Goal: Task Accomplishment & Management: Manage account settings

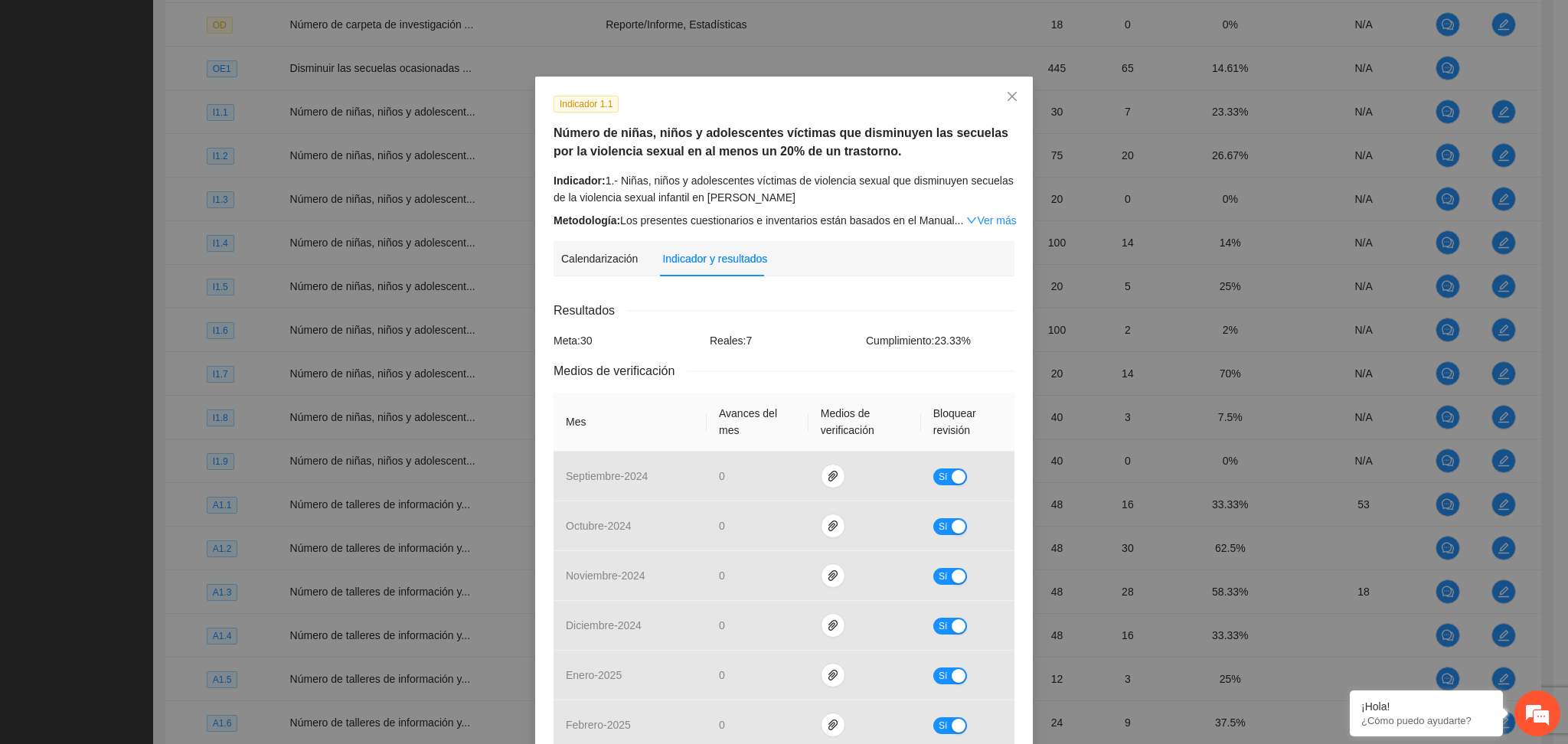
scroll to position [1593, 0]
click at [771, 100] on div "Indicador 1.1" at bounding box center [784, 103] width 473 height 17
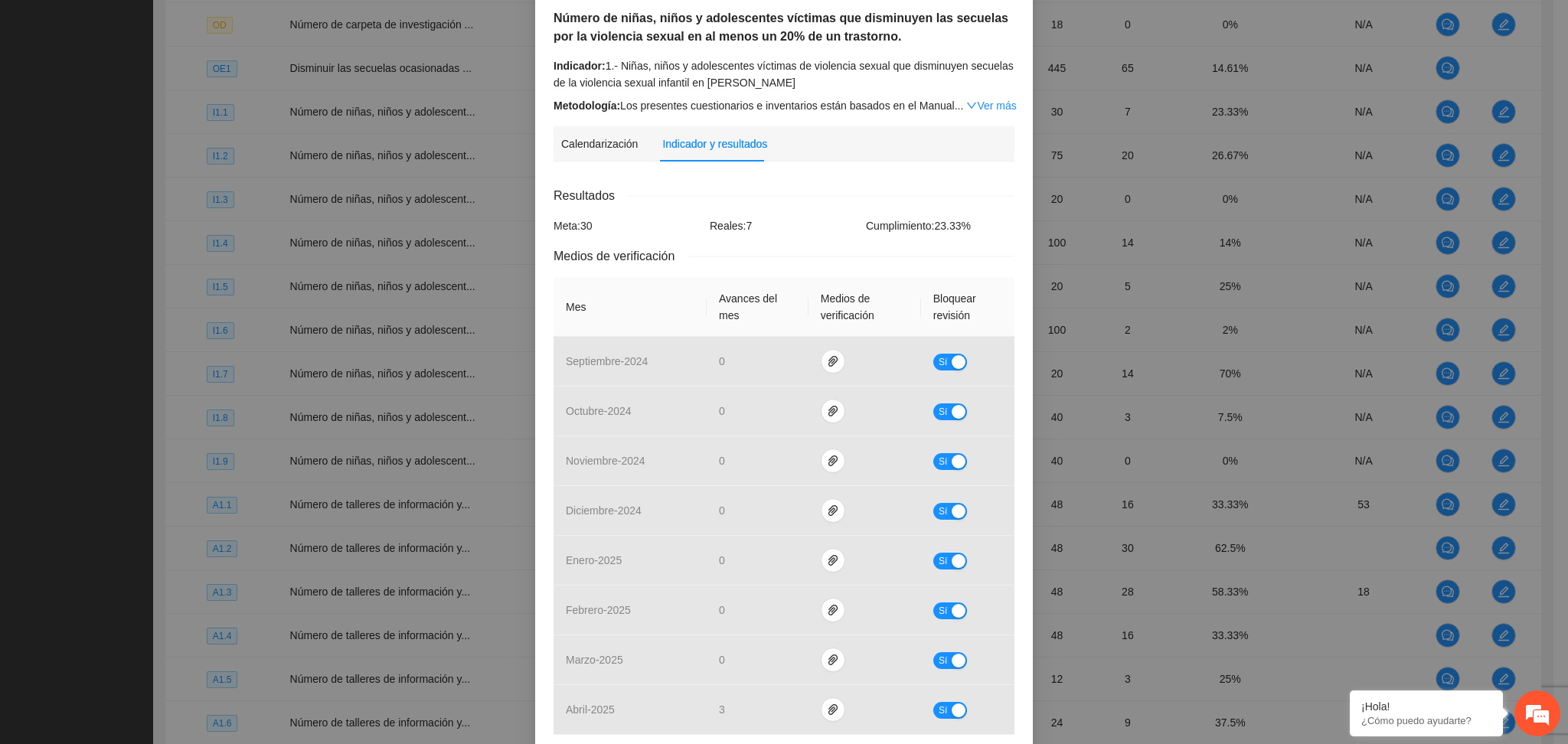
scroll to position [0, 0]
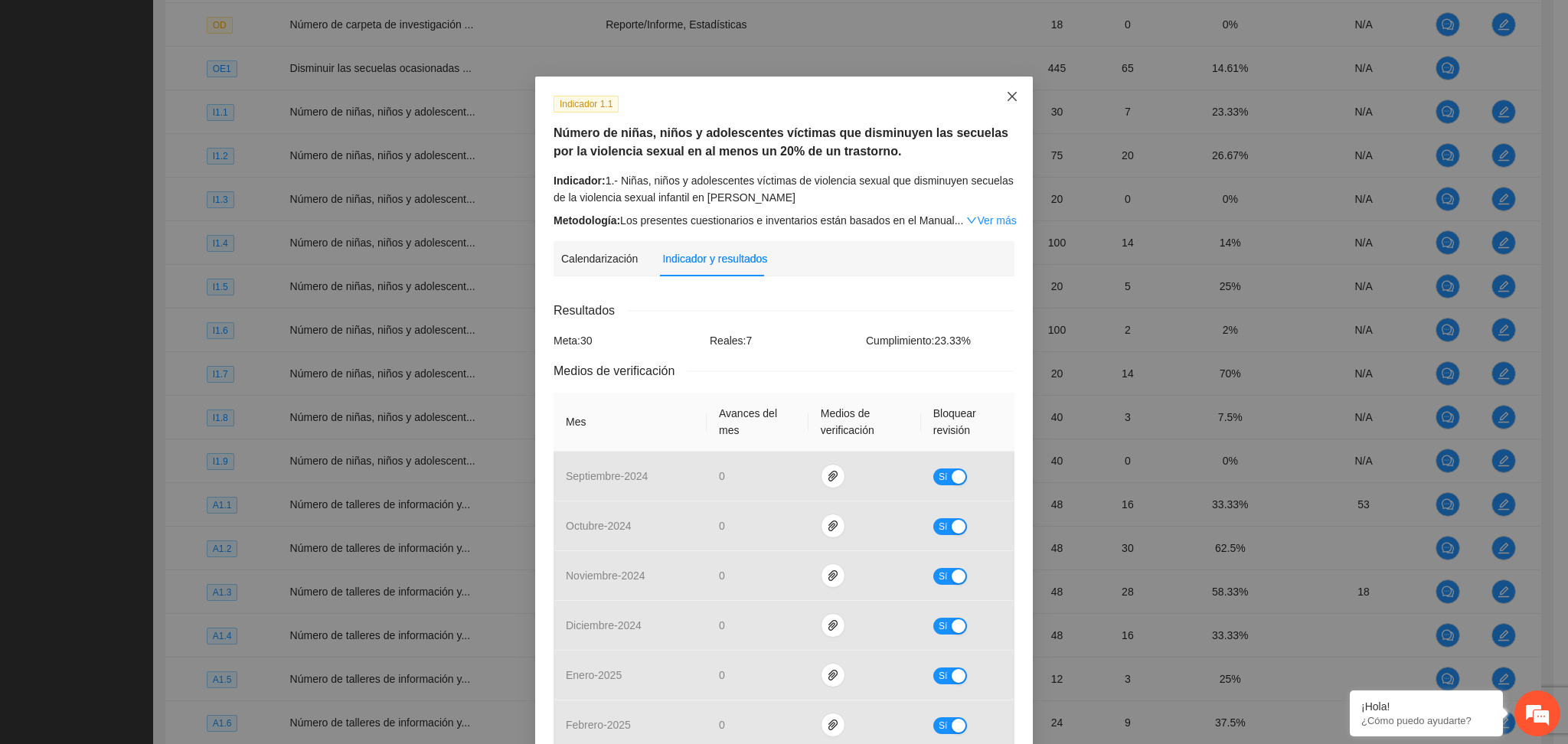
click at [1006, 90] on icon "close" at bounding box center [1012, 95] width 12 height 12
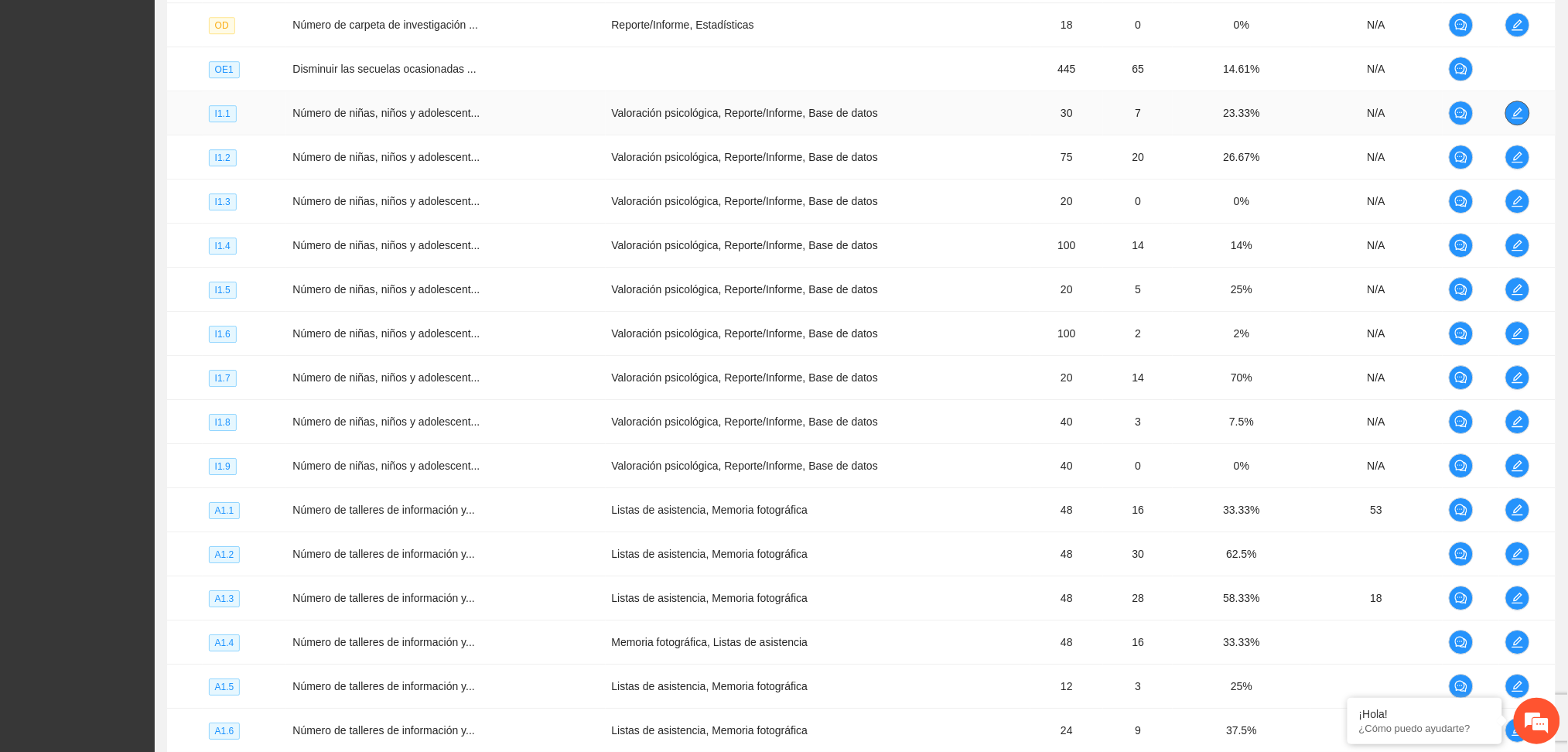
click at [1518, 110] on icon "edit" at bounding box center [1518, 113] width 11 height 11
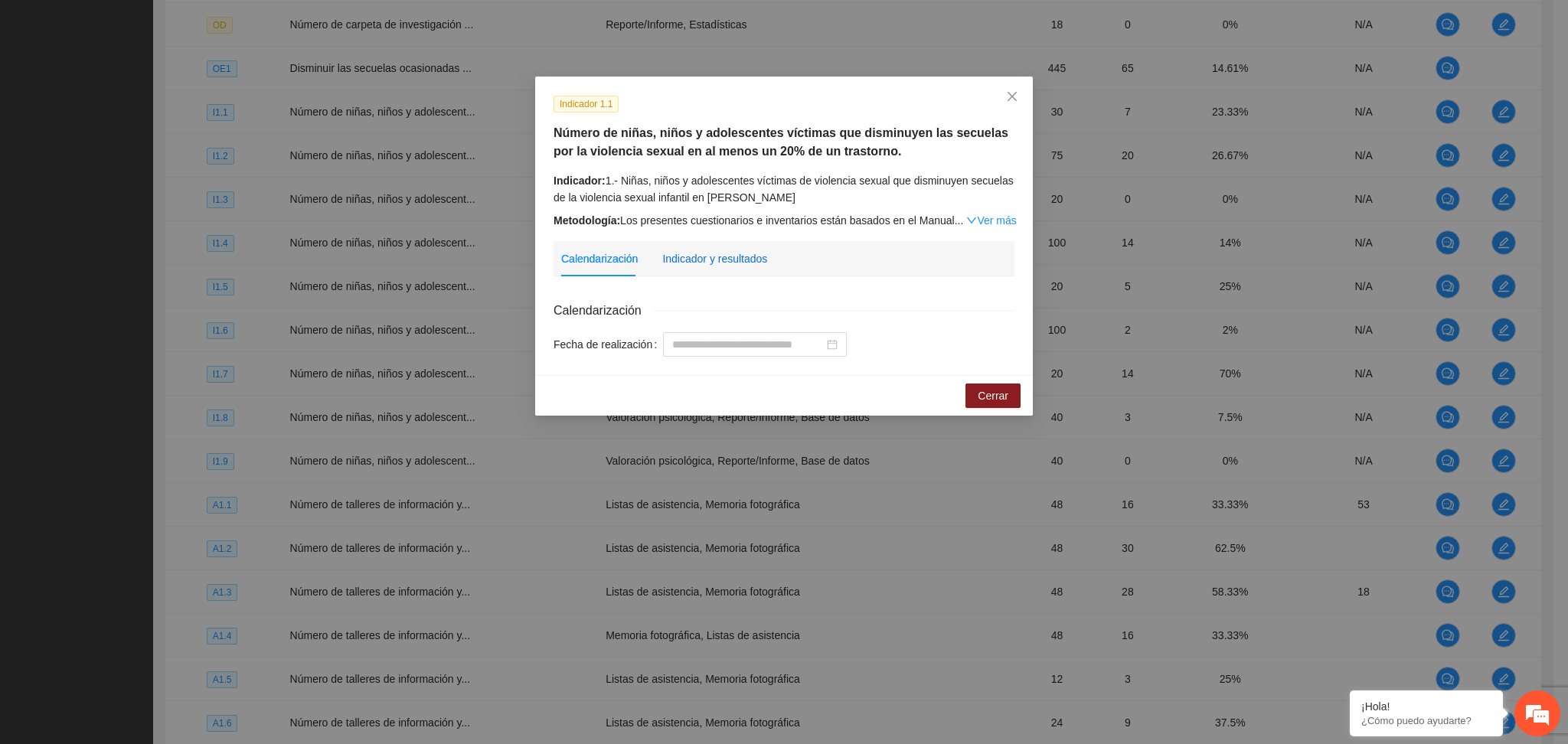
click at [753, 261] on div "Indicador y resultados" at bounding box center [715, 259] width 105 height 17
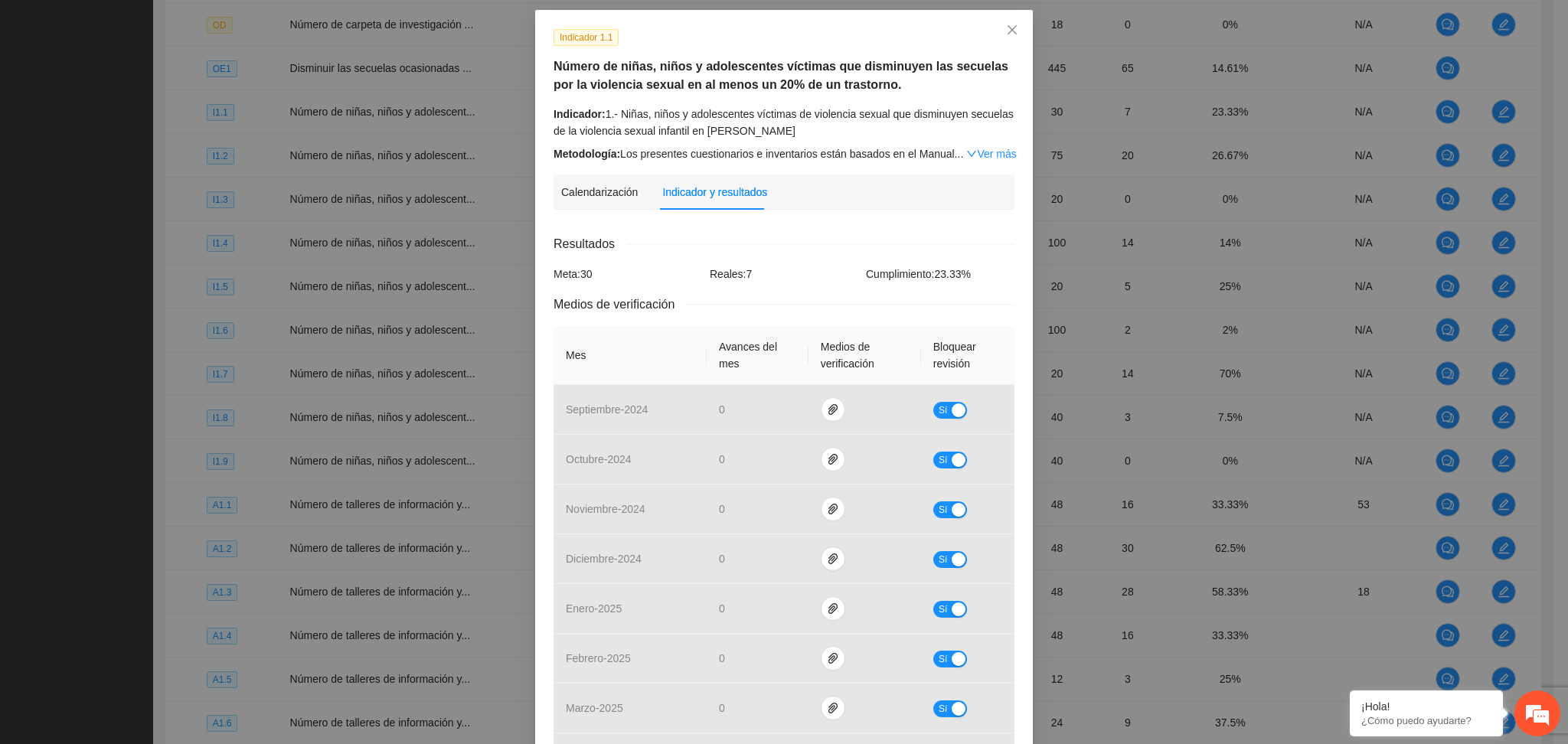
scroll to position [102, 0]
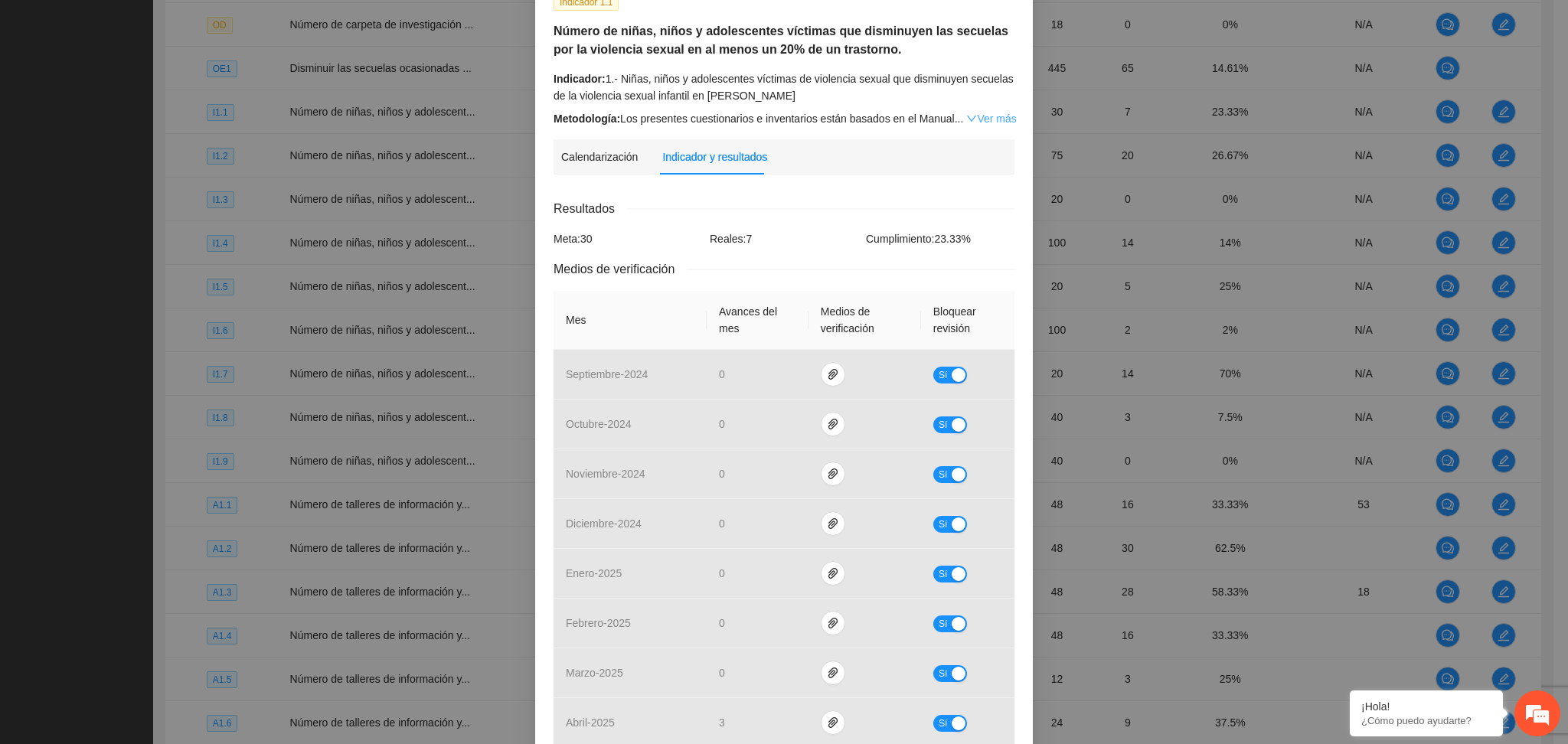
click at [978, 122] on link "Ver más" at bounding box center [991, 118] width 50 height 12
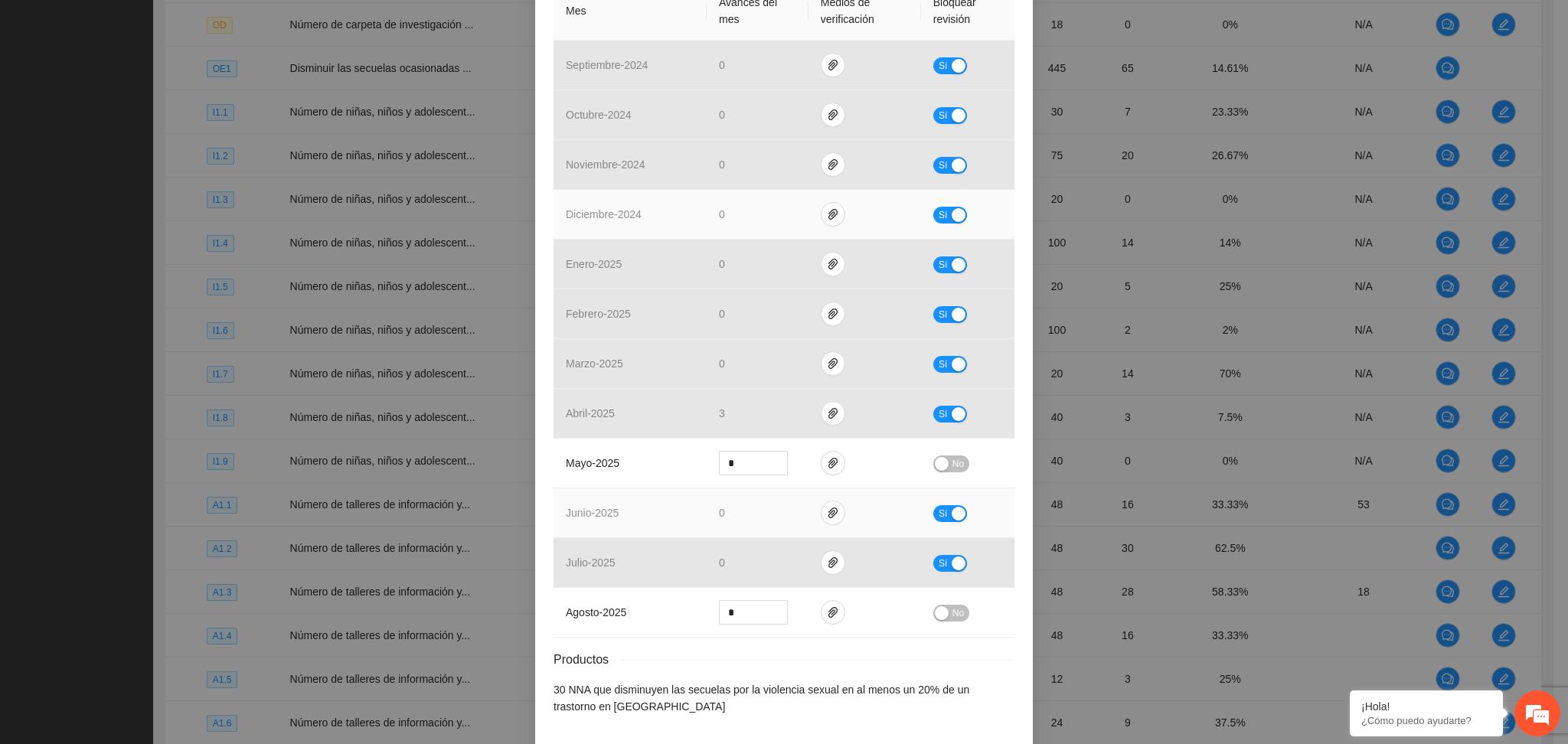
scroll to position [774, 0]
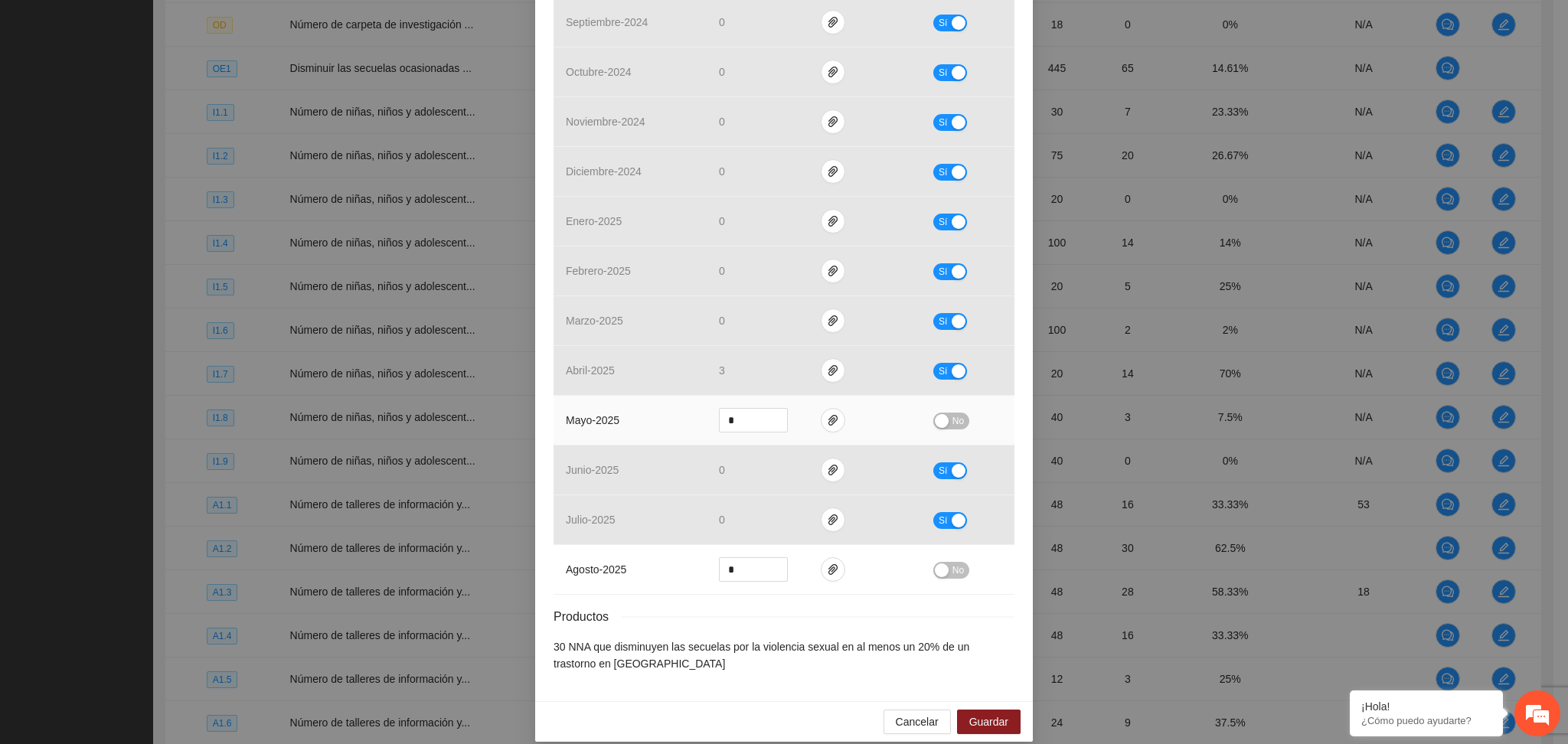
click at [938, 414] on td "No" at bounding box center [968, 420] width 94 height 50
click at [952, 413] on span "No" at bounding box center [958, 421] width 12 height 17
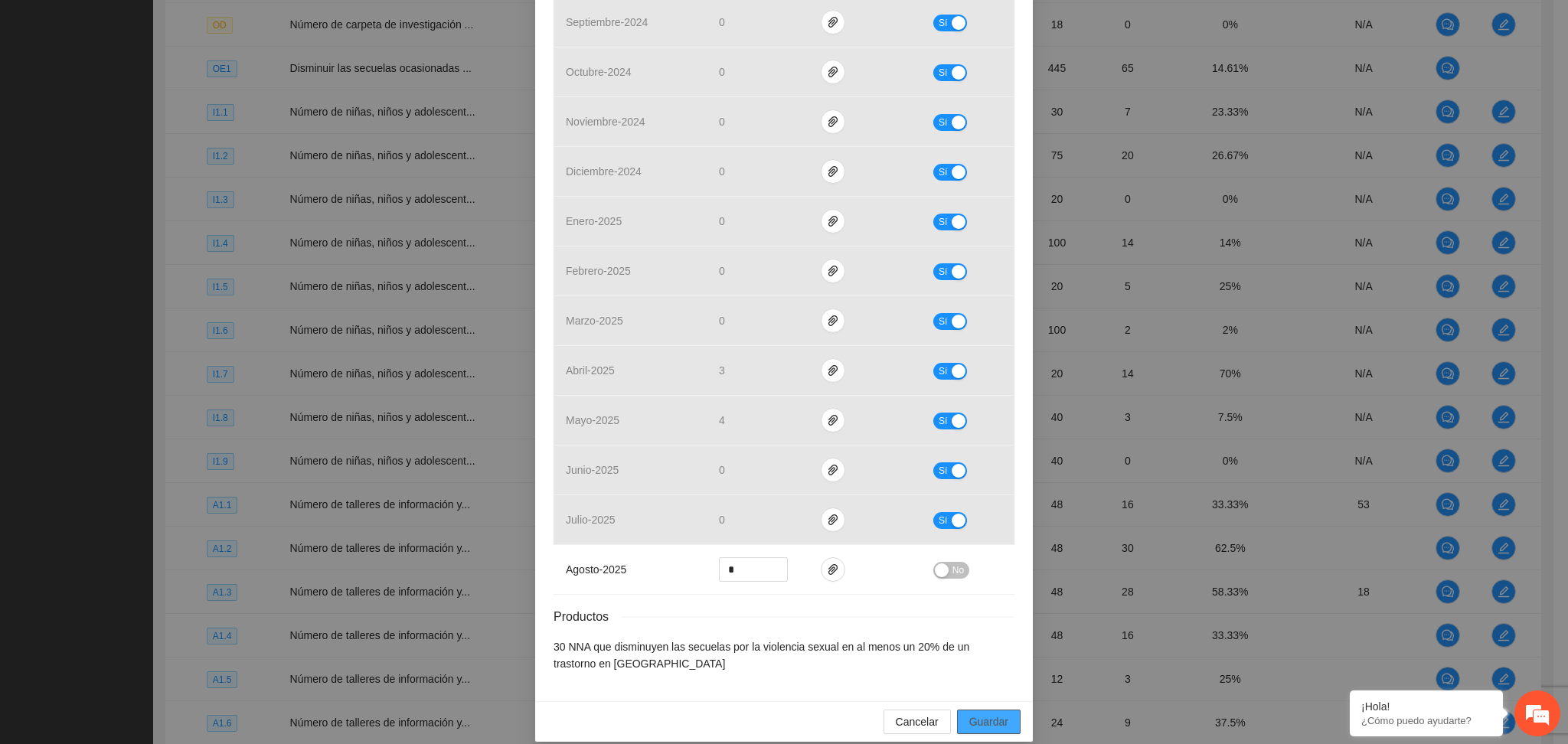
click at [979, 714] on span "Guardar" at bounding box center [989, 722] width 39 height 17
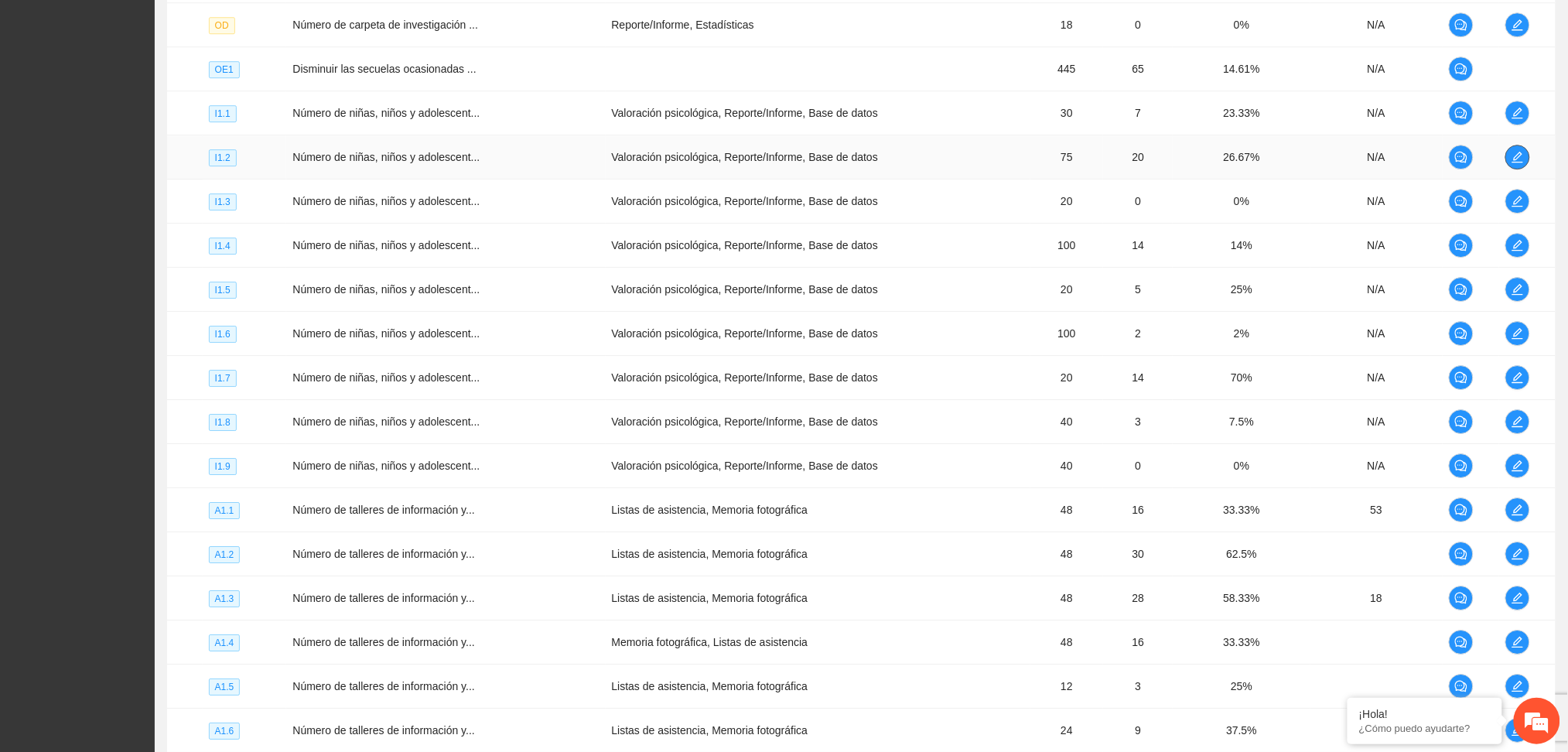
click at [1524, 154] on icon "edit" at bounding box center [1517, 157] width 12 height 12
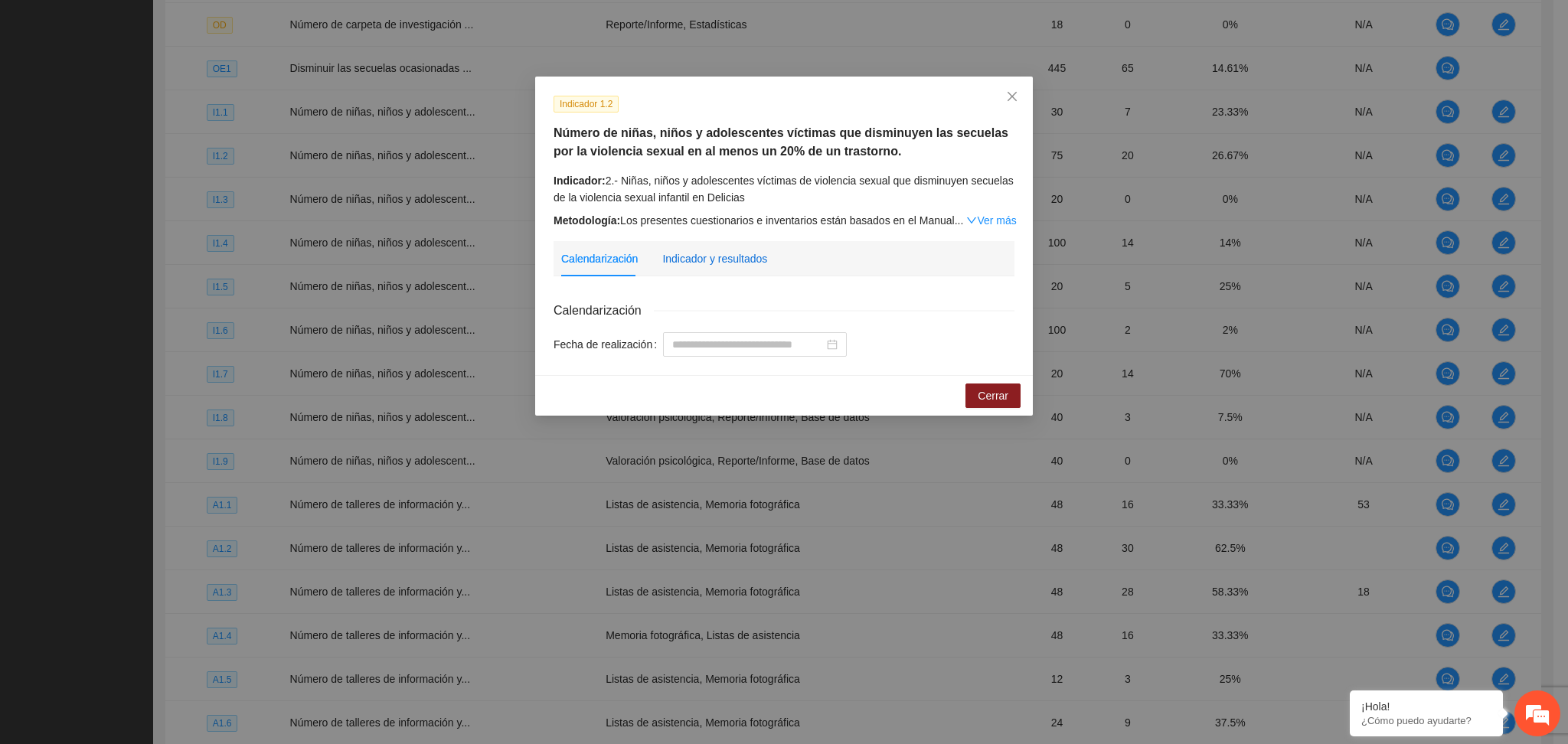
click at [695, 257] on div "Indicador y resultados" at bounding box center [715, 259] width 105 height 17
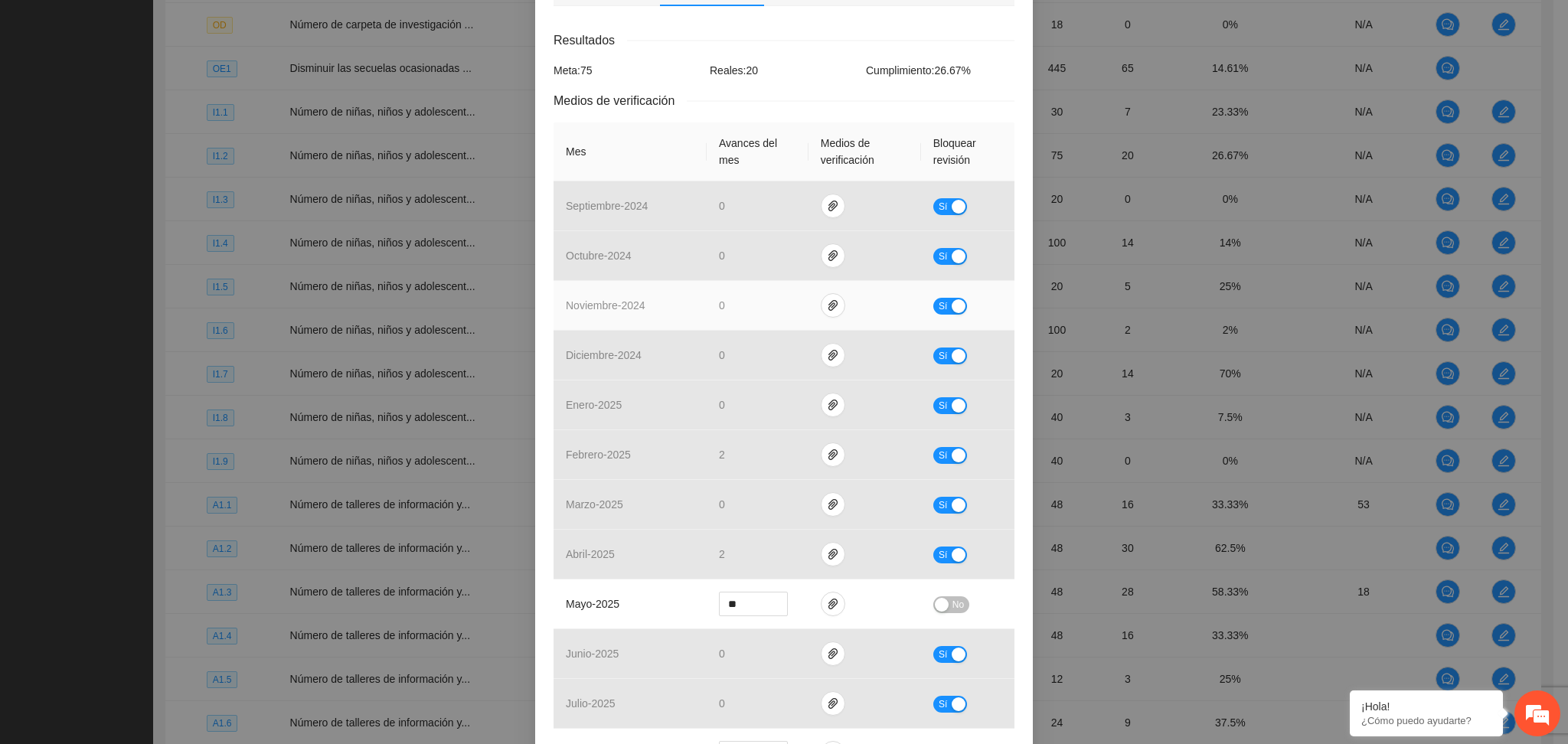
scroll to position [306, 0]
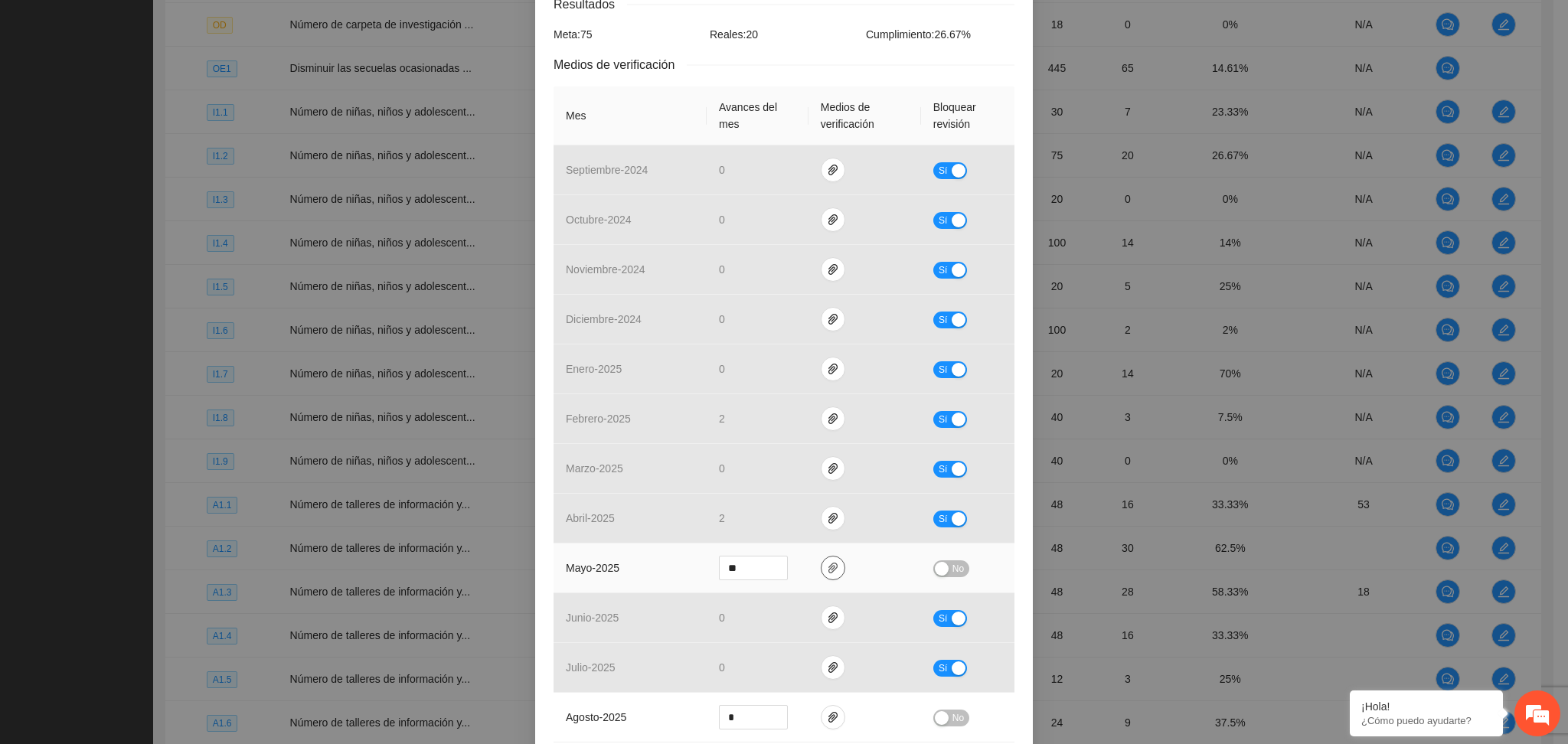
click at [827, 565] on icon "paper-clip" at bounding box center [832, 568] width 12 height 12
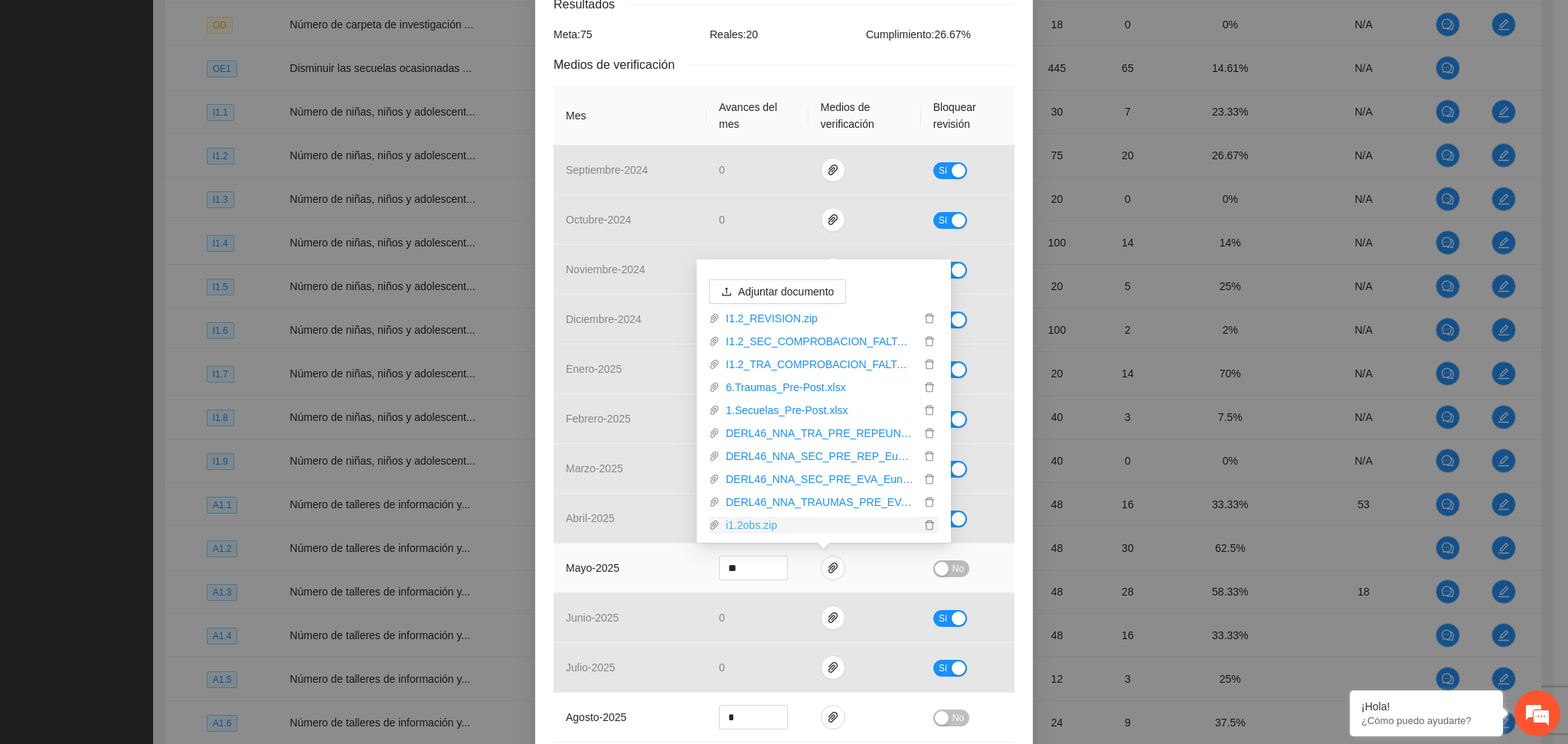
click at [755, 519] on link "i1.2obs.zip" at bounding box center [819, 525] width 201 height 17
click at [768, 53] on div "Resultados Meta: 75 Reales: 20 Cumplimiento: 26.67 % Medios de verificación Mes…" at bounding box center [784, 407] width 461 height 826
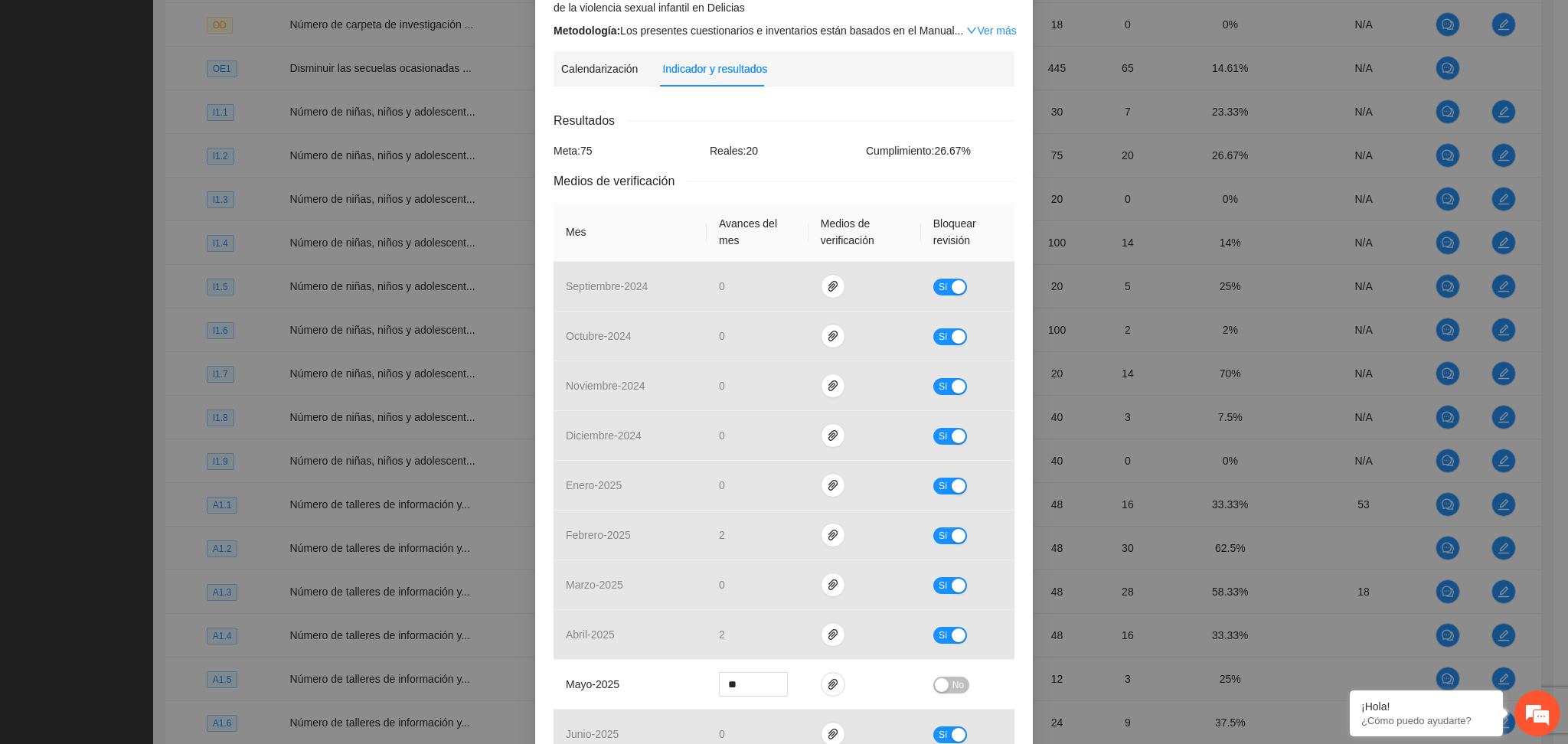
scroll to position [0, 0]
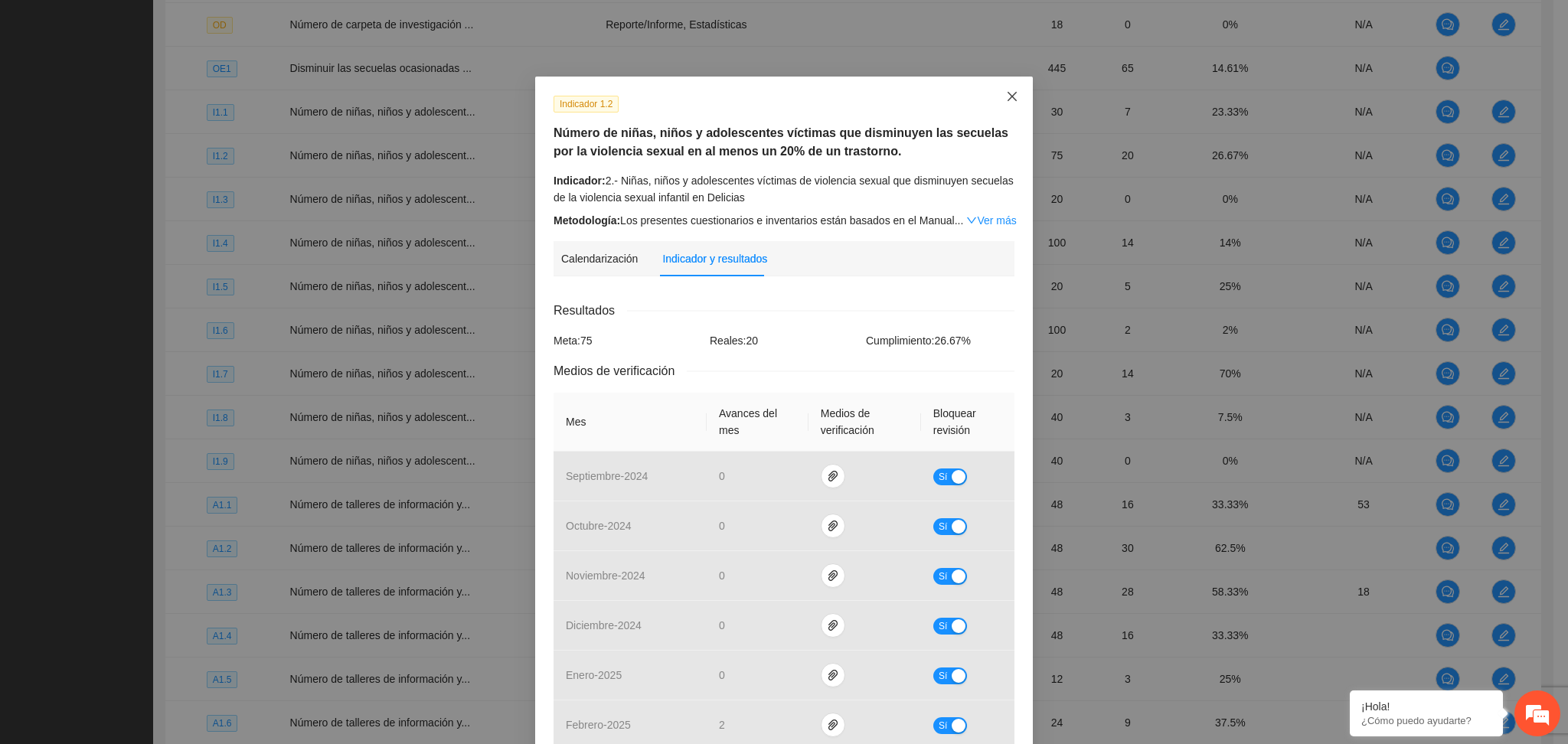
click at [1011, 92] on span "Close" at bounding box center [1012, 96] width 41 height 41
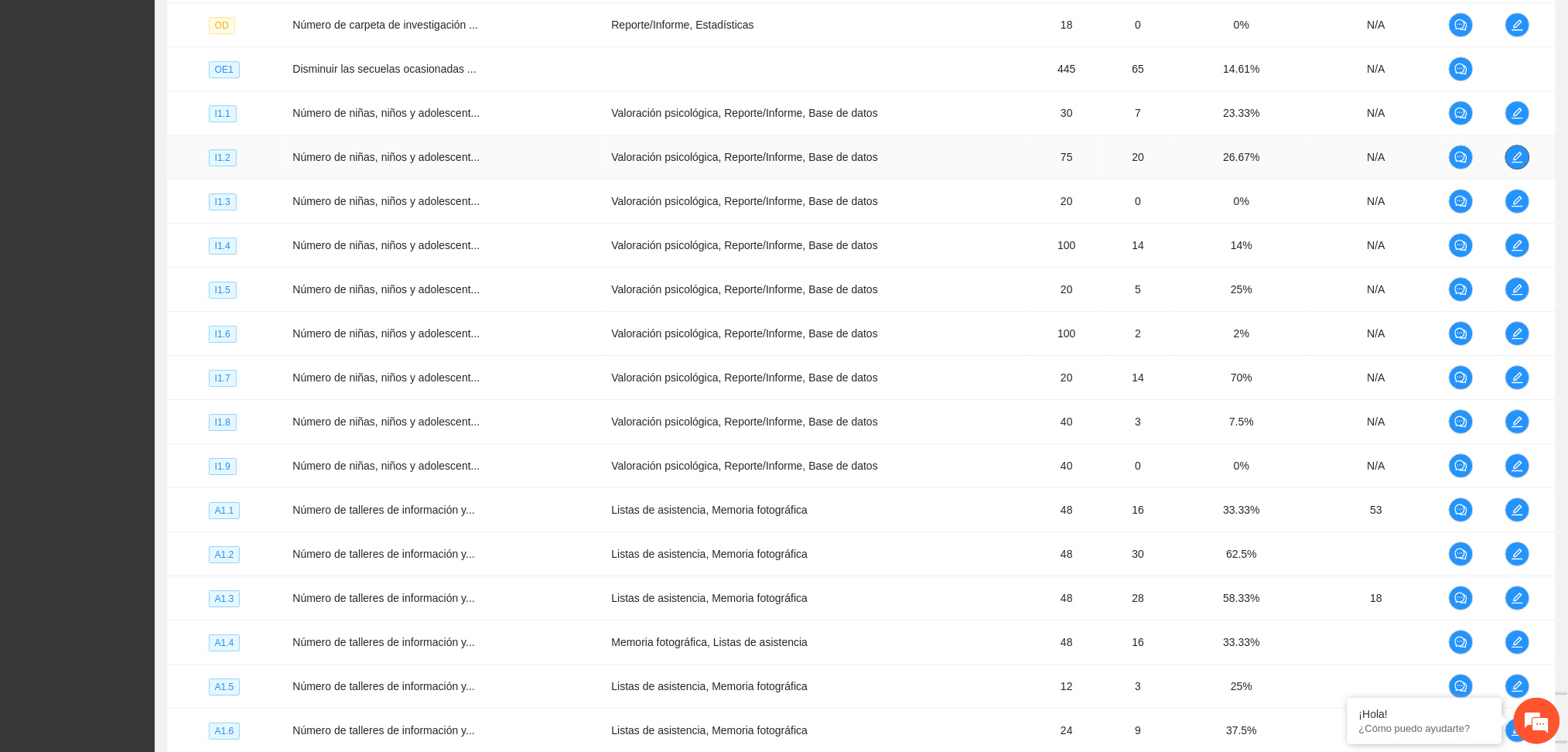
click at [1526, 159] on span "edit" at bounding box center [1517, 157] width 23 height 12
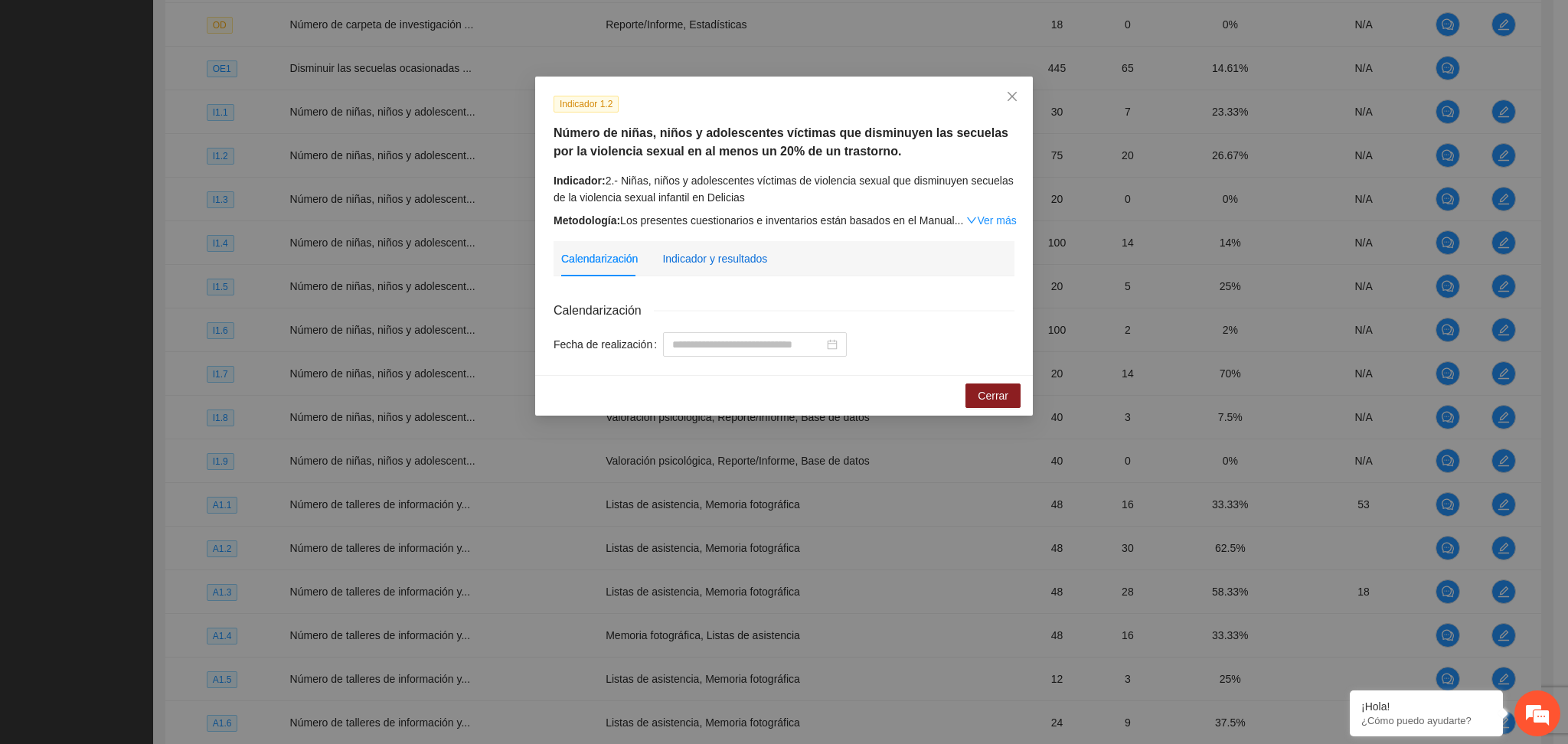
click at [717, 260] on div "Indicador y resultados" at bounding box center [715, 259] width 105 height 17
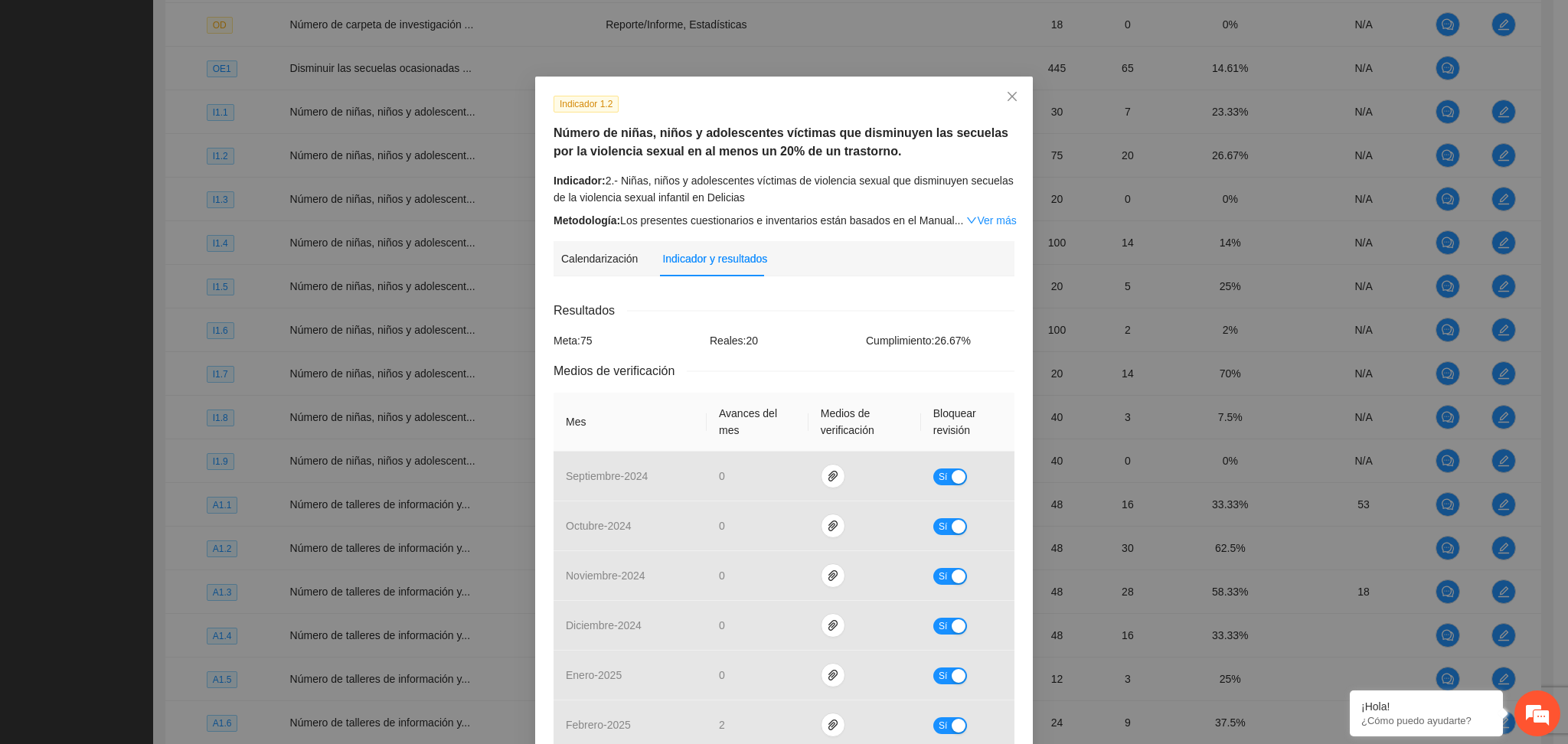
click at [828, 294] on div "Calendarización Fecha de realización Resultados Meta: 75 Reales: 20 Cumplimient…" at bounding box center [784, 713] width 461 height 849
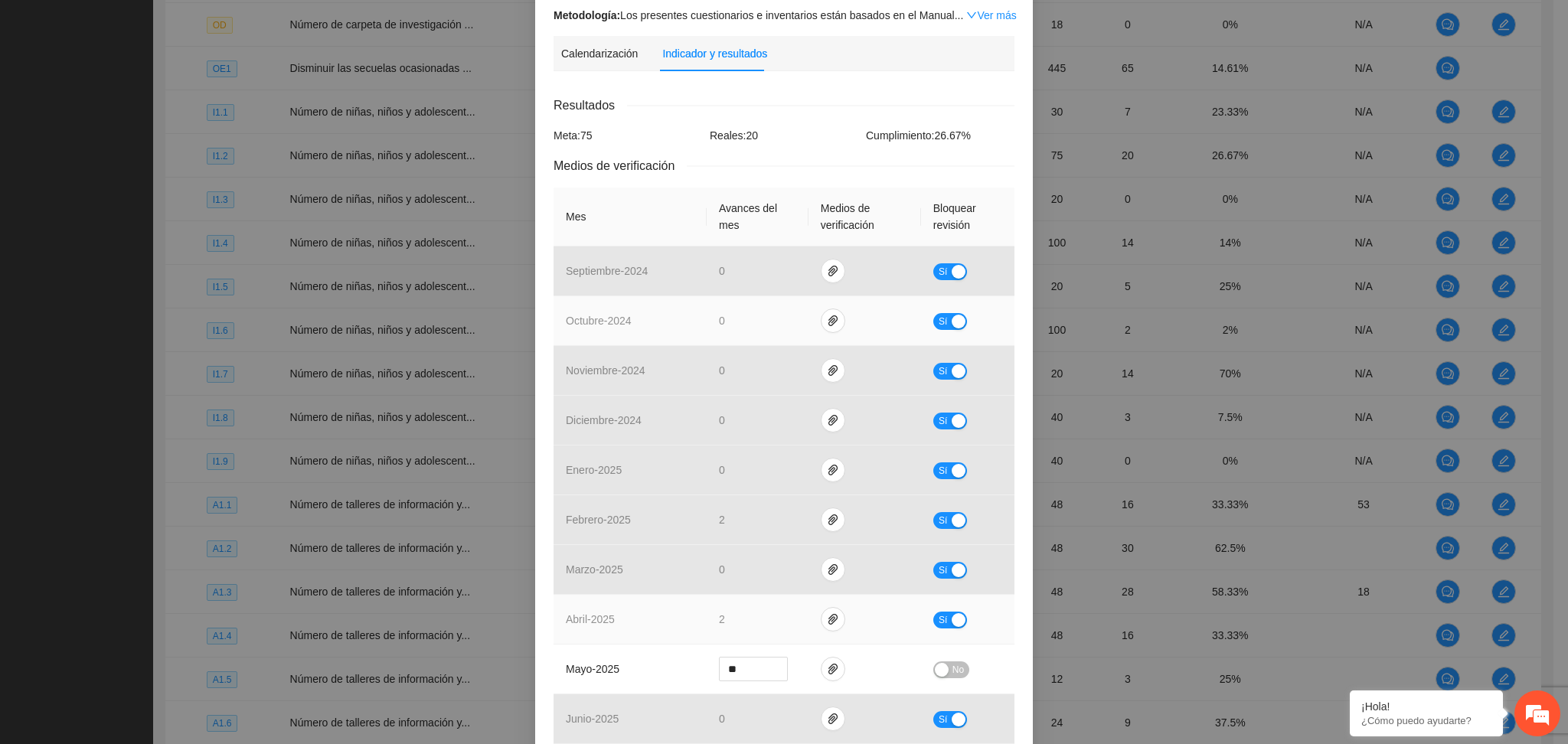
scroll to position [471, 0]
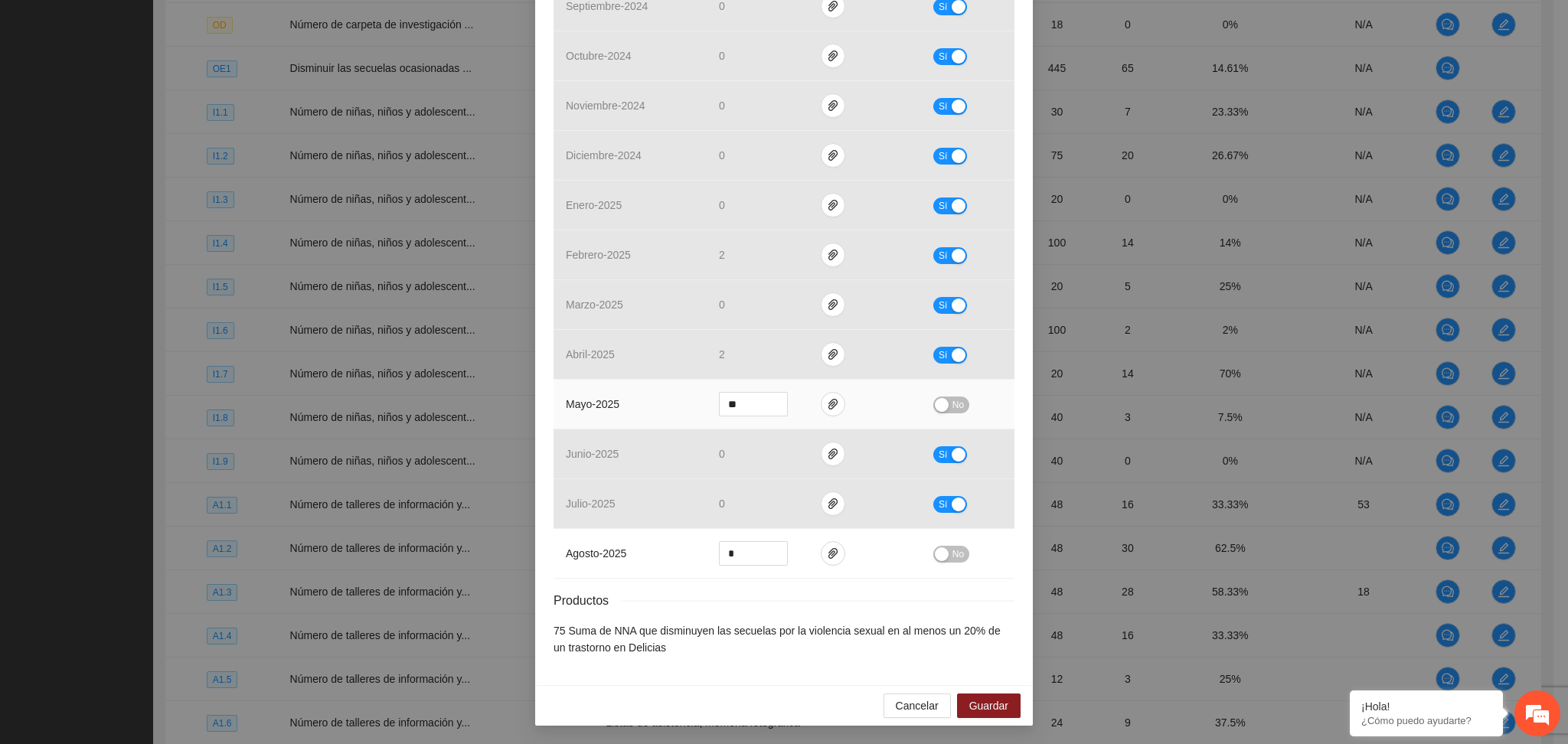
click at [935, 408] on div "button" at bounding box center [941, 405] width 14 height 14
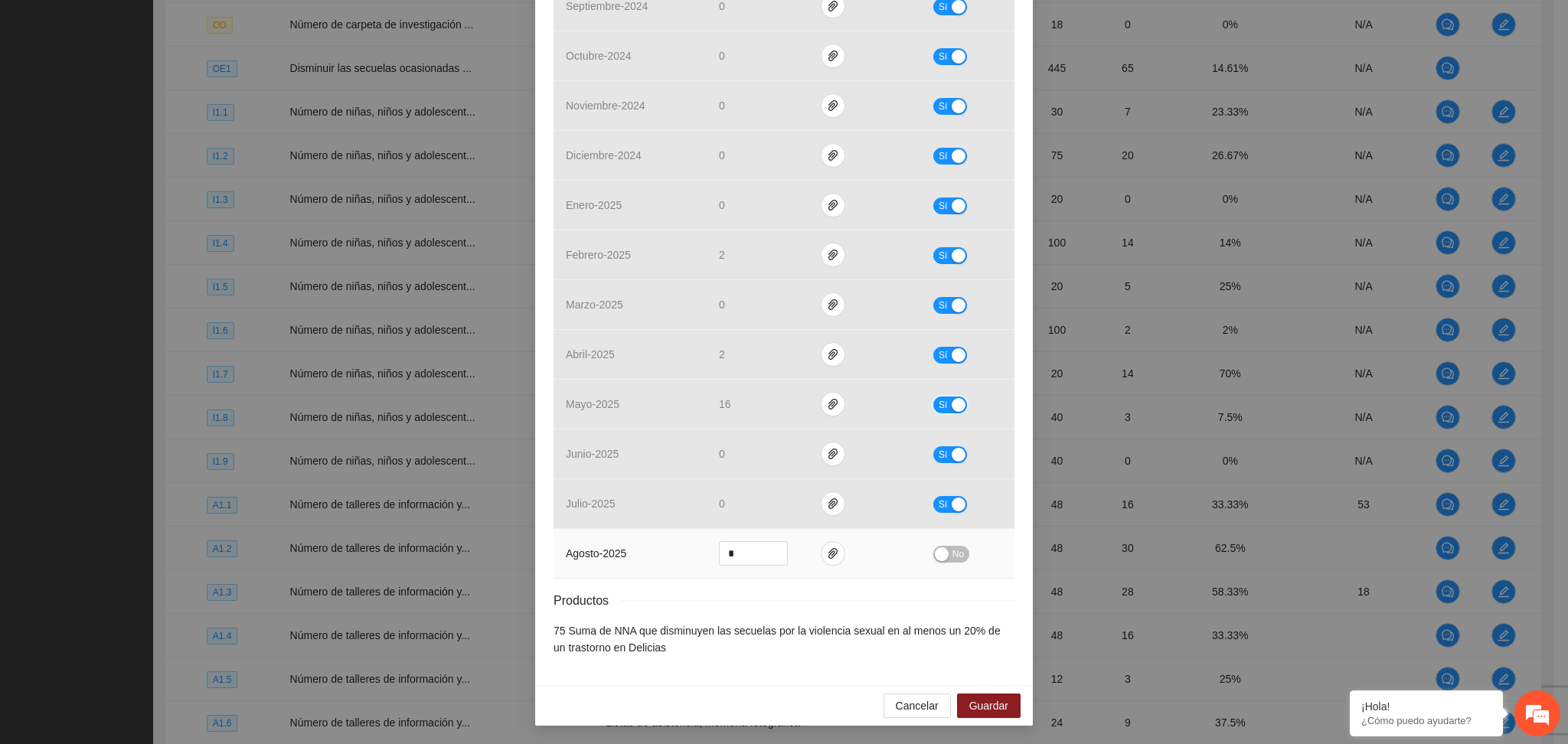
scroll to position [470, 0]
drag, startPoint x: 975, startPoint y: 710, endPoint x: 970, endPoint y: 705, distance: 7.1
click at [974, 708] on span "Guardar" at bounding box center [989, 705] width 39 height 17
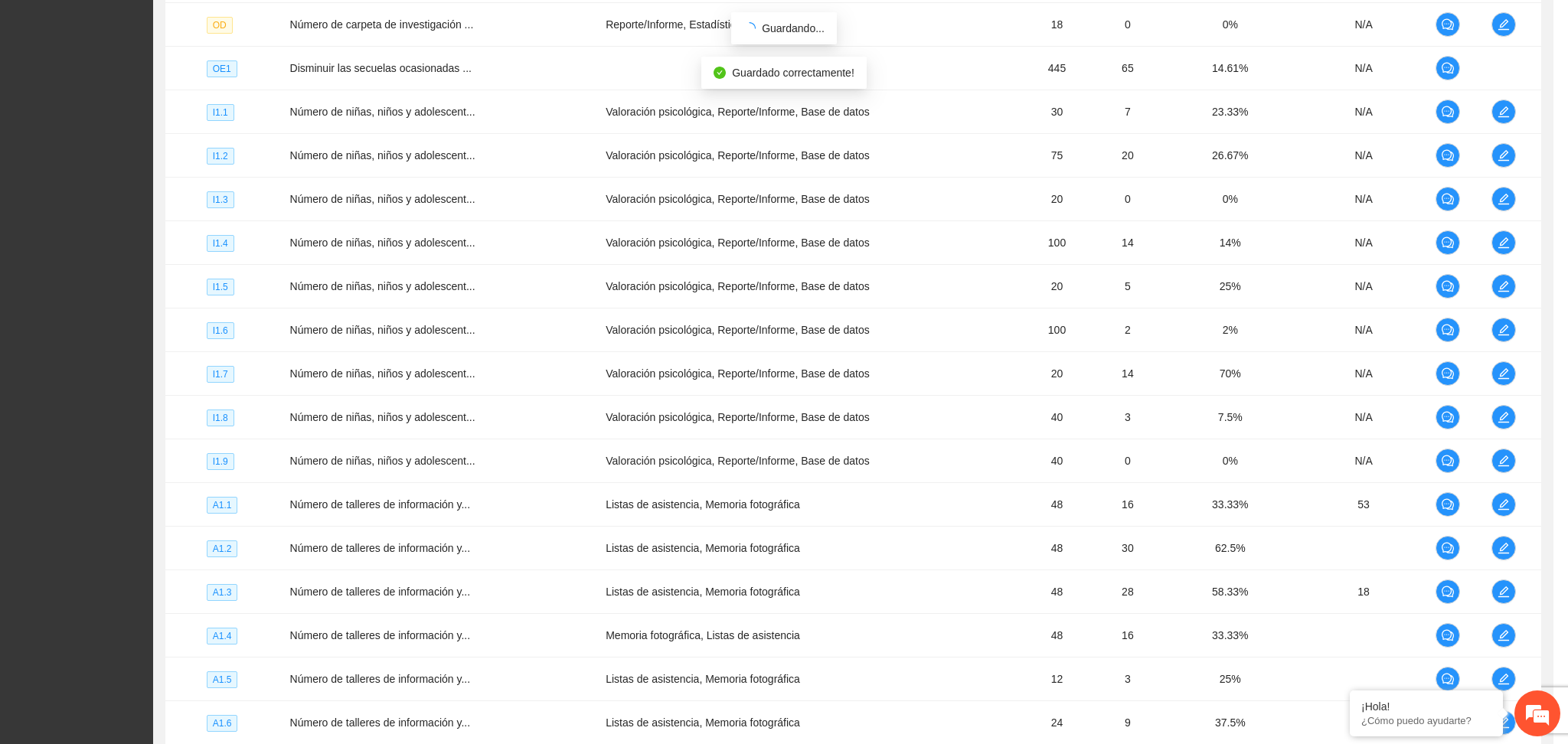
scroll to position [394, 0]
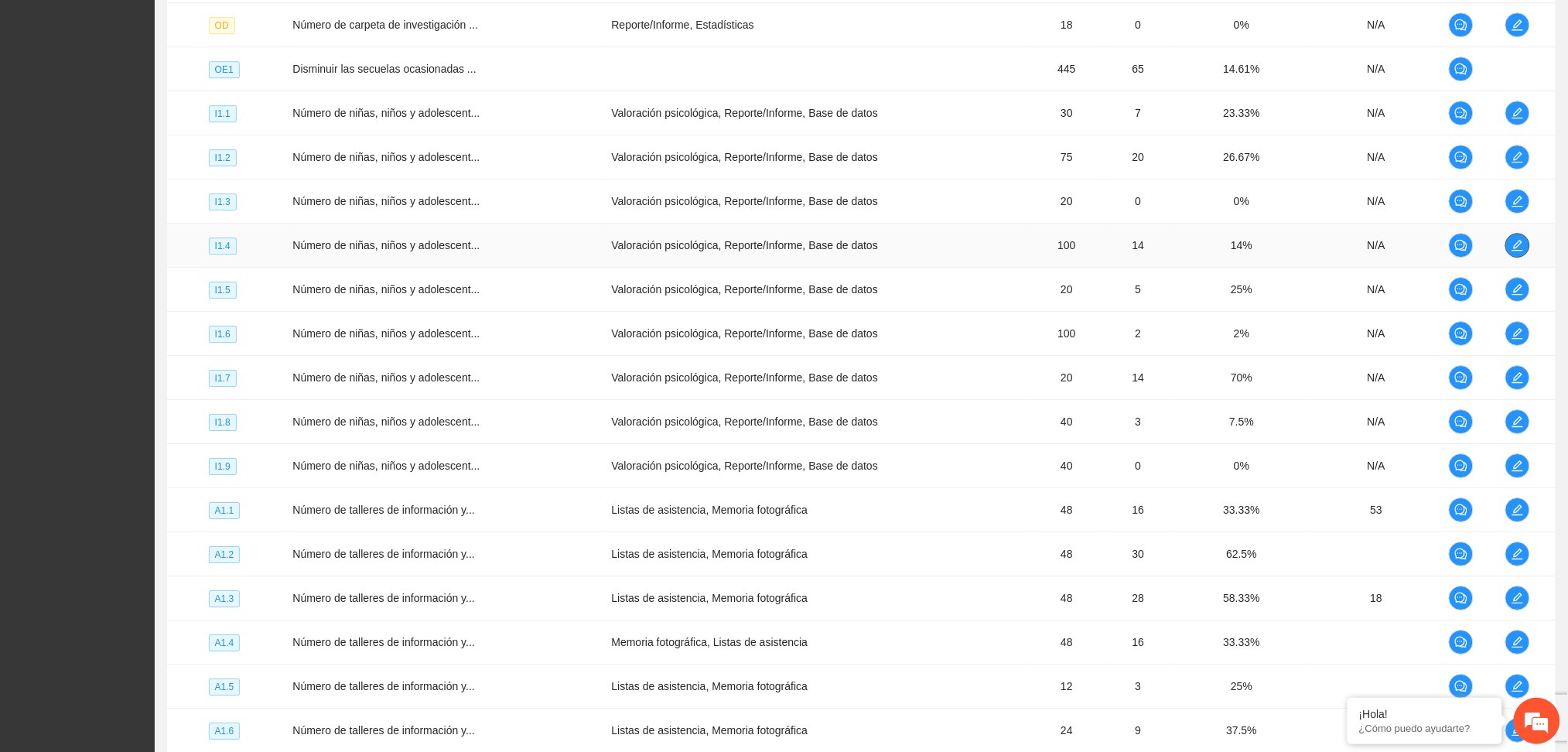
click at [1519, 249] on icon "edit" at bounding box center [1517, 245] width 12 height 12
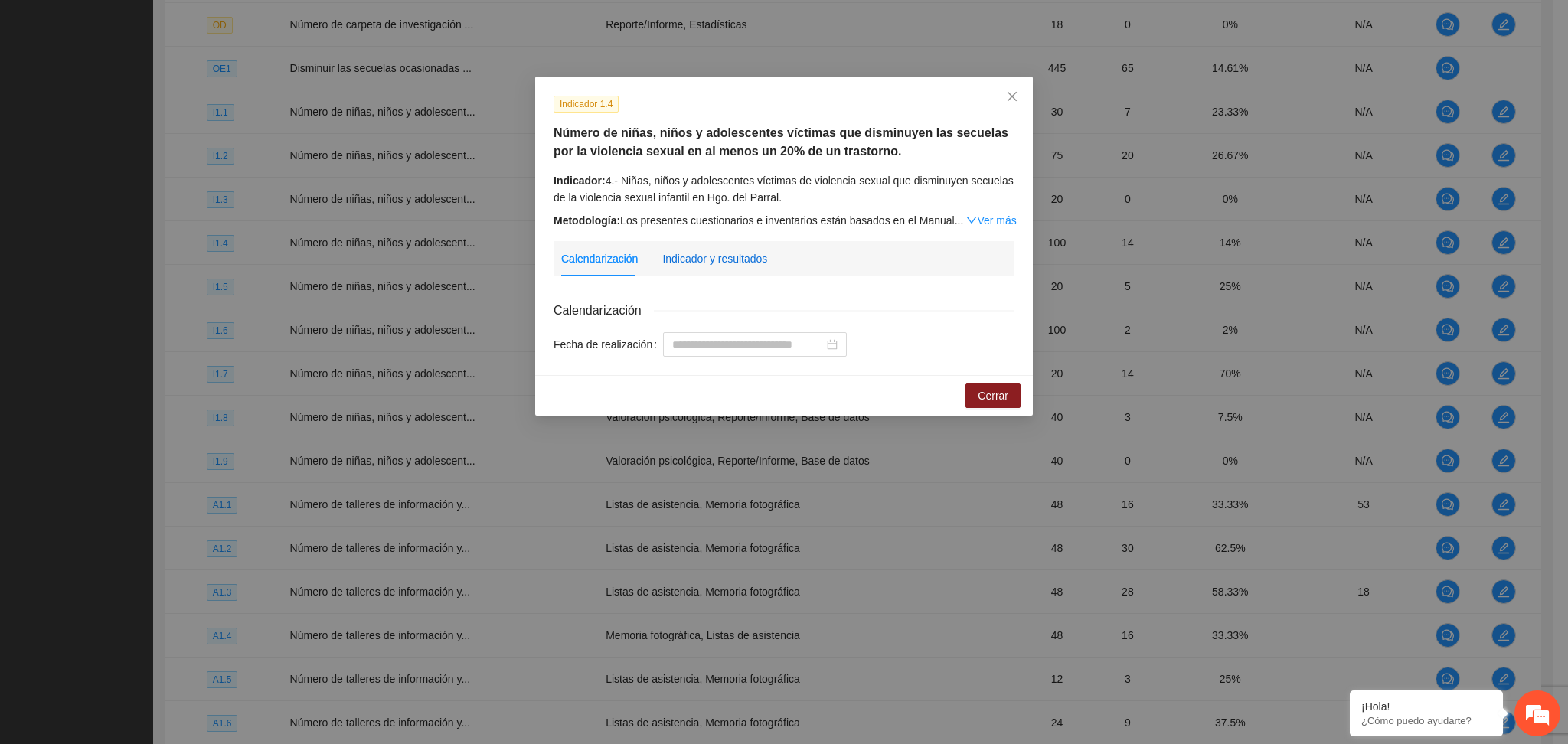
click at [719, 262] on div "Indicador y resultados" at bounding box center [715, 259] width 105 height 17
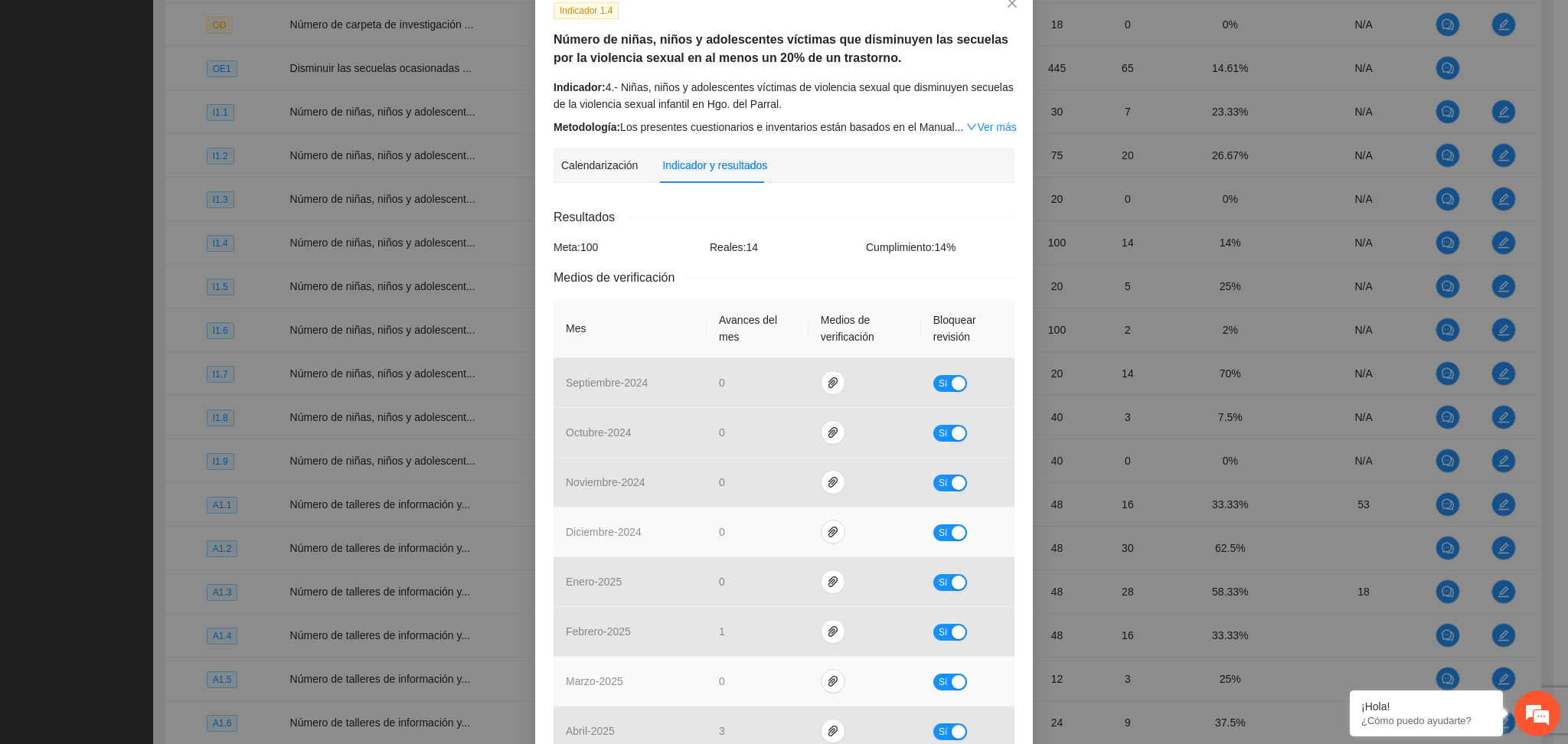
scroll to position [471, 0]
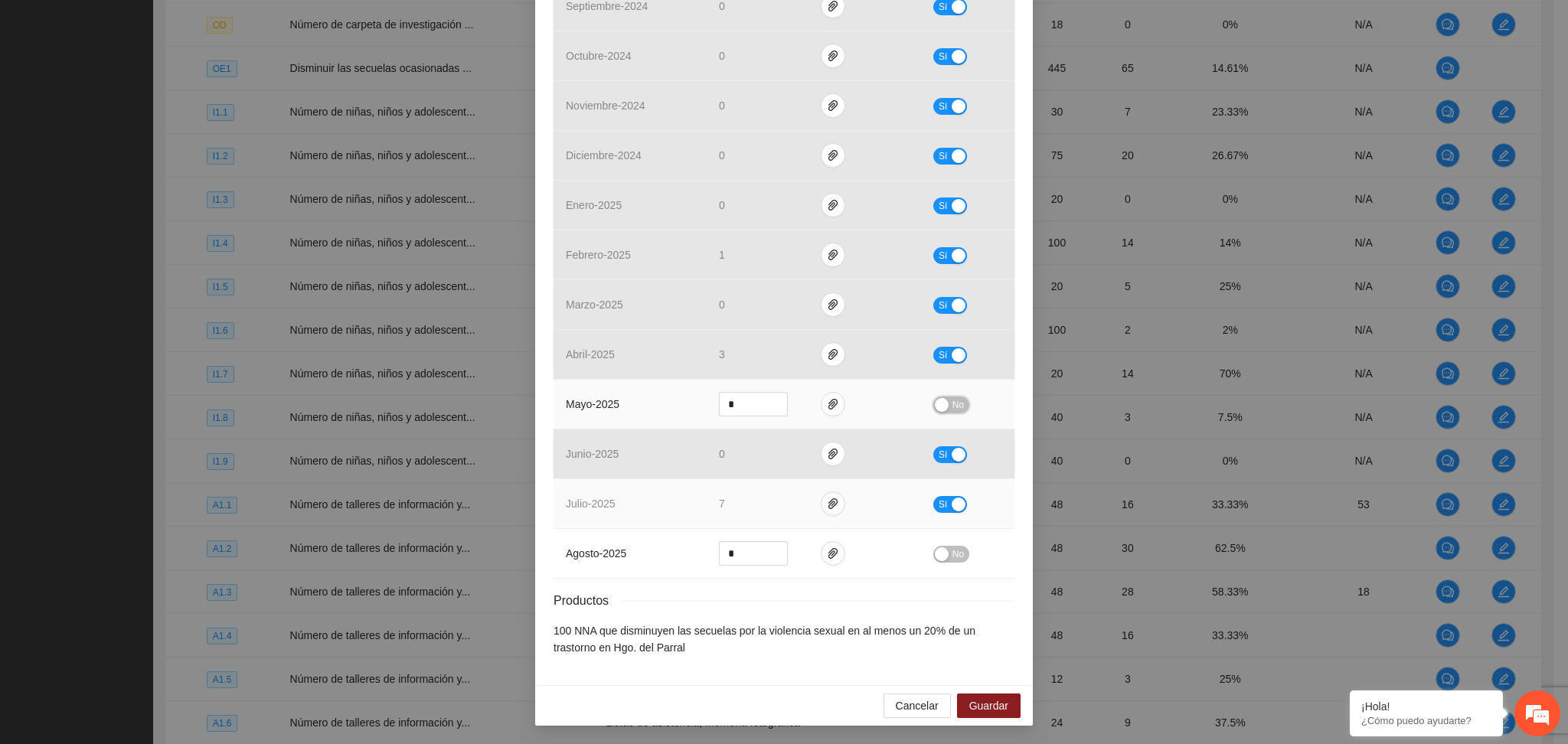
drag, startPoint x: 946, startPoint y: 407, endPoint x: 905, endPoint y: 512, distance: 112.7
click at [952, 407] on span "No" at bounding box center [958, 405] width 12 height 17
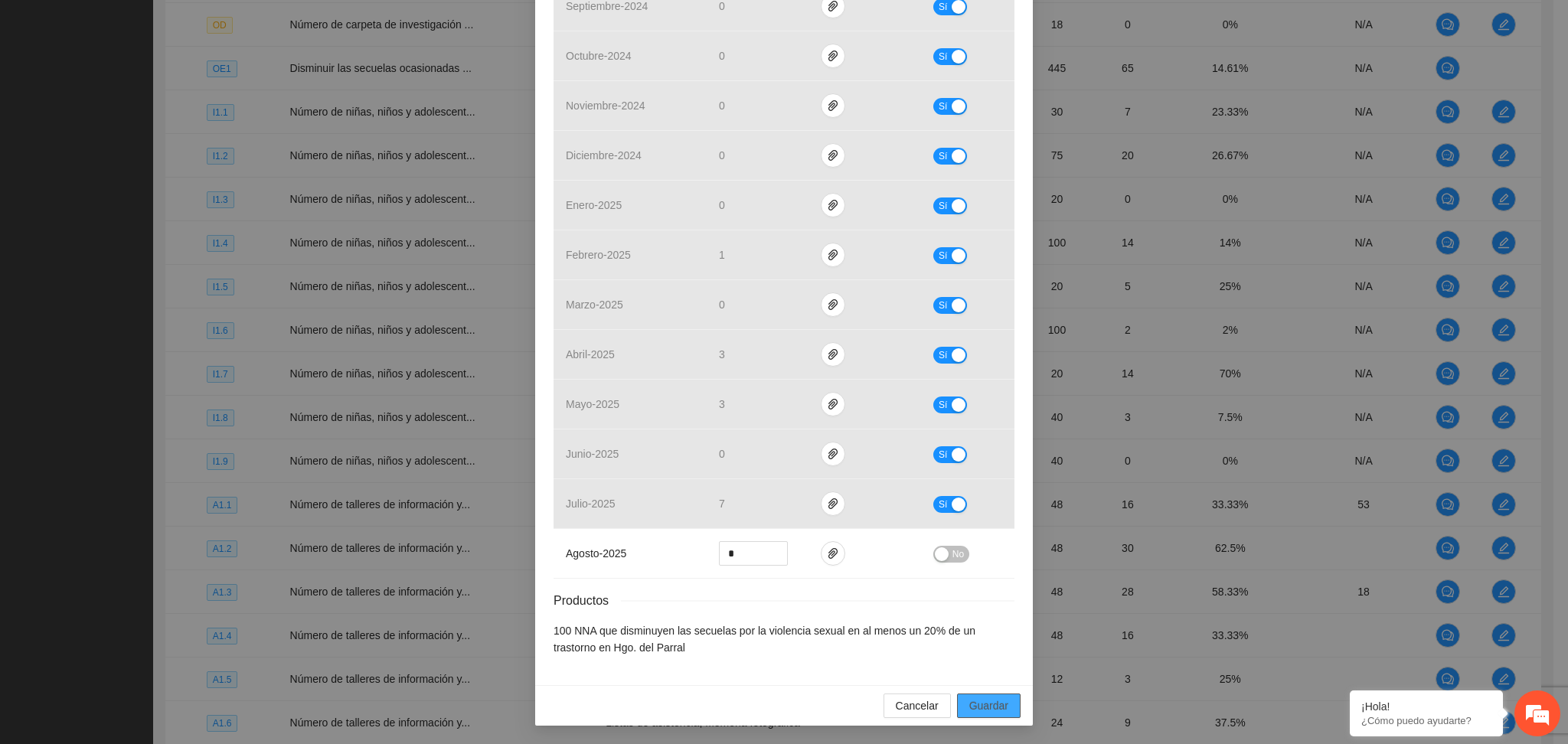
click at [970, 708] on span "Guardar" at bounding box center [989, 705] width 39 height 17
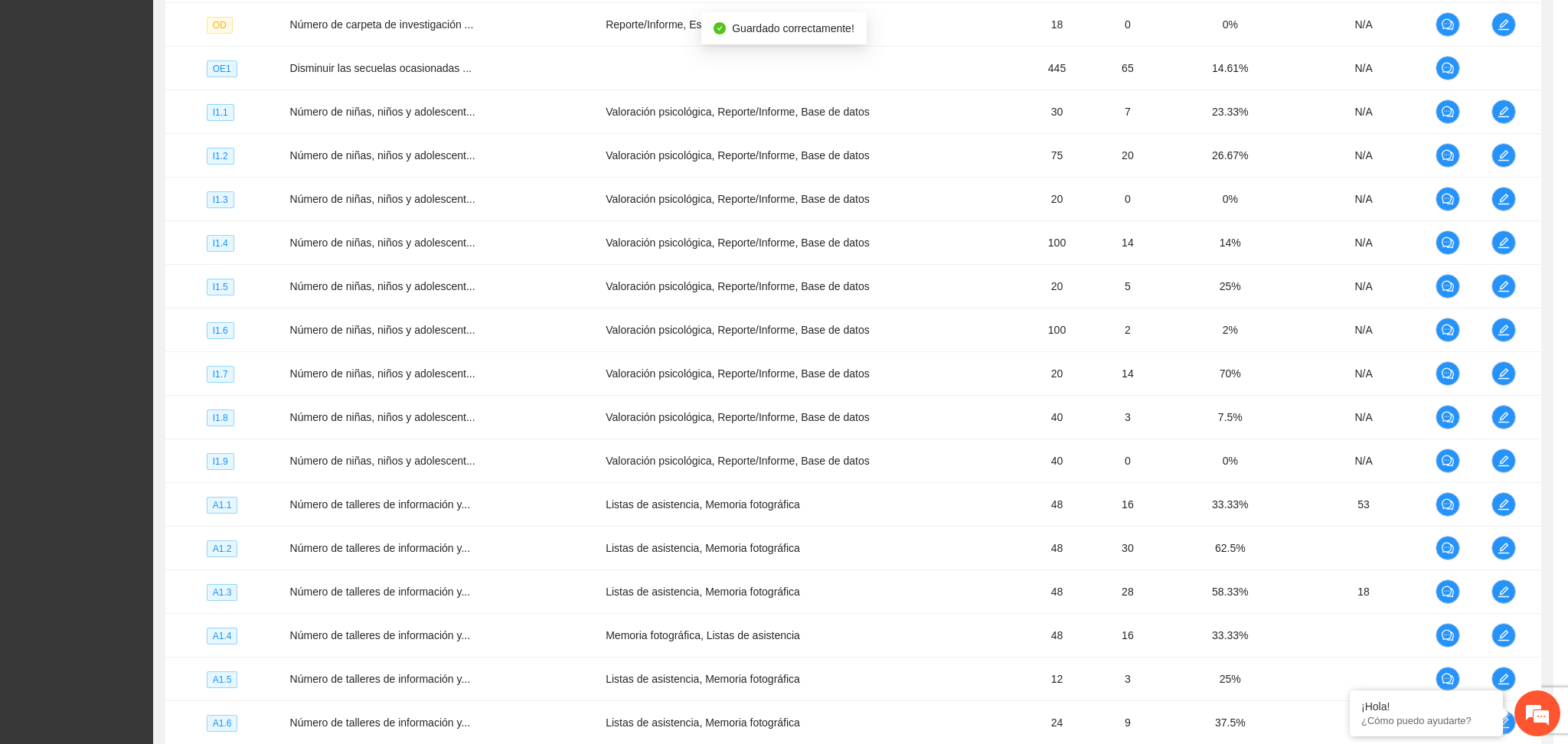
scroll to position [394, 0]
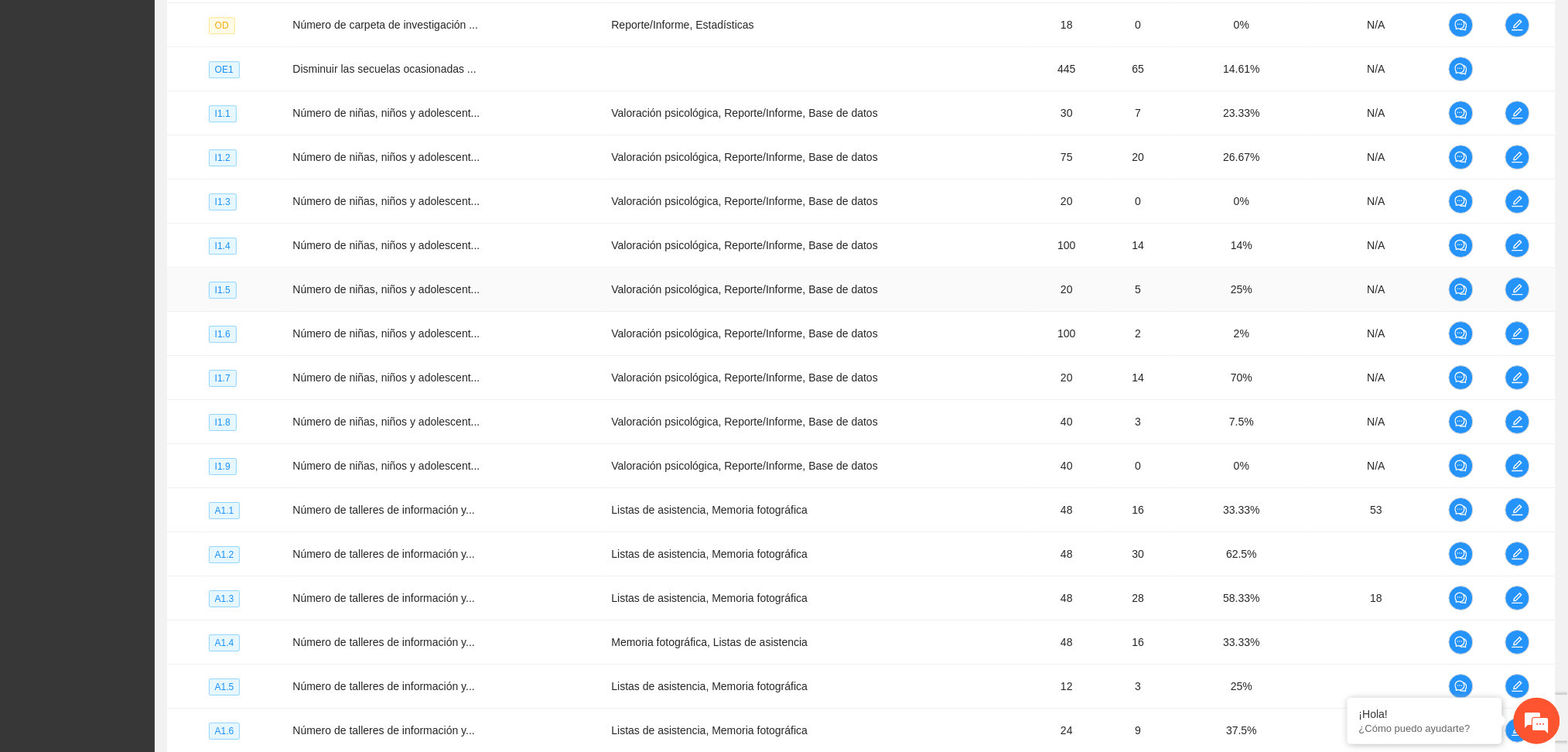
click at [1508, 280] on td at bounding box center [1526, 290] width 57 height 45
click at [1515, 283] on button "button" at bounding box center [1517, 289] width 25 height 25
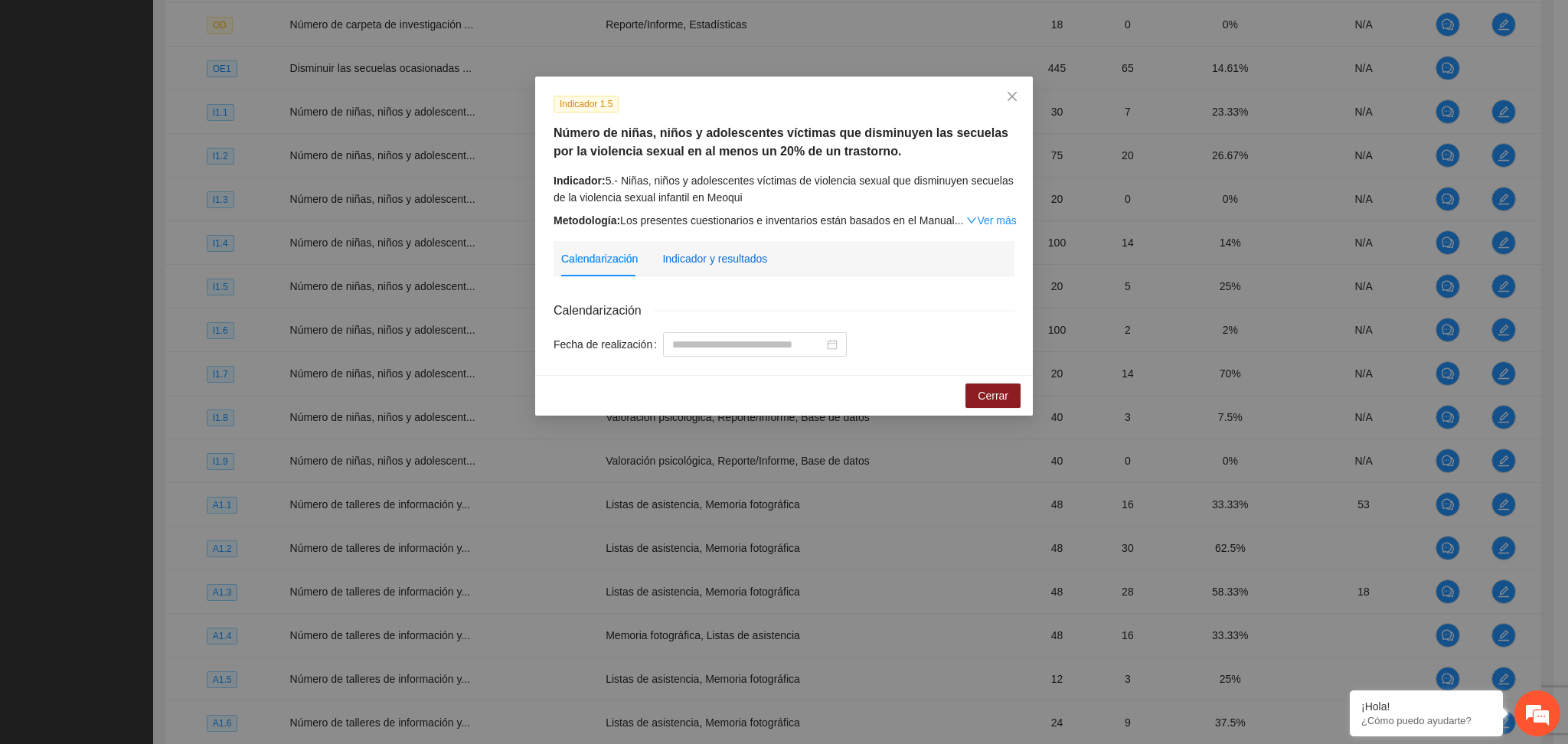
click at [731, 252] on div "Indicador y resultados" at bounding box center [715, 259] width 105 height 17
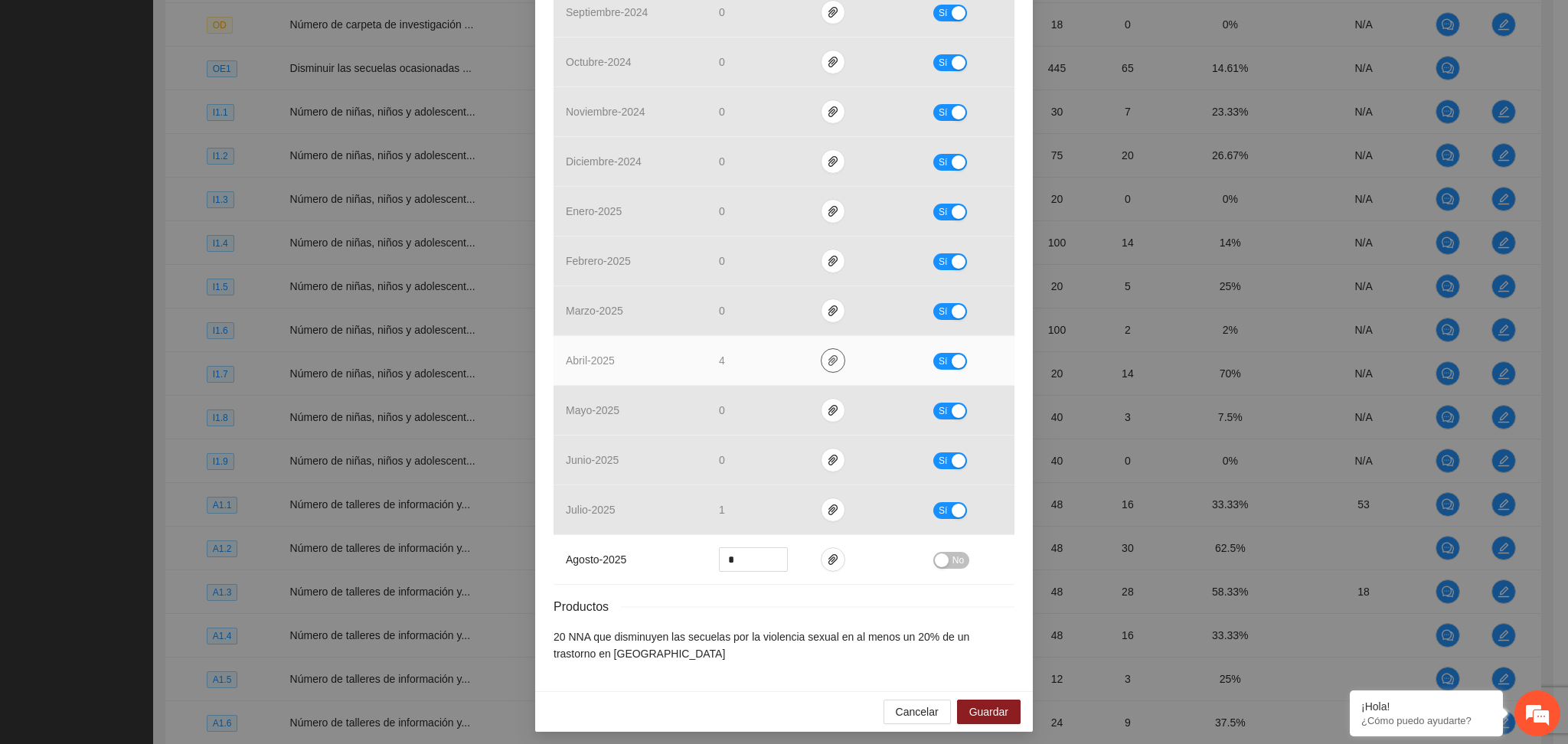
scroll to position [470, 0]
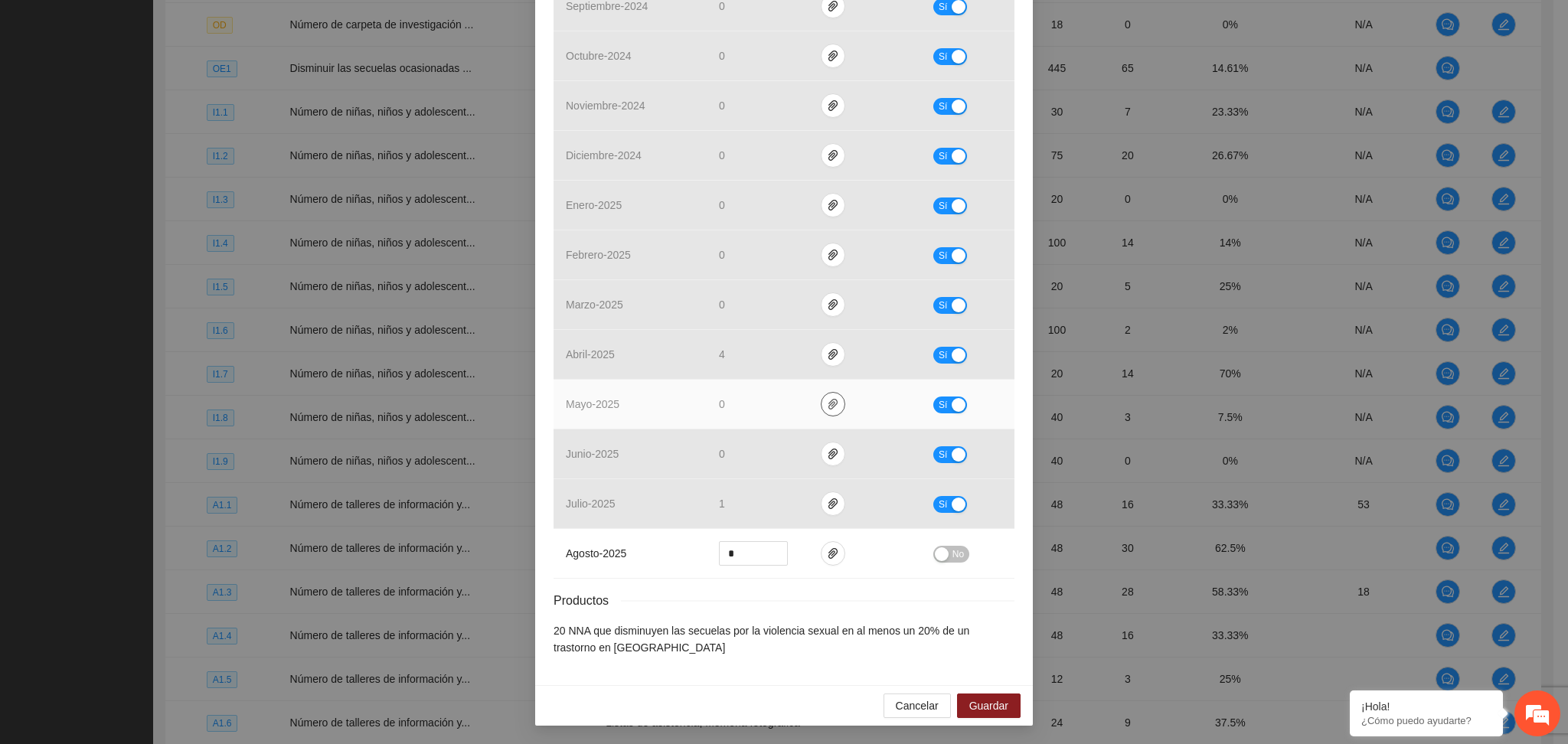
click at [827, 405] on icon "paper-clip" at bounding box center [832, 404] width 12 height 12
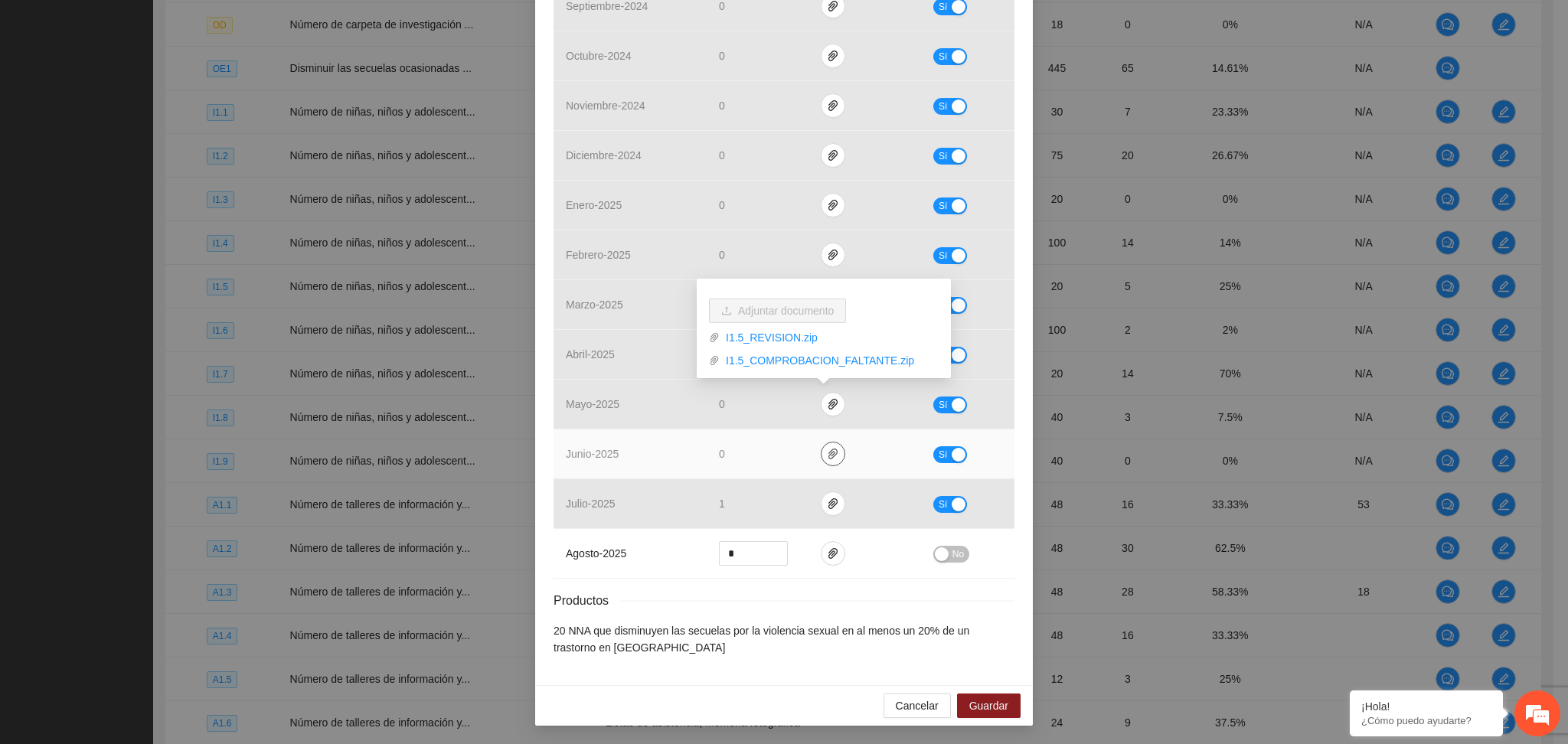
click at [827, 456] on icon "paper-clip" at bounding box center [832, 453] width 12 height 12
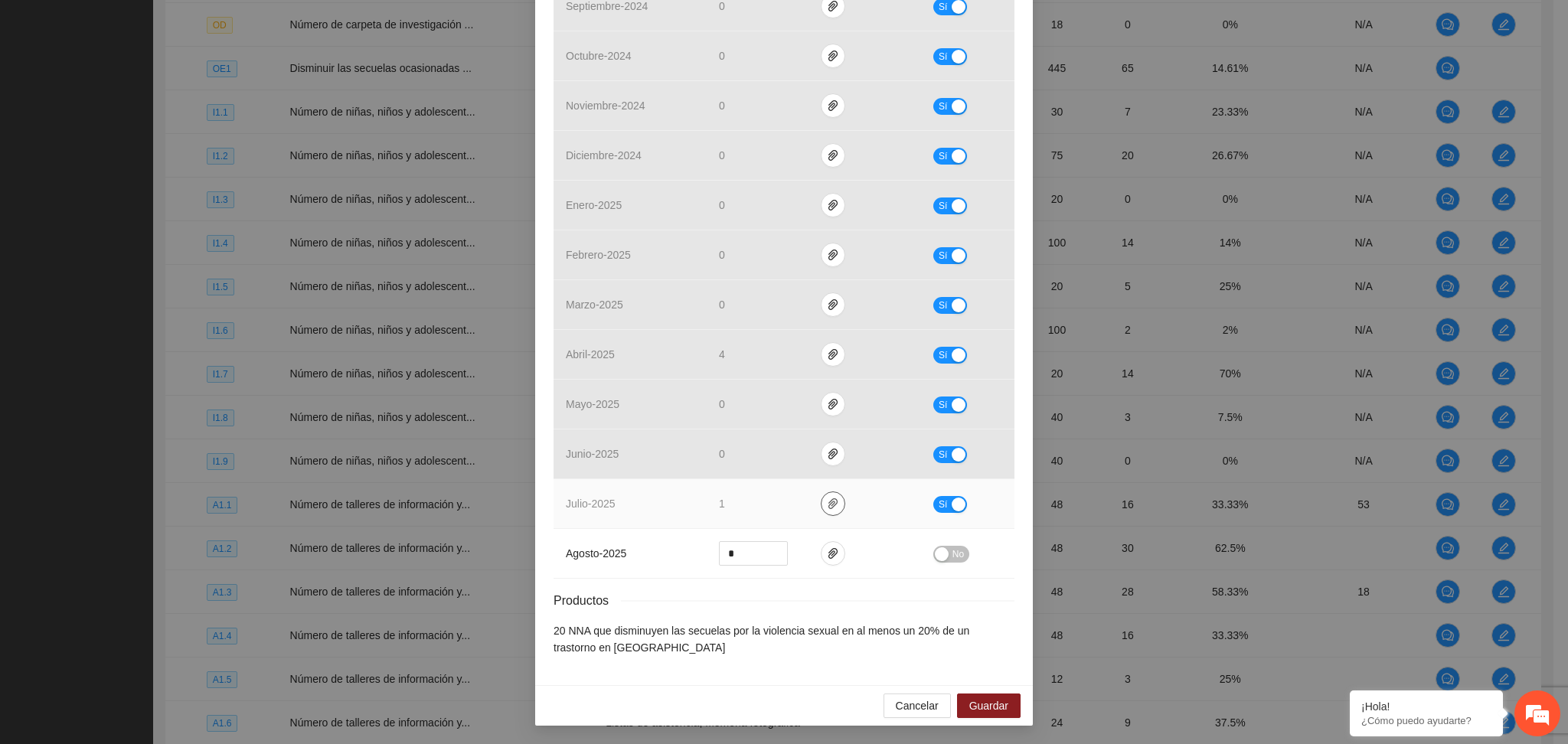
click at [827, 506] on icon "paper-clip" at bounding box center [832, 503] width 12 height 12
click at [748, 462] on link "I1.5.zip" at bounding box center [828, 460] width 219 height 17
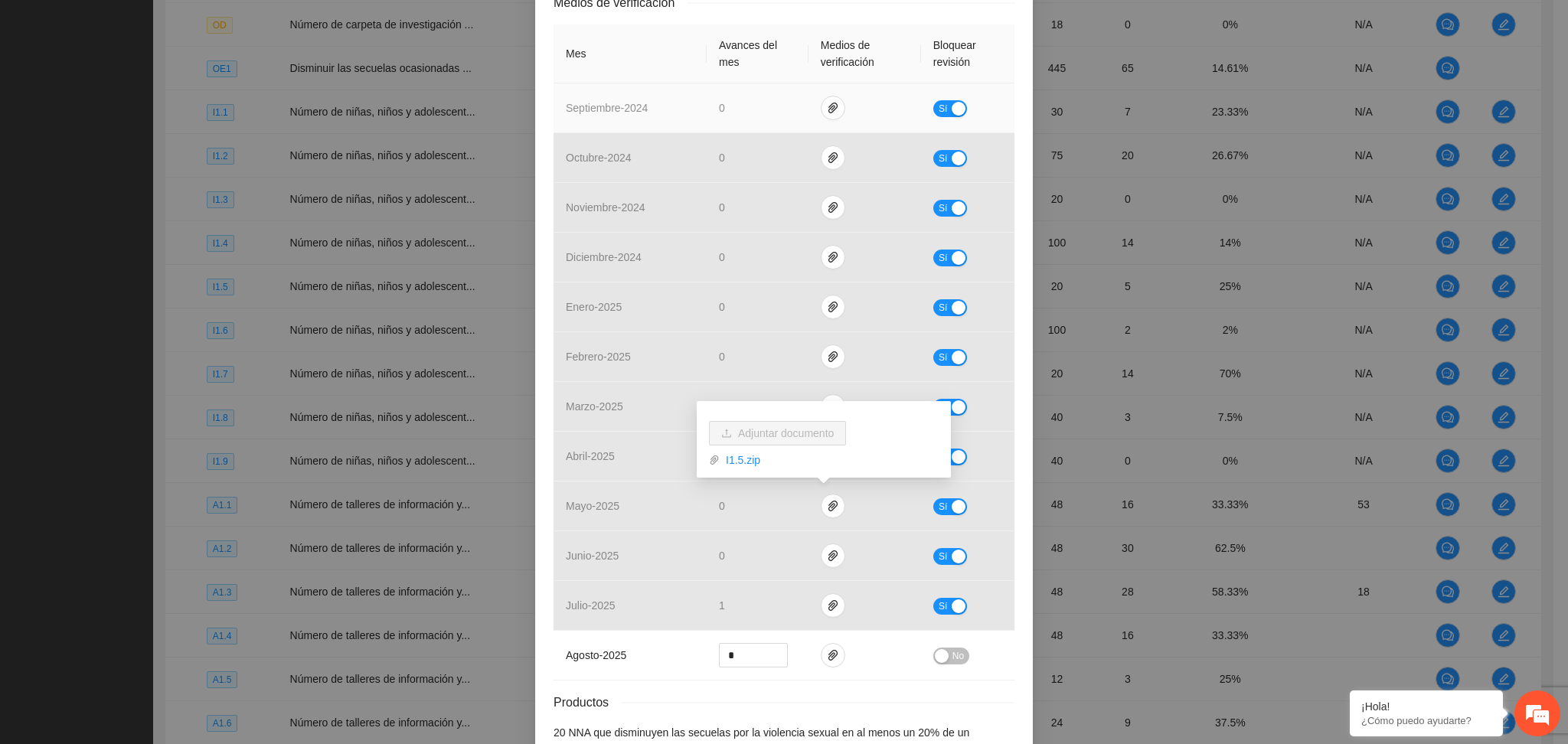
scroll to position [164, 0]
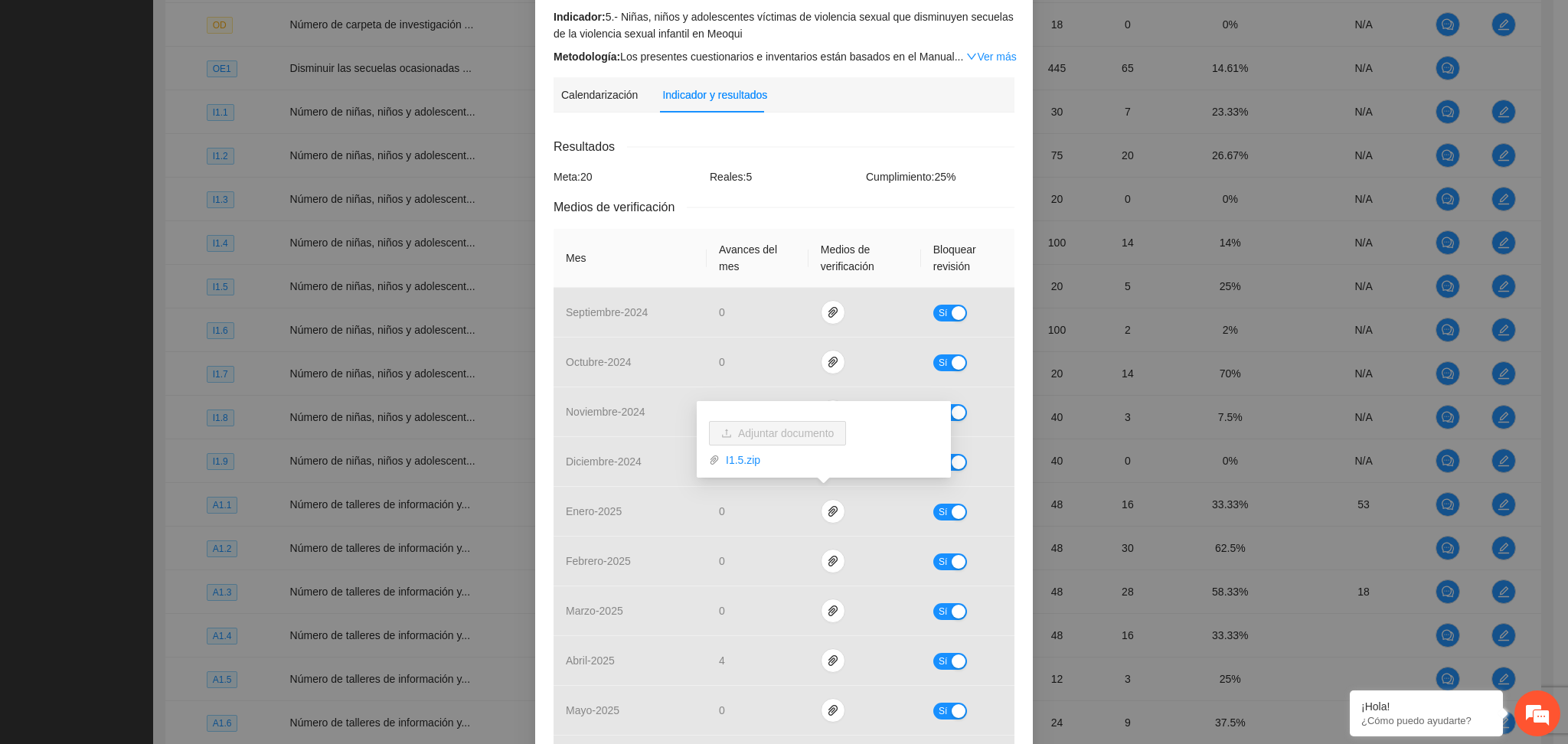
click at [771, 174] on div "Reales: 5" at bounding box center [784, 177] width 156 height 17
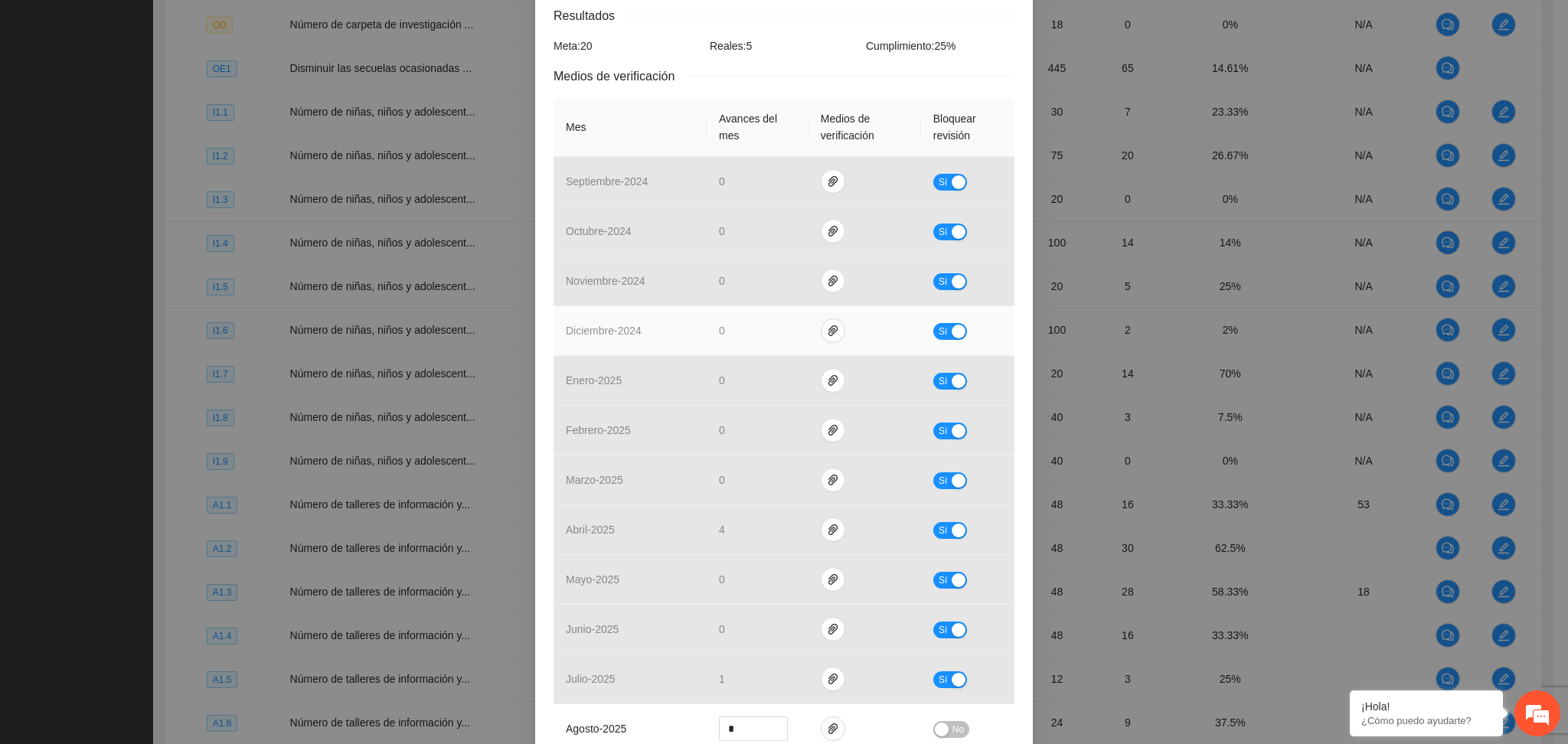
scroll to position [306, 0]
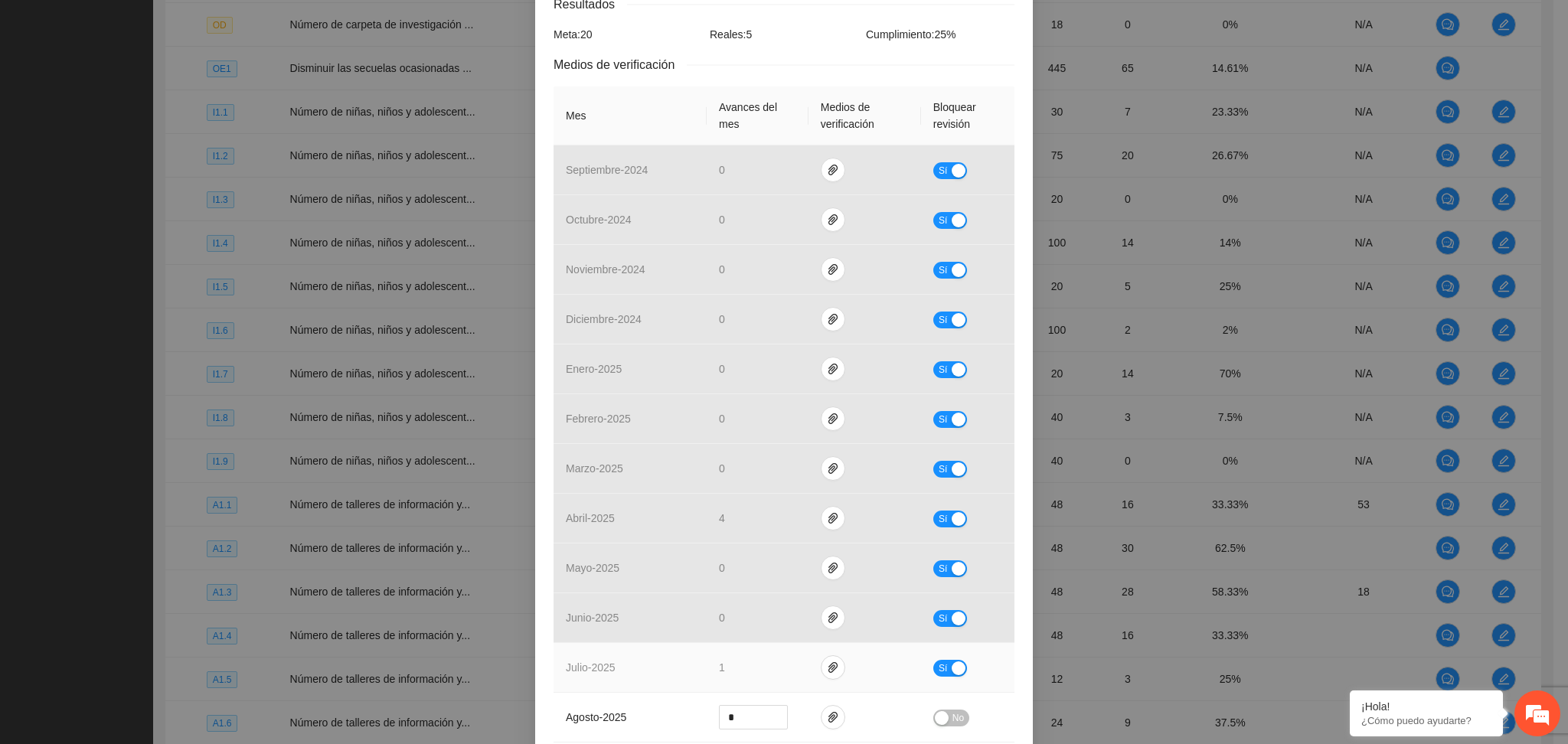
click at [951, 663] on div "button" at bounding box center [958, 668] width 14 height 14
drag, startPoint x: 729, startPoint y: 669, endPoint x: 701, endPoint y: 678, distance: 29.4
click at [706, 678] on td "*" at bounding box center [757, 668] width 102 height 50
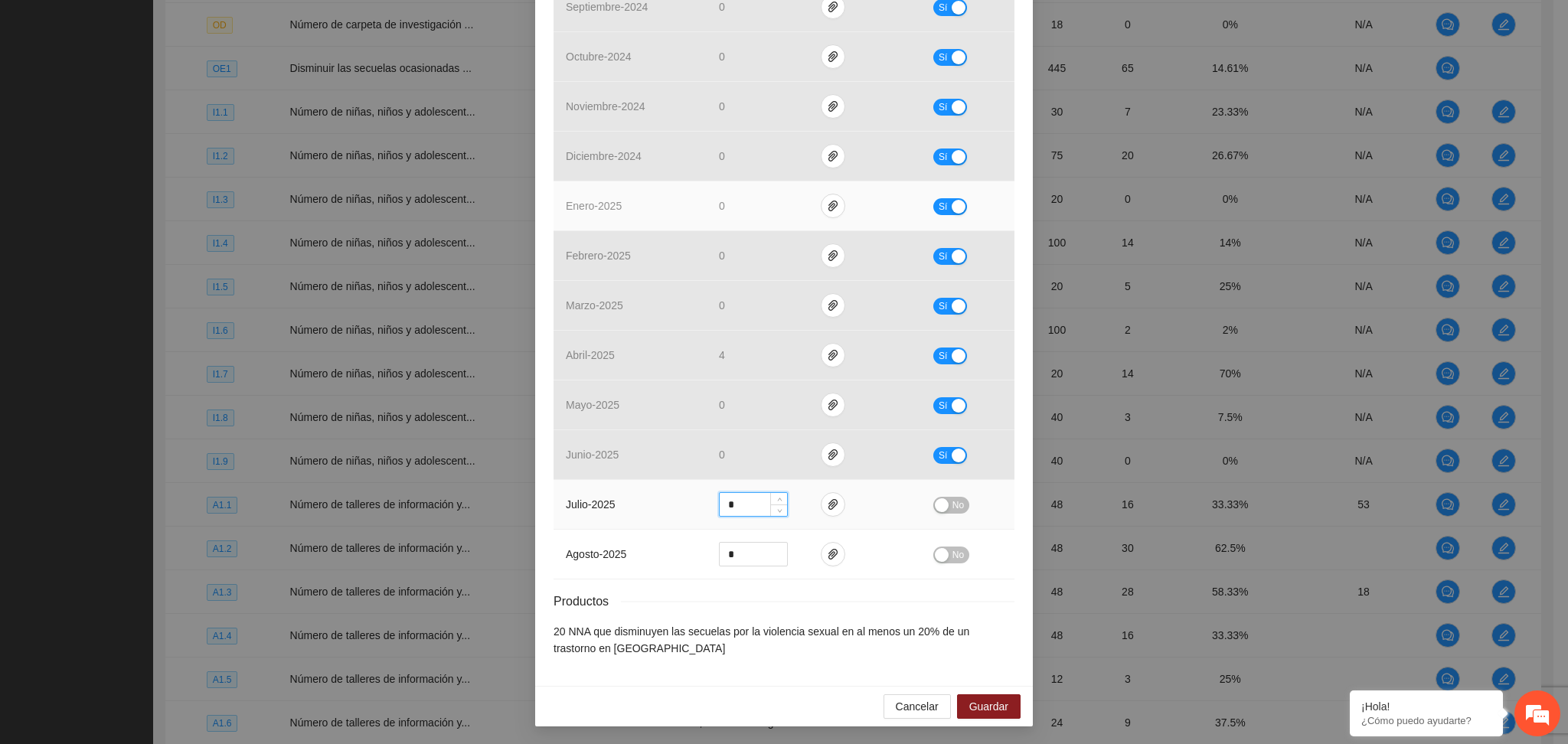
scroll to position [471, 0]
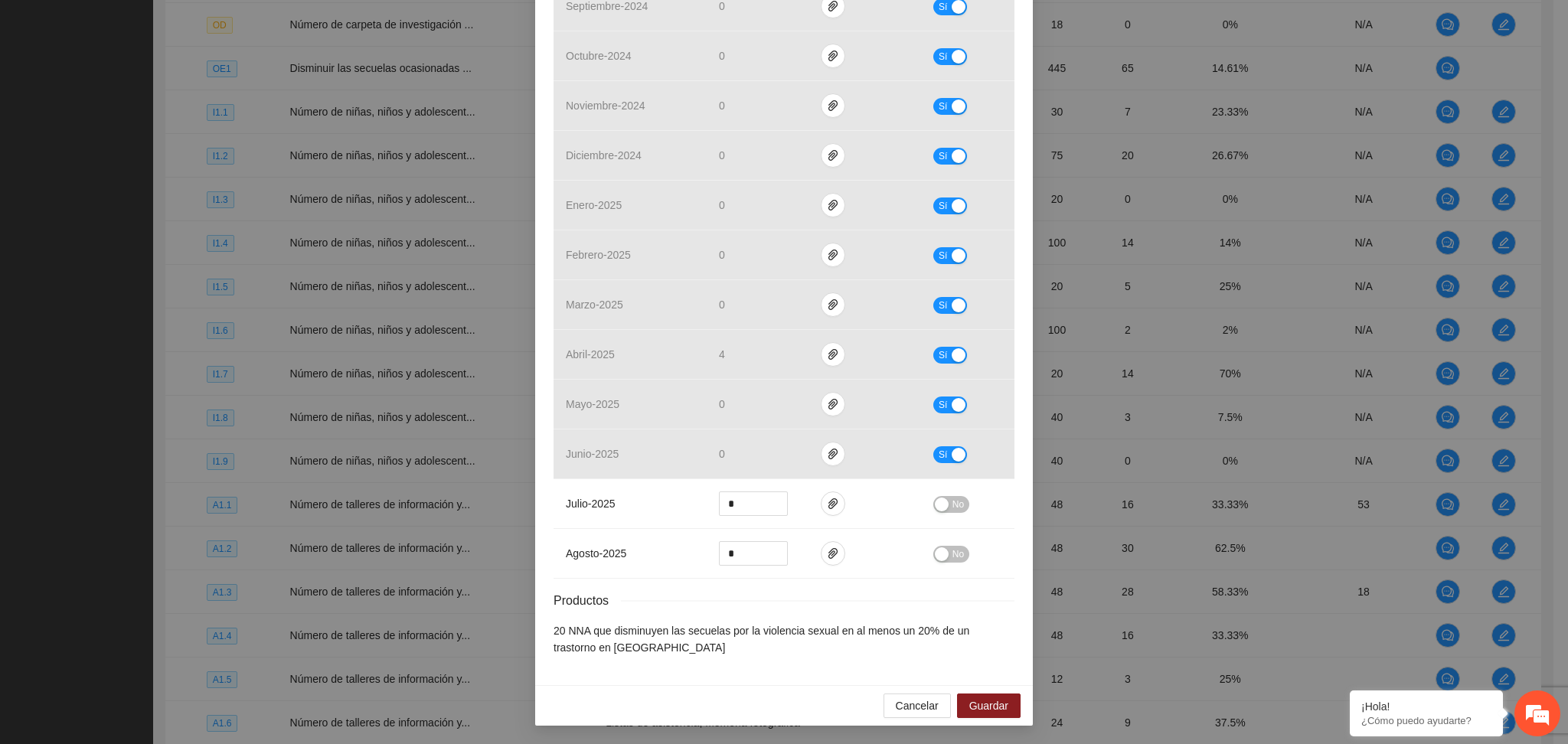
drag, startPoint x: 748, startPoint y: 616, endPoint x: 752, endPoint y: 595, distance: 21.4
click at [748, 614] on div "Resultados Meta: 20 Reales: 8 Cumplimiento: 40 % Medios de verificación Mes Ava…" at bounding box center [784, 244] width 461 height 826
drag, startPoint x: 728, startPoint y: 502, endPoint x: 706, endPoint y: 506, distance: 22.4
click at [706, 506] on td "*" at bounding box center [757, 504] width 102 height 50
type input "*"
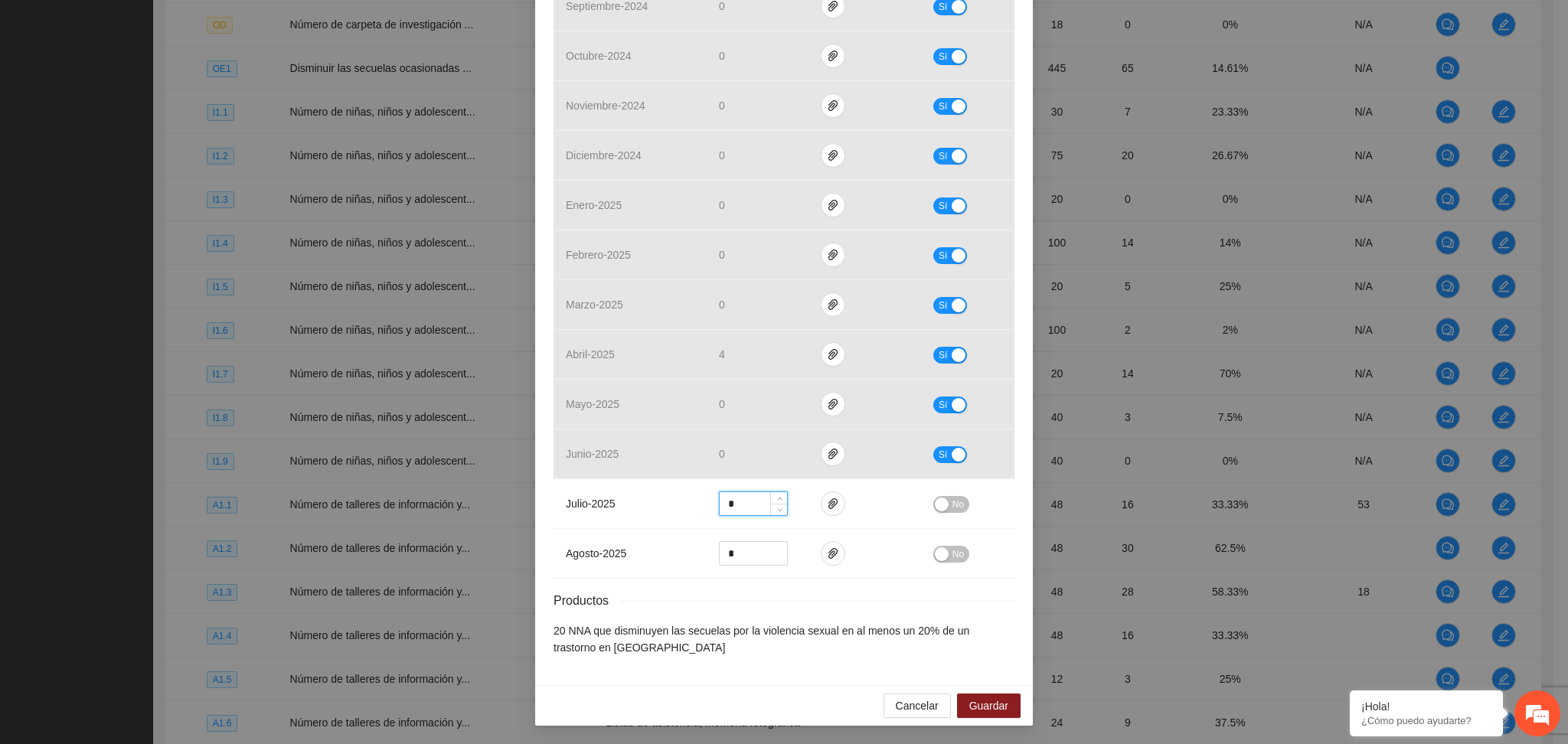
click at [812, 602] on div "Productos" at bounding box center [784, 600] width 461 height 19
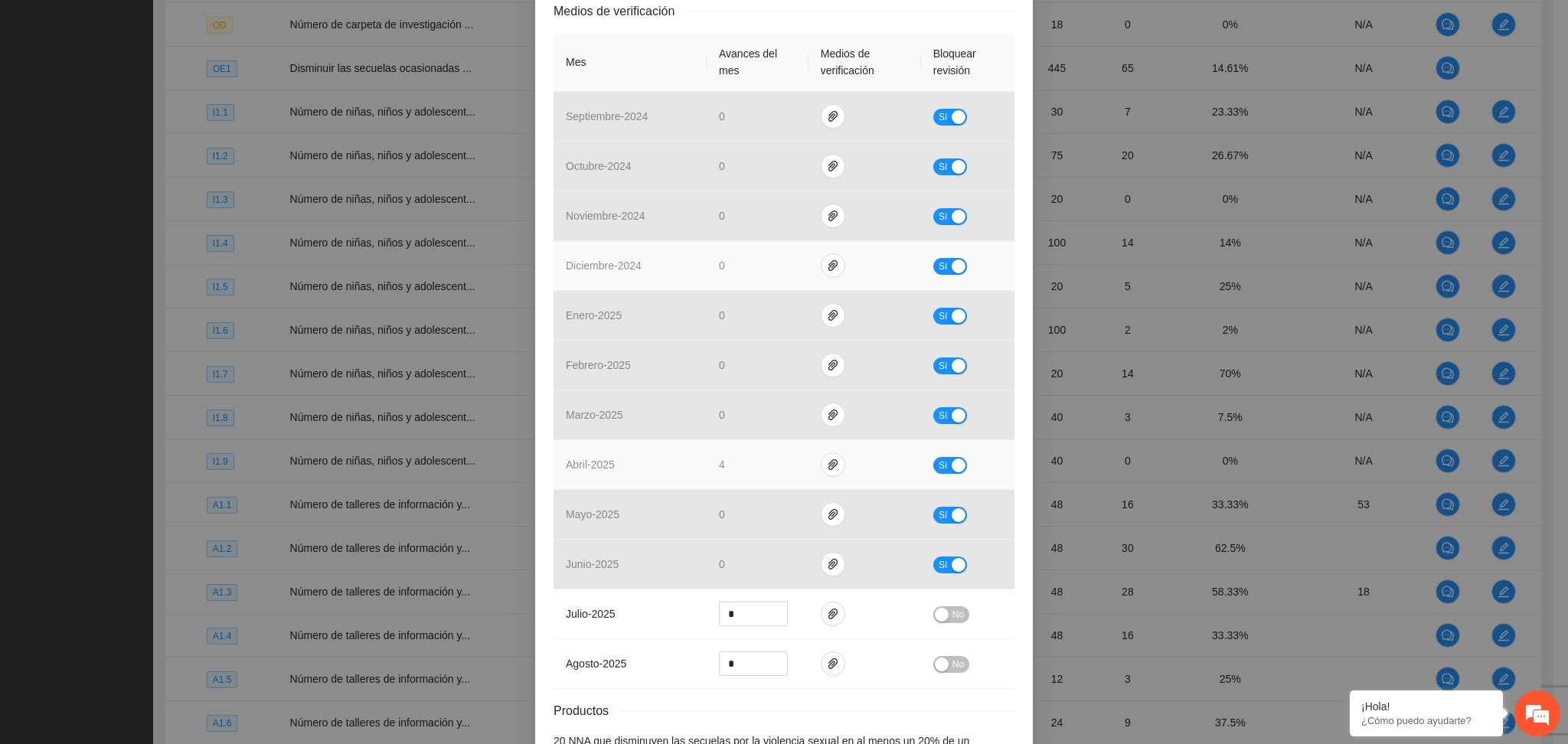
scroll to position [408, 0]
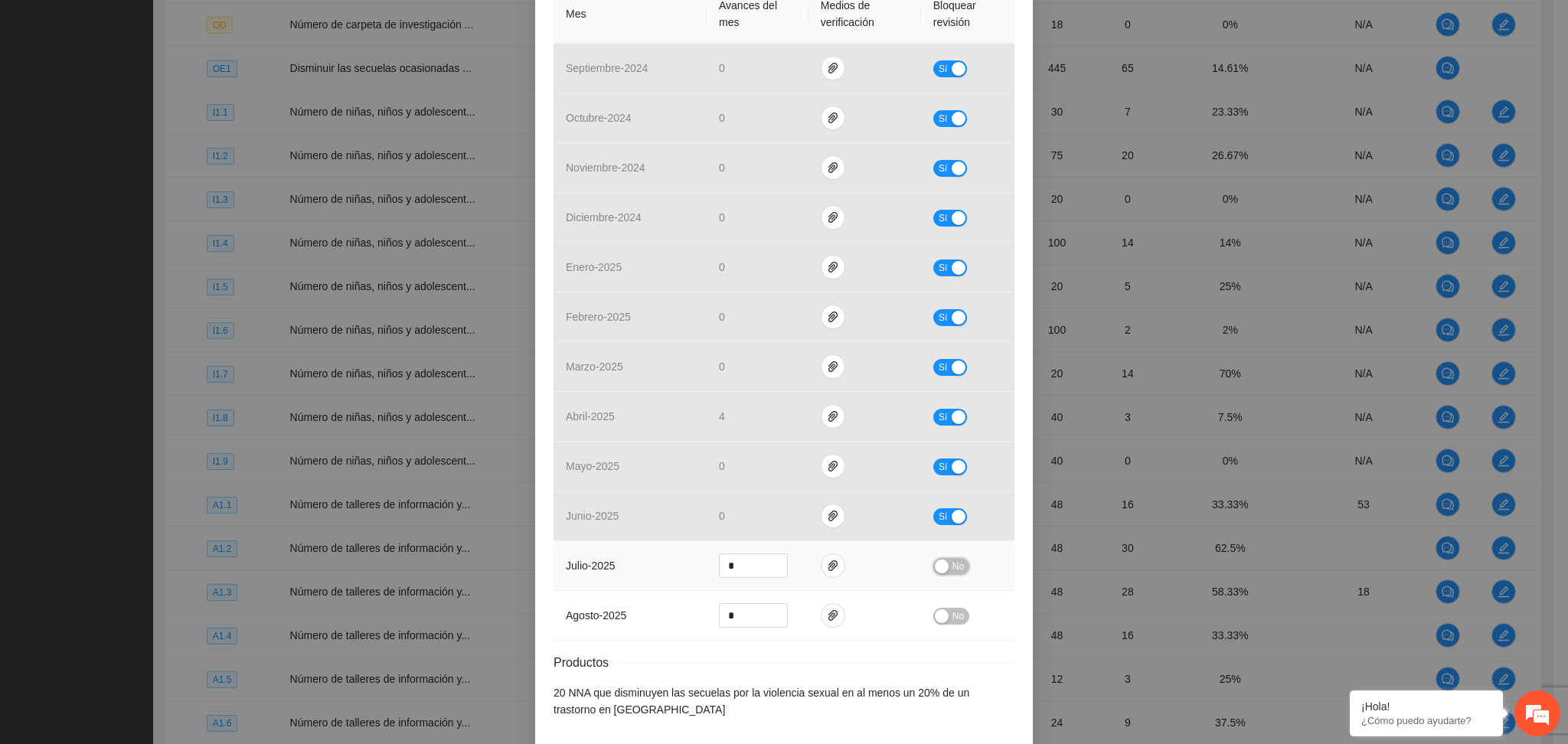
drag, startPoint x: 945, startPoint y: 569, endPoint x: 974, endPoint y: 559, distance: 30.7
click at [952, 567] on span "No" at bounding box center [958, 566] width 12 height 17
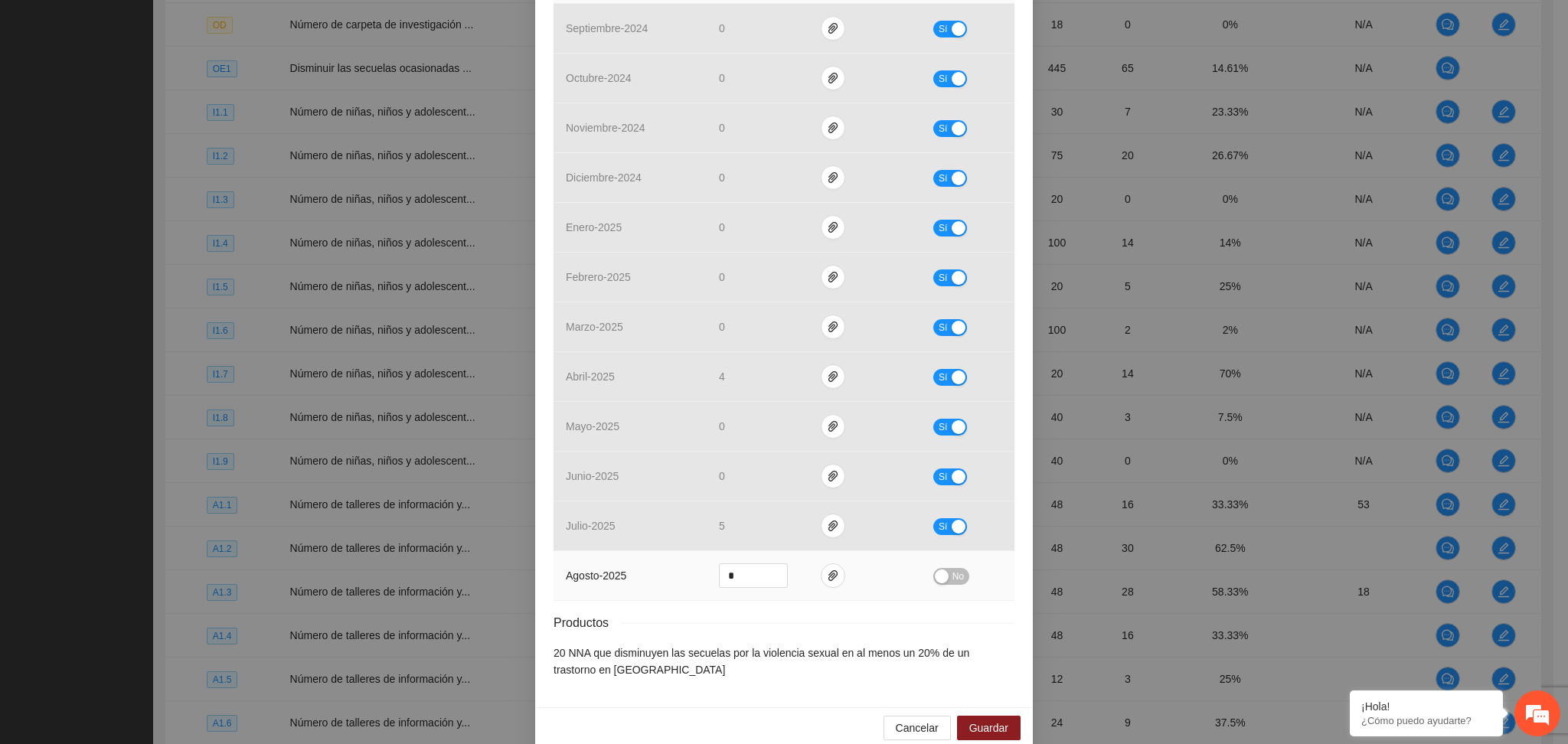
scroll to position [470, 0]
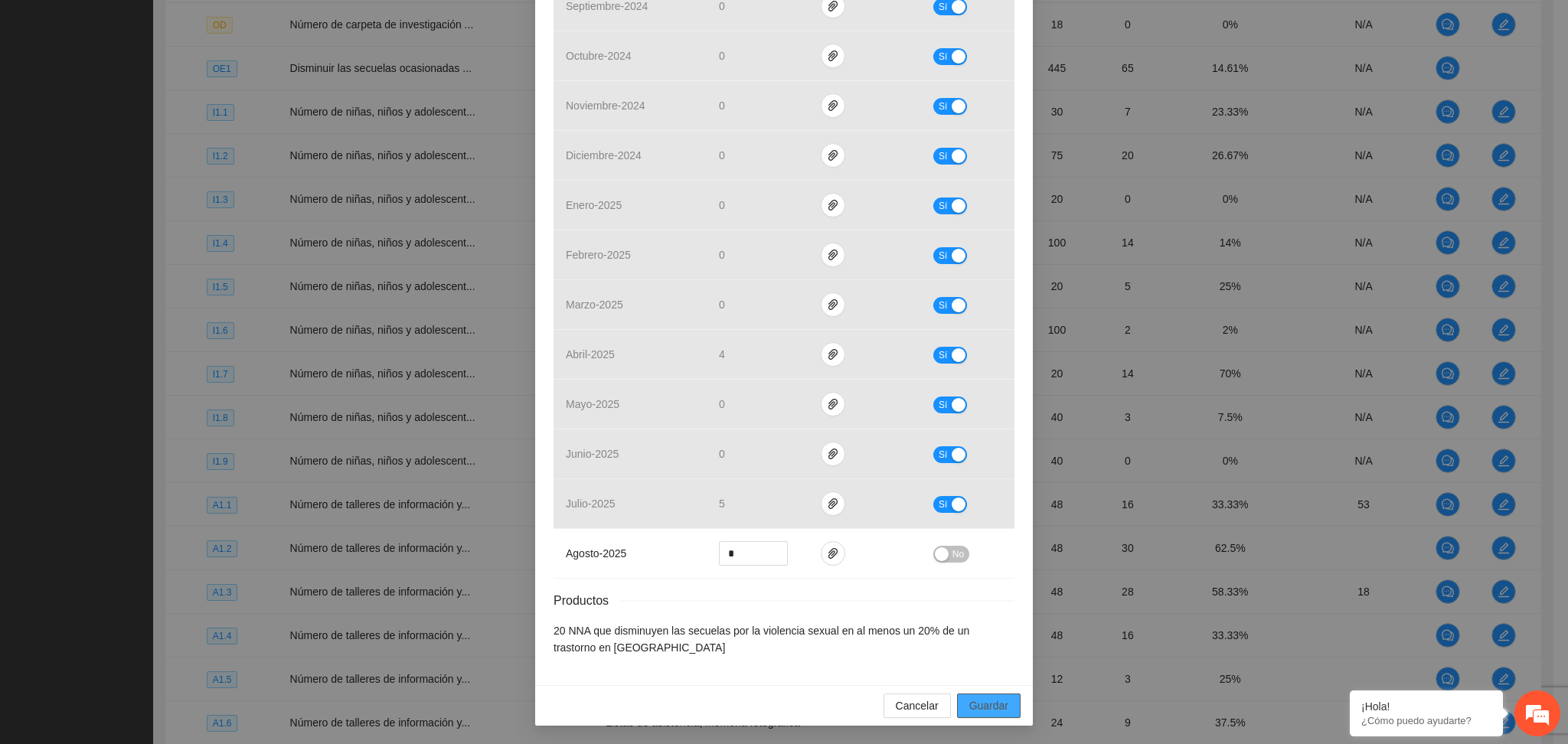
click at [984, 713] on button "Guardar" at bounding box center [988, 705] width 63 height 25
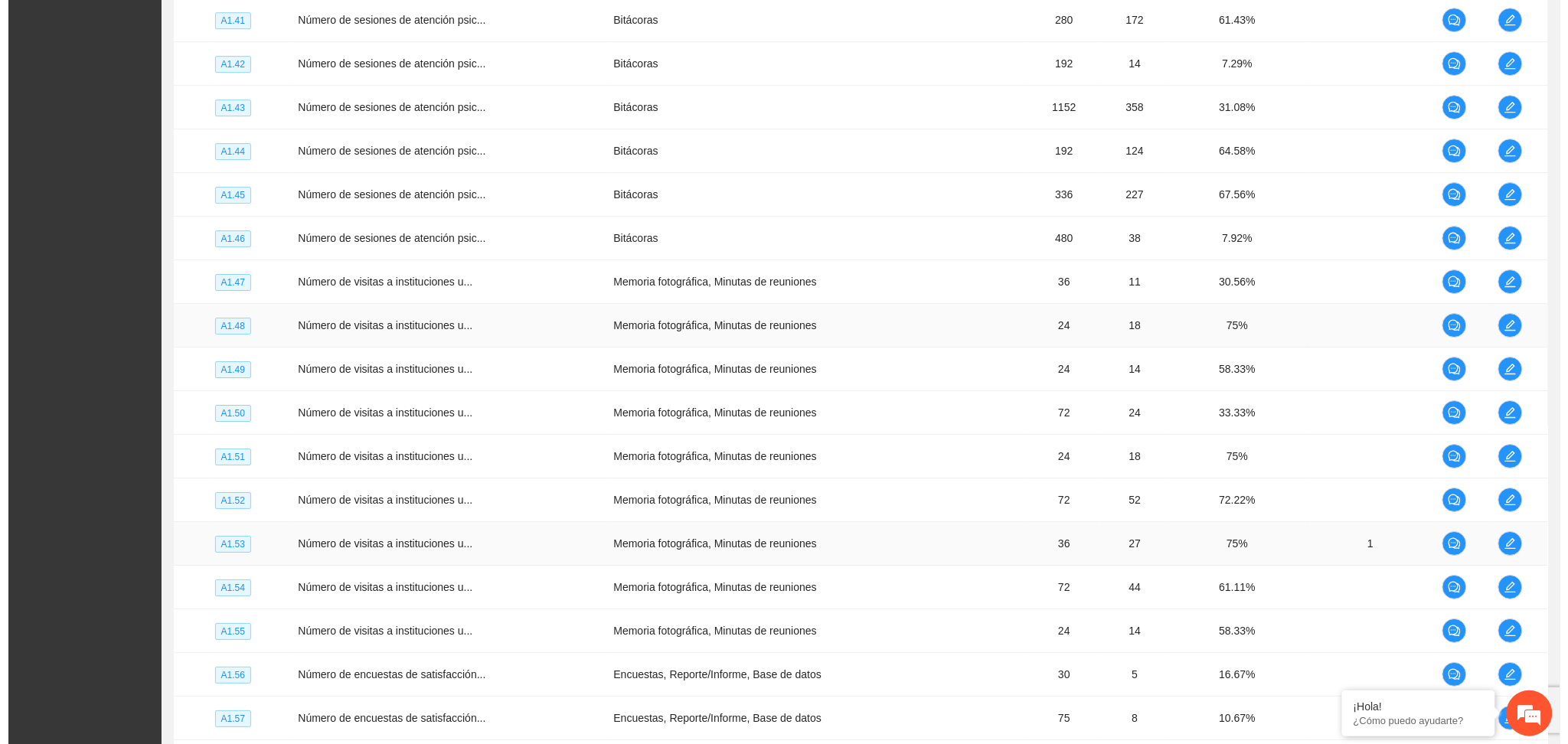
scroll to position [3838, 0]
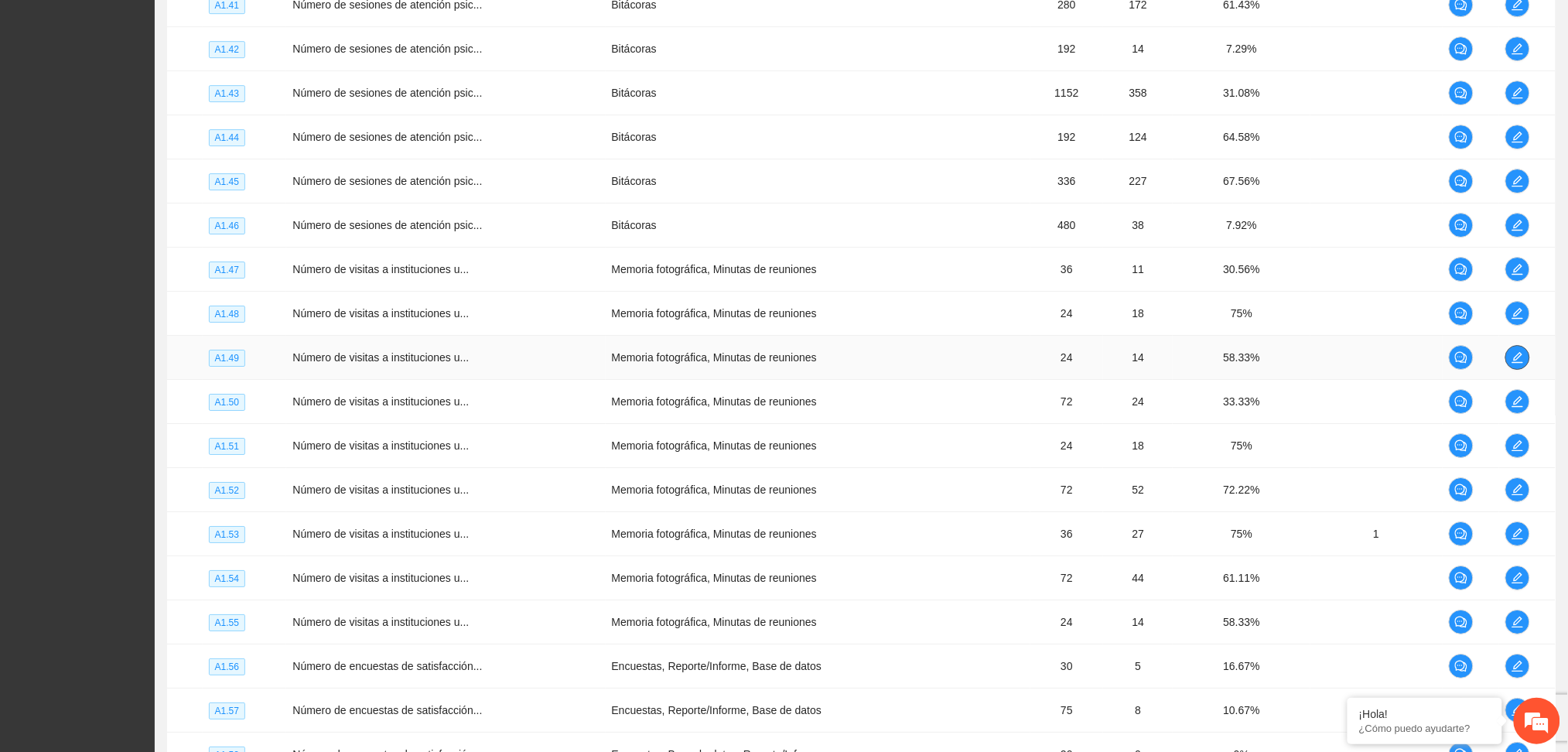
click at [1524, 367] on button "button" at bounding box center [1517, 357] width 25 height 25
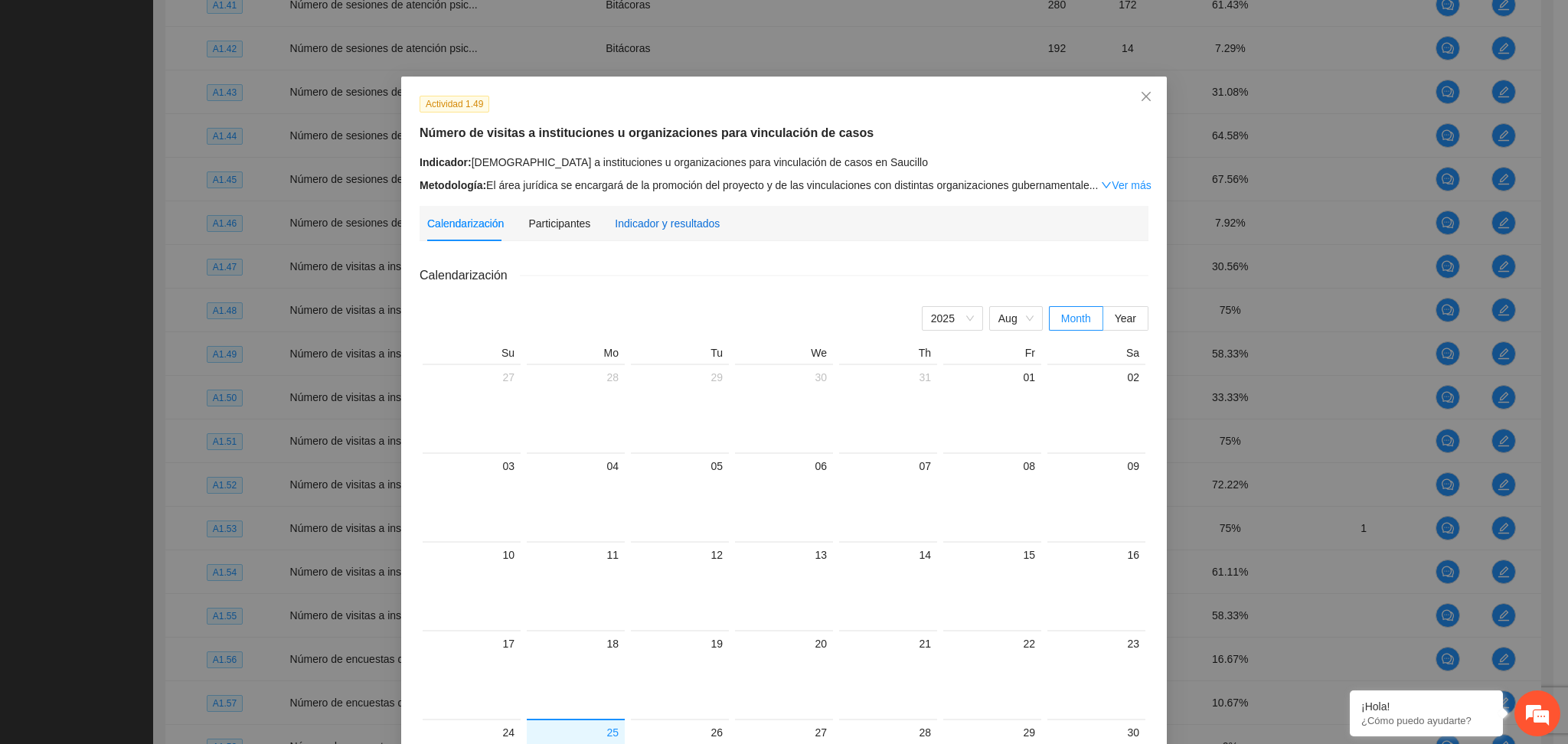
click at [633, 226] on div "Indicador y resultados" at bounding box center [667, 224] width 105 height 17
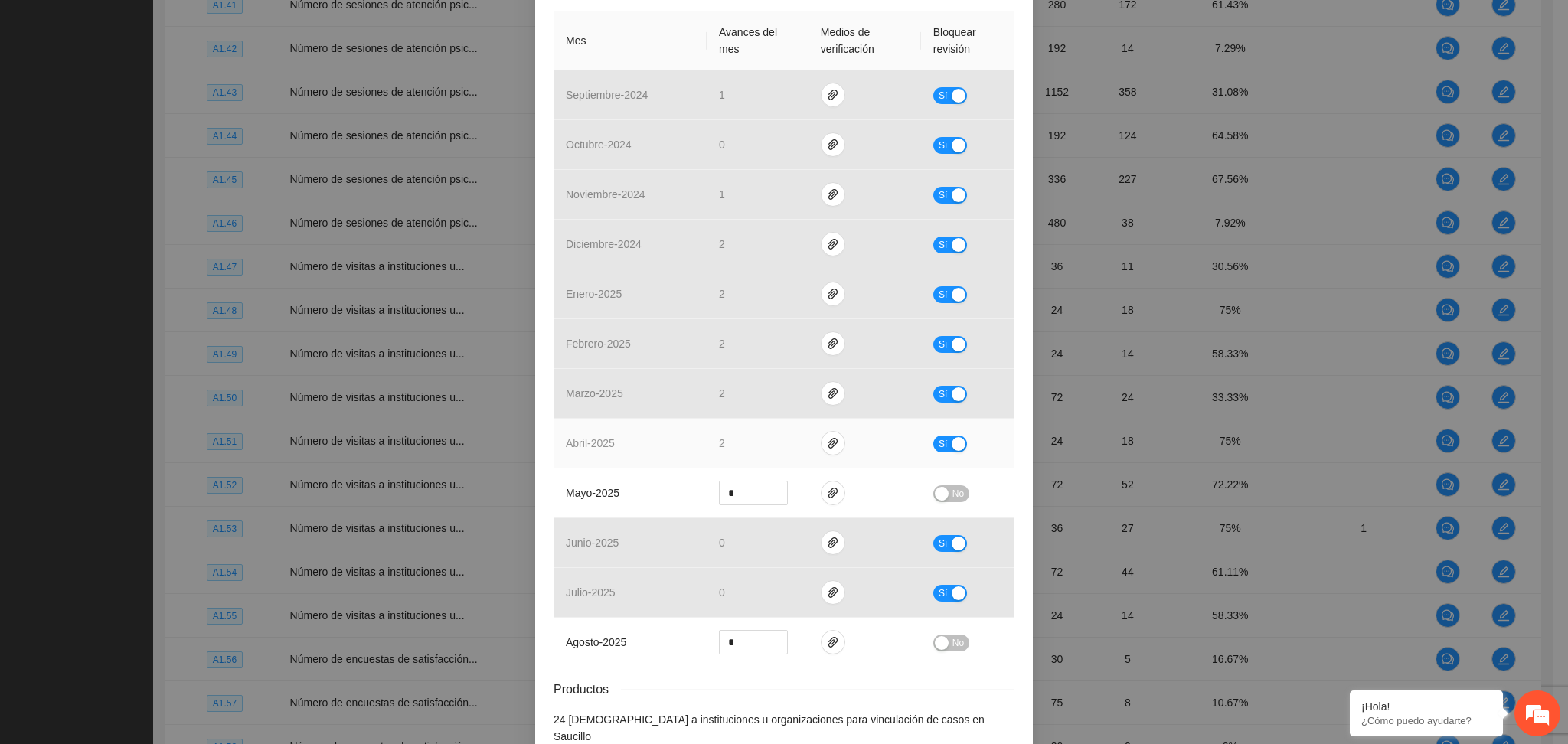
scroll to position [418, 0]
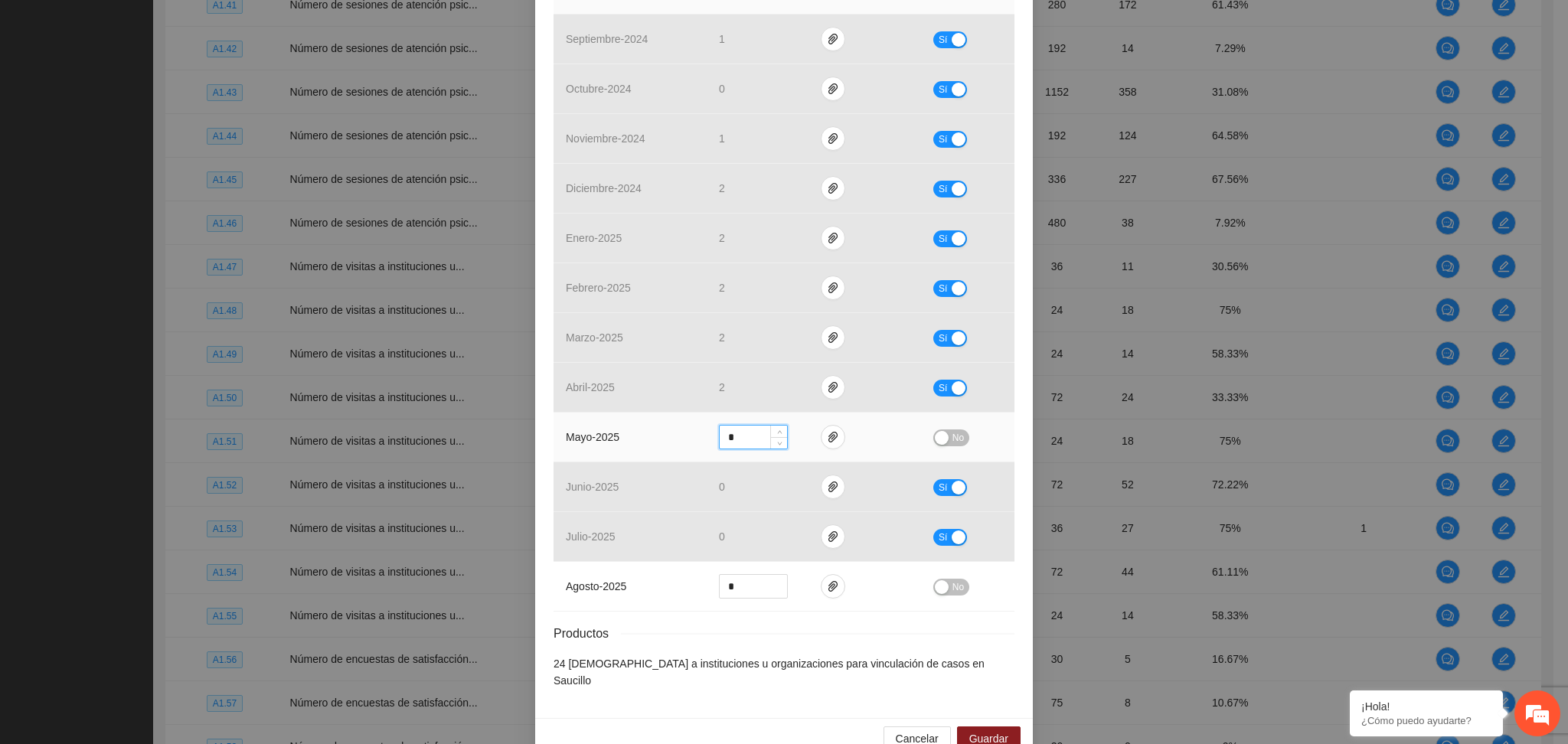
drag, startPoint x: 724, startPoint y: 421, endPoint x: 693, endPoint y: 429, distance: 32.0
click at [693, 429] on tr "mayo - 2025 * No" at bounding box center [784, 438] width 461 height 50
type input "*"
click at [937, 429] on button "No" at bounding box center [951, 438] width 36 height 17
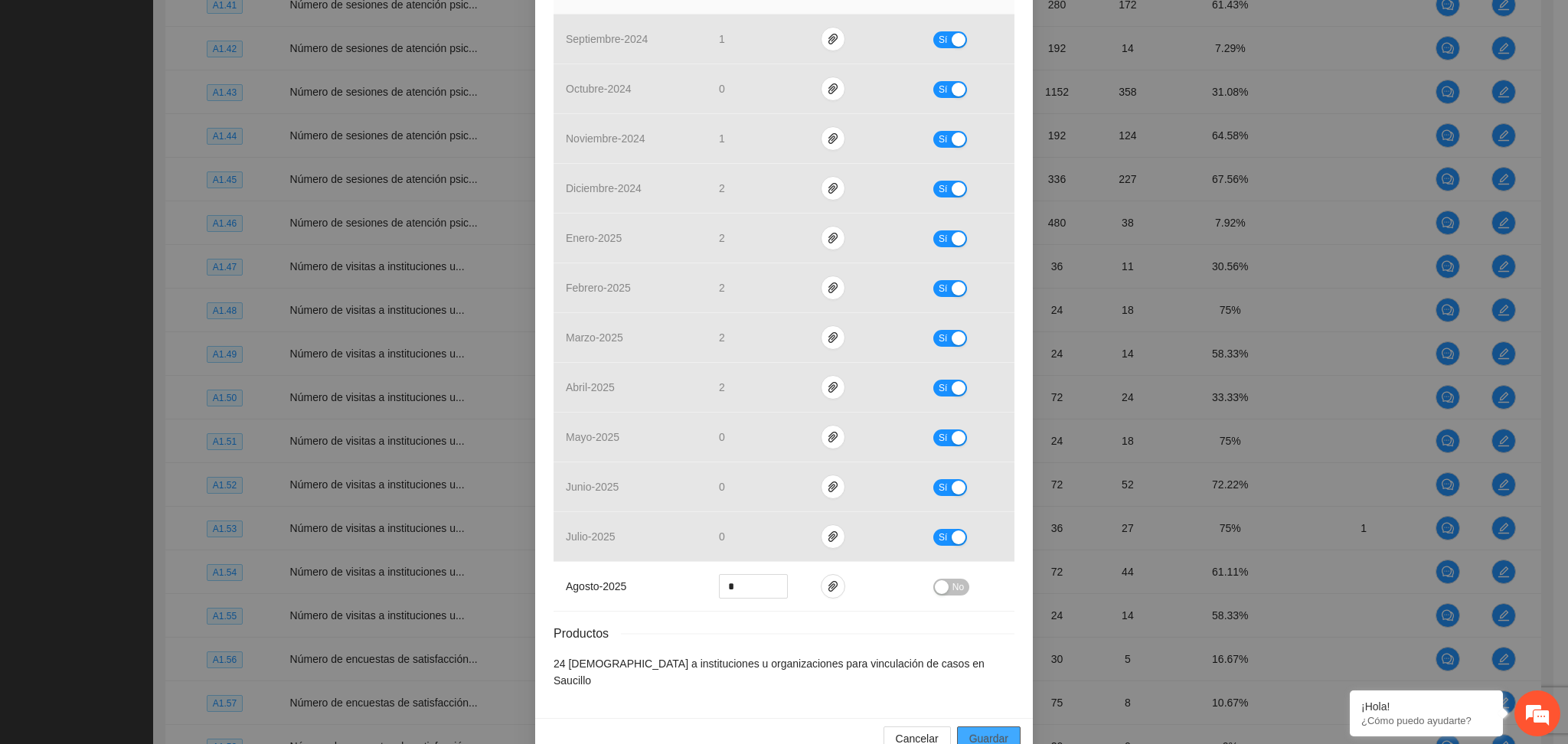
click at [997, 730] on span "Guardar" at bounding box center [989, 738] width 39 height 17
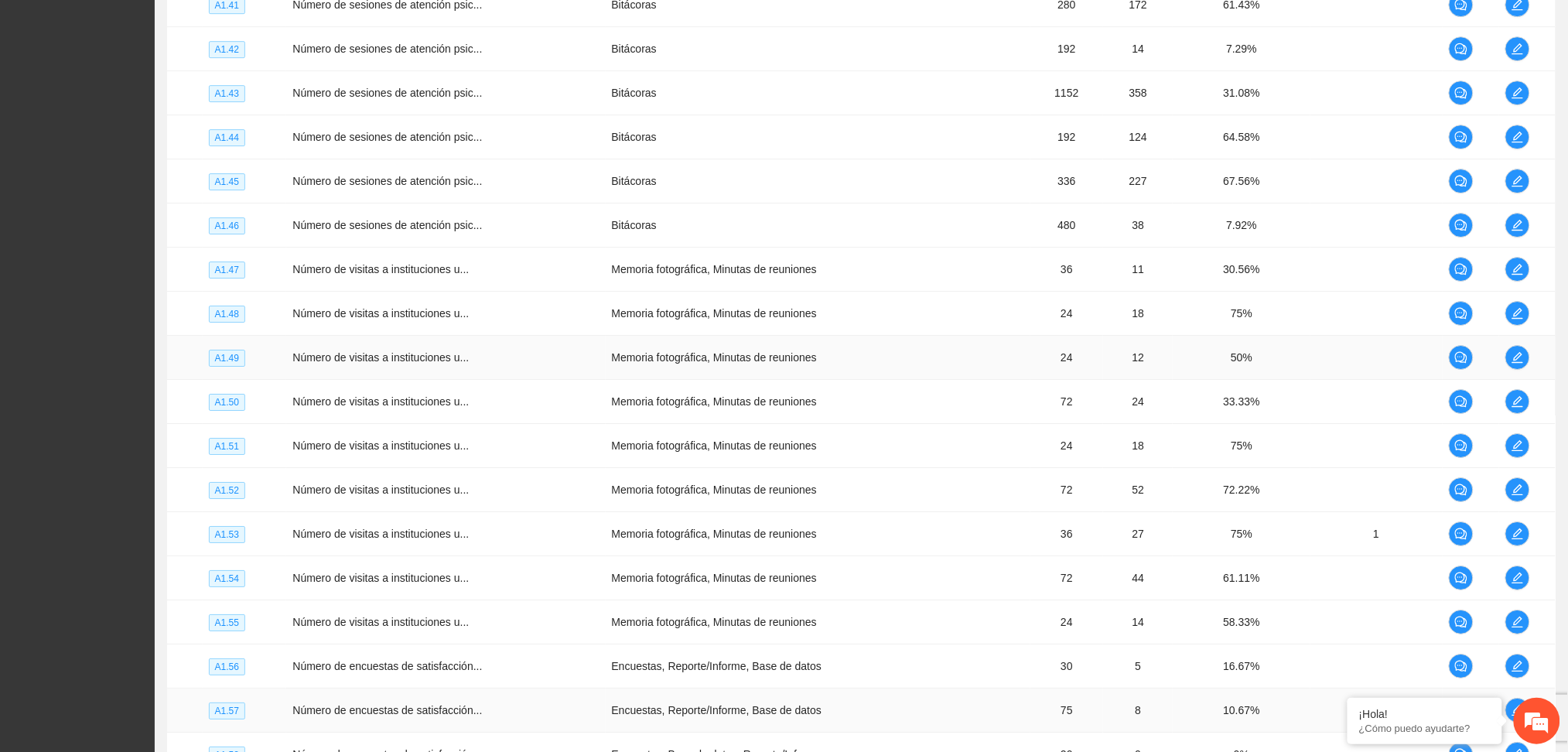
scroll to position [4232, 0]
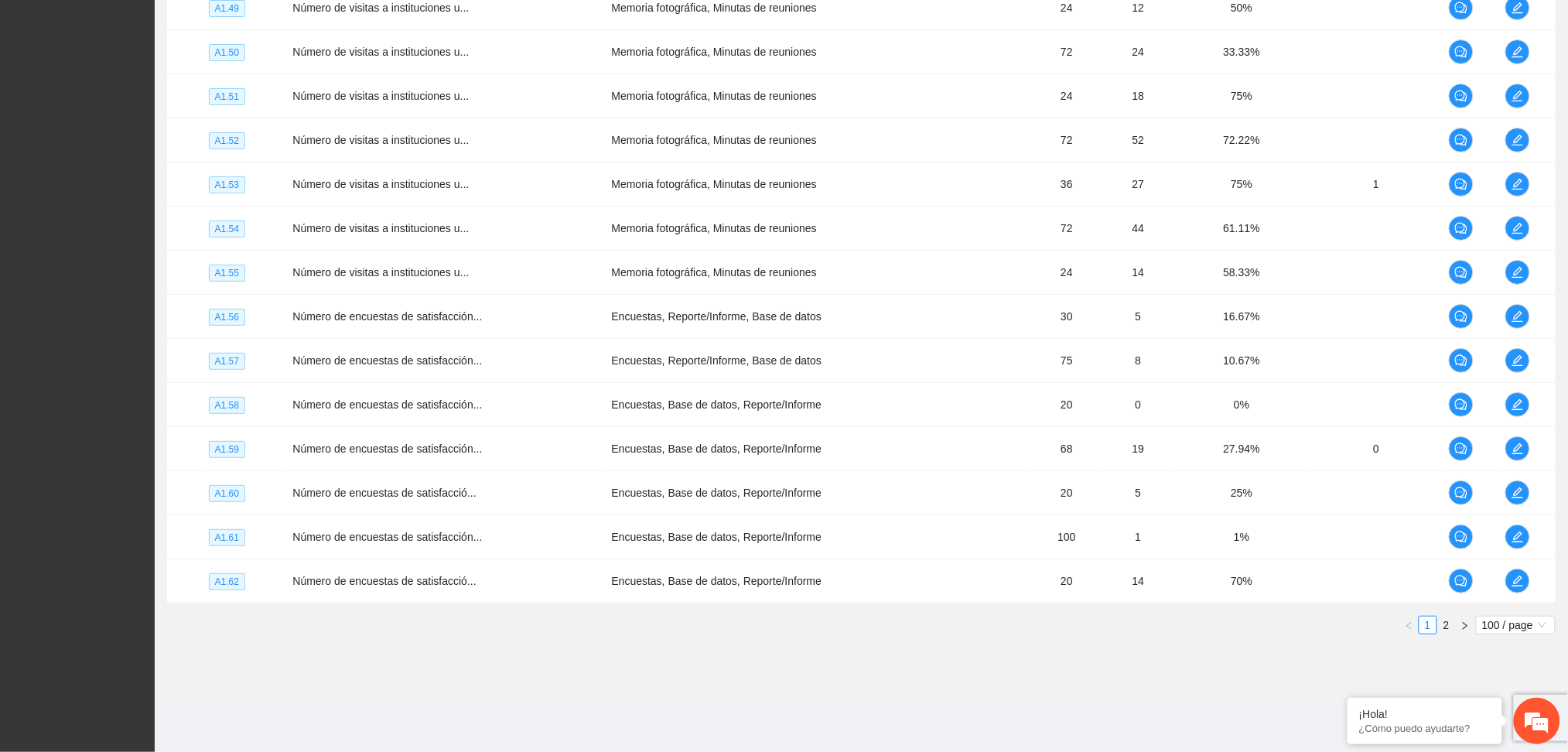
drag, startPoint x: 1442, startPoint y: 626, endPoint x: 1419, endPoint y: 607, distance: 29.8
click at [1443, 626] on link "2" at bounding box center [1446, 625] width 17 height 17
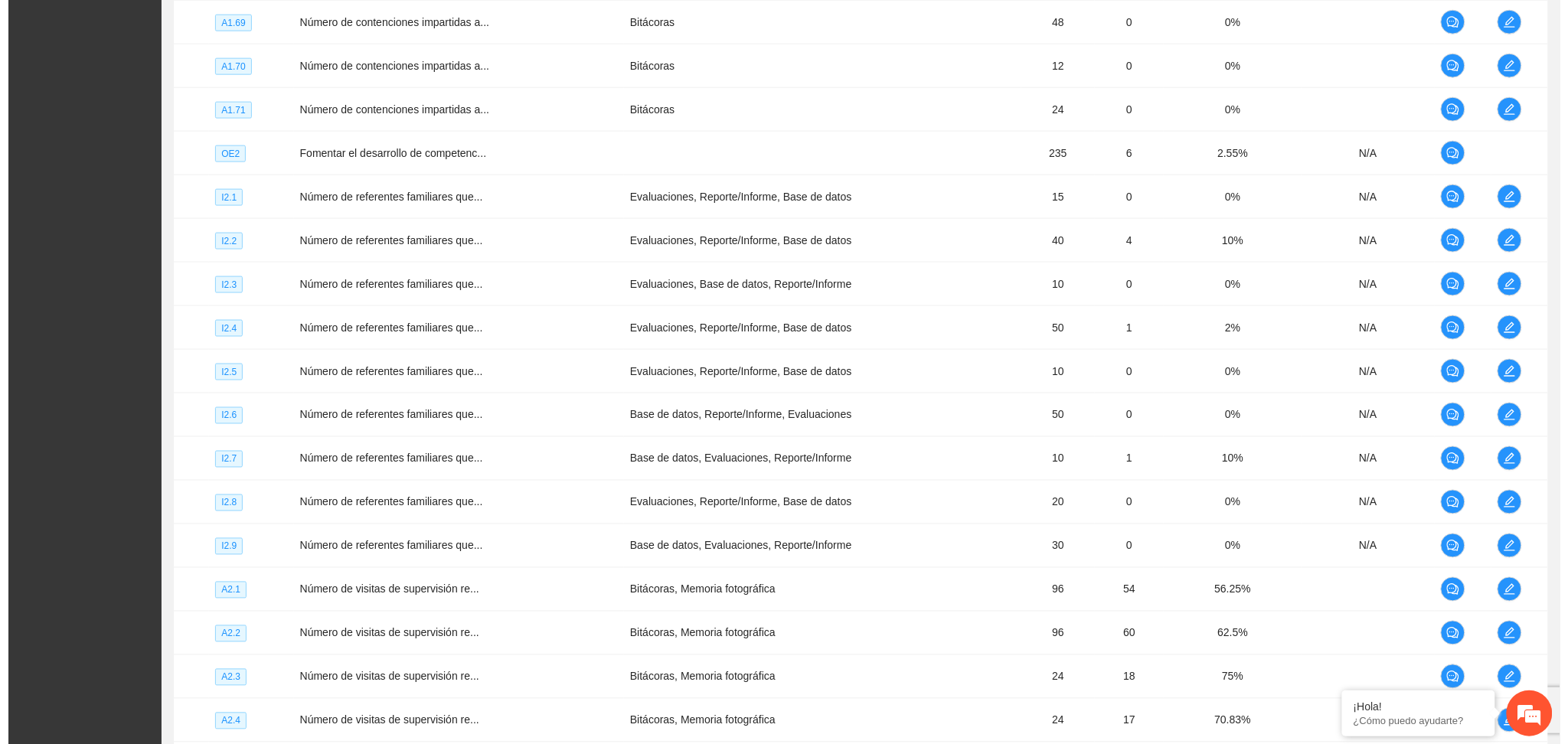
scroll to position [673, 0]
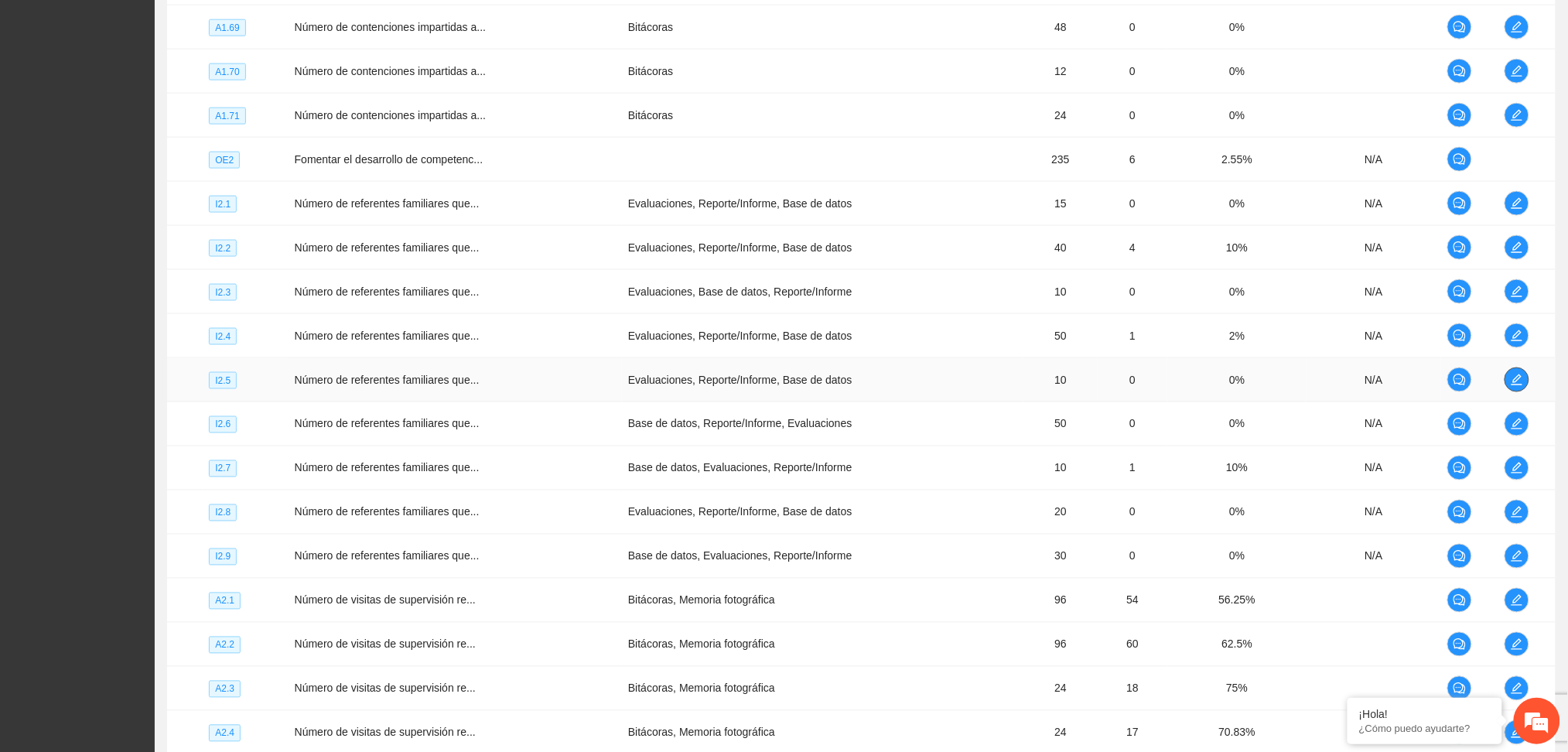
click at [1525, 385] on span "edit" at bounding box center [1516, 379] width 23 height 12
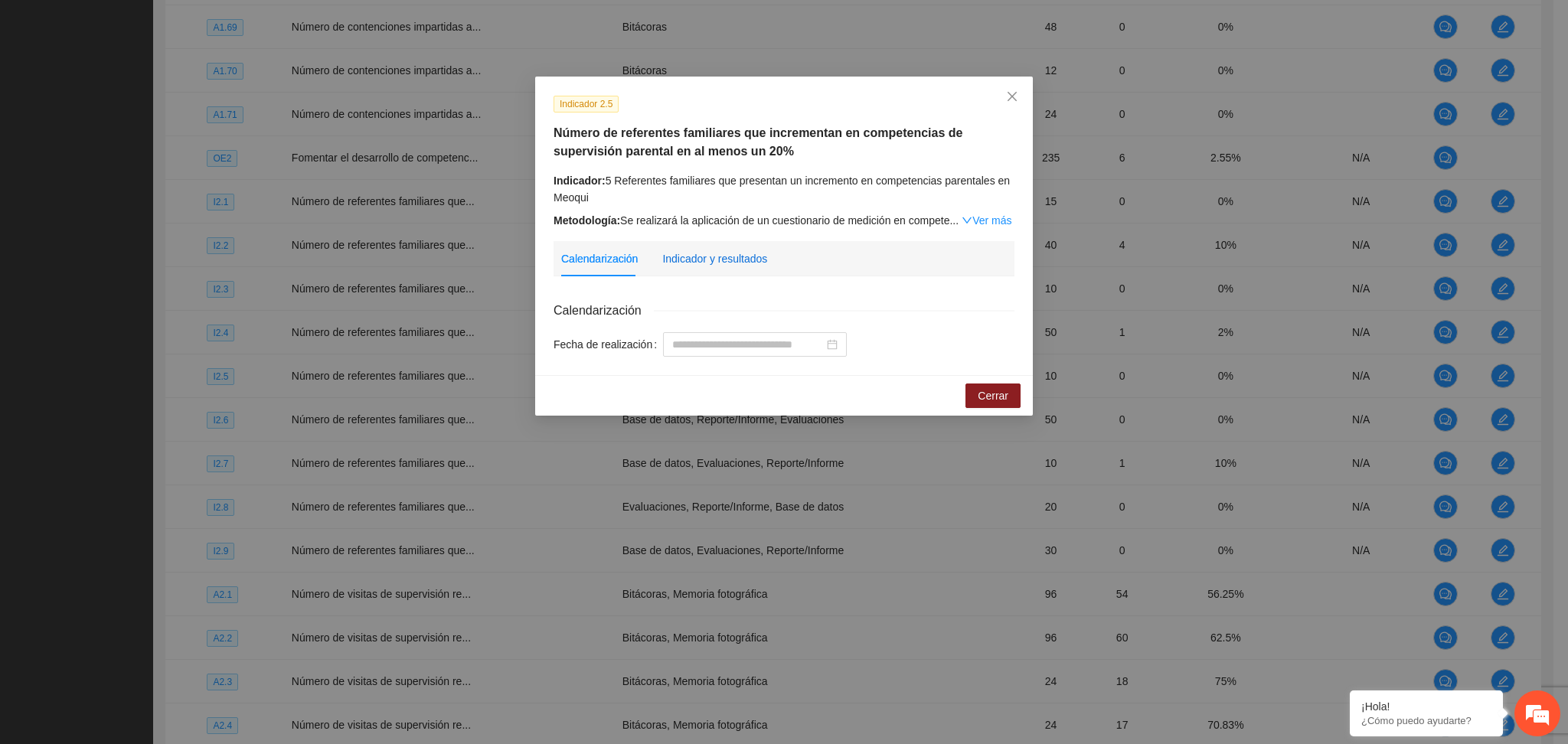
click at [728, 256] on div "Indicador y resultados" at bounding box center [715, 259] width 105 height 17
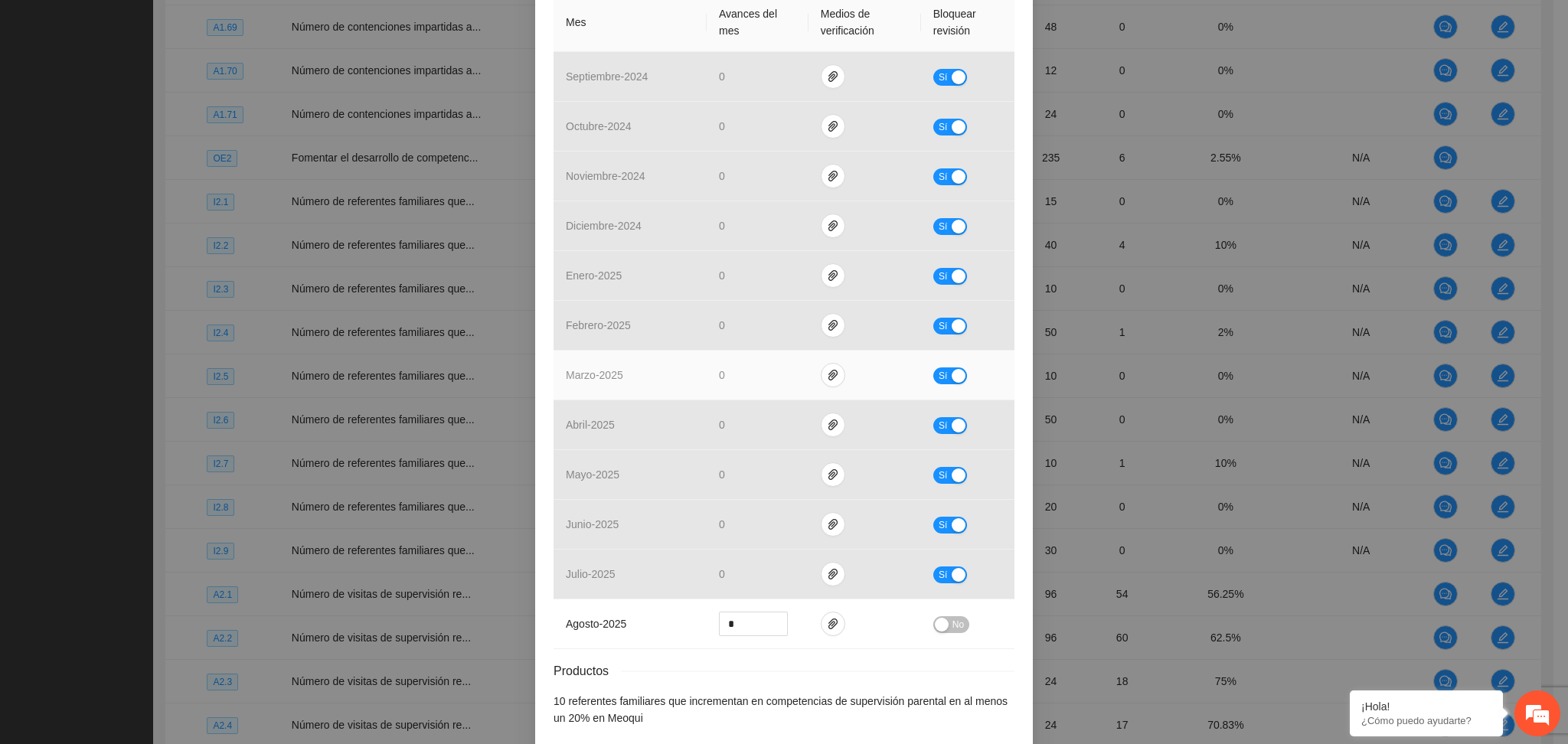
scroll to position [470, 0]
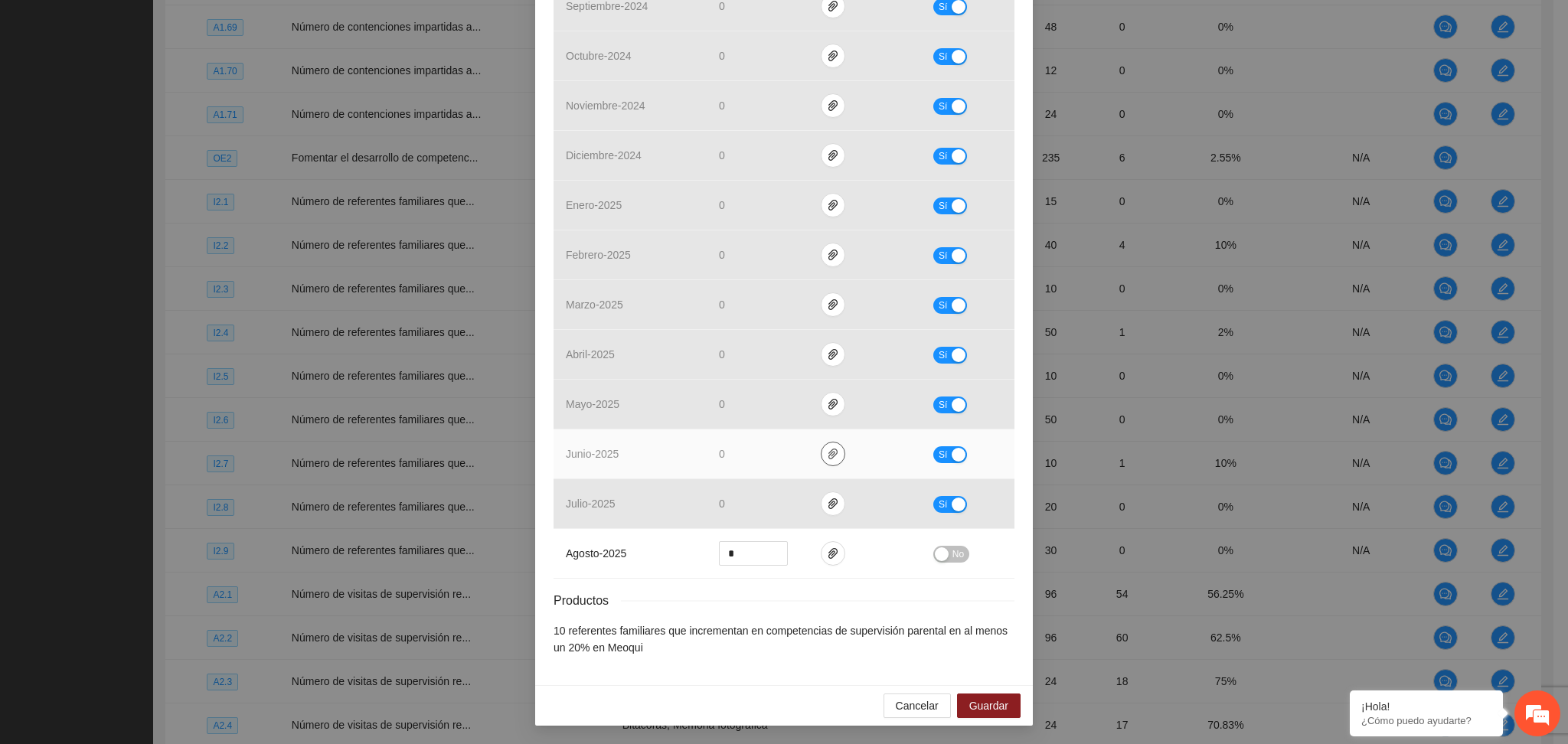
click at [821, 448] on span "paper-clip" at bounding box center [832, 453] width 23 height 12
click at [827, 456] on icon "paper-clip" at bounding box center [832, 453] width 12 height 12
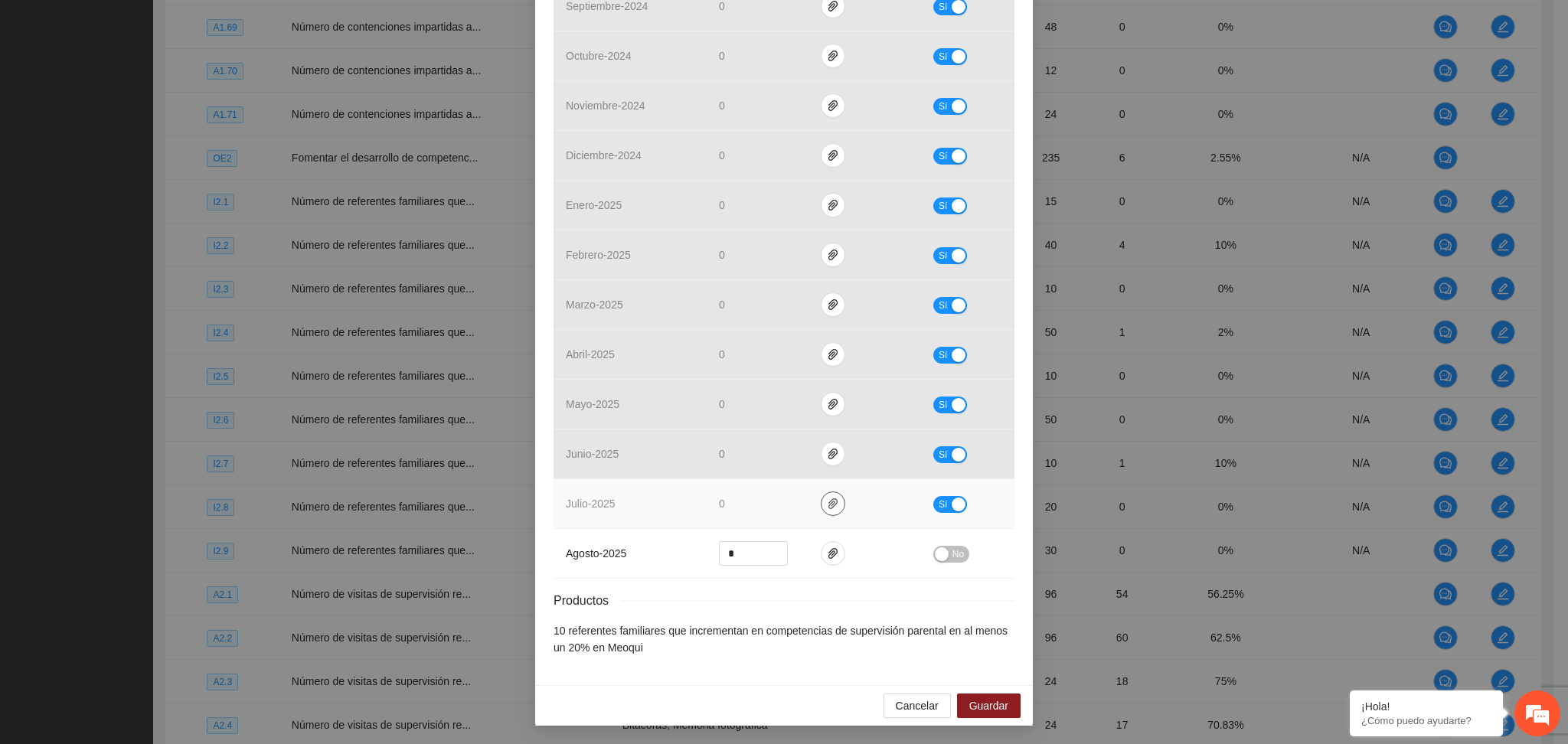
click at [821, 511] on button "button" at bounding box center [833, 504] width 25 height 25
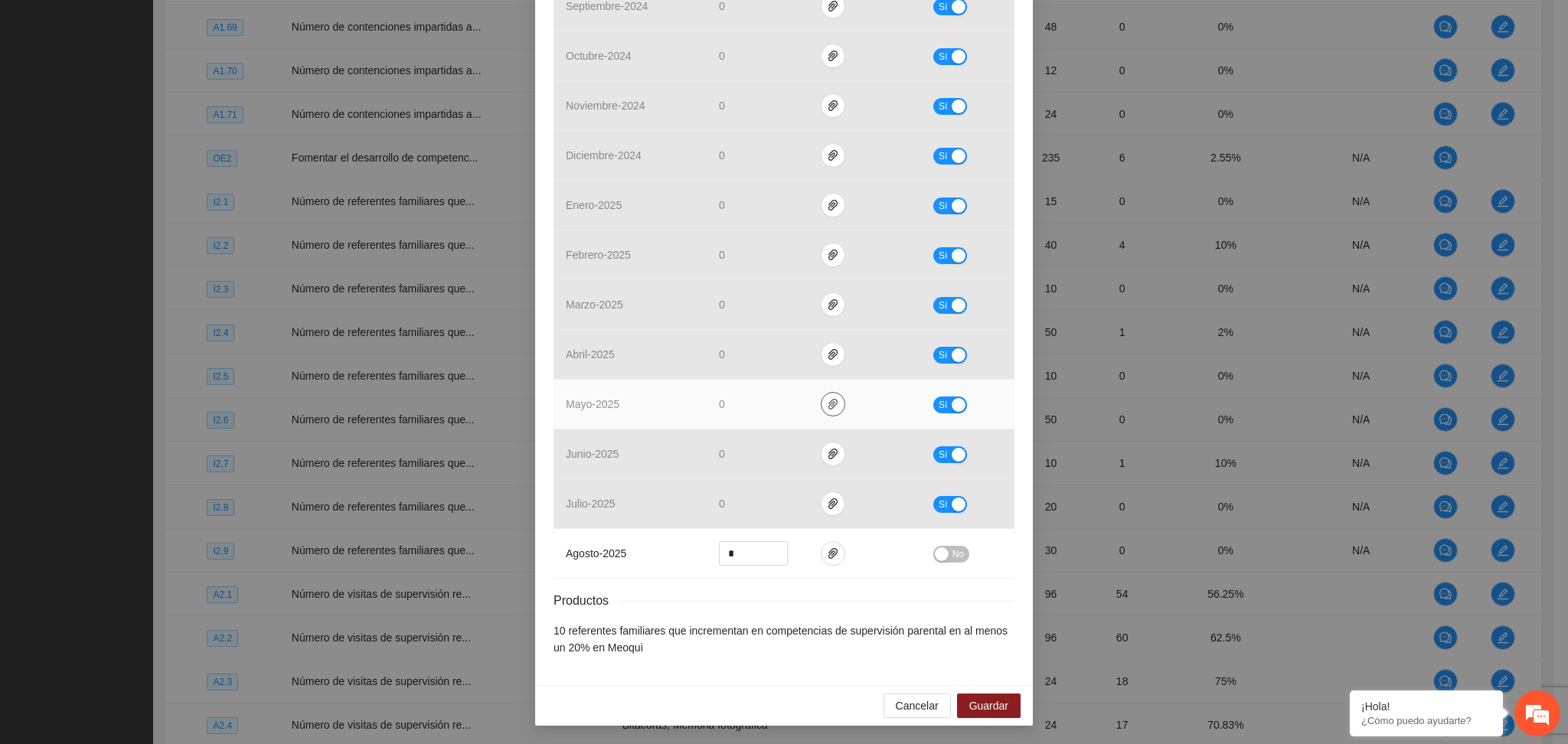
click at [827, 401] on icon "paper-clip" at bounding box center [832, 404] width 12 height 12
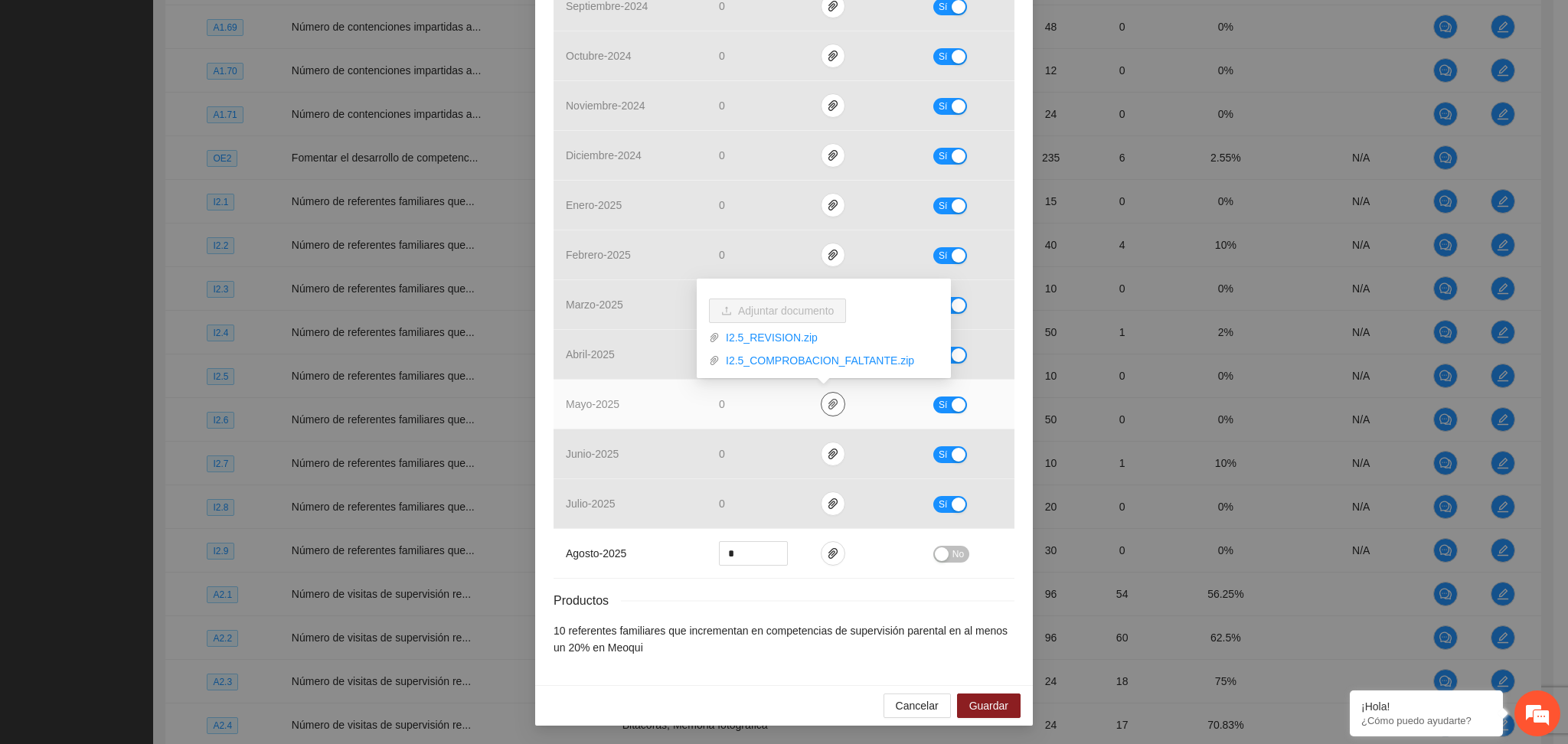
click at [827, 406] on icon "paper-clip" at bounding box center [832, 404] width 12 height 12
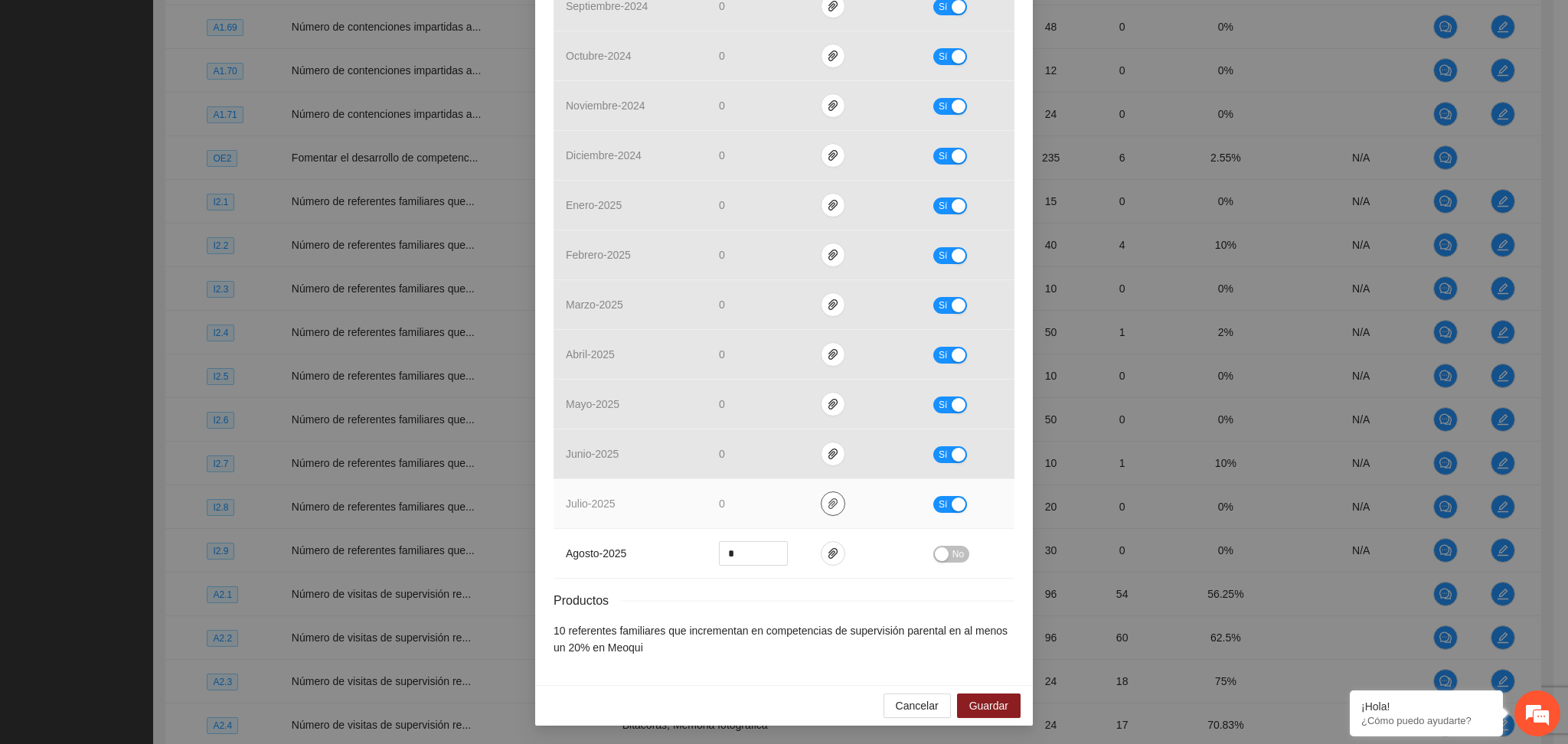
click at [827, 508] on icon "paper-clip" at bounding box center [832, 503] width 12 height 12
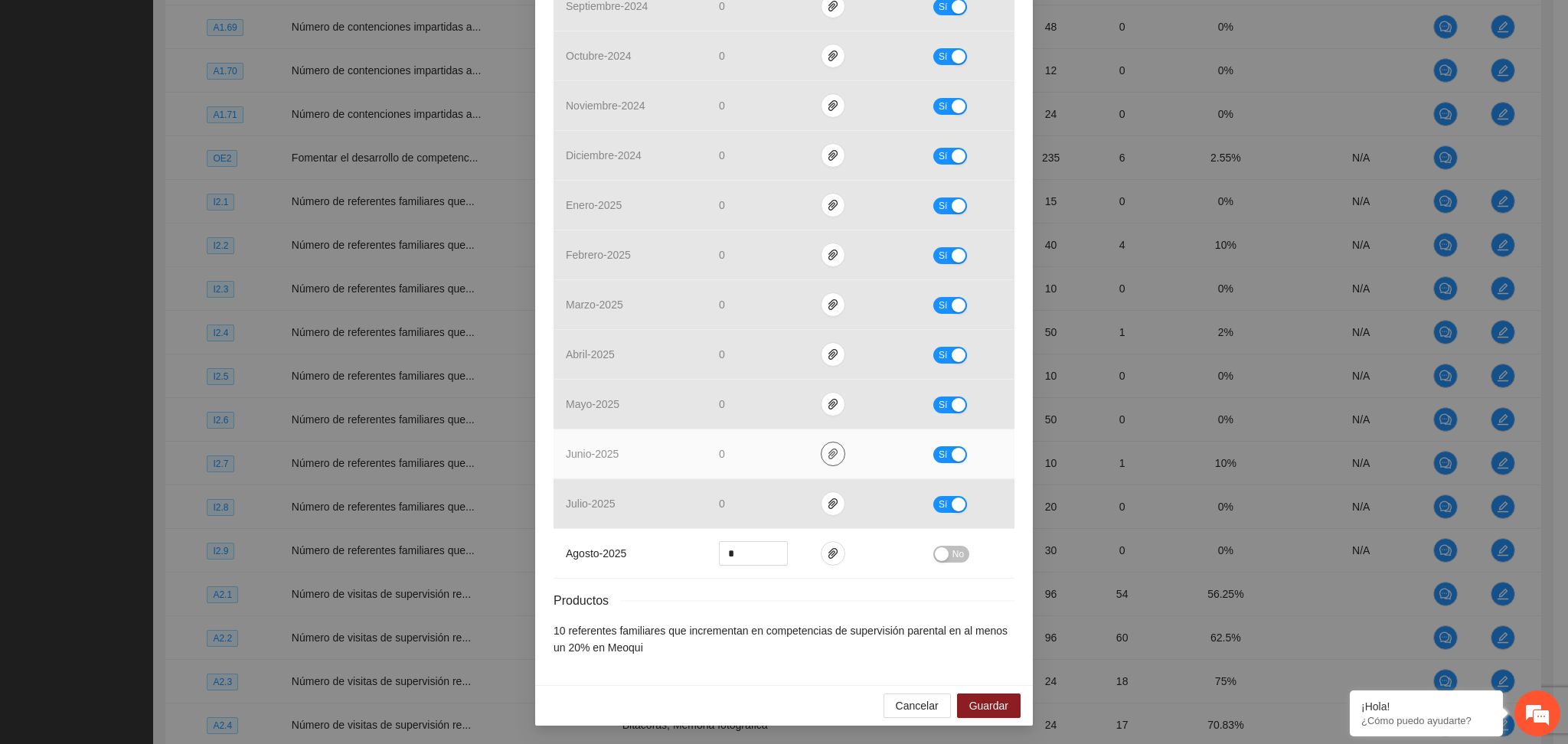
click at [827, 456] on icon "paper-clip" at bounding box center [832, 453] width 12 height 12
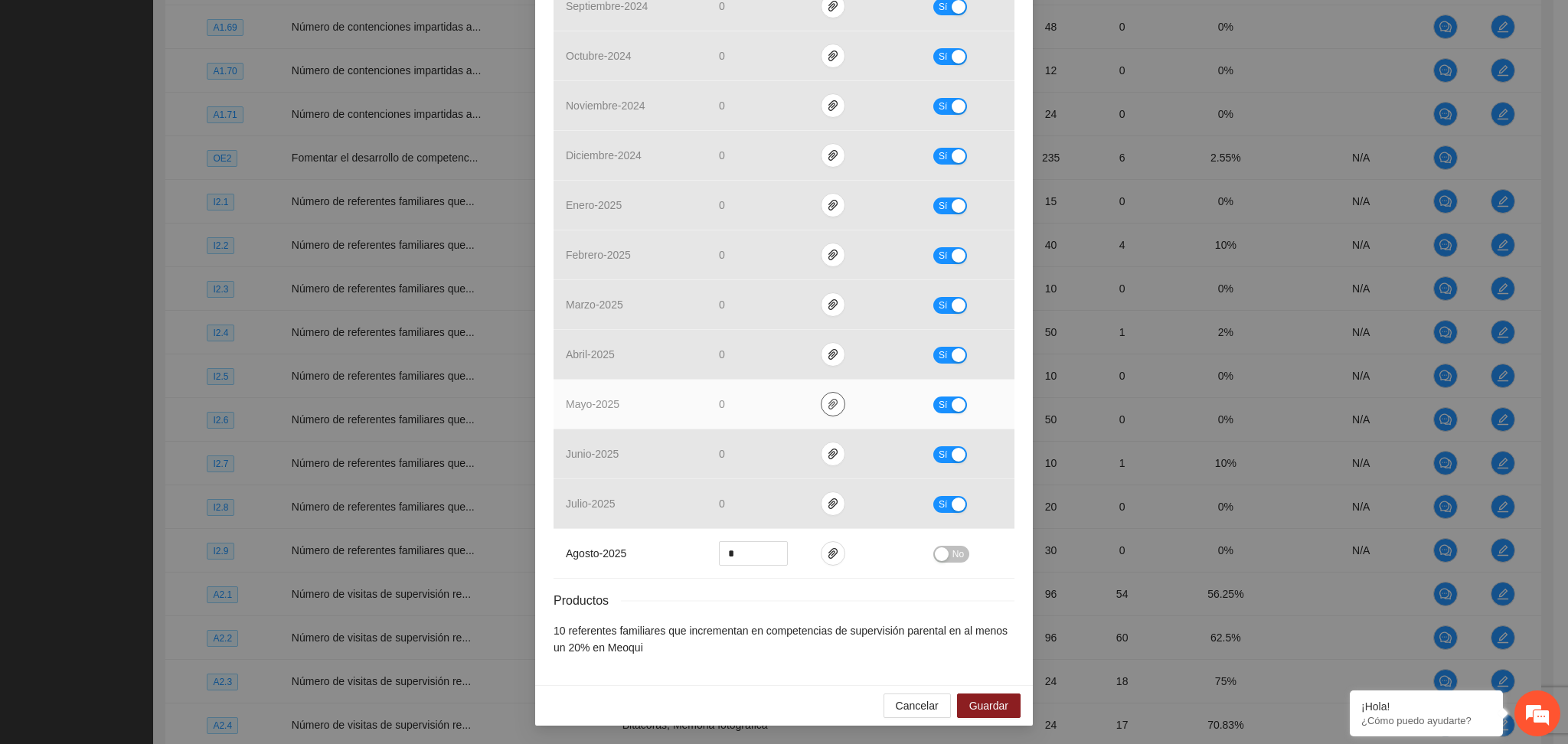
click at [828, 405] on icon "paper-clip" at bounding box center [832, 404] width 12 height 12
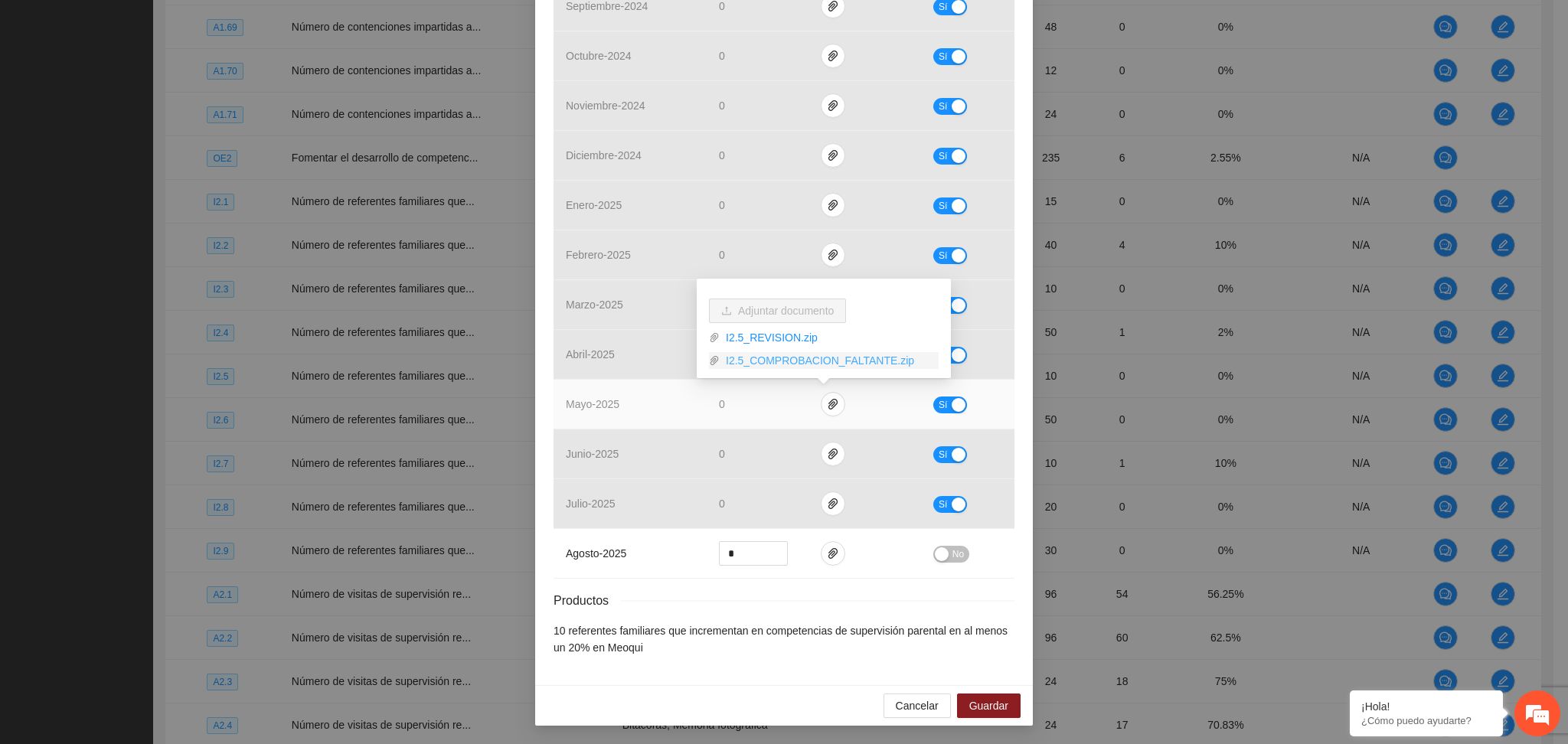
click at [807, 359] on link "I2.5_COMPROBACION_FALTANTE.zip" at bounding box center [828, 361] width 219 height 17
click at [766, 333] on link "I2.5_REVISION.zip" at bounding box center [828, 338] width 219 height 17
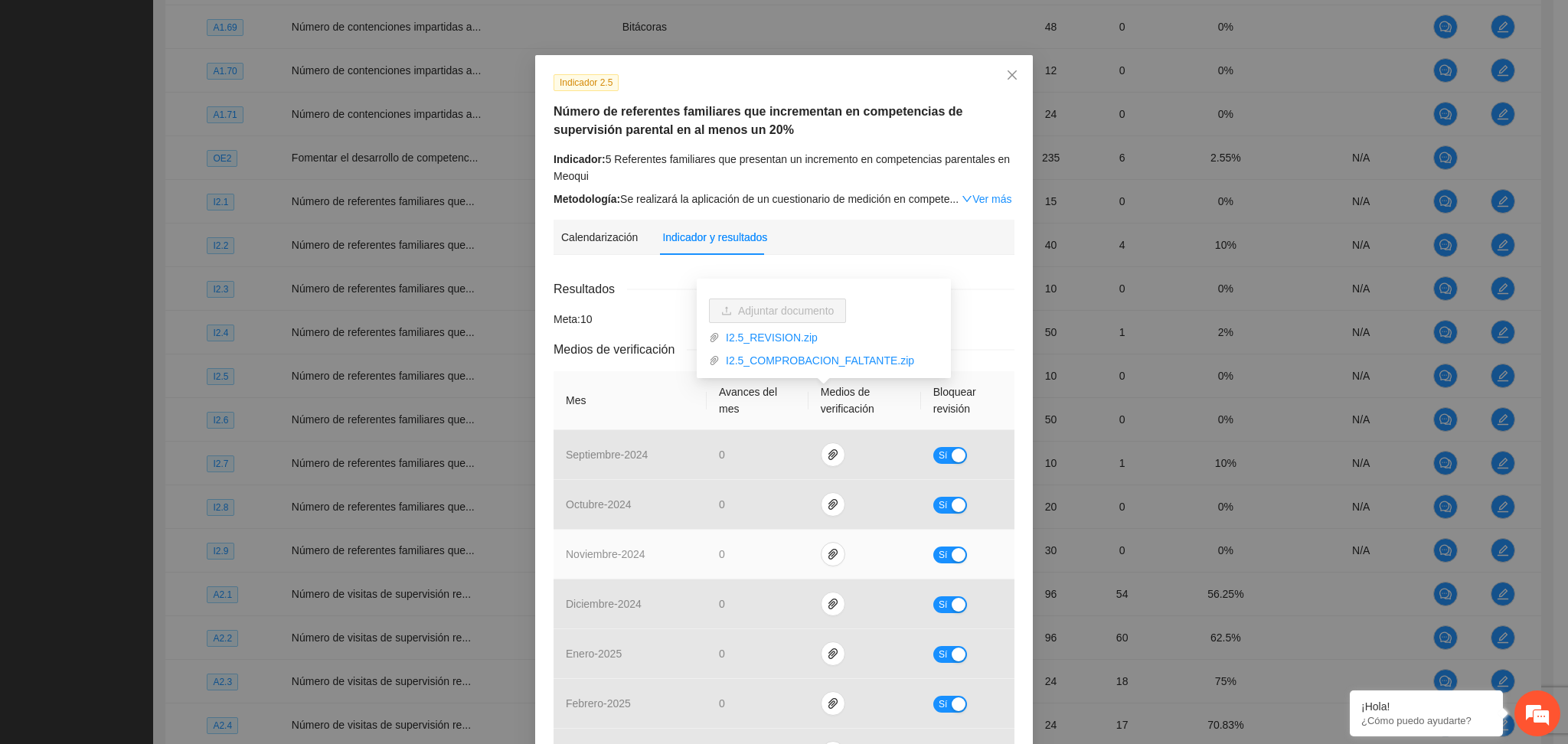
scroll to position [0, 0]
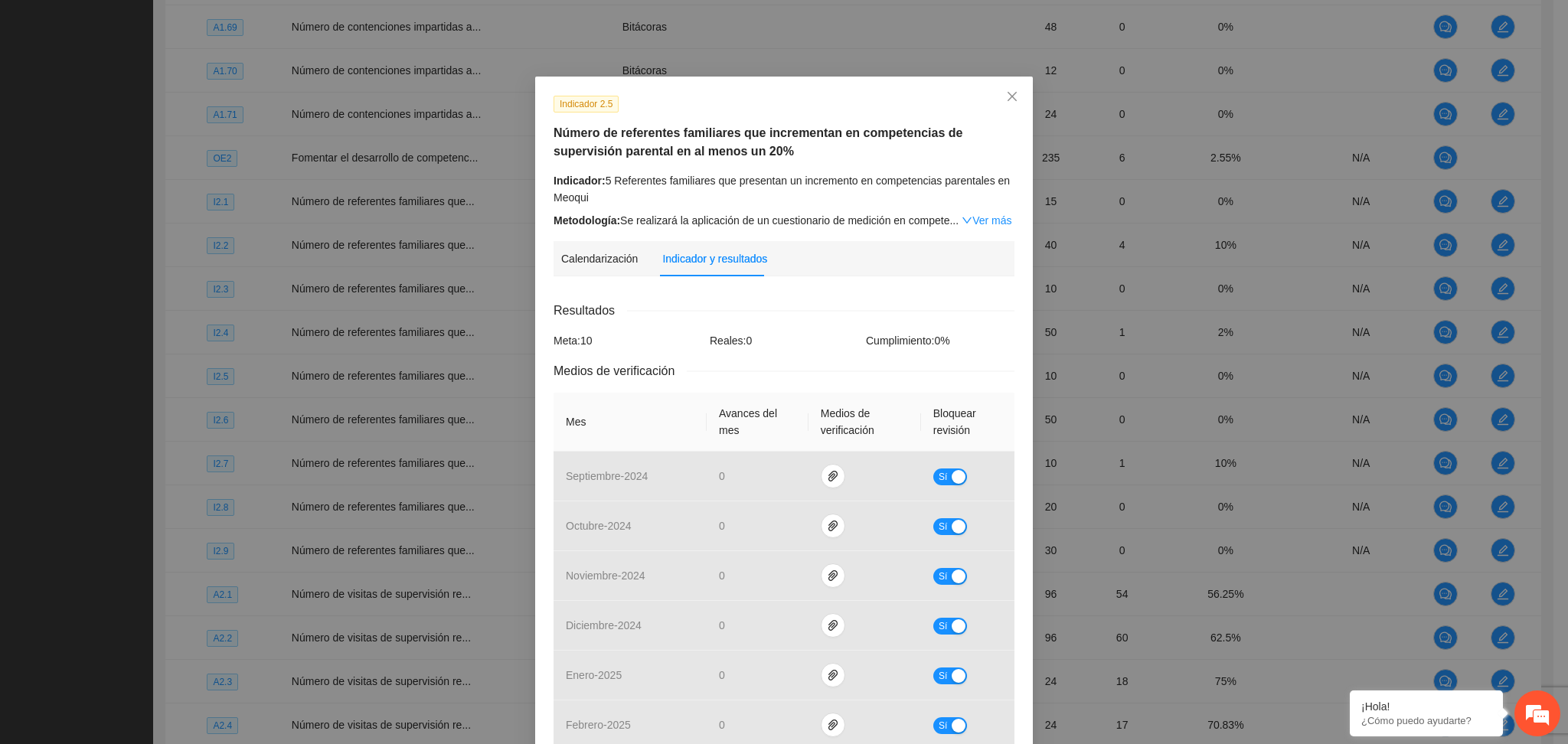
click at [746, 157] on h5 "Número de referentes familiares que incrementan en competencias de supervisión …" at bounding box center [784, 142] width 461 height 37
click at [819, 271] on div "Calendarización Indicador y resultados" at bounding box center [784, 259] width 446 height 35
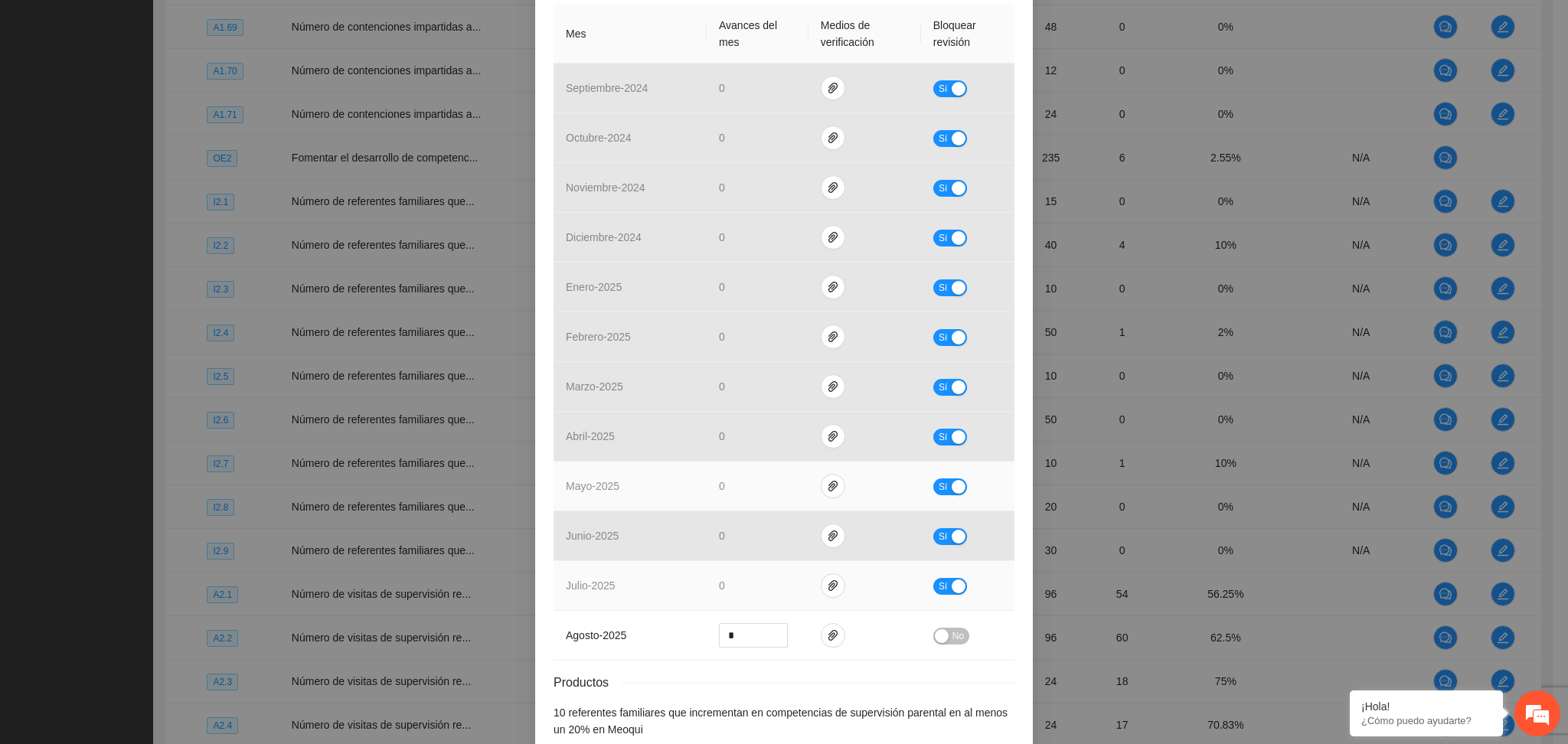
scroll to position [408, 0]
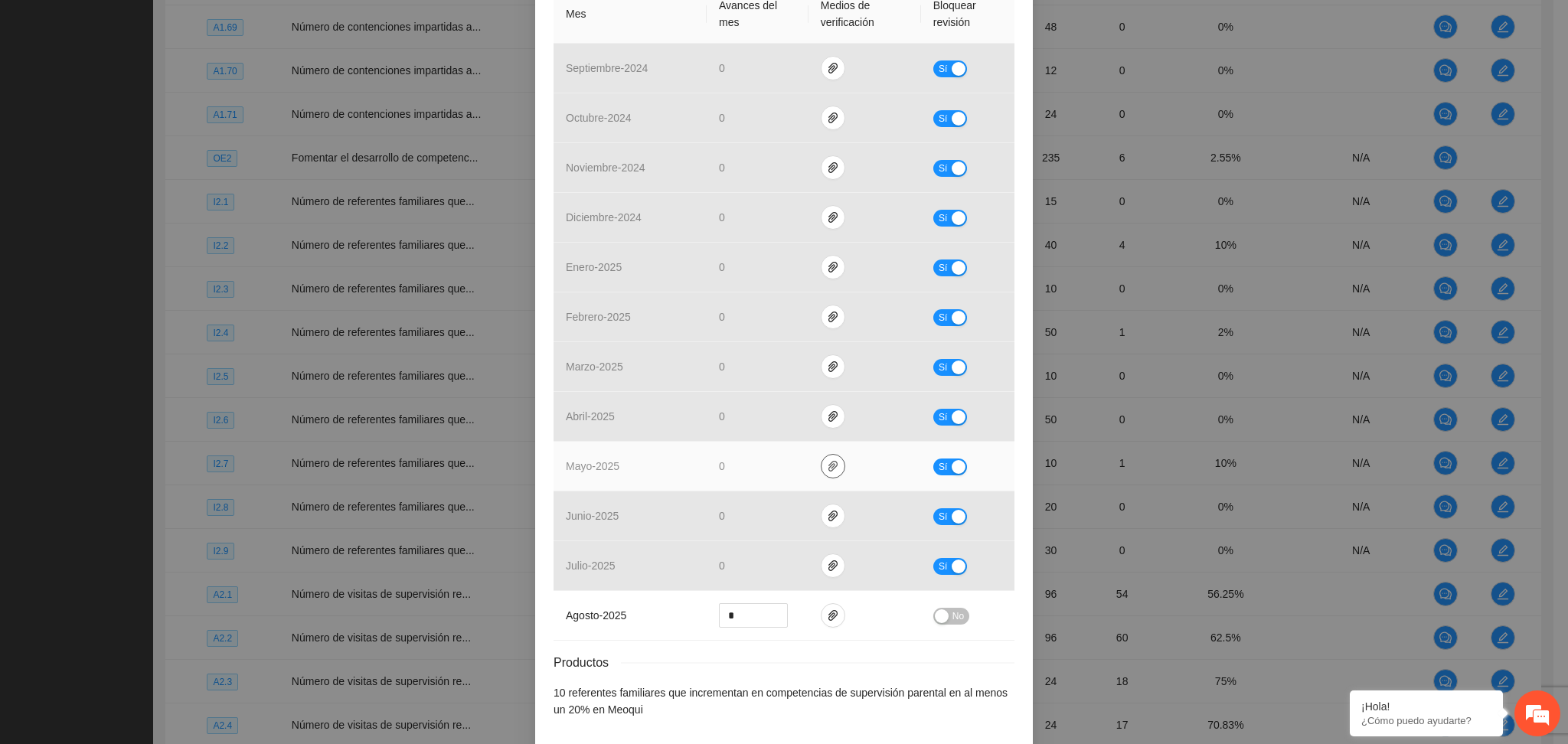
click at [828, 469] on icon "paper-clip" at bounding box center [833, 466] width 9 height 11
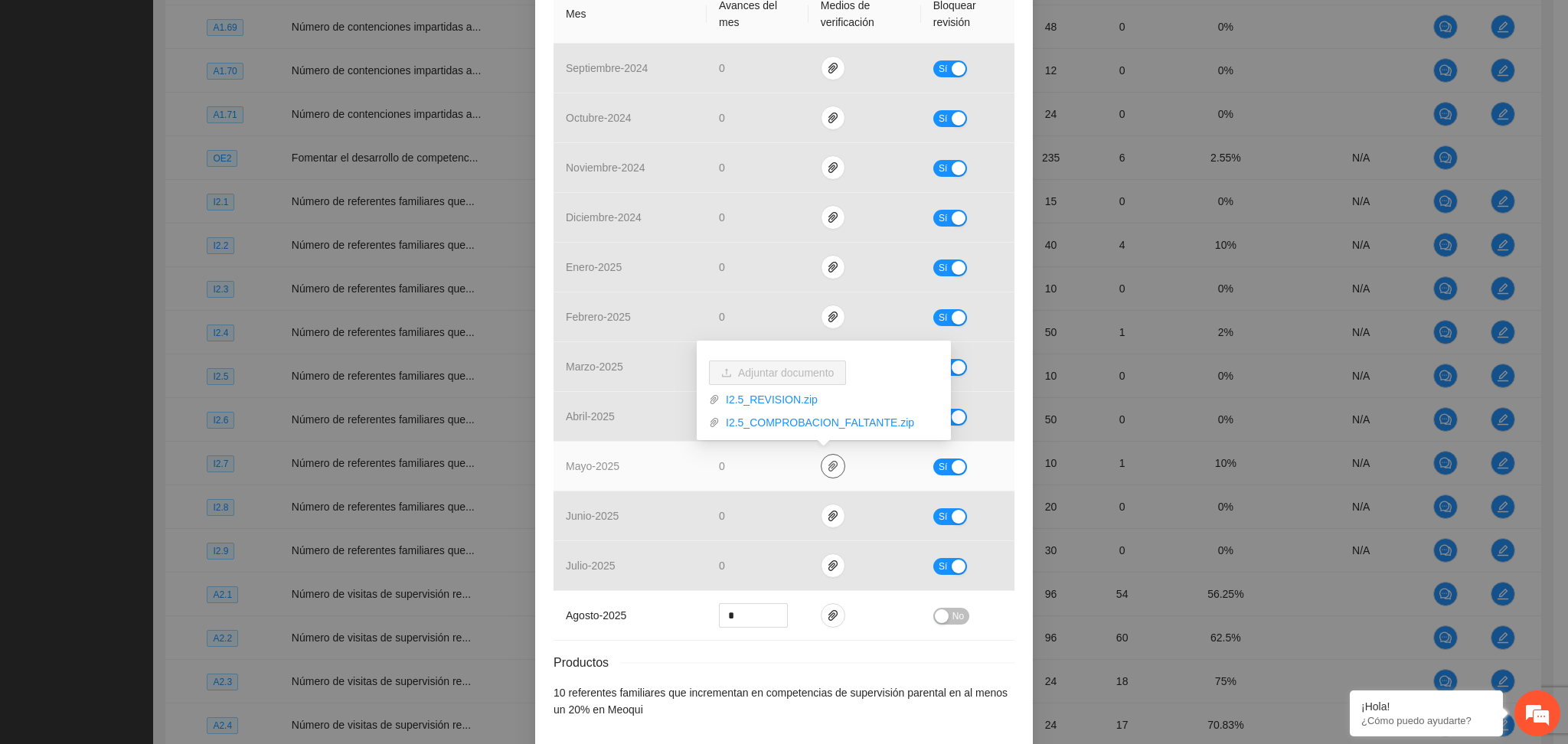
click at [827, 469] on icon "paper-clip" at bounding box center [832, 466] width 12 height 12
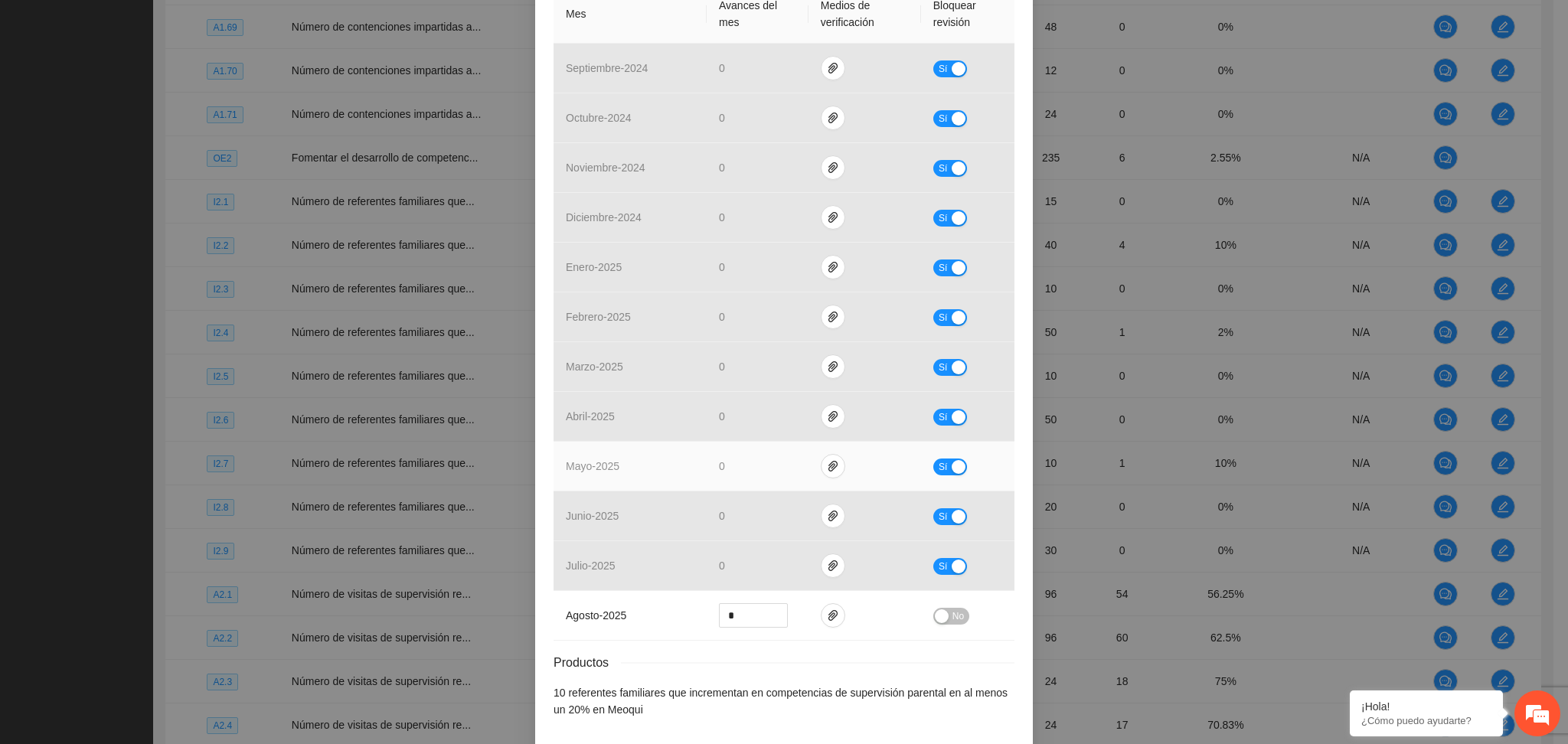
click at [939, 467] on span "Sí" at bounding box center [943, 467] width 9 height 17
drag, startPoint x: 741, startPoint y: 465, endPoint x: 704, endPoint y: 478, distance: 39.2
click at [706, 478] on td "*" at bounding box center [757, 467] width 102 height 50
type input "*"
click at [940, 470] on button "No" at bounding box center [951, 467] width 36 height 17
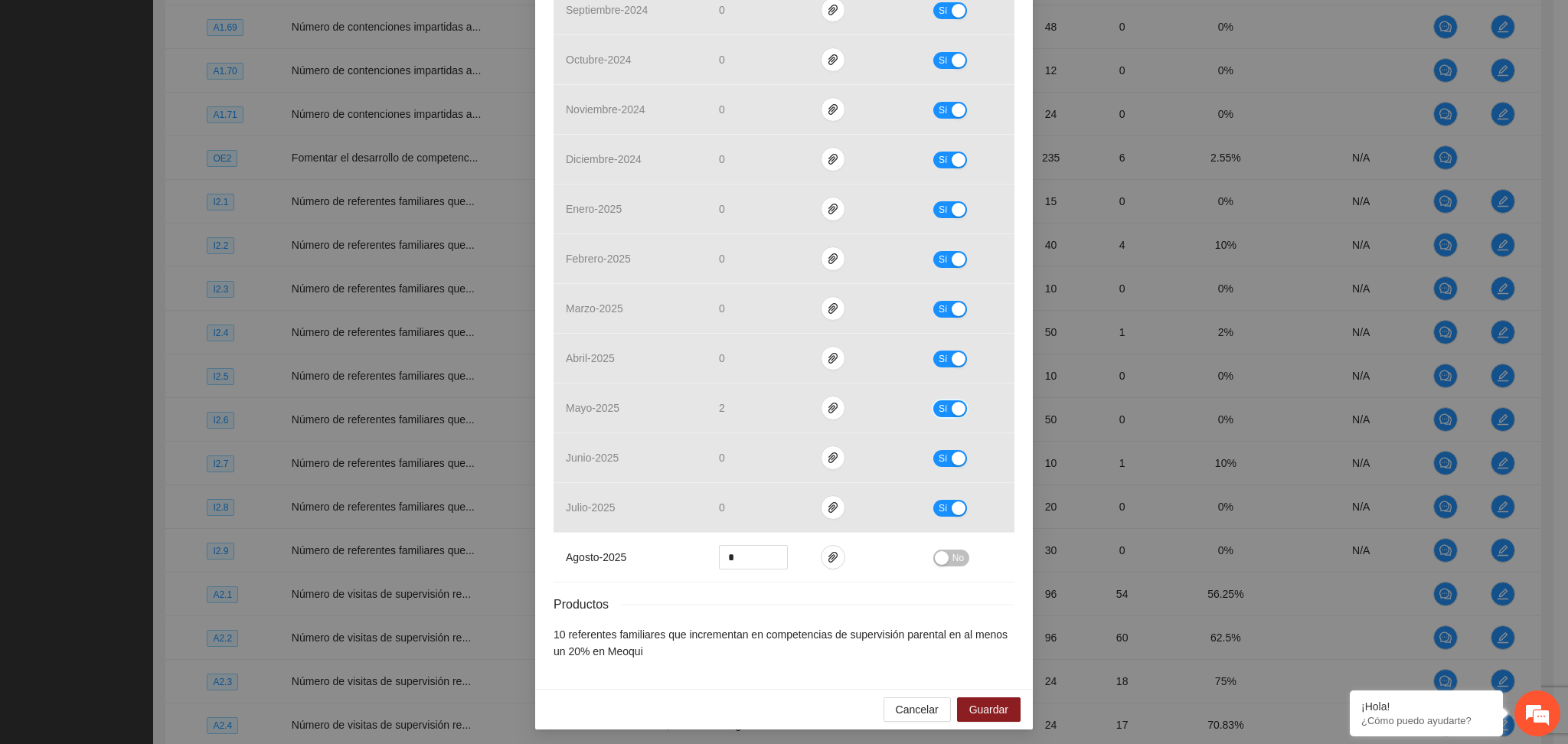
scroll to position [470, 0]
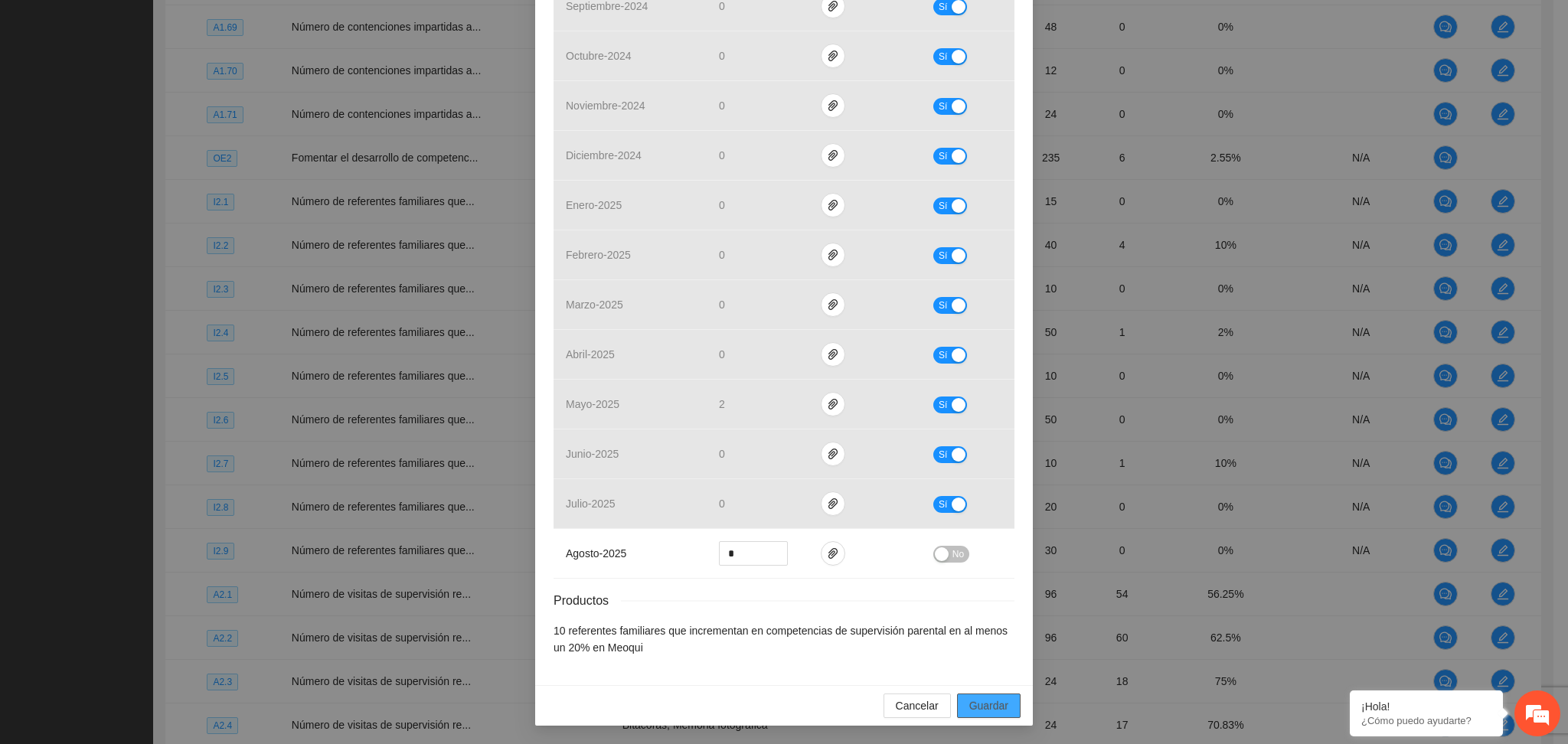
click at [970, 710] on span "Guardar" at bounding box center [989, 705] width 39 height 17
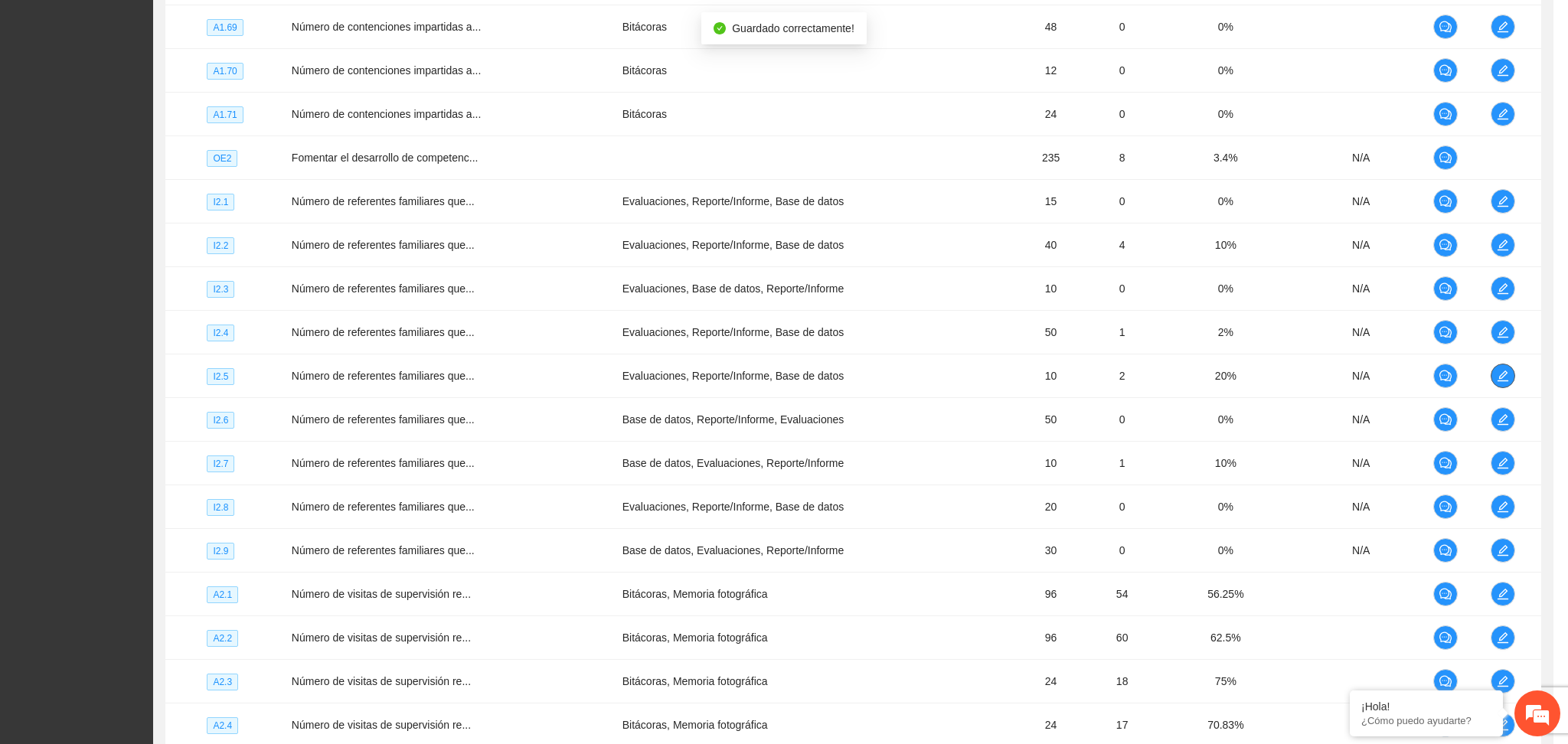
scroll to position [0, 0]
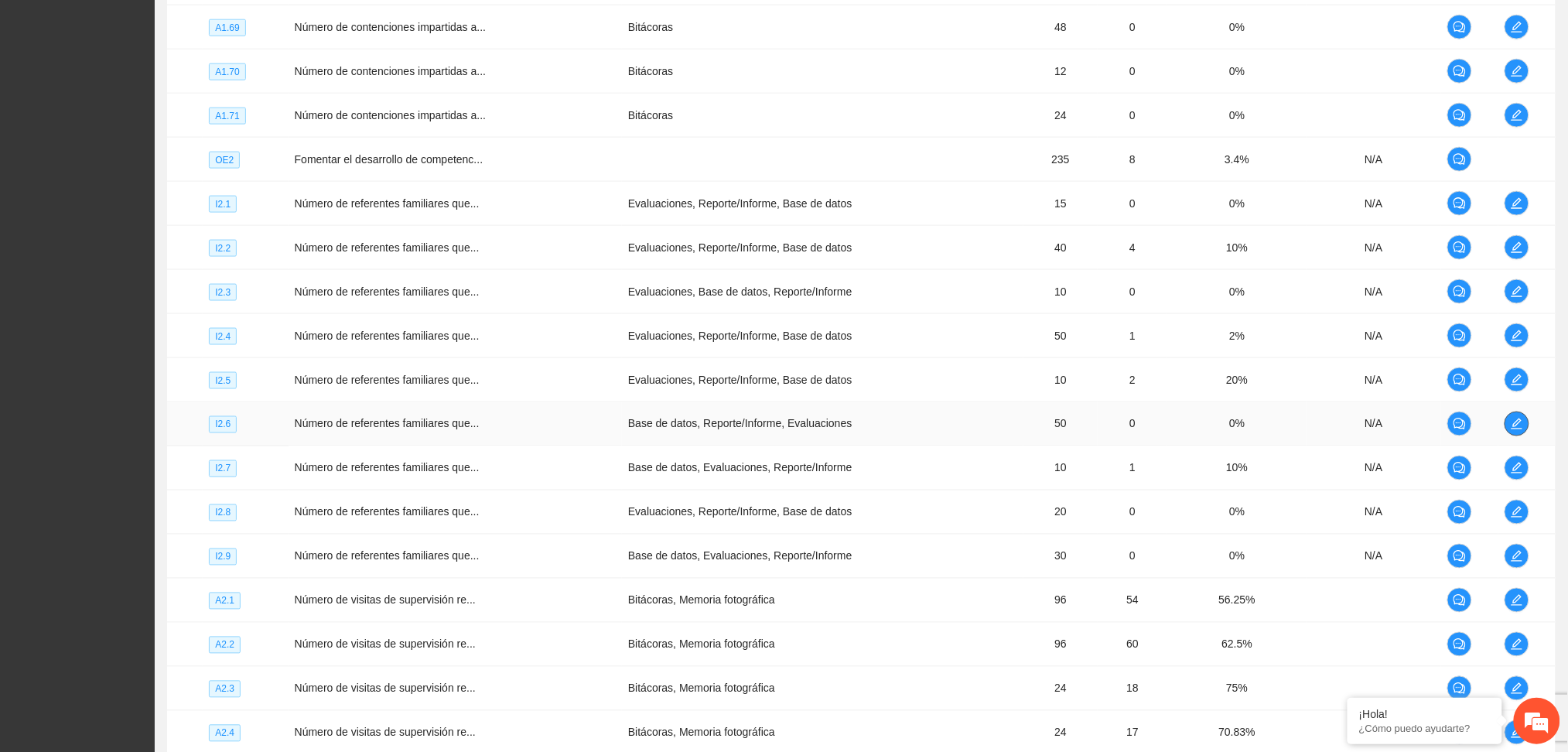
click at [1512, 424] on icon "edit" at bounding box center [1516, 424] width 12 height 12
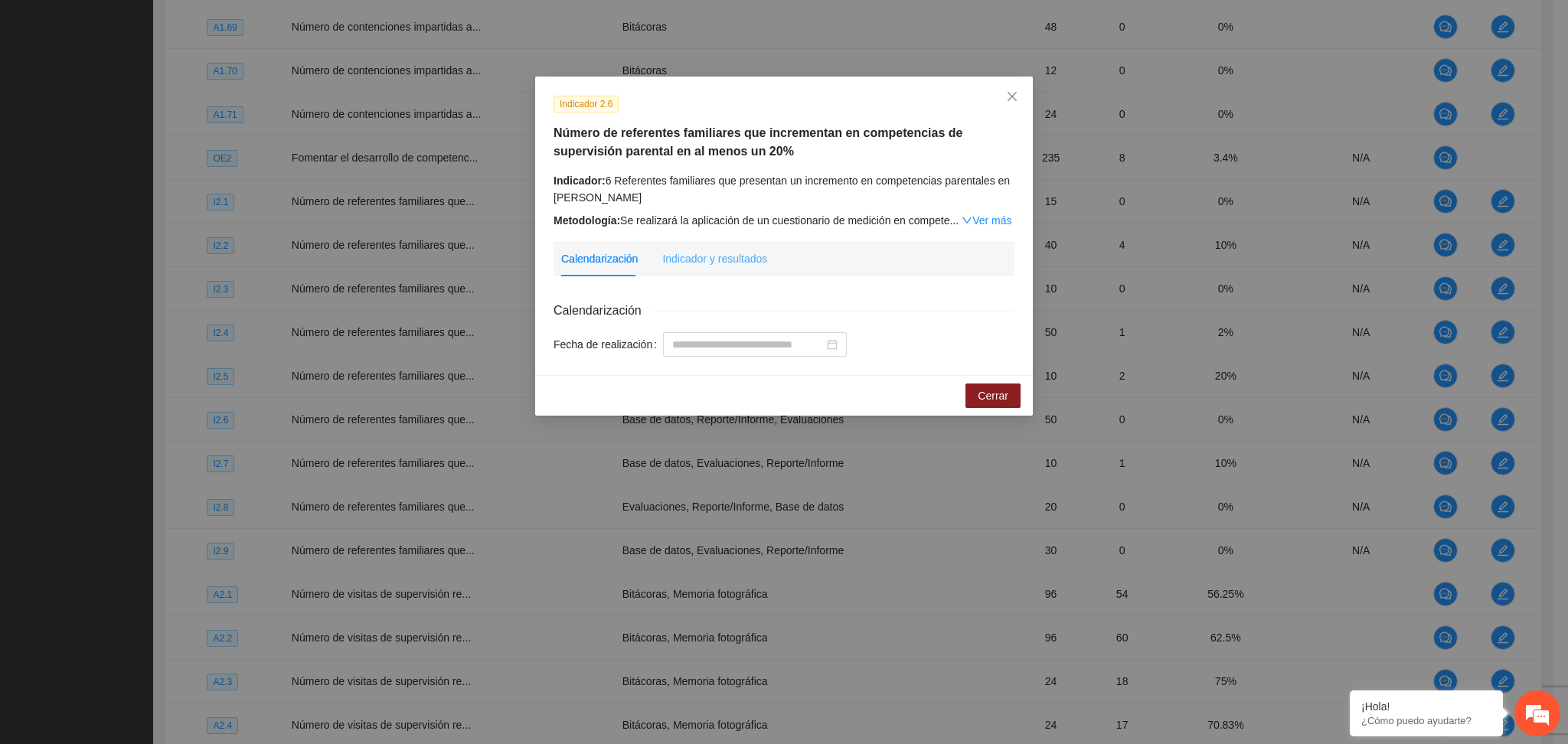
click at [707, 247] on div "Indicador y resultados" at bounding box center [715, 259] width 105 height 35
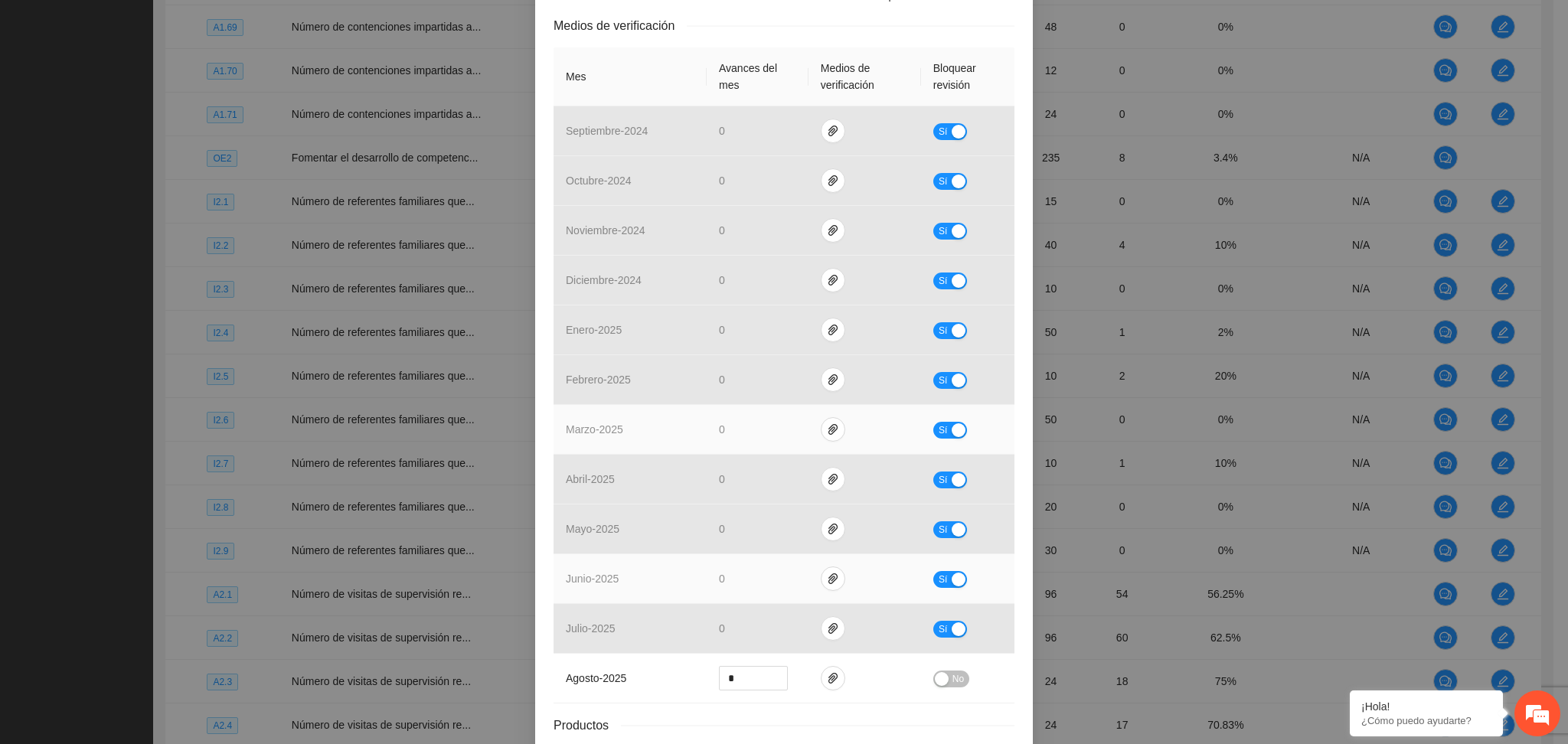
scroll to position [408, 0]
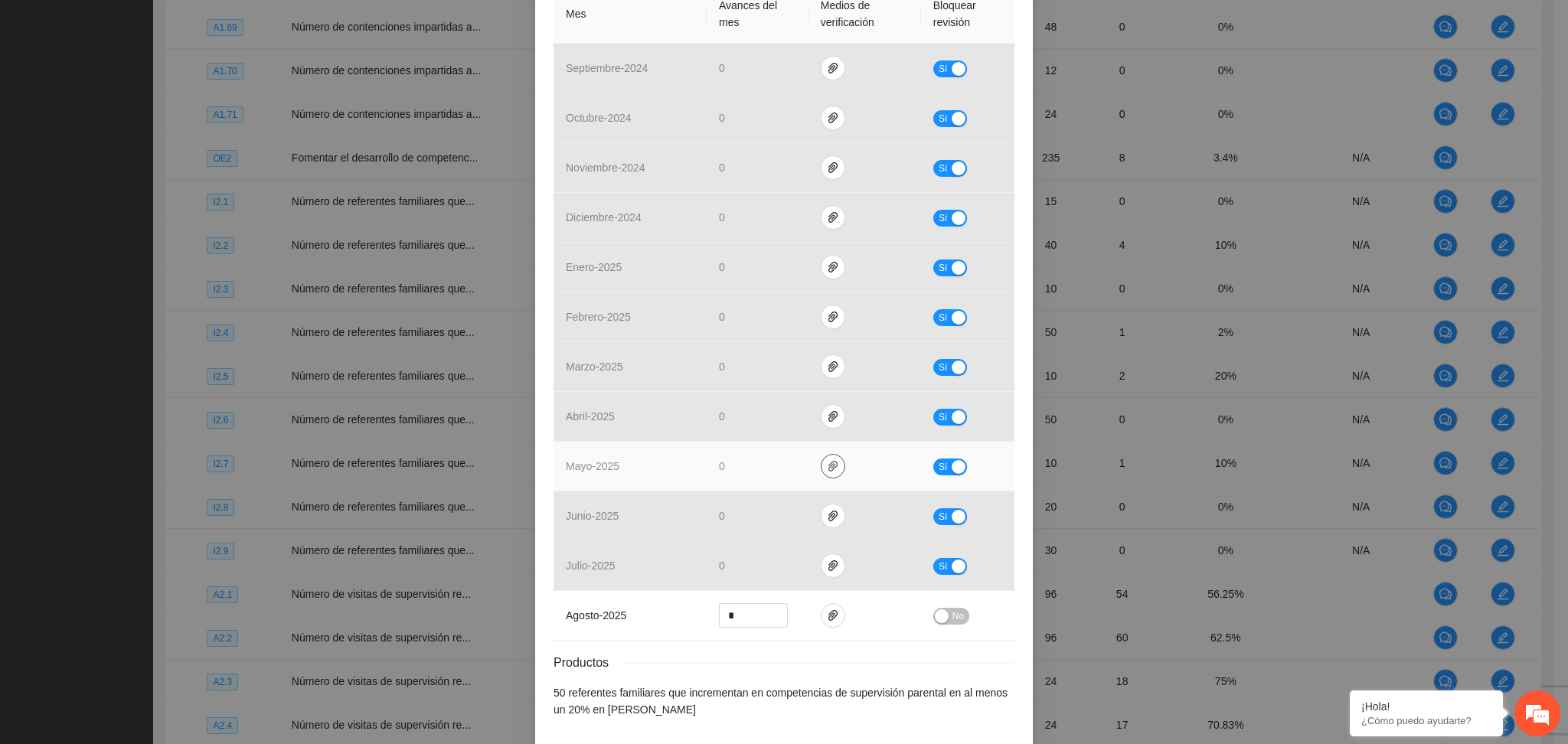
click at [828, 468] on icon "paper-clip" at bounding box center [833, 466] width 9 height 11
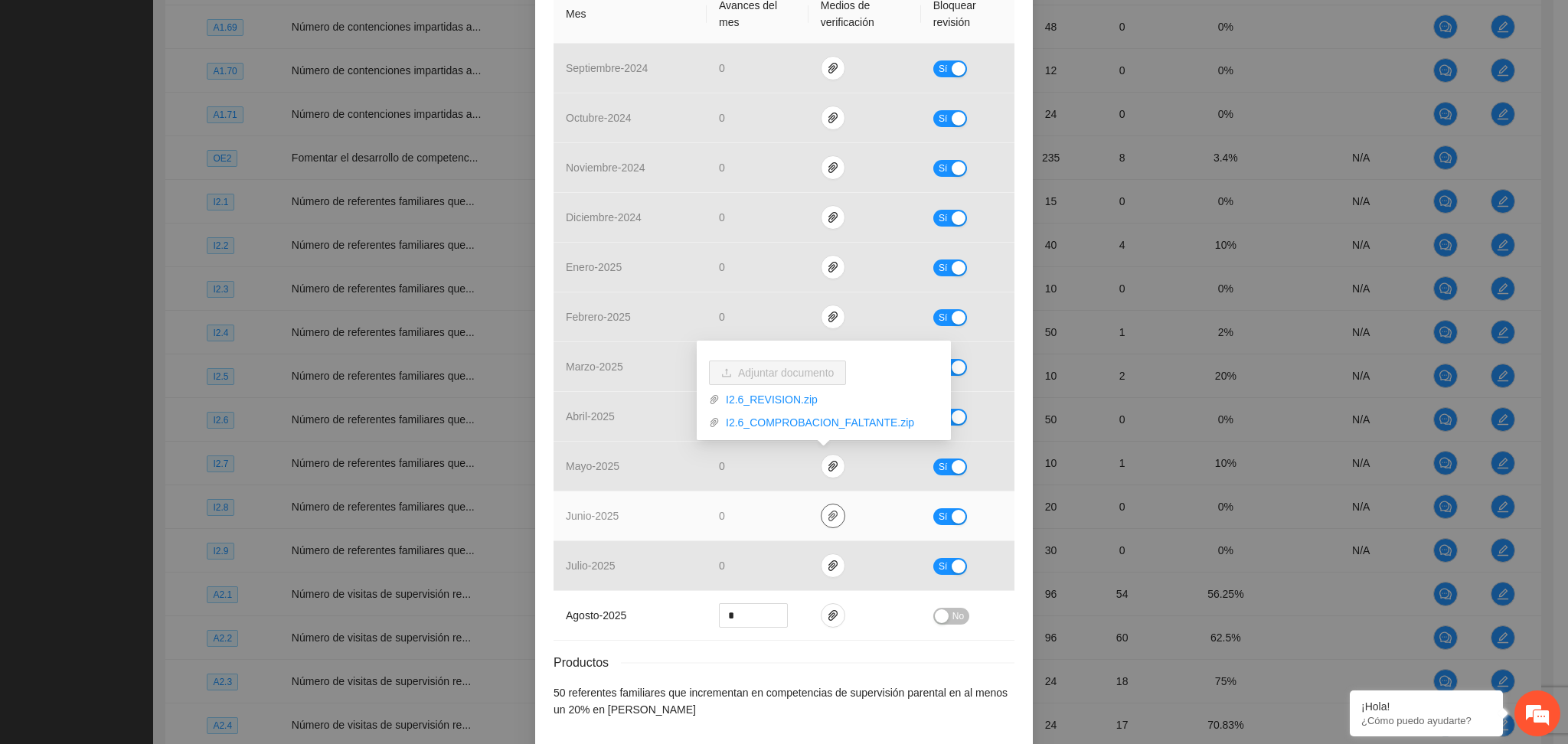
click at [827, 514] on icon "paper-clip" at bounding box center [832, 516] width 12 height 12
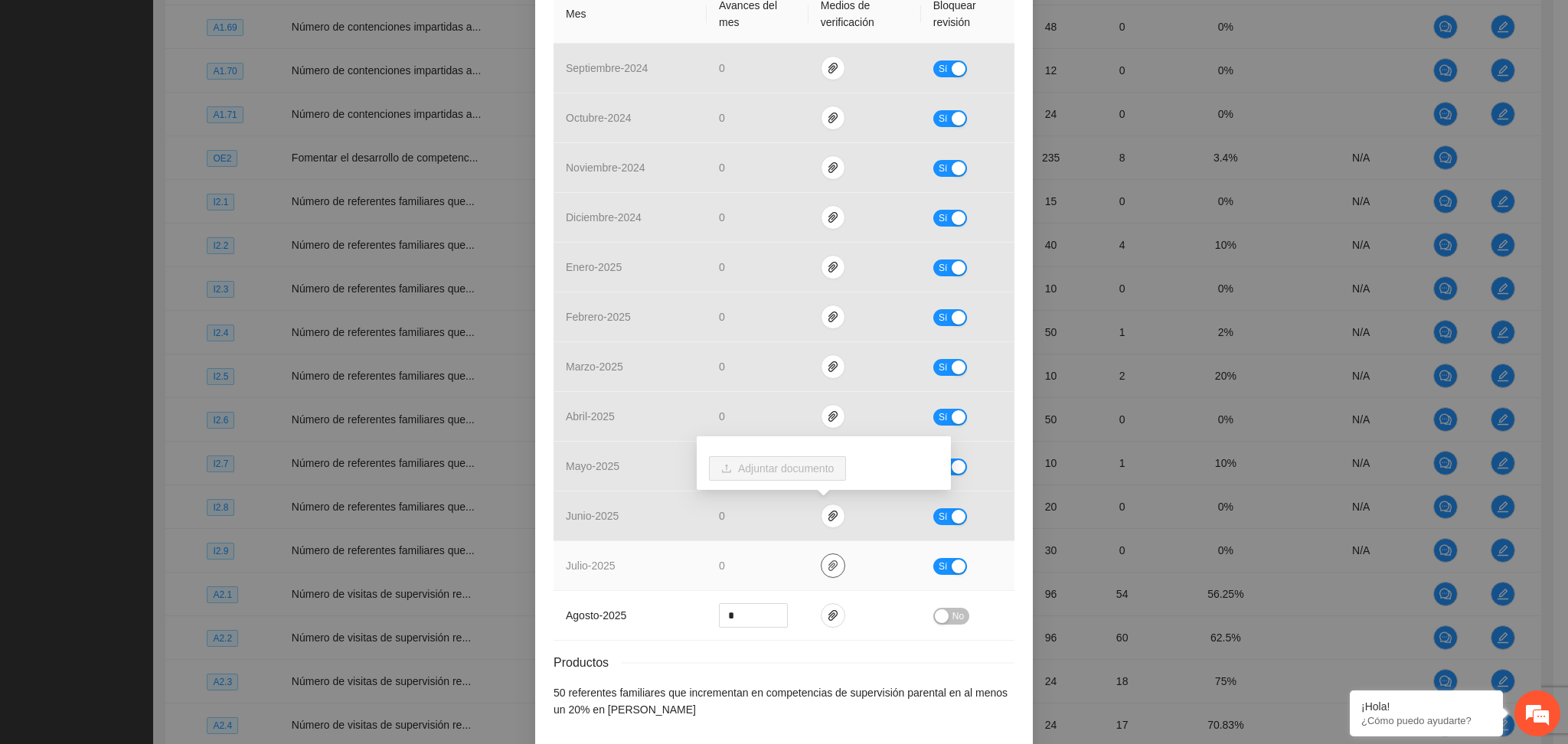
click at [821, 564] on span "paper-clip" at bounding box center [832, 565] width 23 height 12
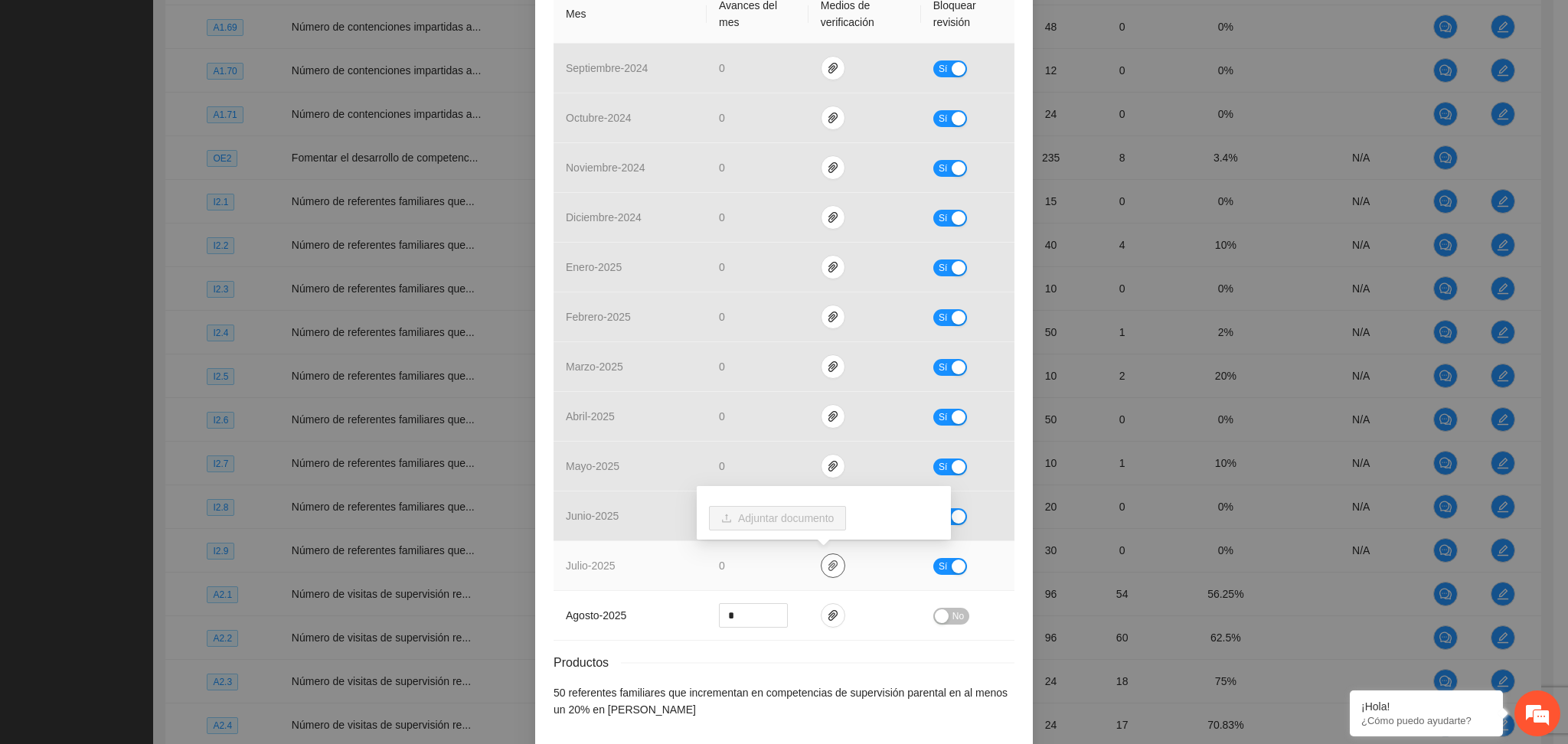
click at [827, 564] on icon "paper-clip" at bounding box center [832, 565] width 12 height 12
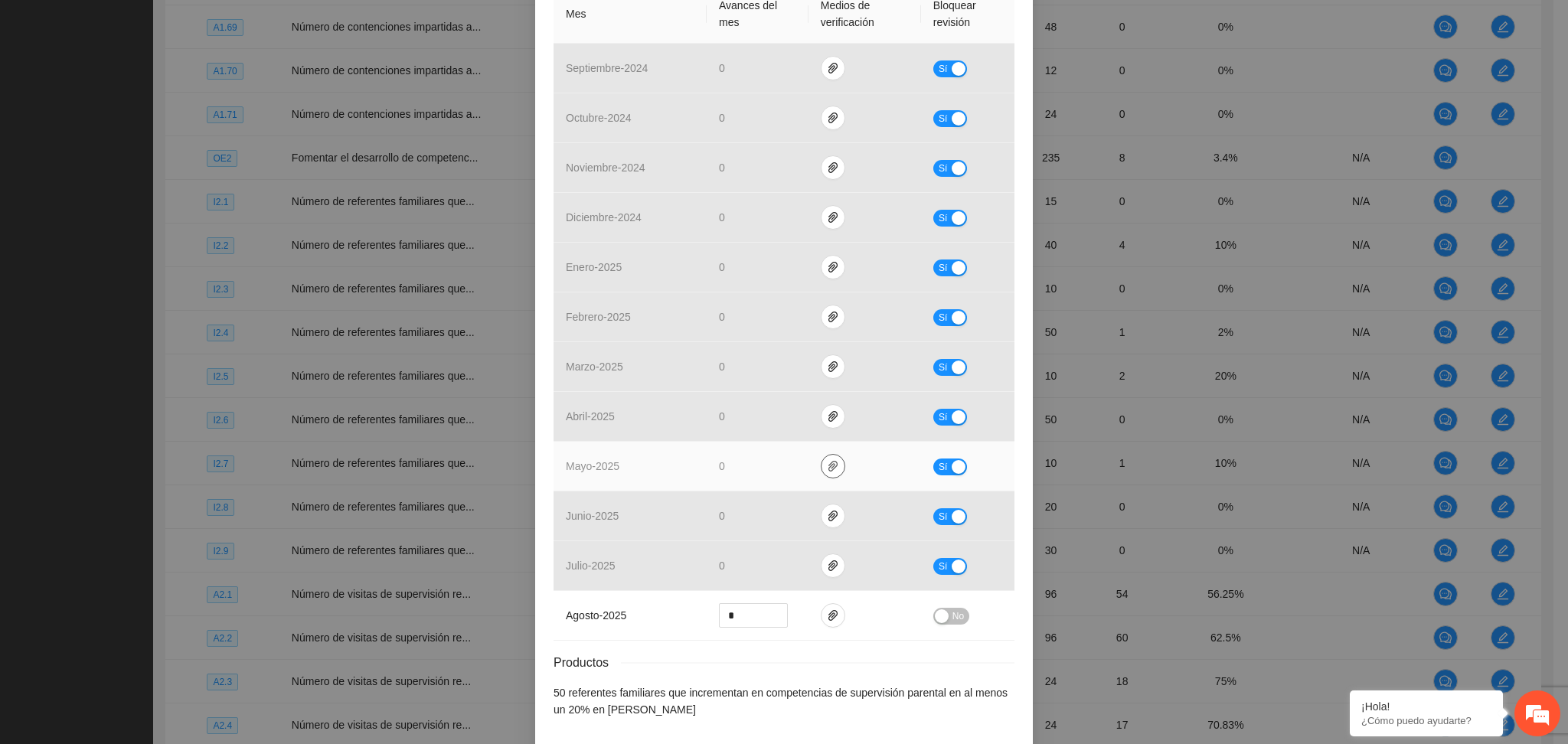
click at [826, 474] on button "button" at bounding box center [833, 466] width 25 height 25
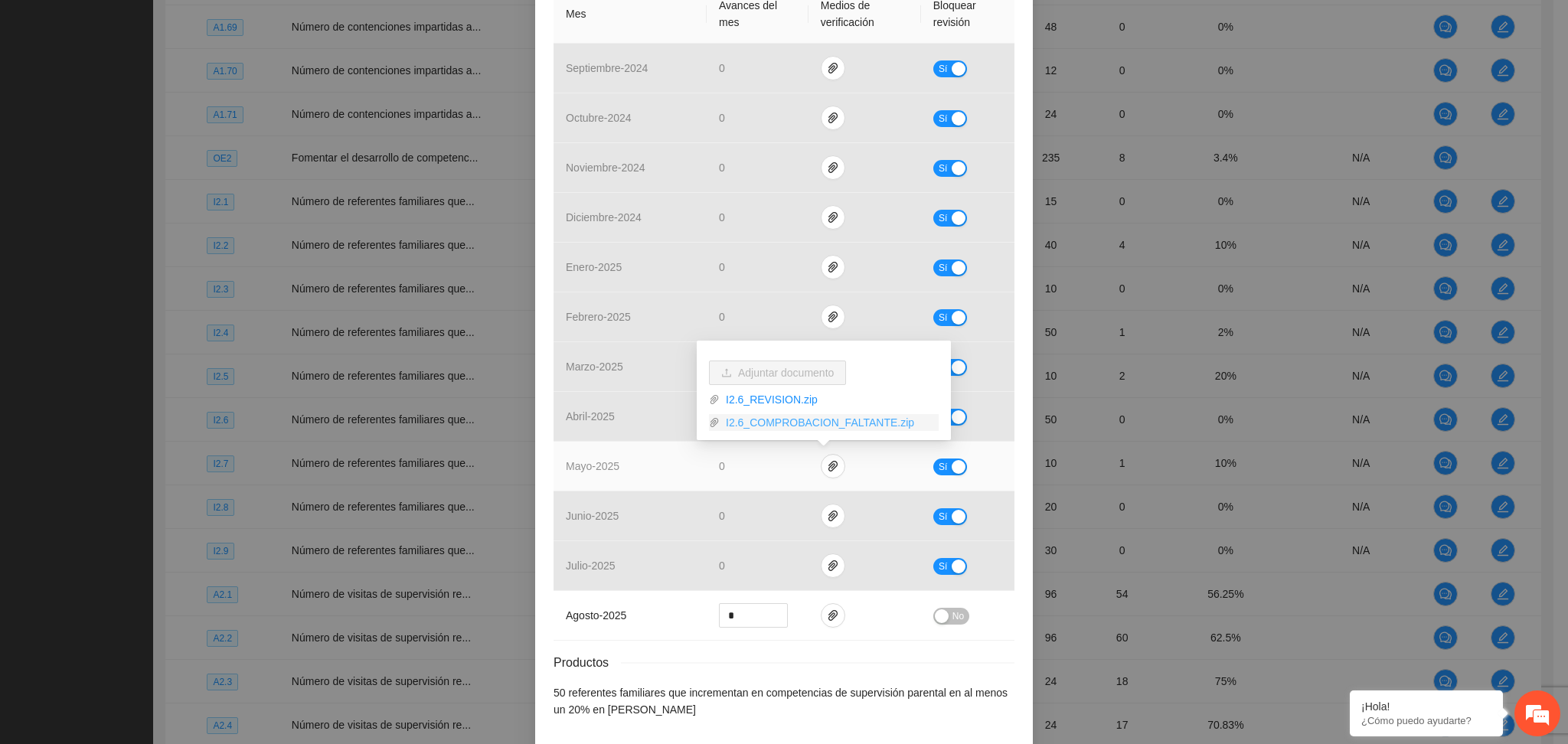
click at [768, 426] on link "I2.6_COMPROBACION_FALTANTE.zip" at bounding box center [828, 422] width 219 height 17
click at [756, 397] on link "I2.6_REVISION.zip" at bounding box center [828, 399] width 219 height 17
click at [757, 403] on link "I2.6_REVISION.zip" at bounding box center [828, 399] width 219 height 17
click at [775, 428] on link "I2.6_COMPROBACION_FALTANTE.zip" at bounding box center [828, 422] width 219 height 17
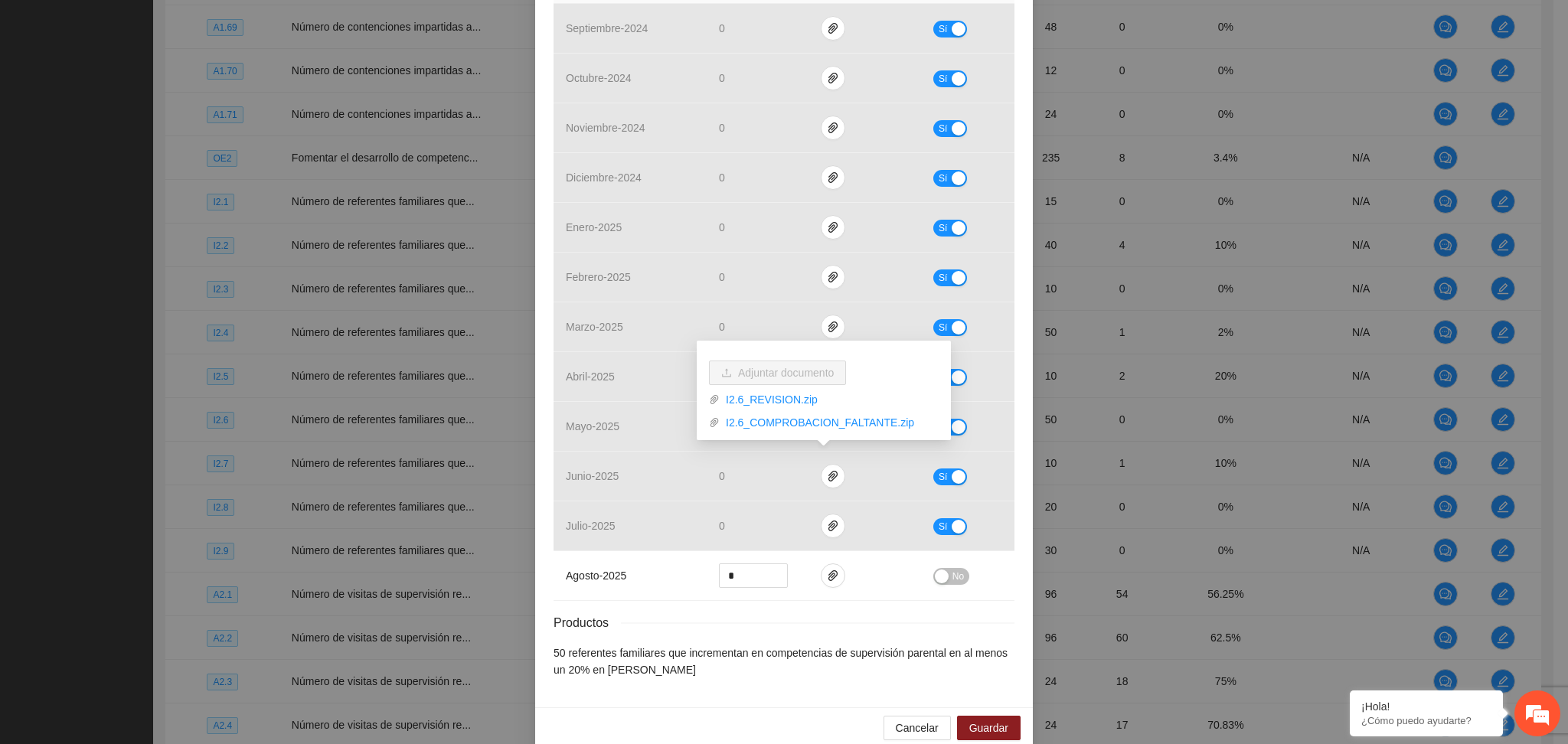
scroll to position [470, 0]
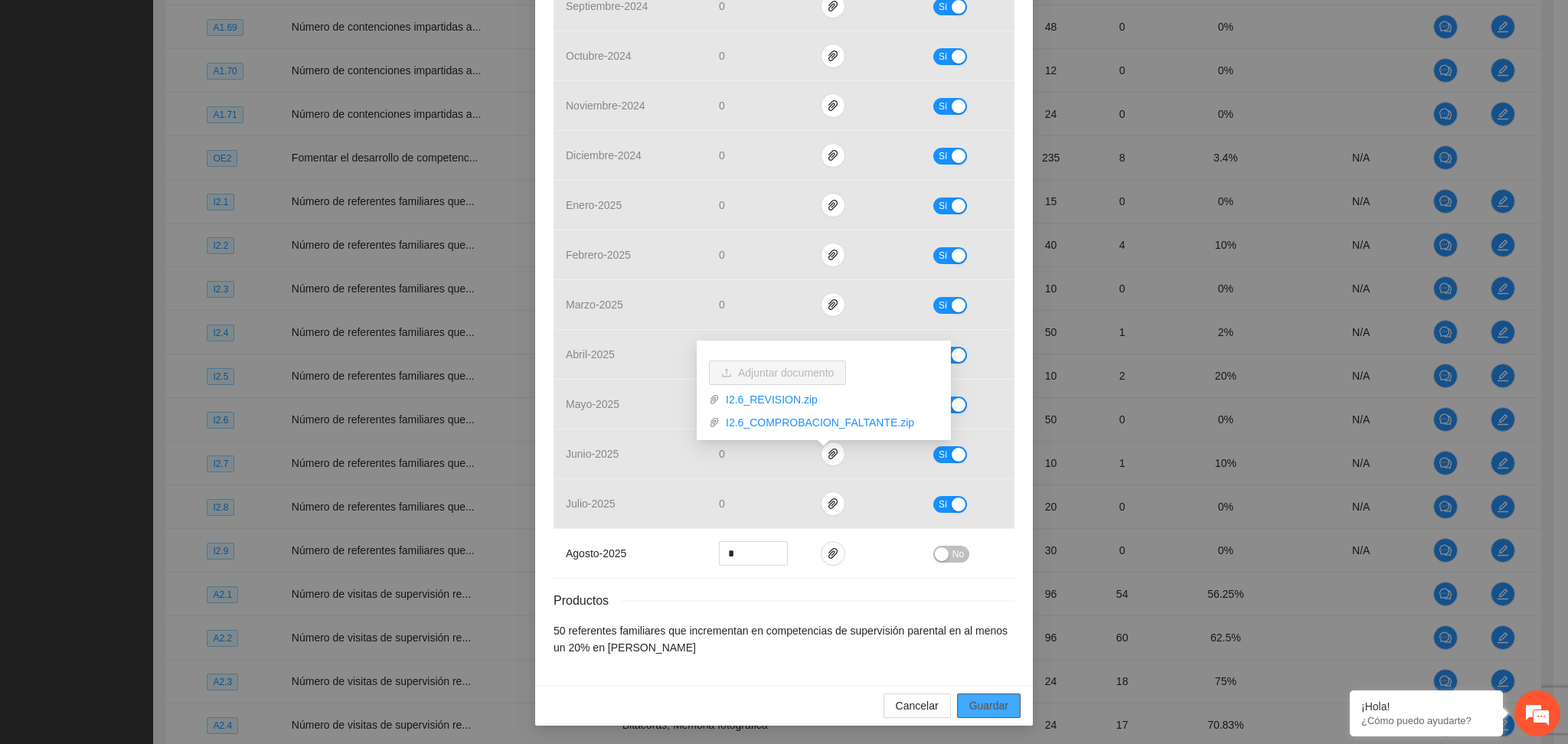
click at [995, 709] on span "Guardar" at bounding box center [989, 705] width 39 height 17
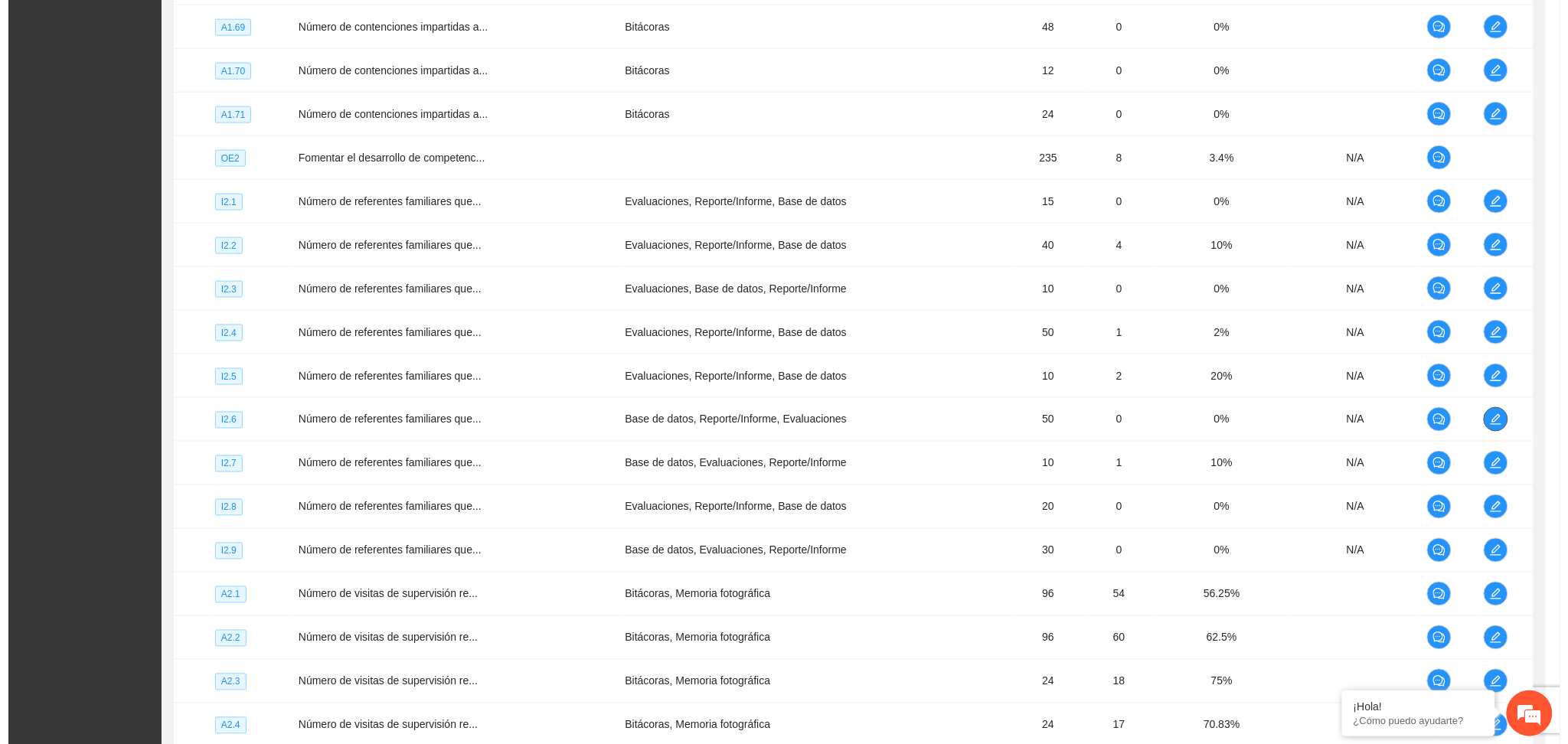
scroll to position [0, 0]
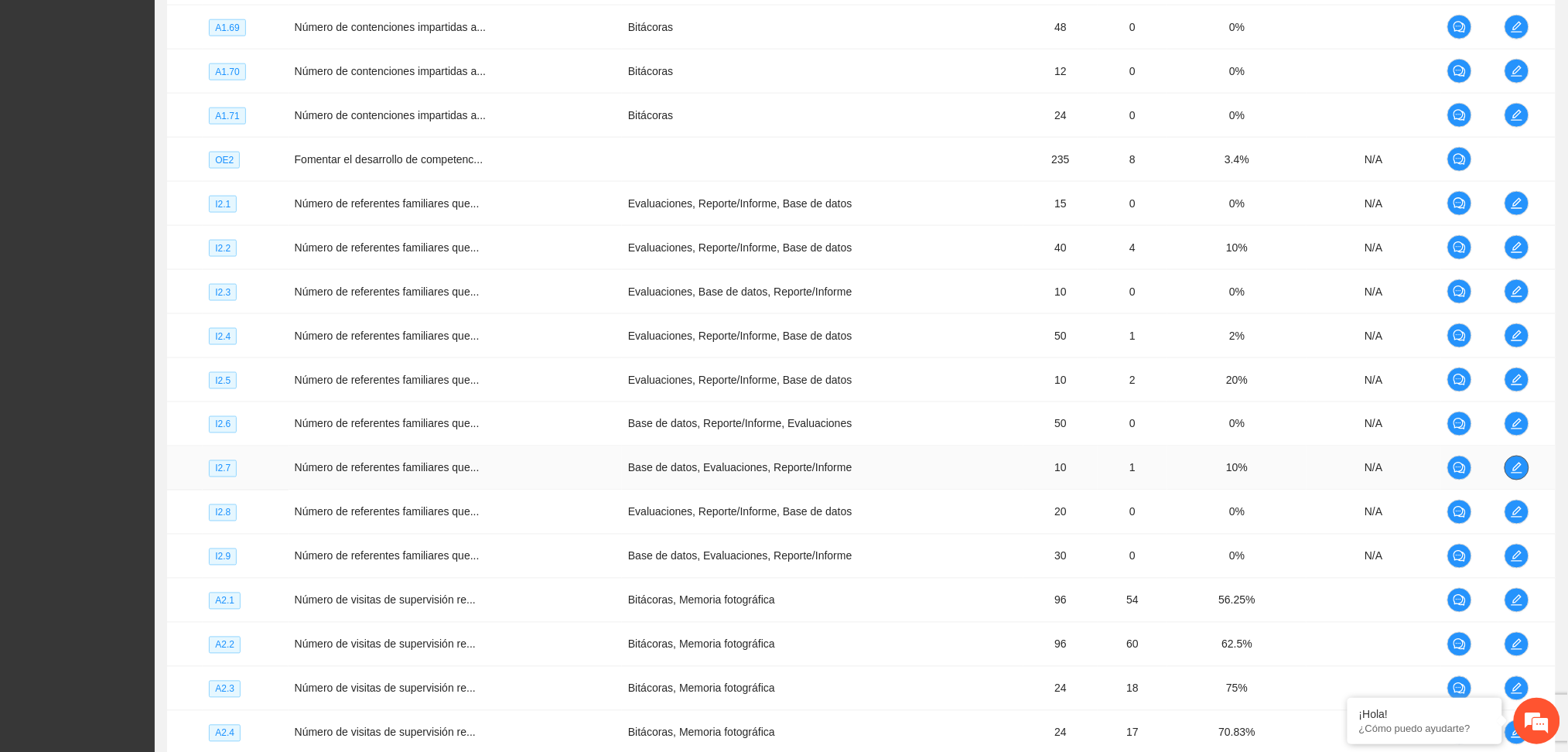
click at [1508, 464] on span "edit" at bounding box center [1516, 467] width 23 height 12
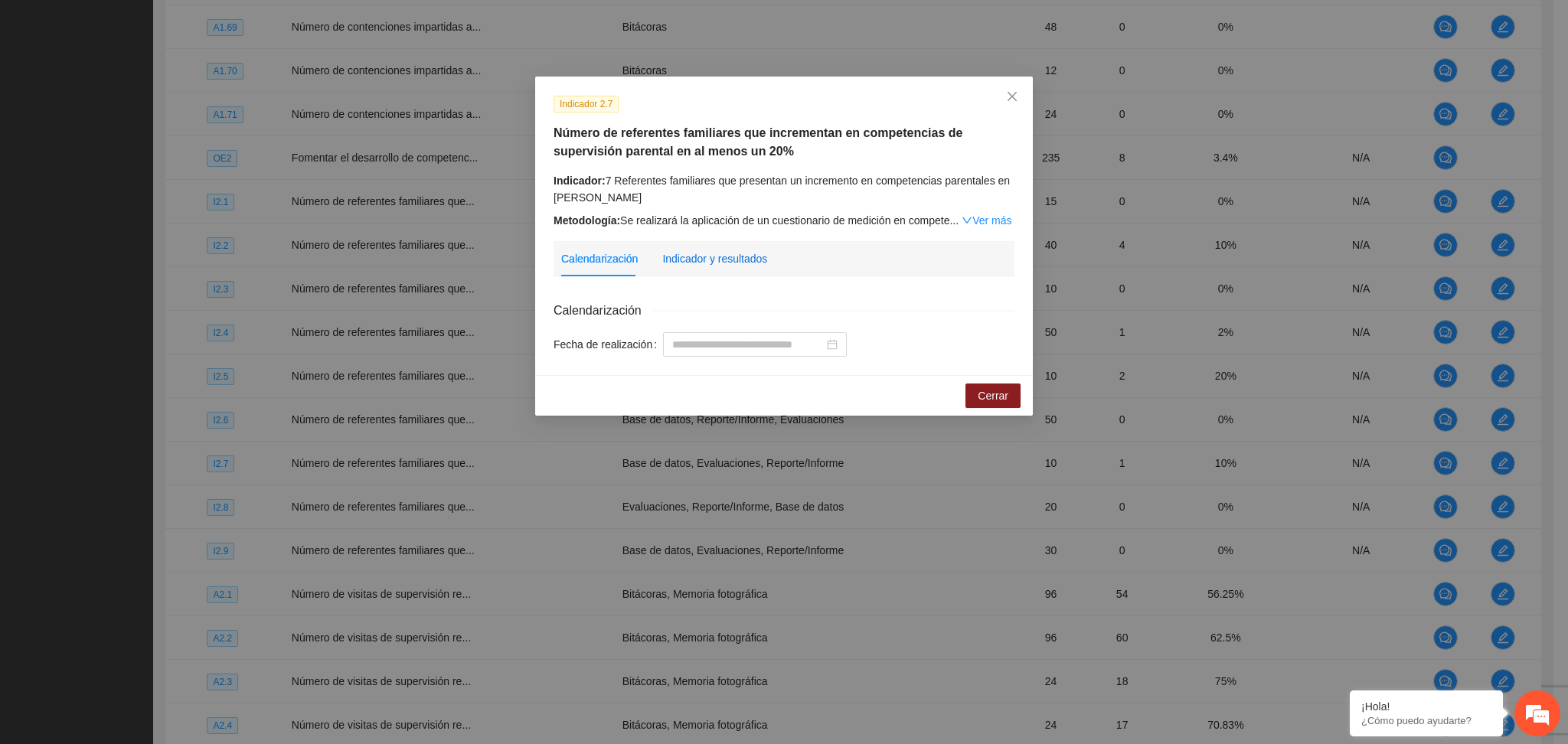
drag, startPoint x: 741, startPoint y: 257, endPoint x: 728, endPoint y: 287, distance: 32.7
click at [740, 257] on div "Indicador y resultados" at bounding box center [715, 259] width 105 height 17
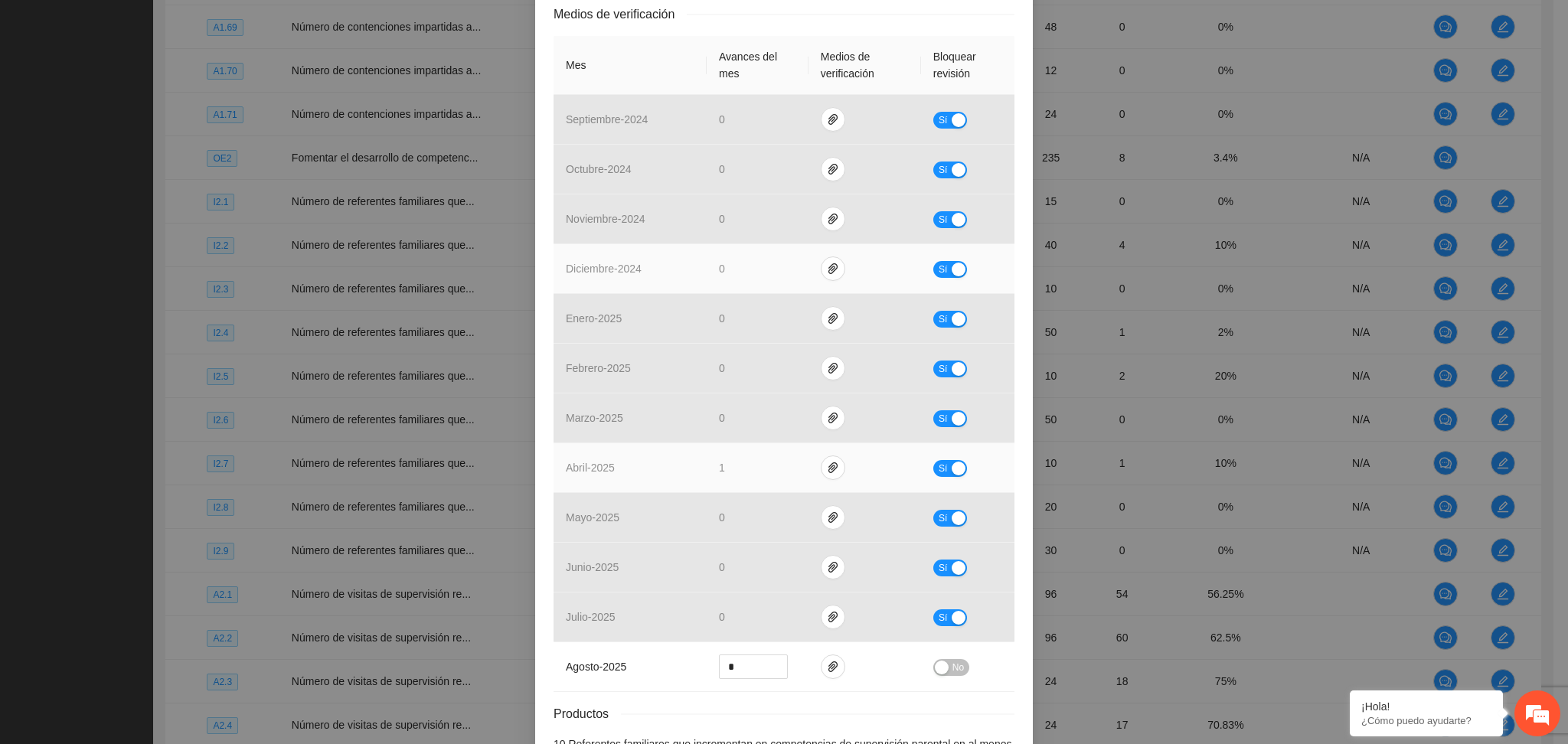
scroll to position [408, 0]
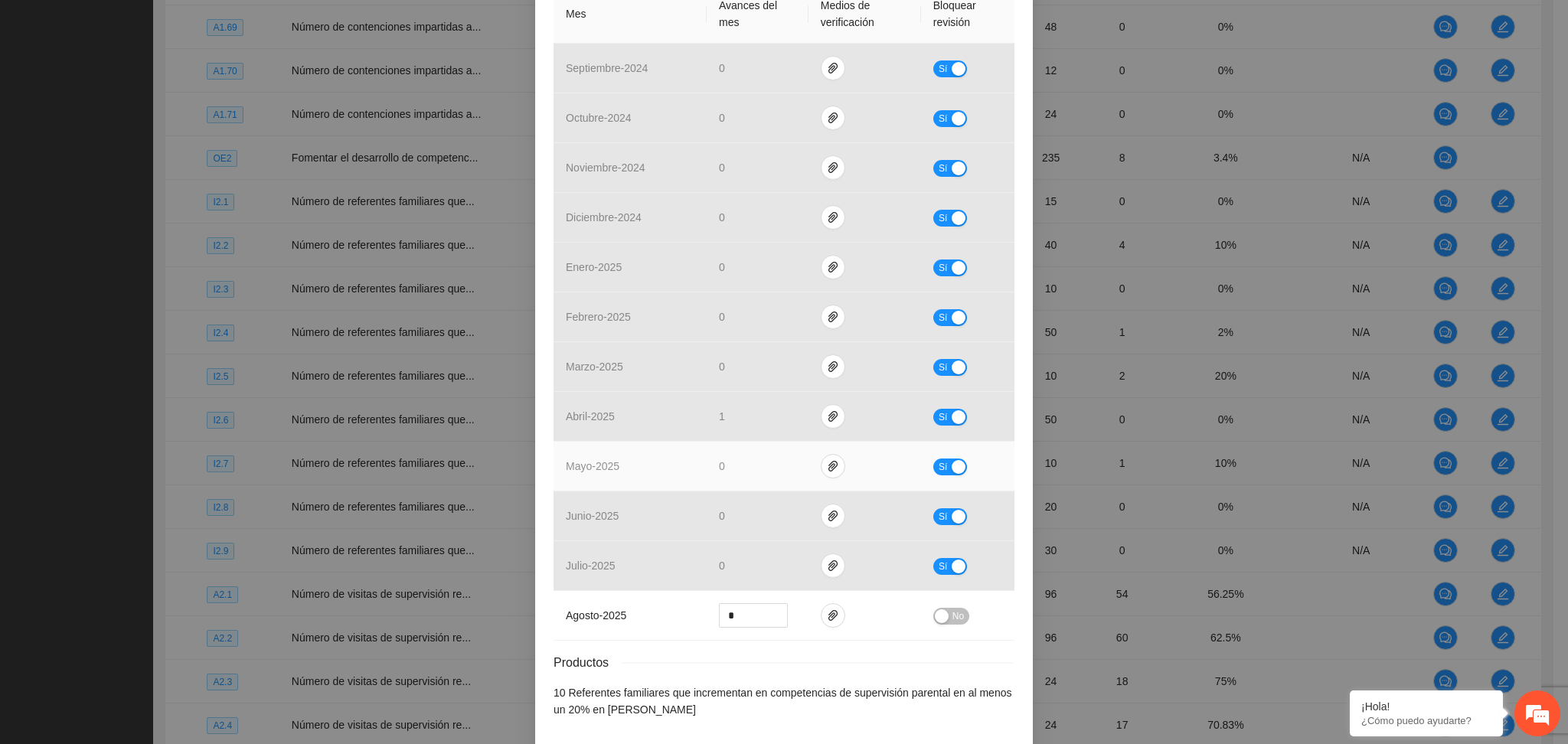
click at [813, 475] on td at bounding box center [864, 467] width 113 height 50
click at [828, 467] on icon "paper-clip" at bounding box center [833, 466] width 9 height 11
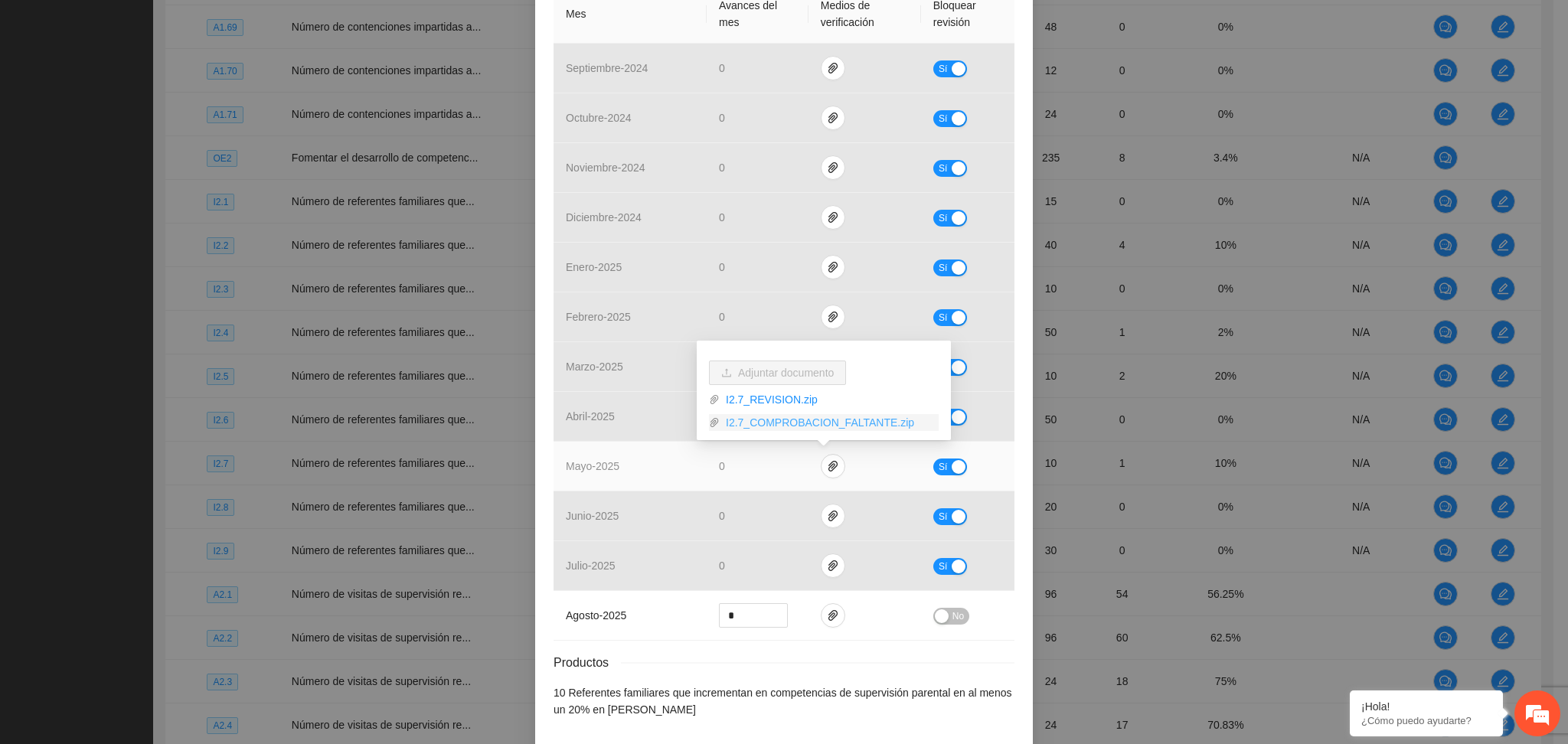
click at [794, 423] on link "I2.7_COMPROBACION_FALTANTE.zip" at bounding box center [828, 422] width 219 height 17
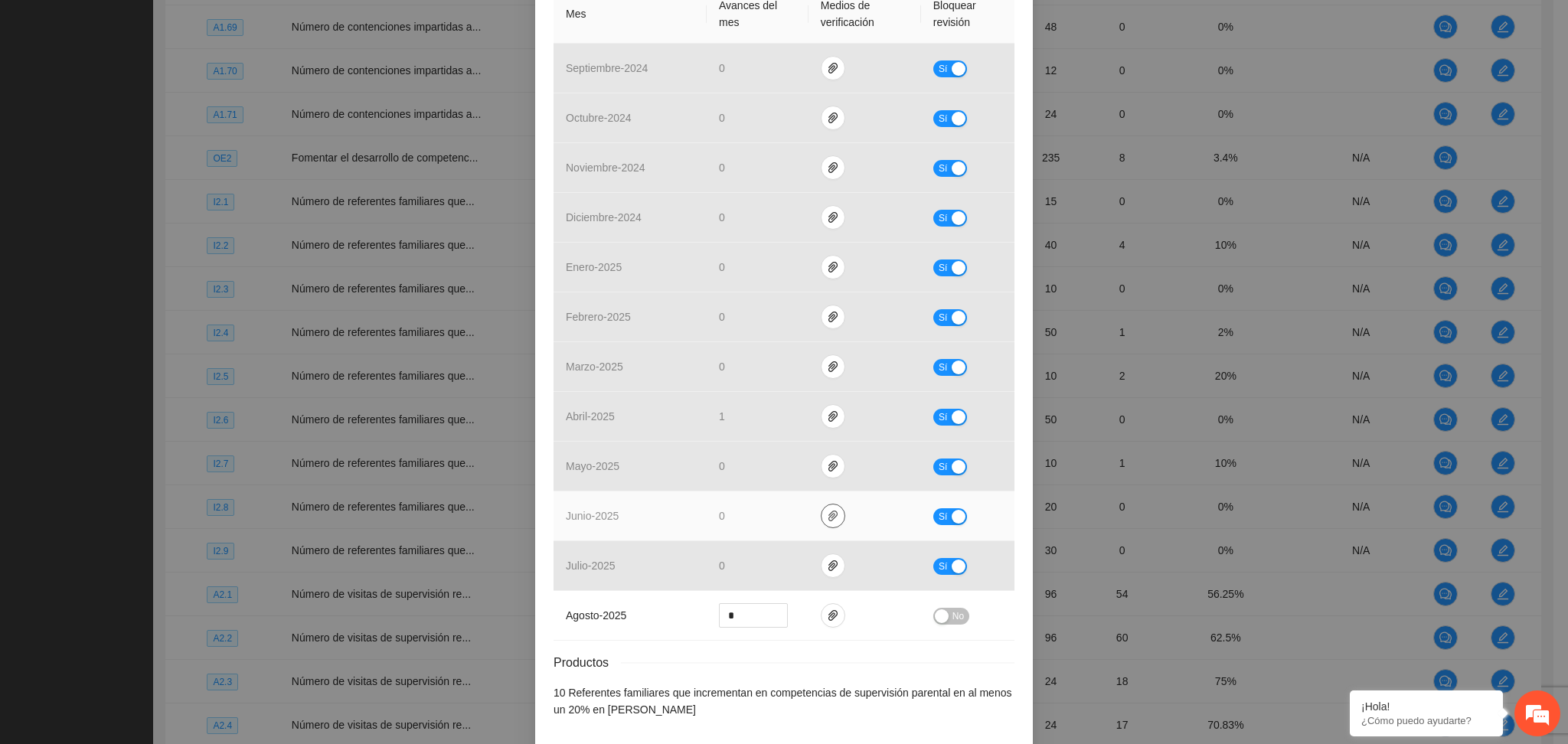
click at [826, 522] on button "button" at bounding box center [833, 516] width 25 height 25
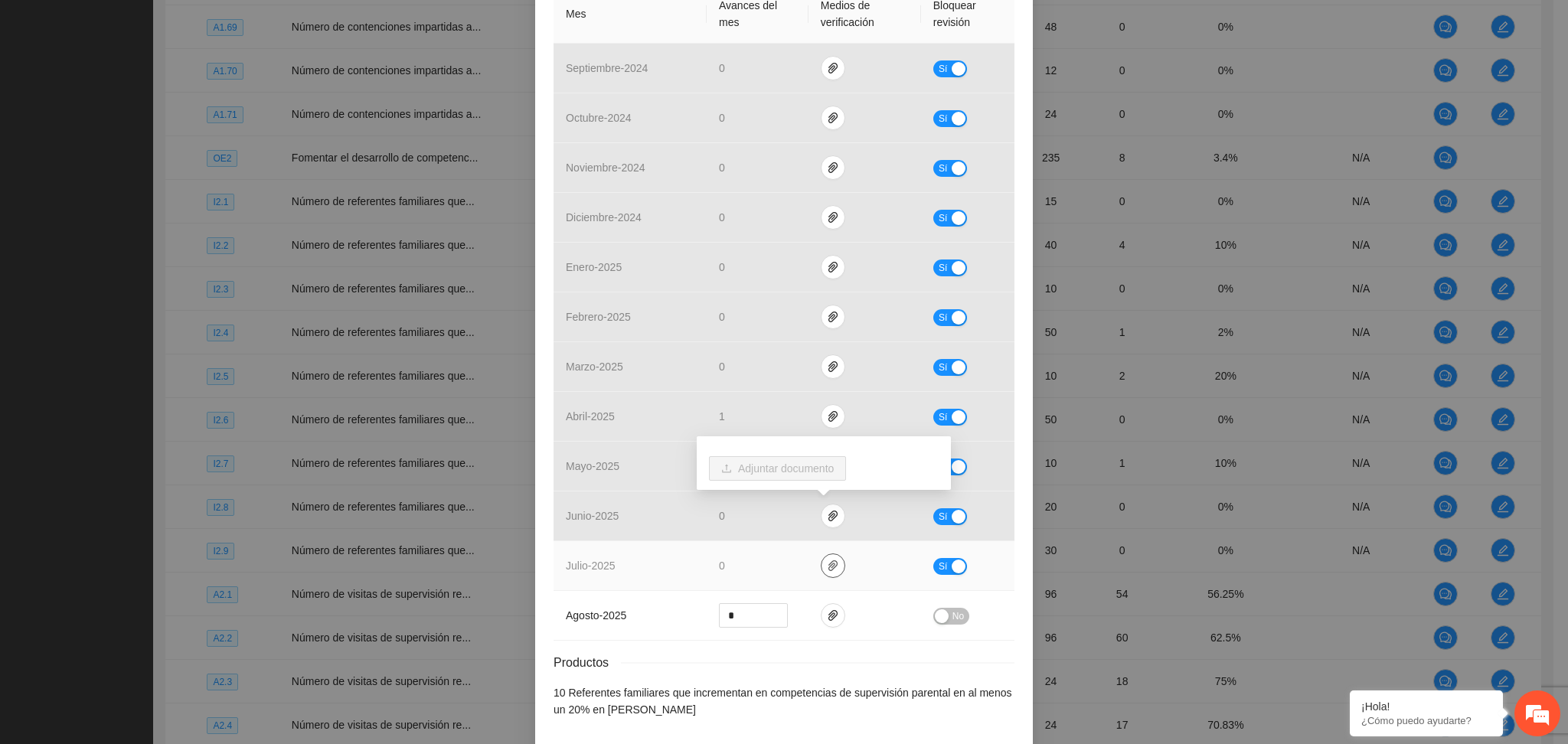
click at [821, 573] on button "button" at bounding box center [833, 565] width 25 height 25
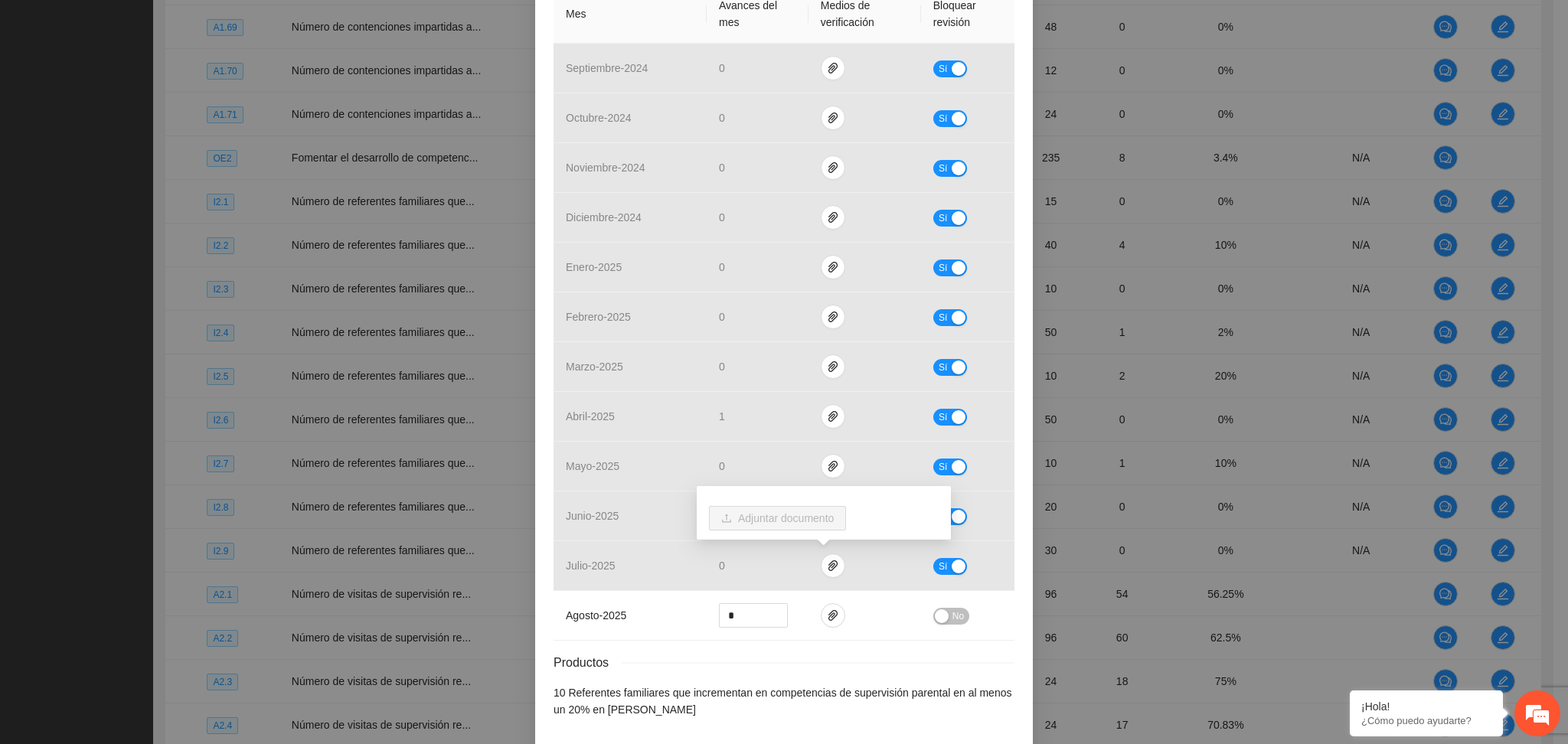
click at [830, 656] on div "Productos" at bounding box center [784, 662] width 461 height 19
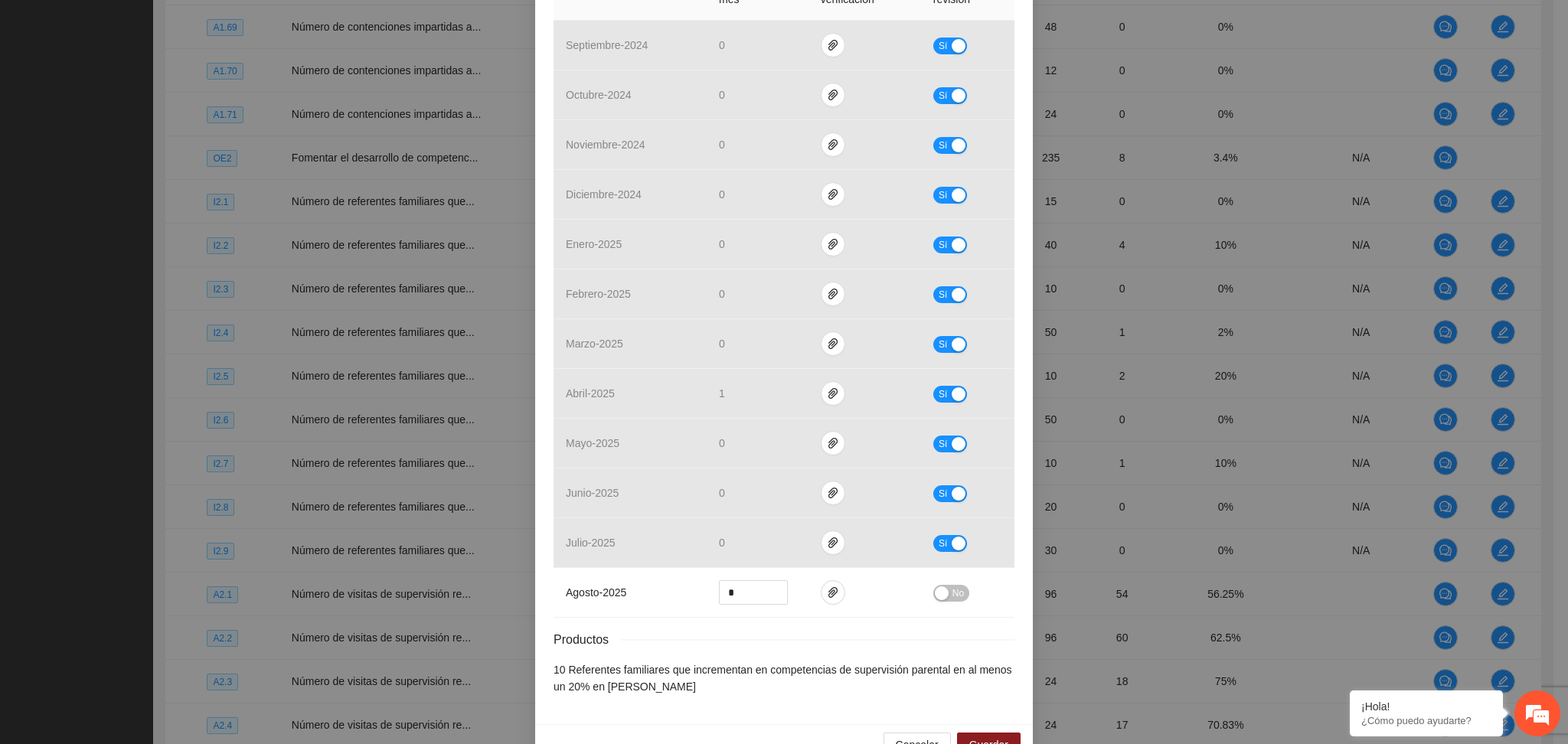
scroll to position [470, 0]
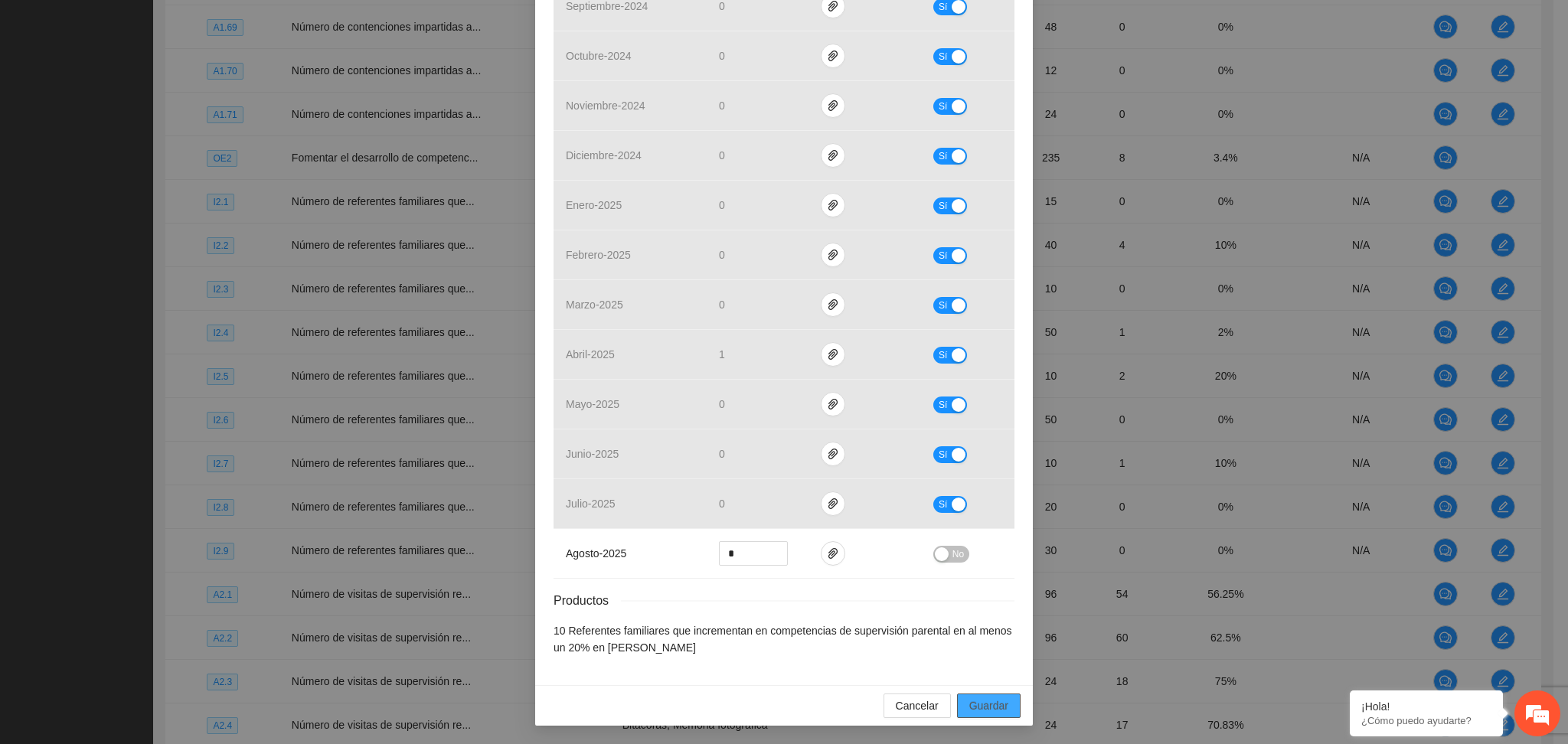
drag, startPoint x: 970, startPoint y: 707, endPoint x: 962, endPoint y: 718, distance: 13.6
click at [971, 707] on span "Guardar" at bounding box center [989, 705] width 39 height 17
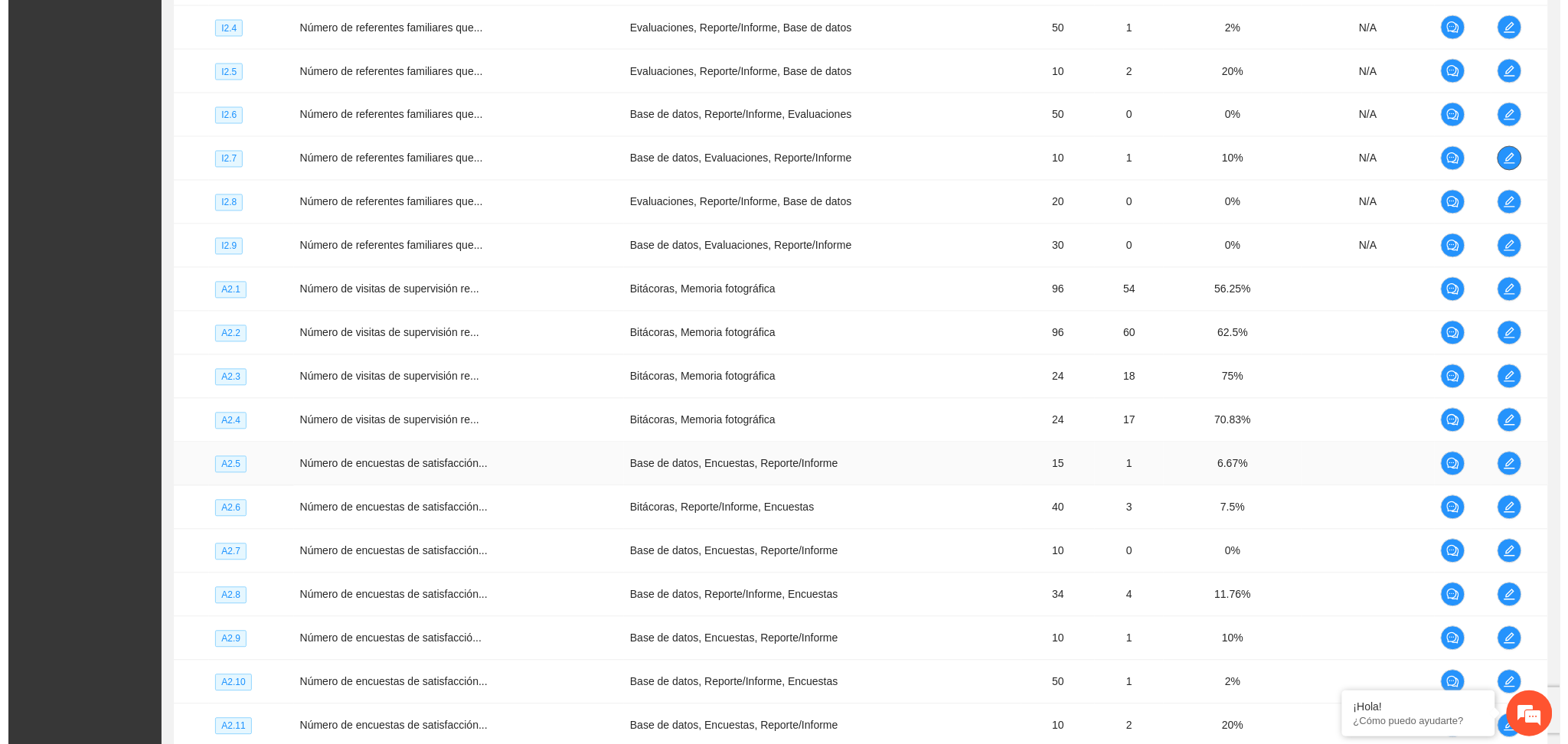
scroll to position [980, 0]
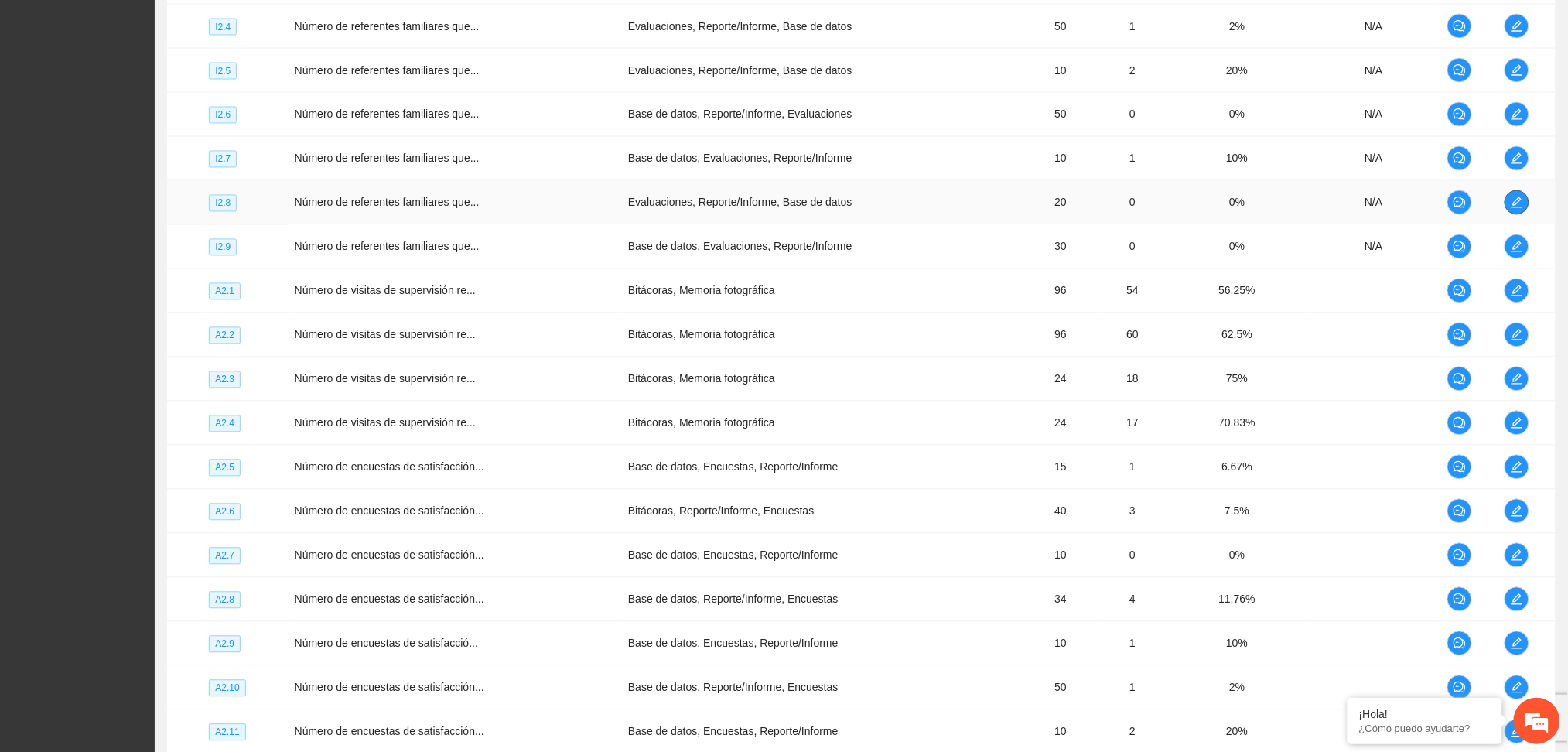
click at [1518, 198] on icon "edit" at bounding box center [1517, 203] width 11 height 11
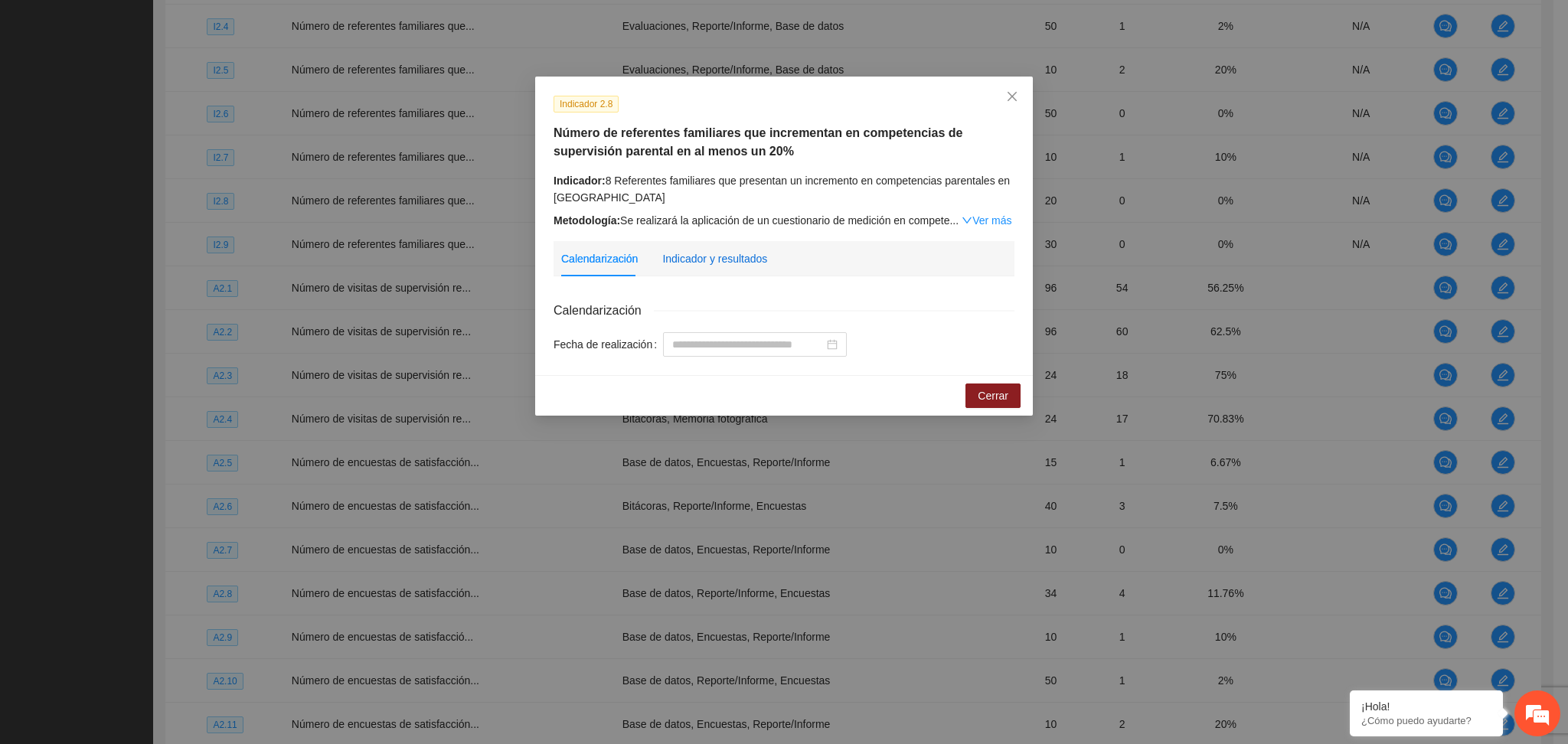
drag, startPoint x: 726, startPoint y: 264, endPoint x: 719, endPoint y: 271, distance: 9.9
click at [725, 264] on div "Indicador y resultados" at bounding box center [715, 259] width 105 height 17
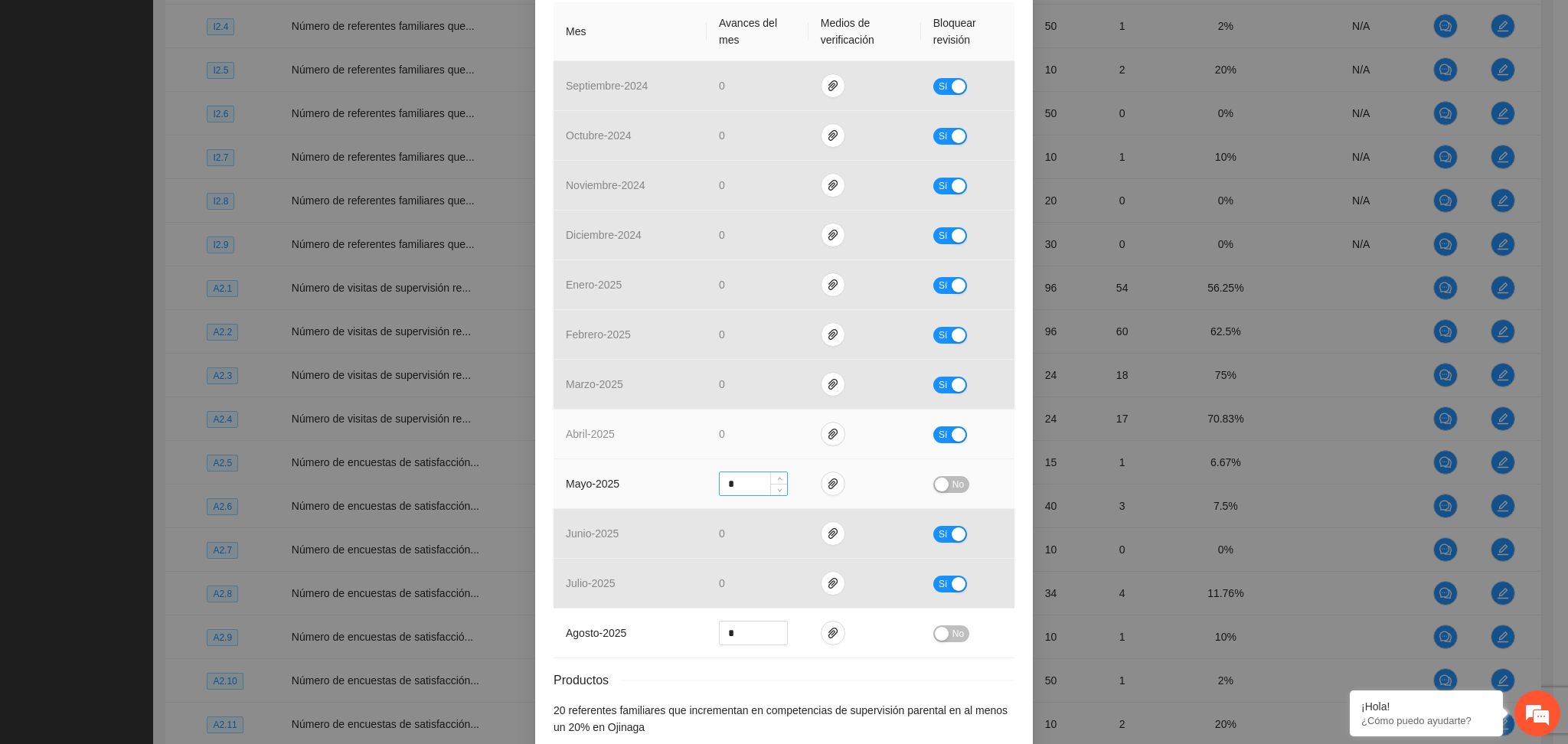
scroll to position [408, 0]
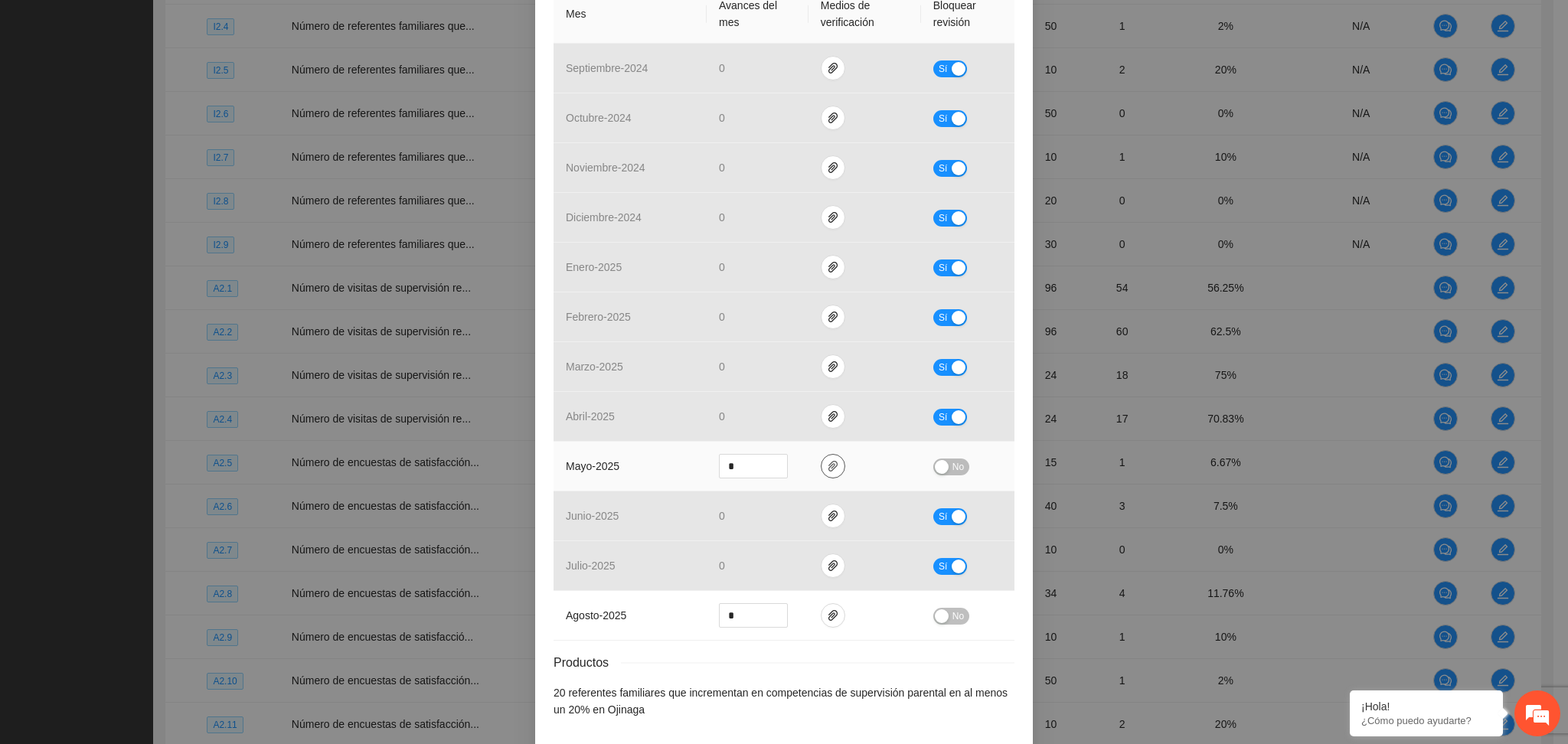
click at [817, 467] on td at bounding box center [864, 467] width 113 height 50
click at [828, 468] on icon "paper-clip" at bounding box center [833, 466] width 9 height 11
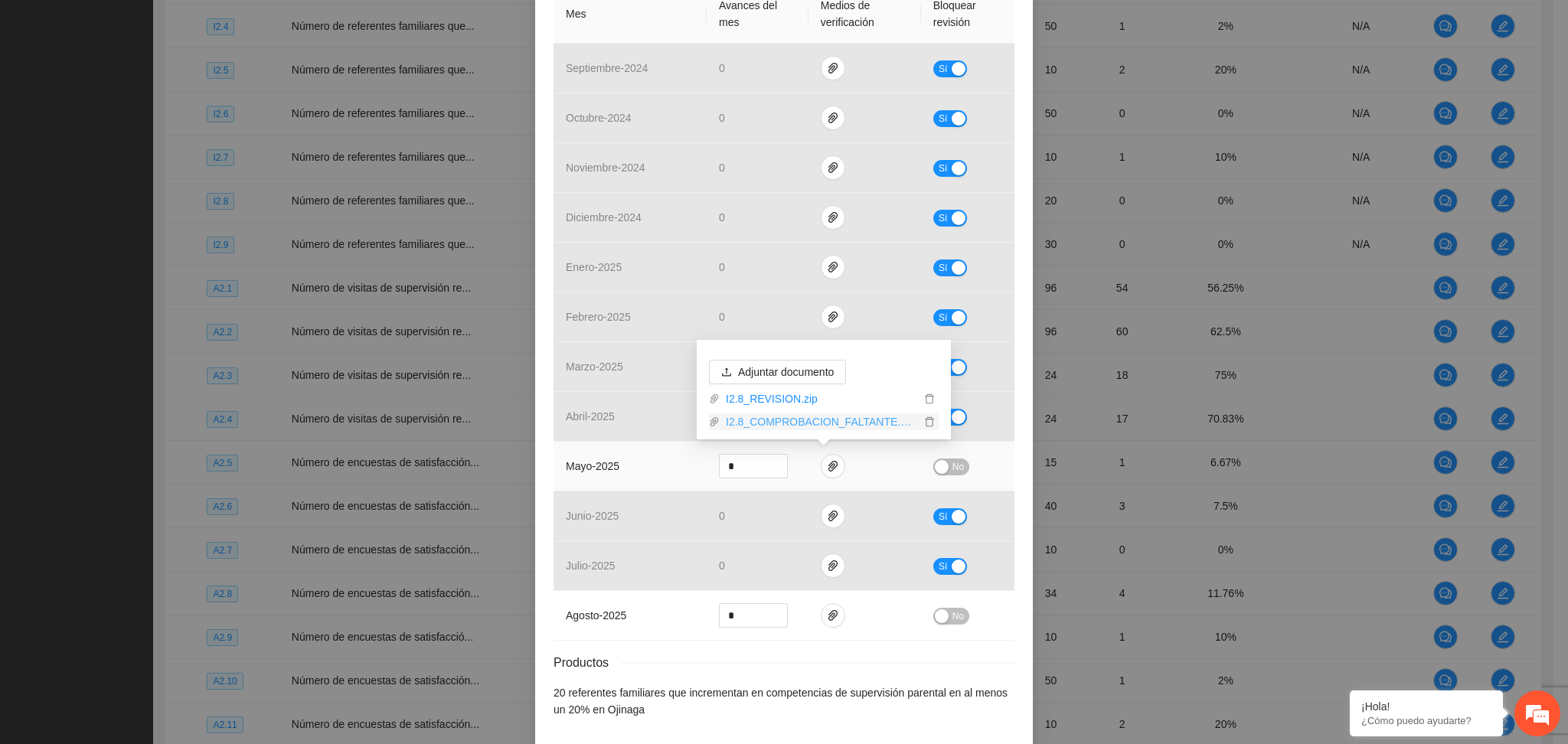
click at [808, 416] on link "I2.8_COMPROBACION_FALTANTE.zip" at bounding box center [819, 422] width 201 height 17
click at [781, 395] on link "I2.8_REVISION.zip" at bounding box center [819, 399] width 201 height 17
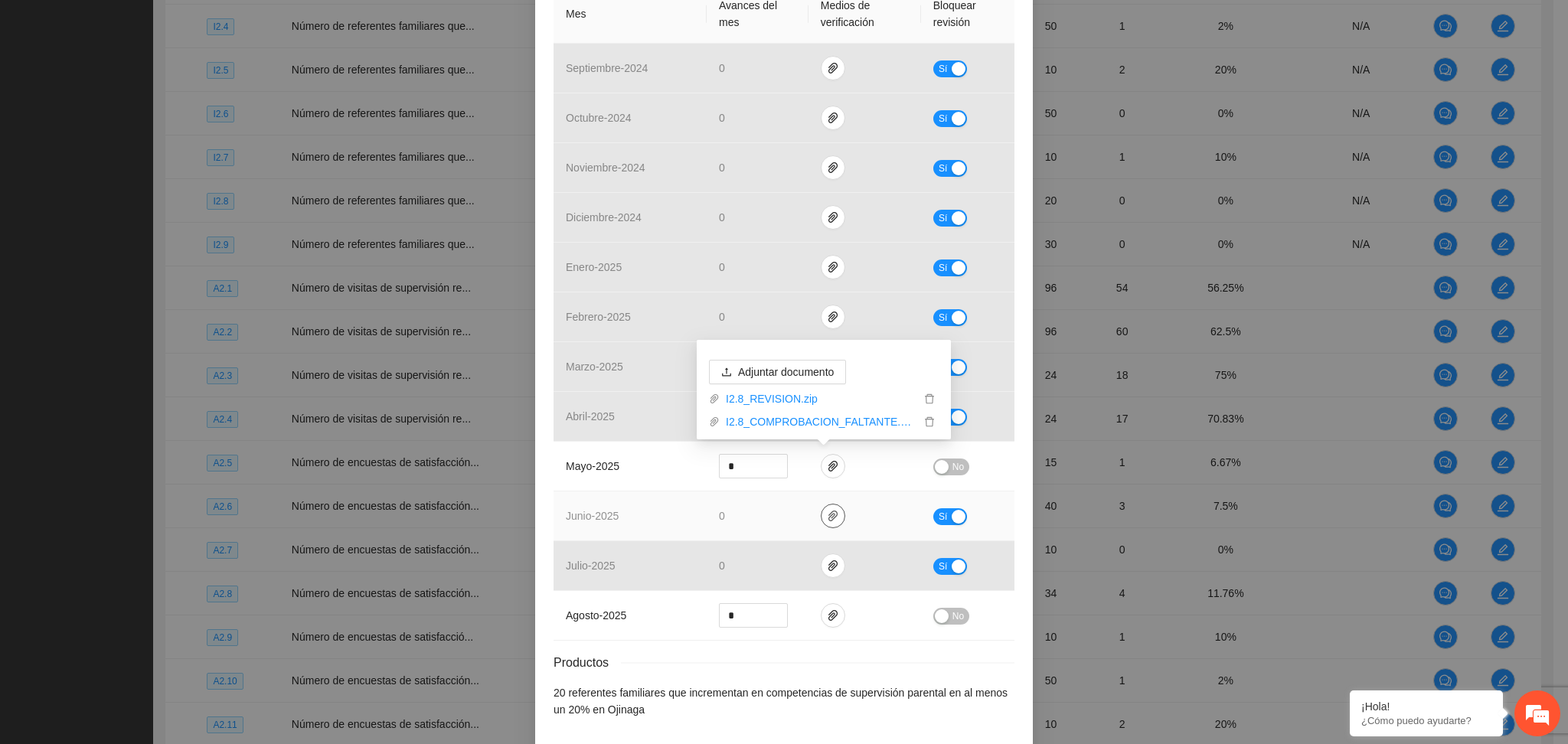
click at [827, 516] on icon "paper-clip" at bounding box center [832, 516] width 12 height 12
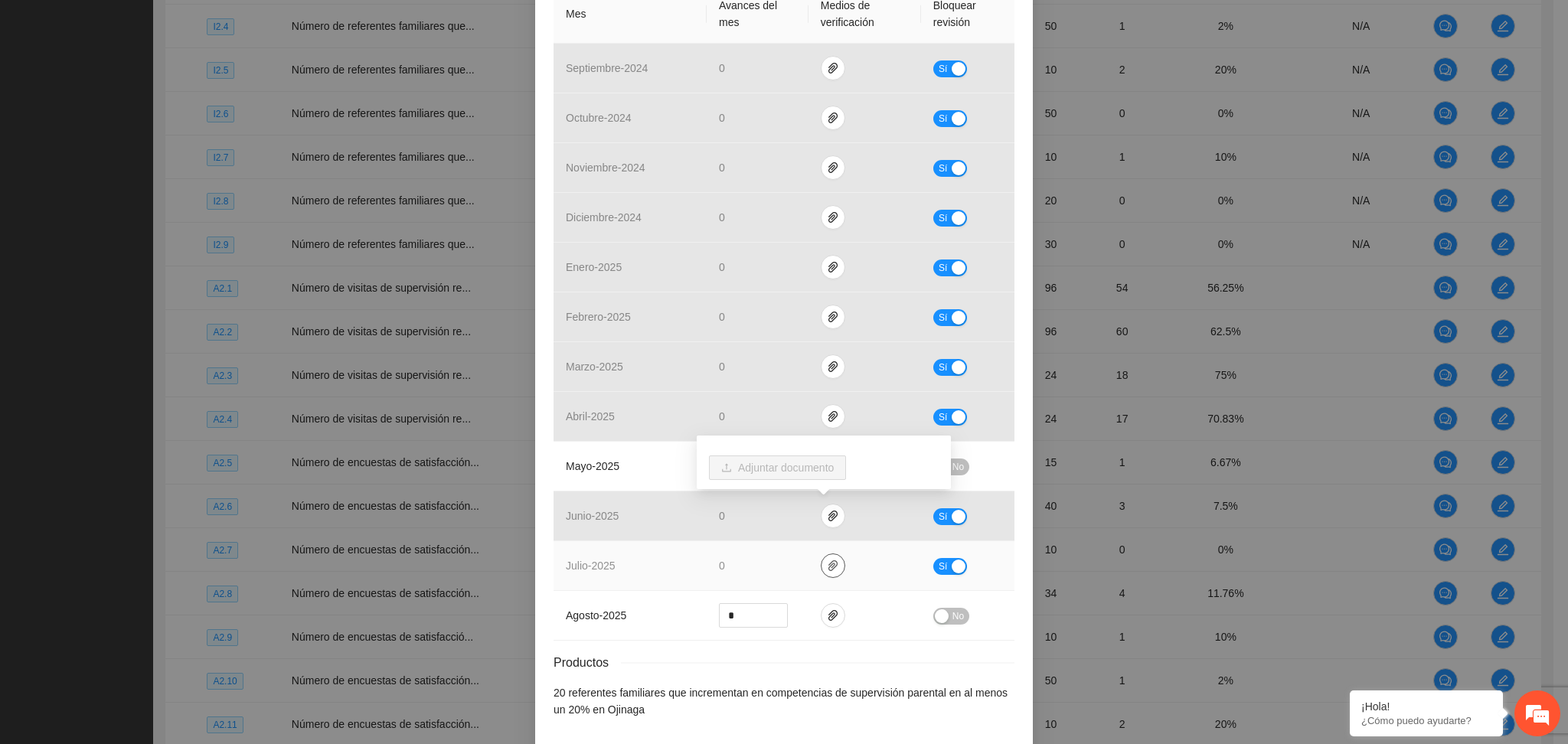
click at [827, 572] on icon "paper-clip" at bounding box center [832, 565] width 12 height 12
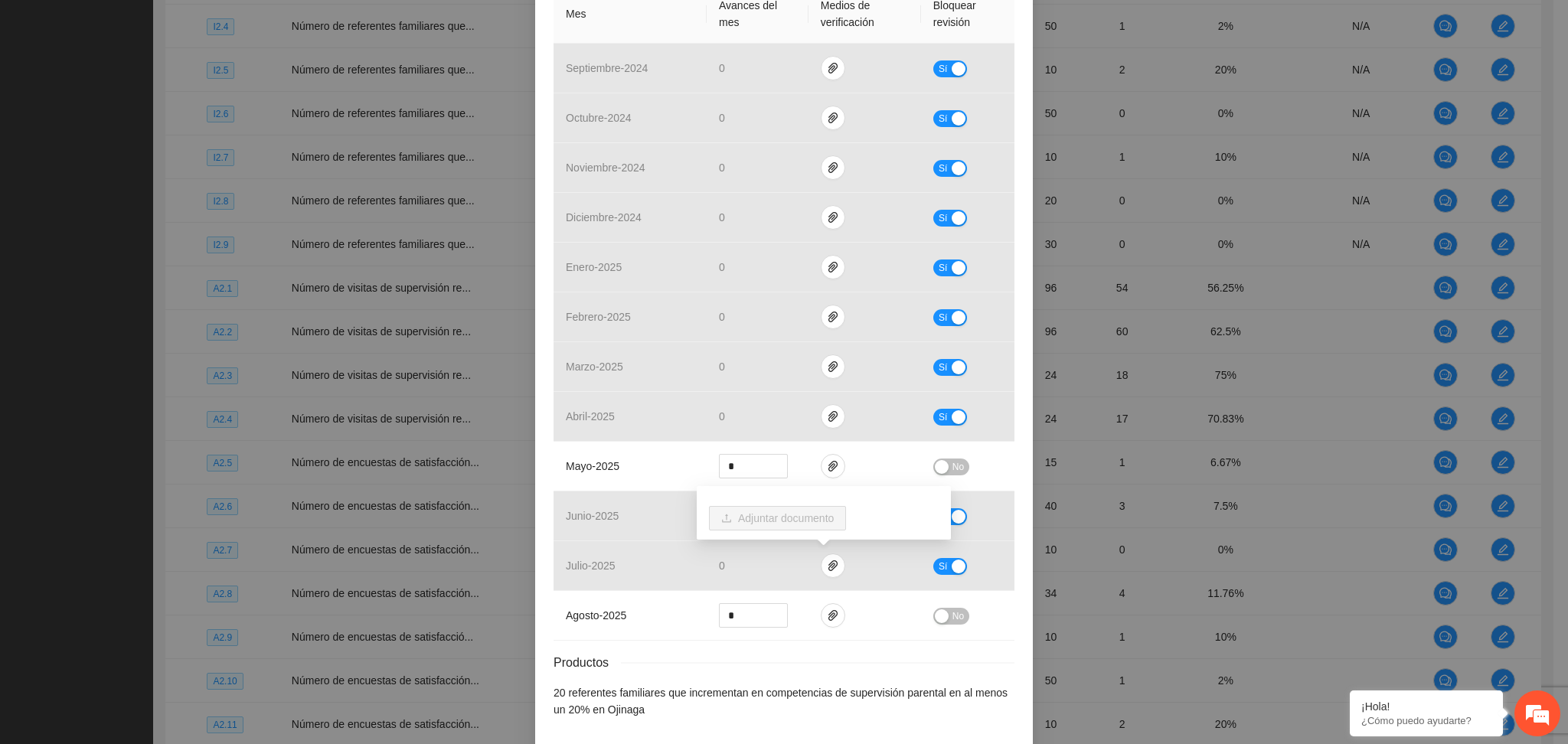
click at [813, 672] on div "Productos" at bounding box center [784, 662] width 461 height 19
drag, startPoint x: 964, startPoint y: 465, endPoint x: 950, endPoint y: 468, distance: 14.3
click at [951, 468] on div "No" at bounding box center [967, 466] width 69 height 17
click at [952, 469] on span "No" at bounding box center [958, 467] width 12 height 17
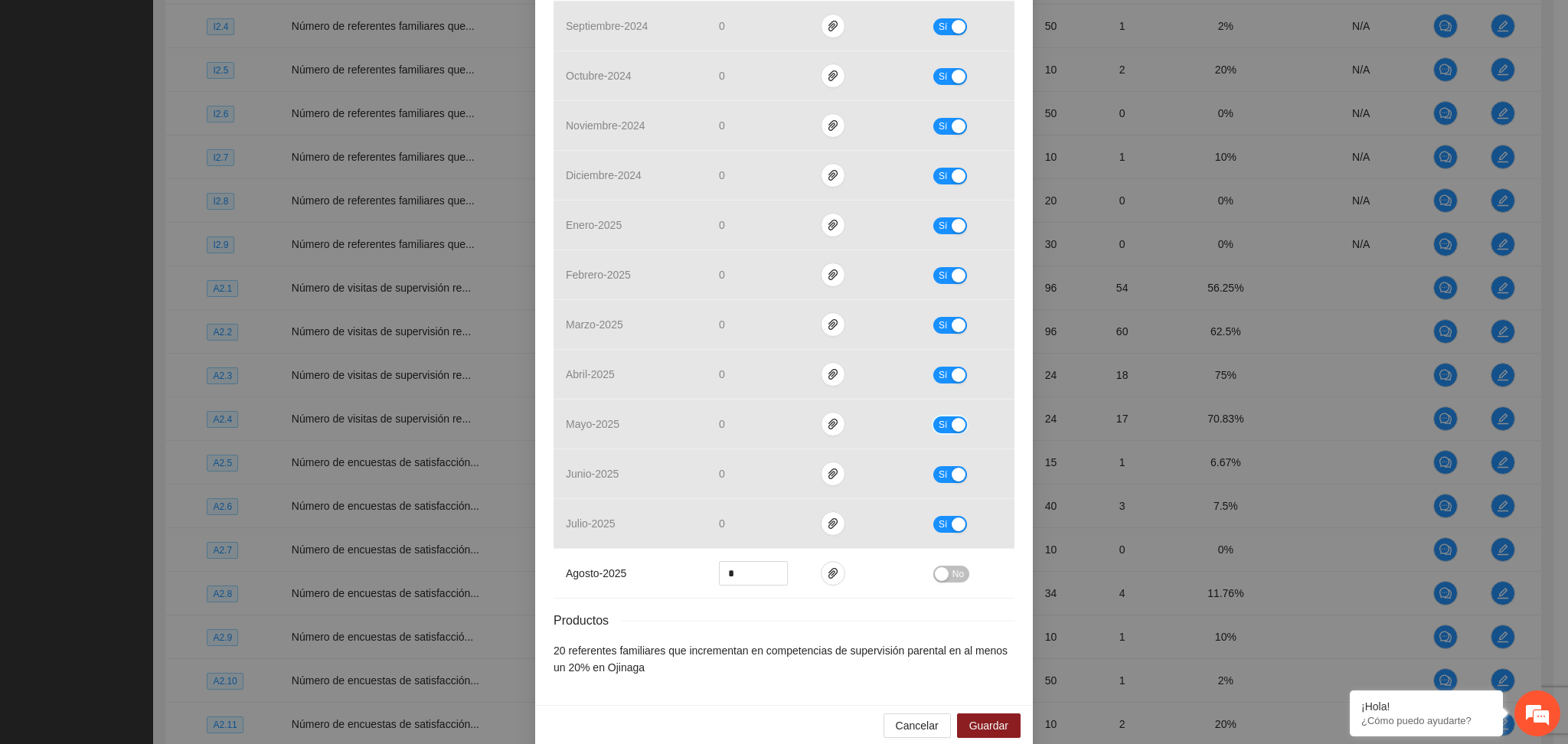
scroll to position [470, 0]
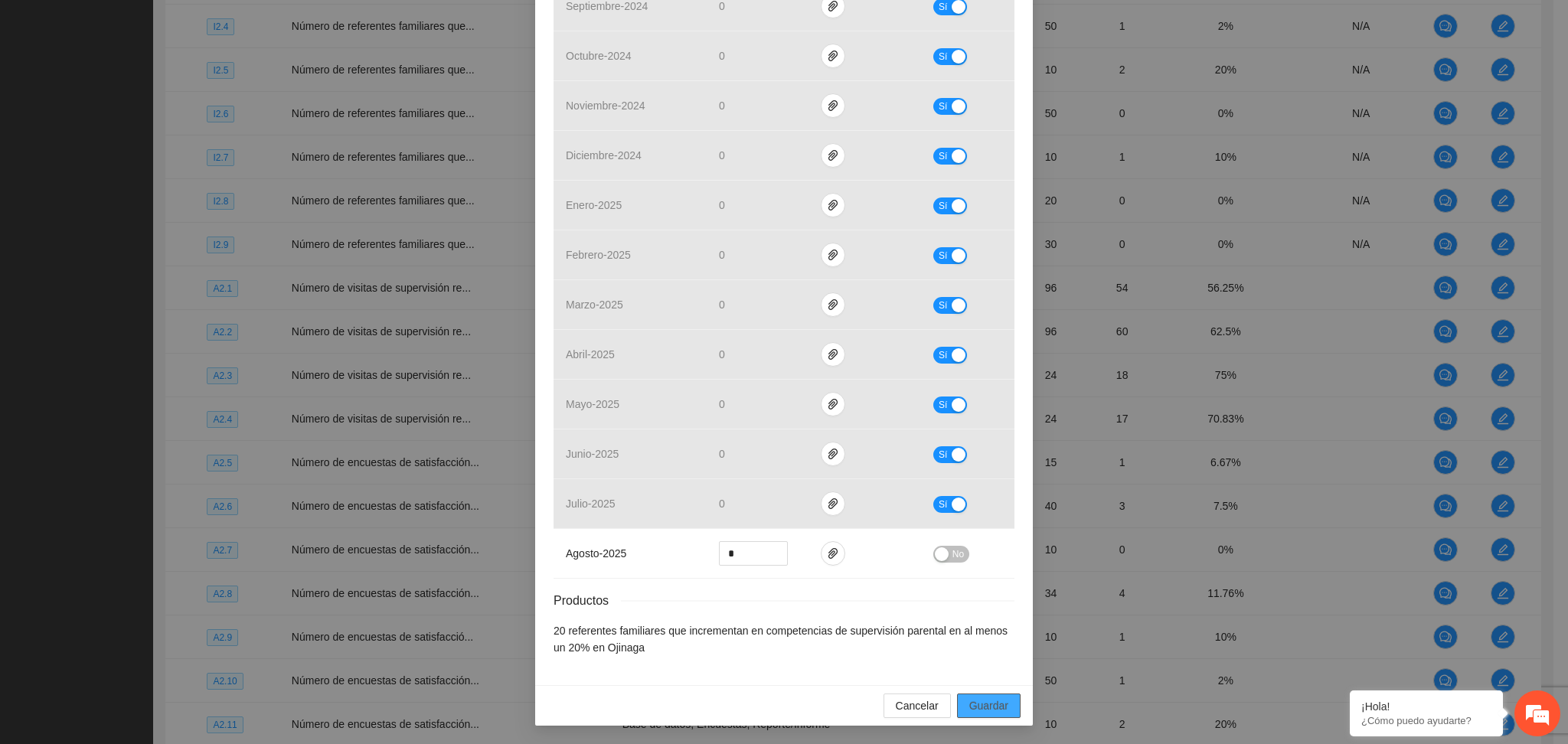
click at [972, 708] on span "Guardar" at bounding box center [989, 705] width 39 height 17
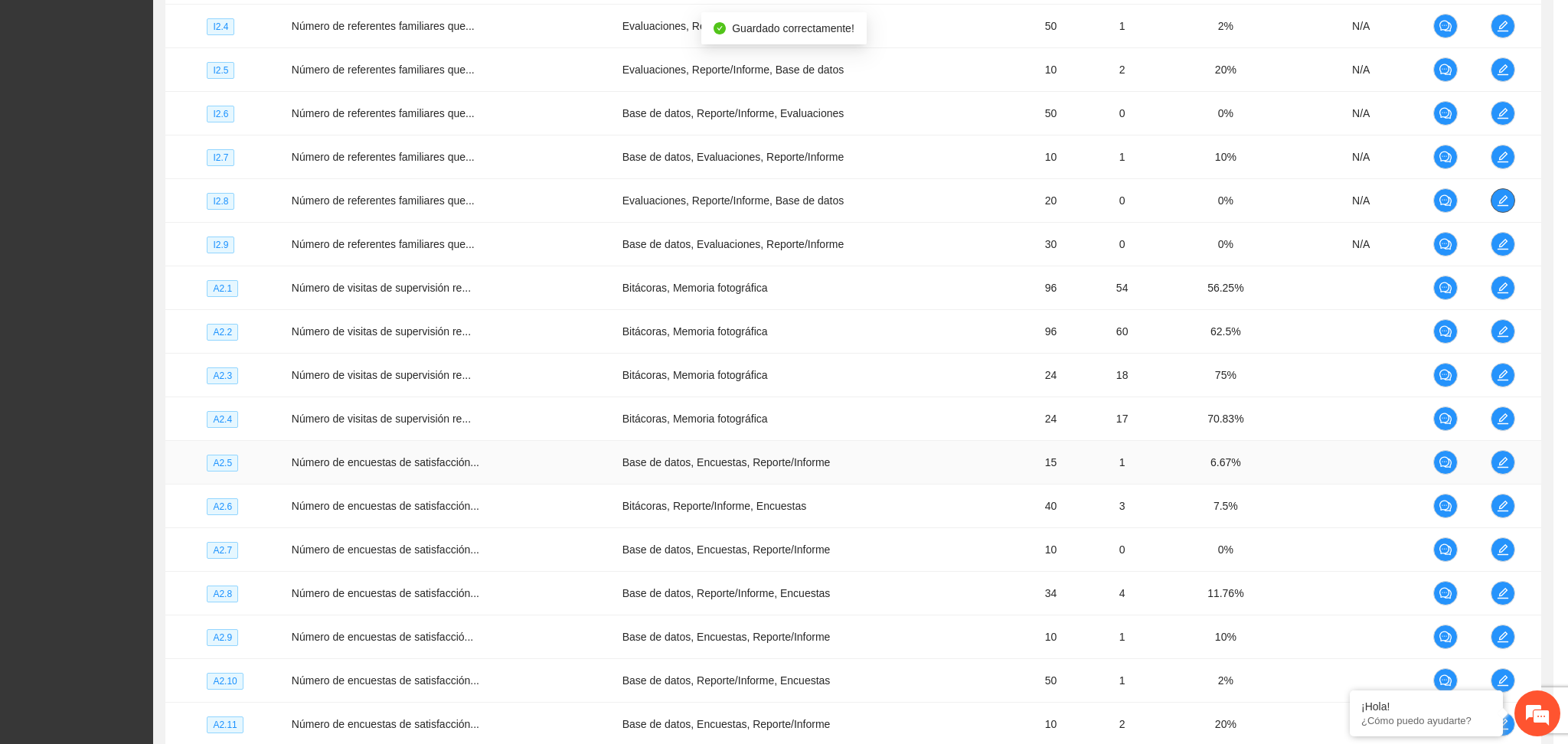
scroll to position [0, 0]
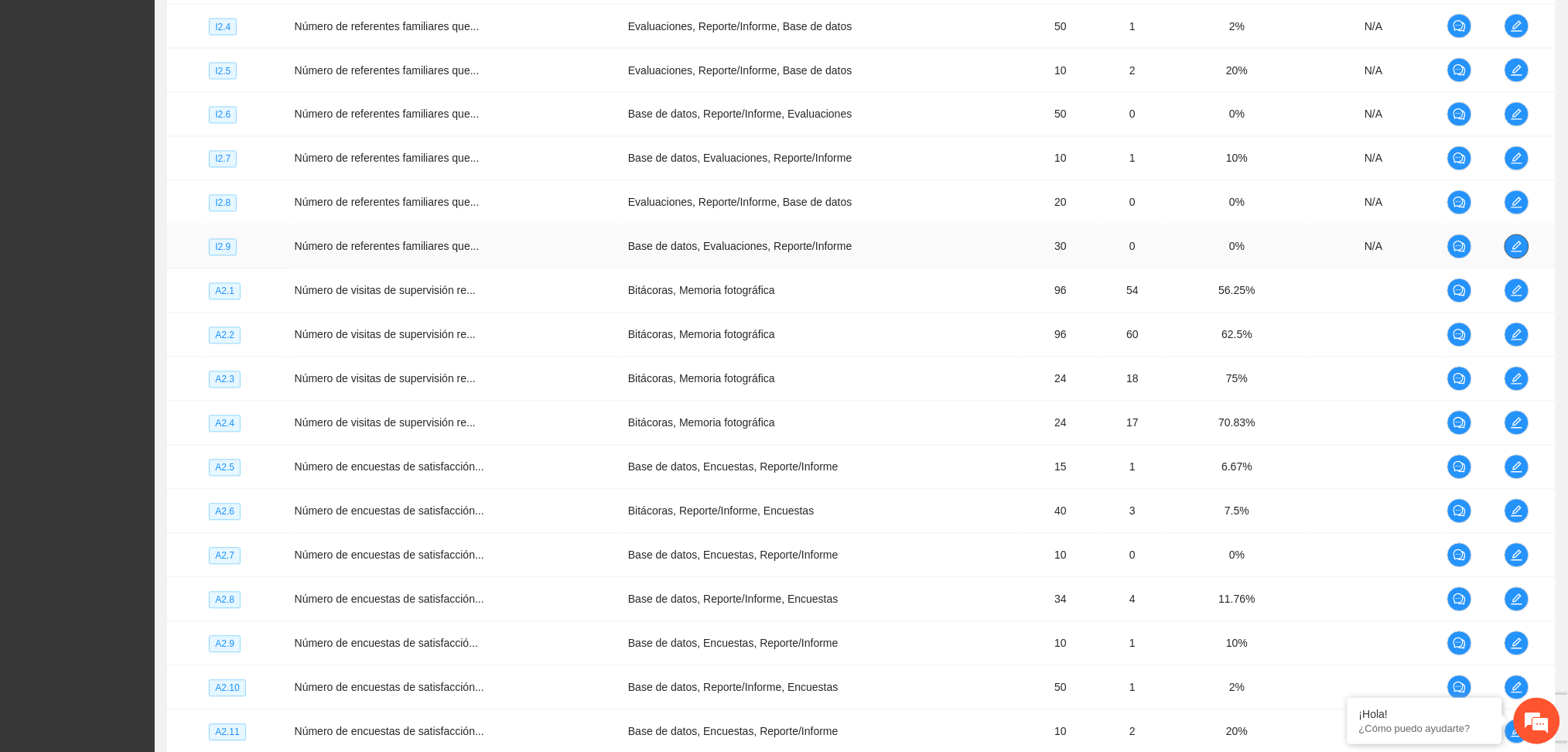
click at [1518, 241] on icon "edit" at bounding box center [1516, 247] width 12 height 12
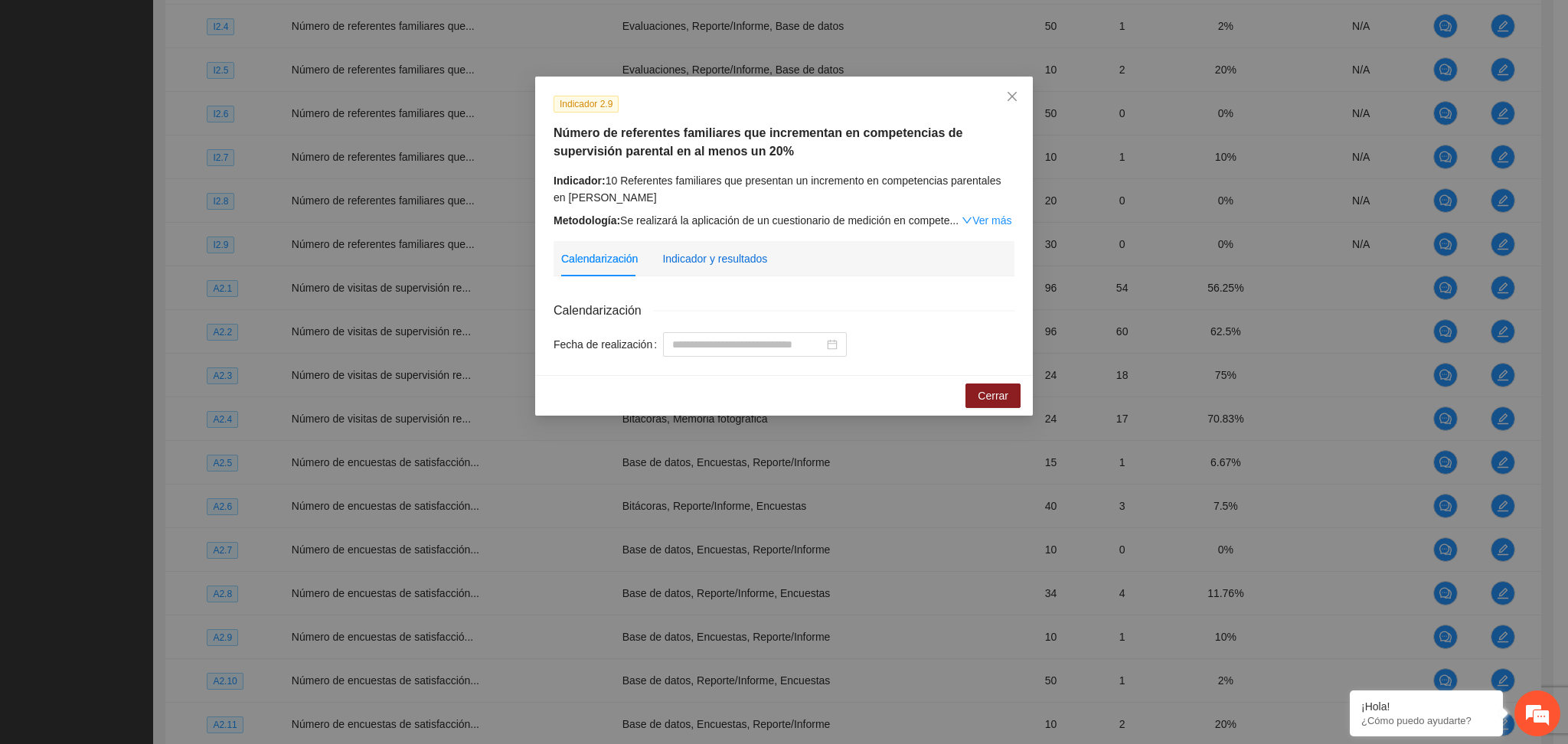
click at [695, 256] on div "Indicador y resultados" at bounding box center [715, 259] width 105 height 17
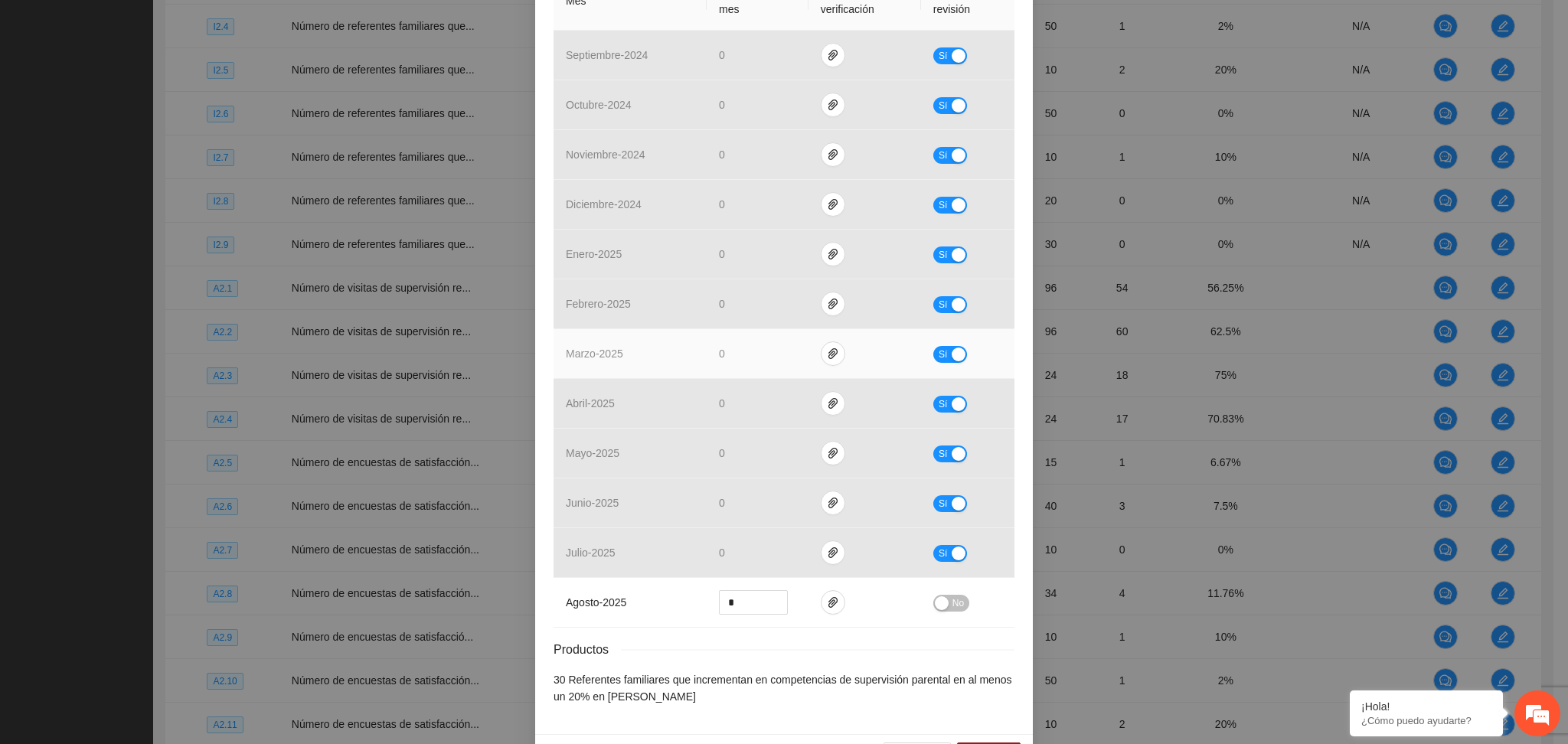
scroll to position [470, 0]
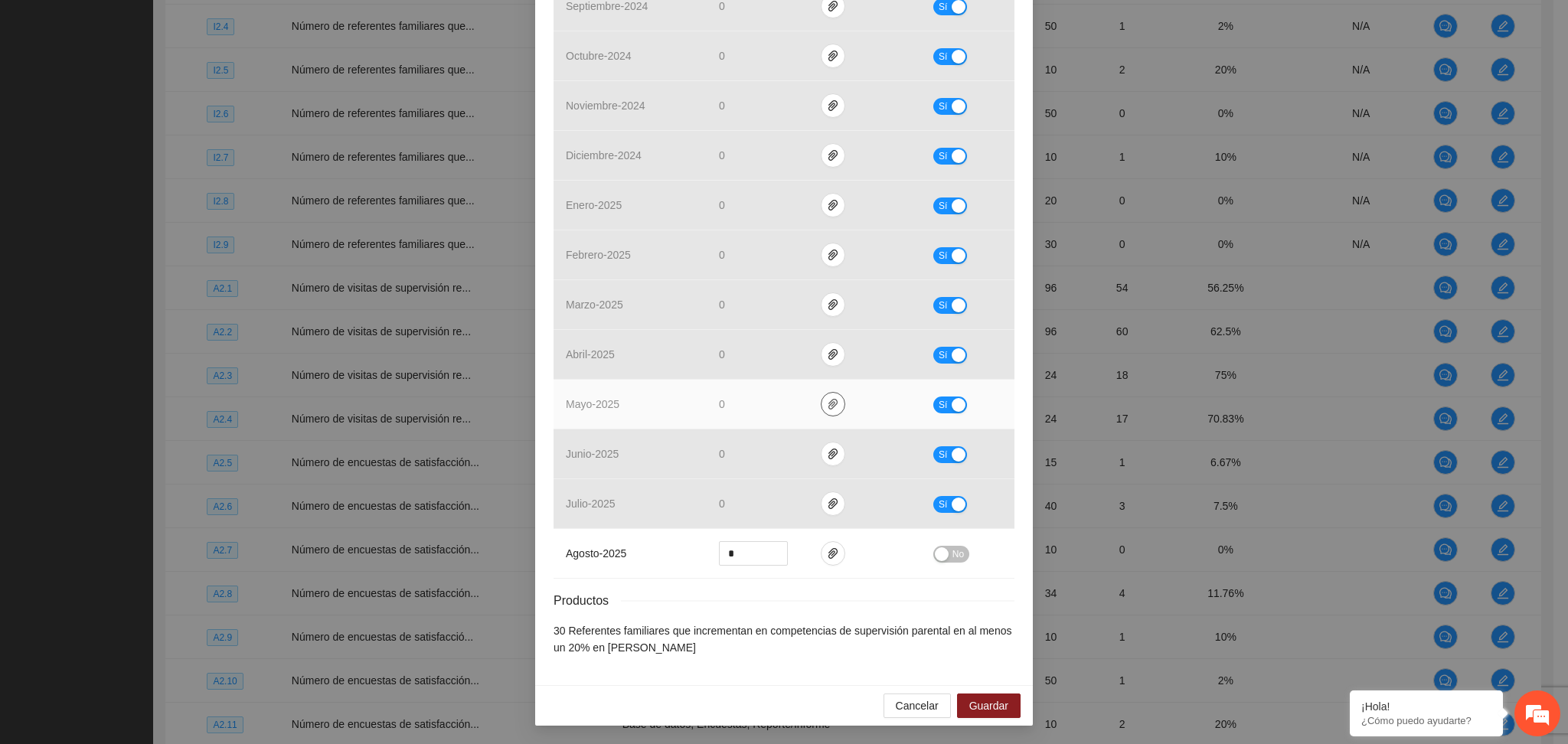
click at [827, 402] on icon "paper-clip" at bounding box center [832, 404] width 12 height 12
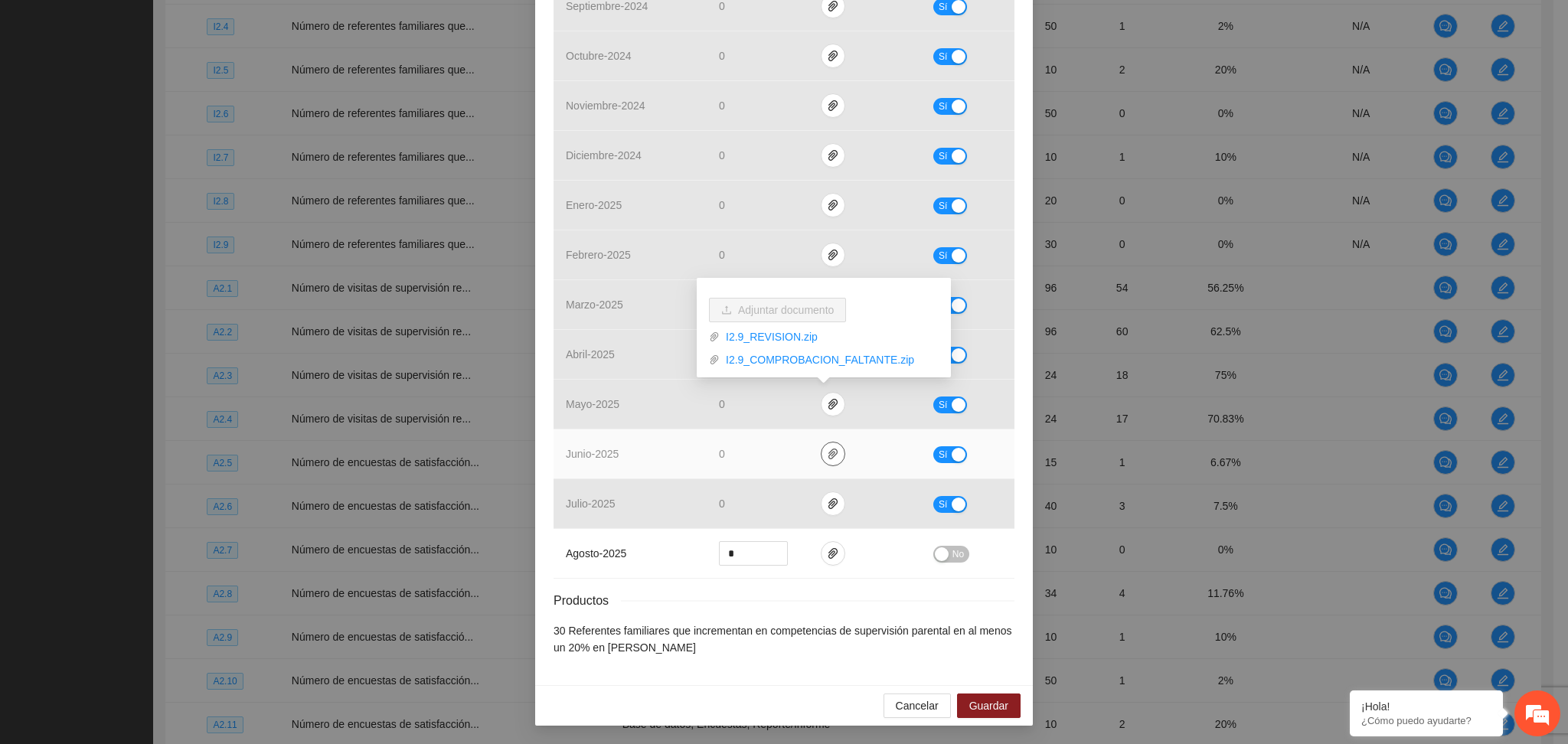
click at [827, 453] on icon "paper-clip" at bounding box center [832, 453] width 12 height 12
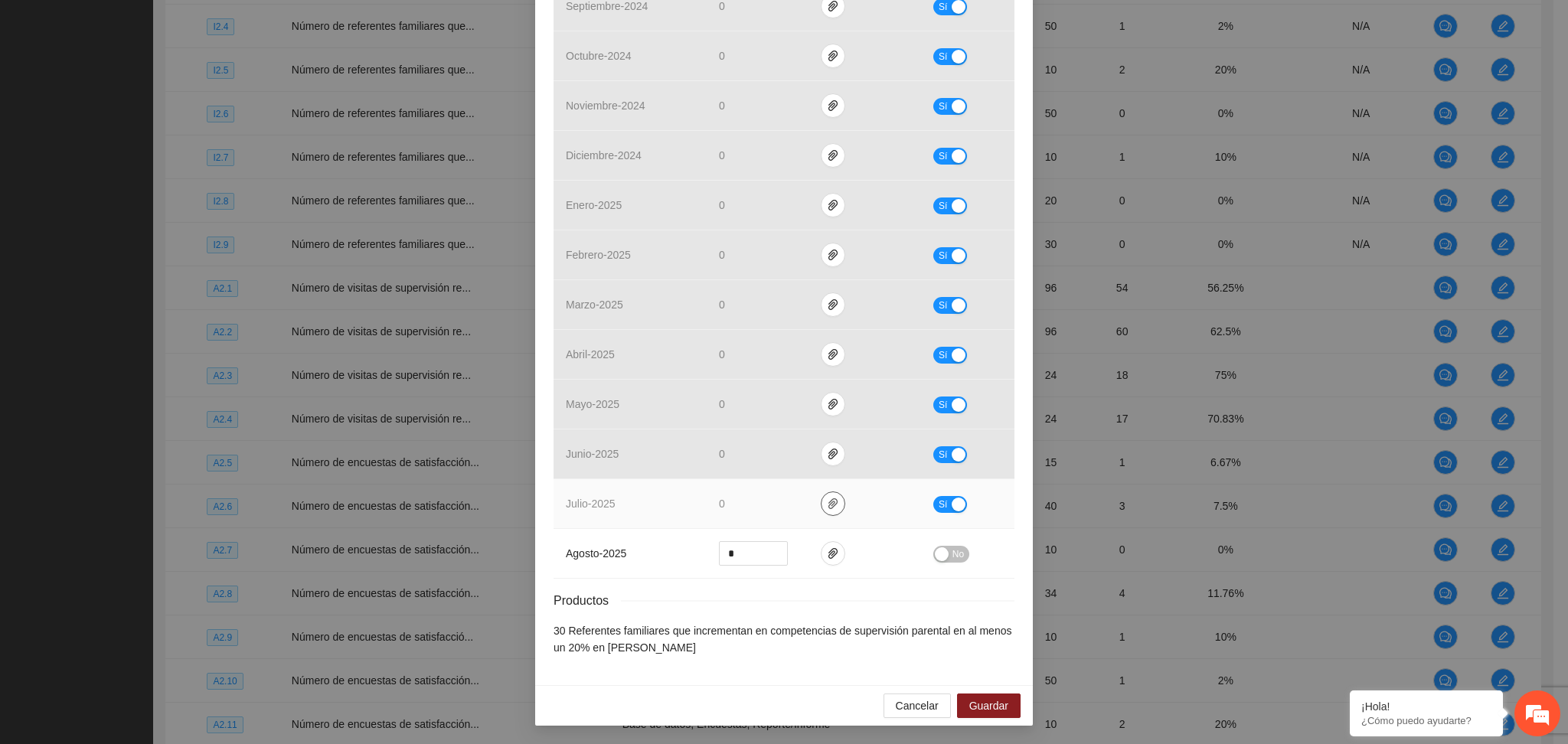
click at [827, 505] on icon "paper-clip" at bounding box center [832, 503] width 12 height 12
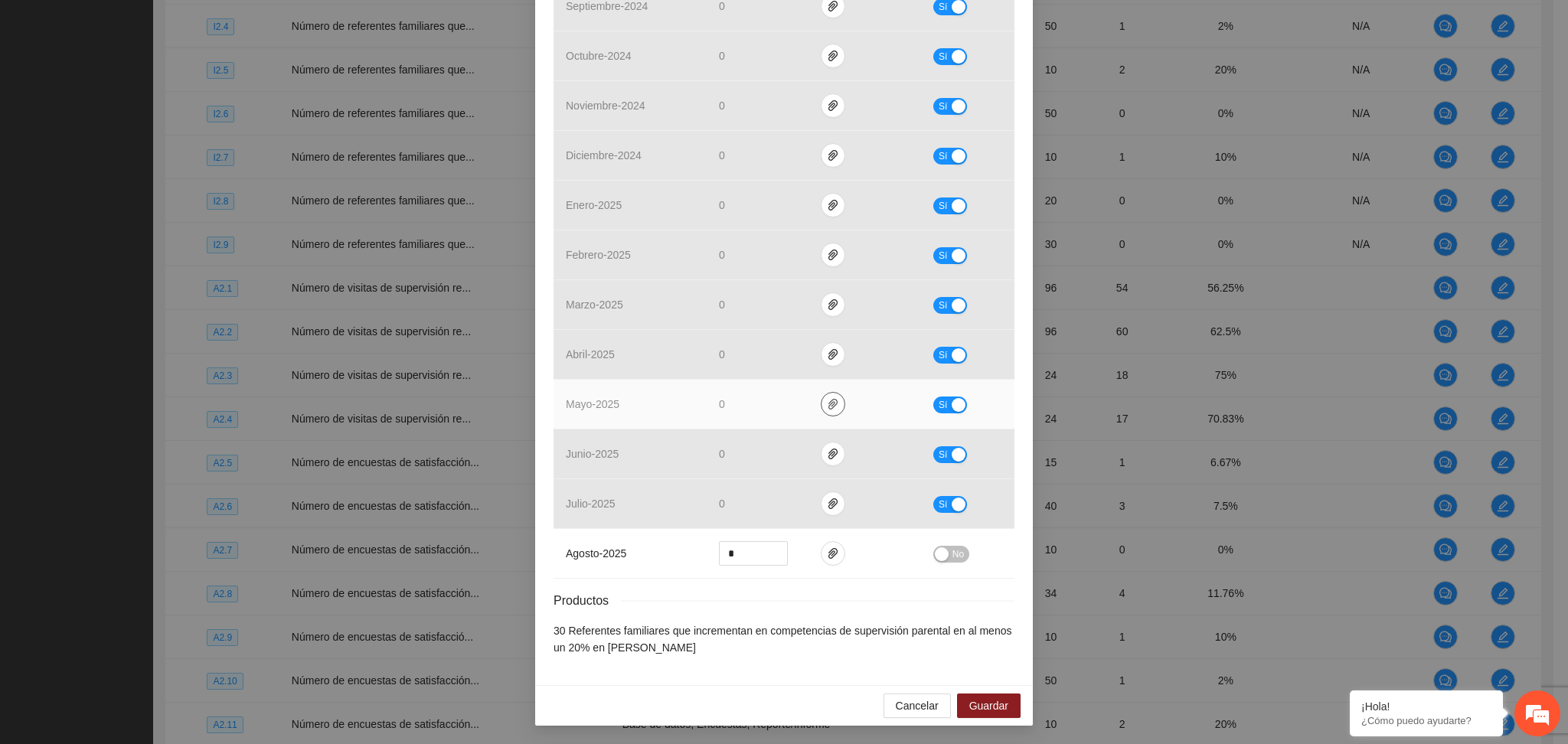
click at [830, 399] on span "paper-clip" at bounding box center [832, 404] width 23 height 12
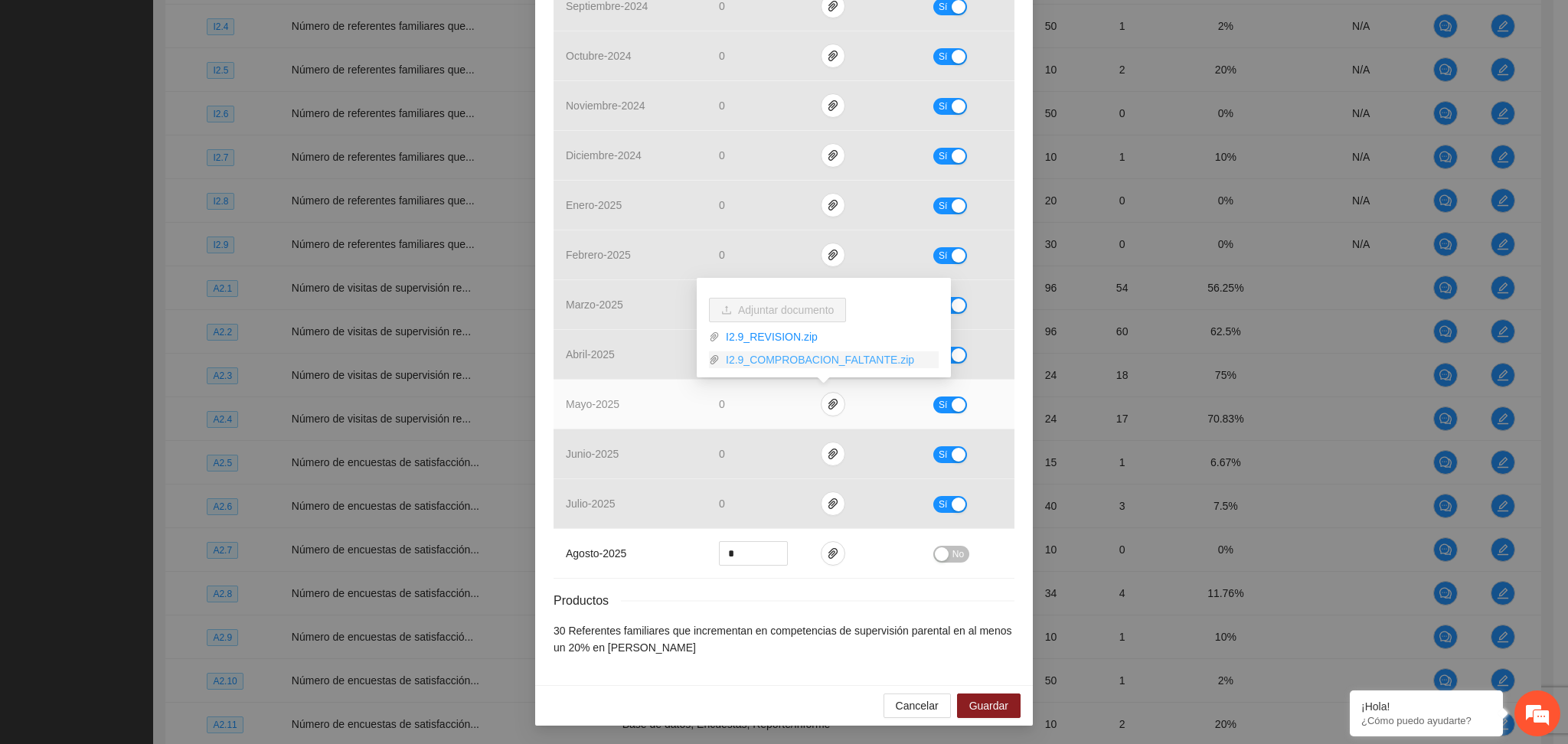
click at [776, 359] on link "I2.9_COMPROBACION_FALTANTE.zip" at bounding box center [828, 360] width 219 height 17
click at [775, 332] on link "I2.9_REVISION.zip" at bounding box center [828, 337] width 219 height 17
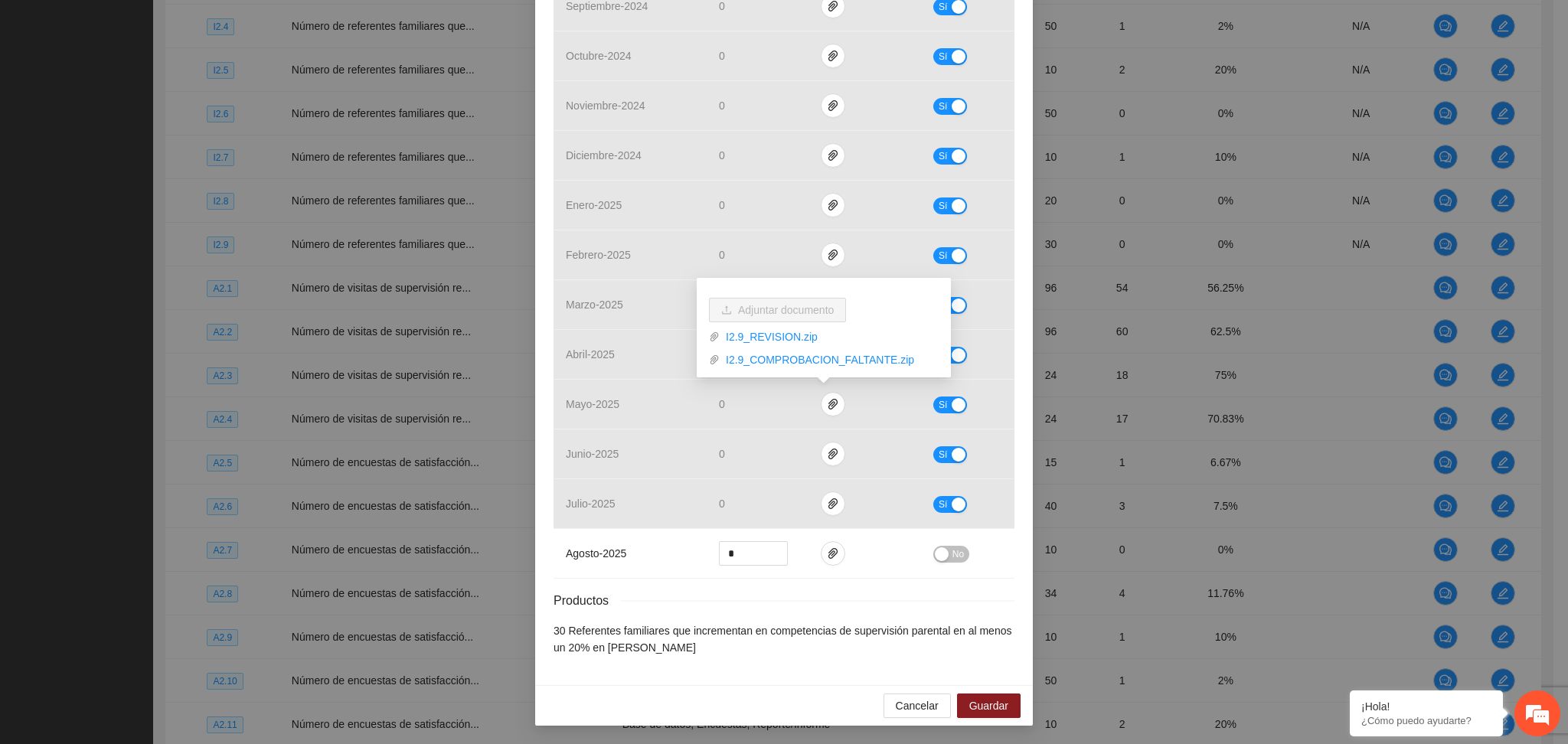
click at [822, 599] on div "Productos" at bounding box center [784, 600] width 461 height 19
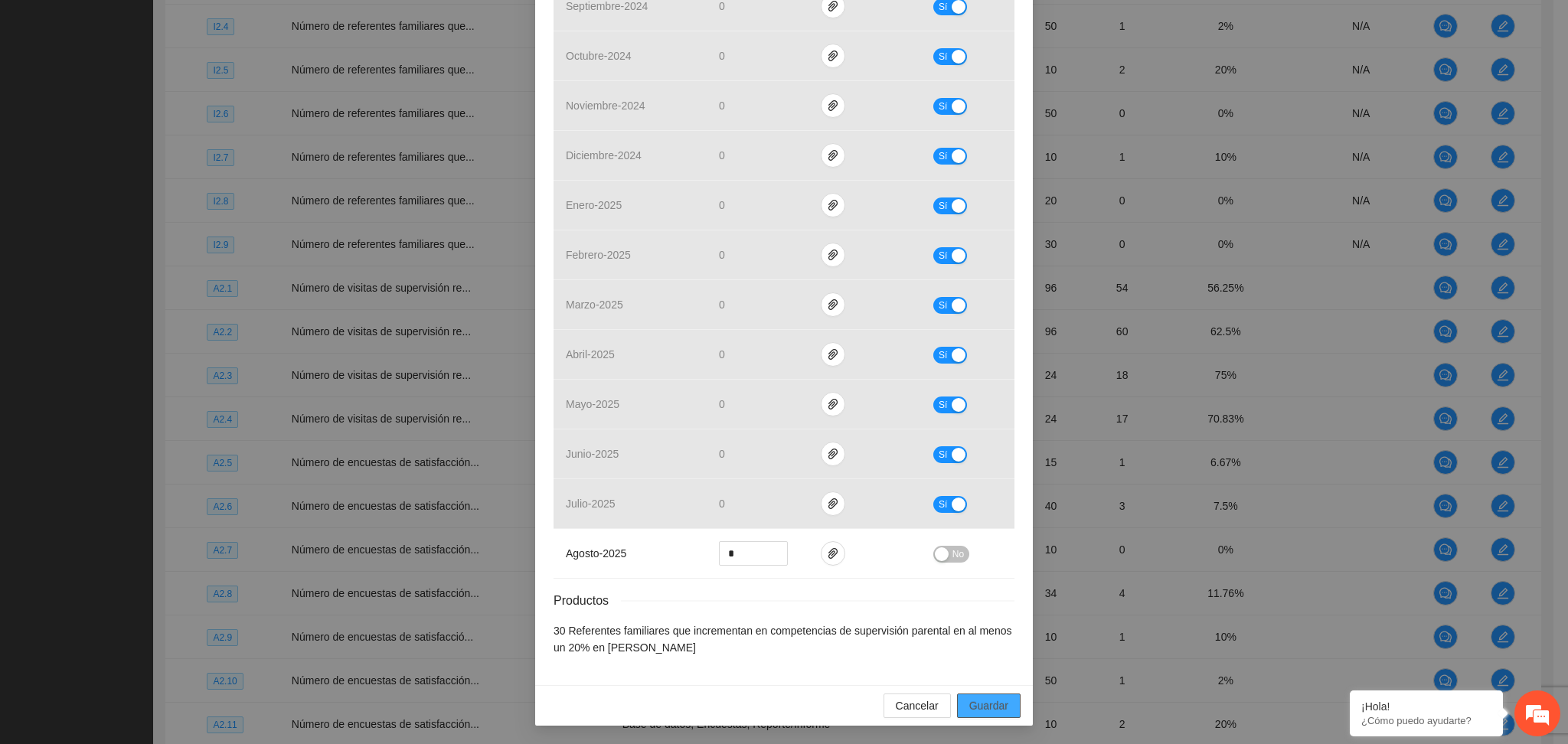
click at [991, 707] on span "Guardar" at bounding box center [989, 705] width 39 height 17
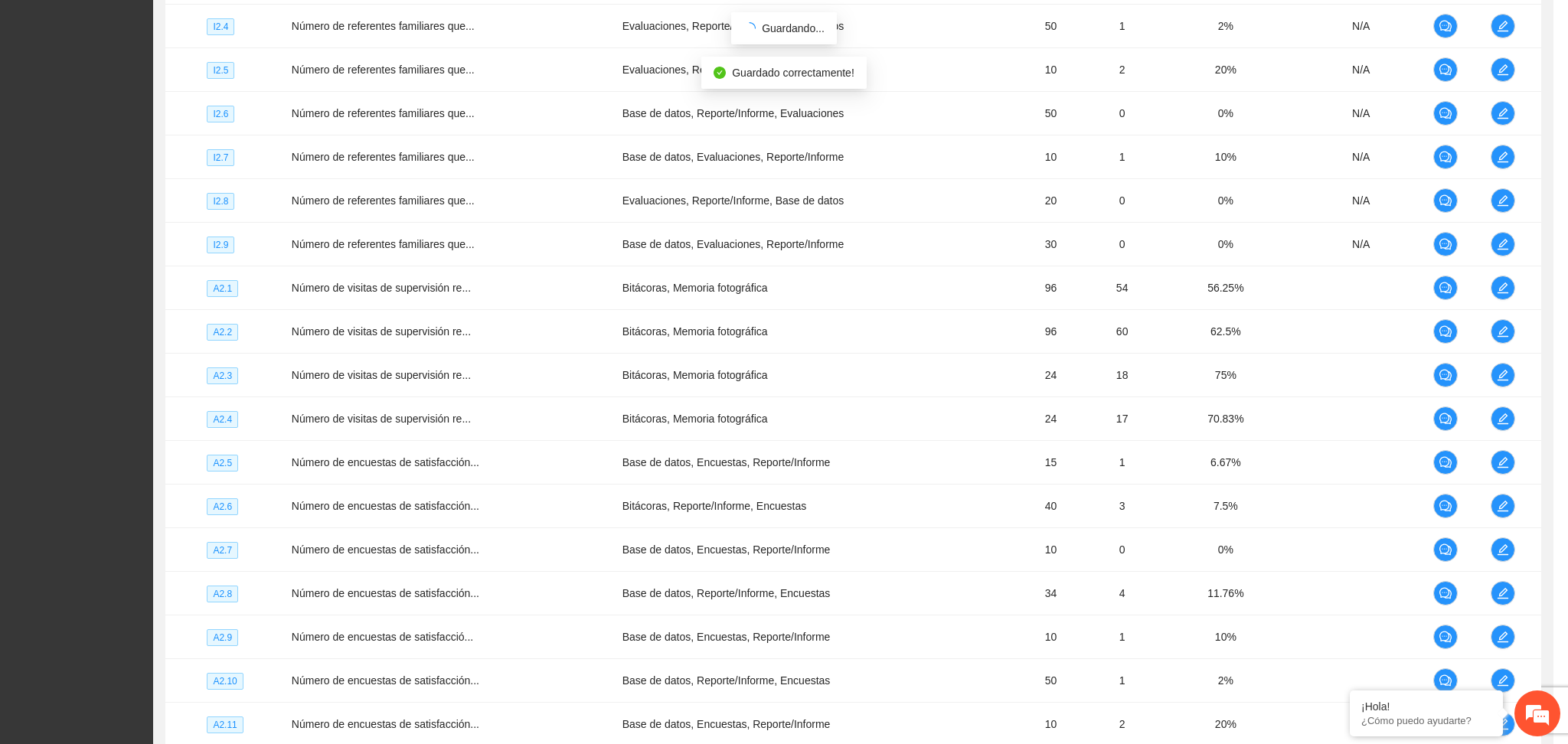
scroll to position [394, 0]
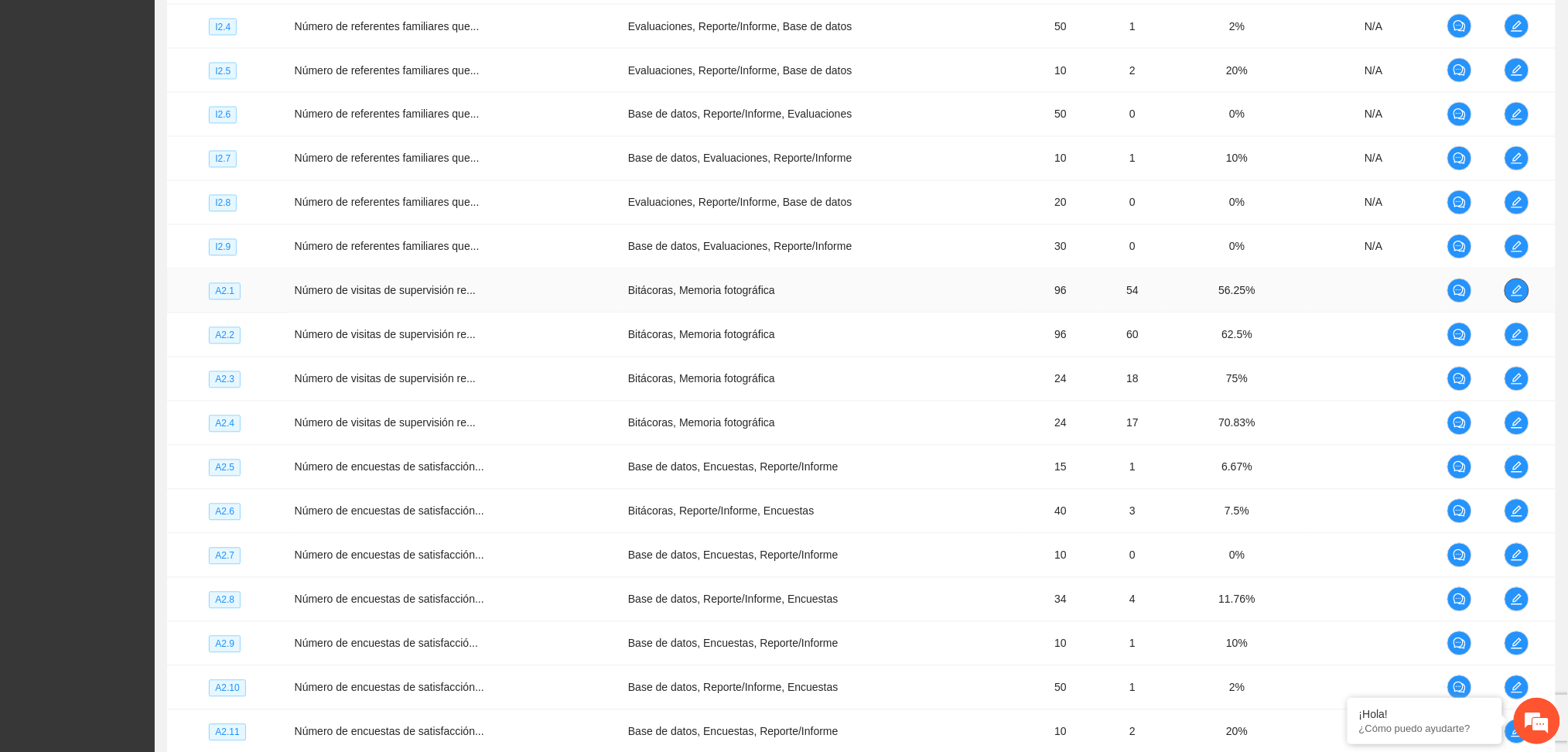
click at [1514, 290] on icon "edit" at bounding box center [1517, 291] width 11 height 11
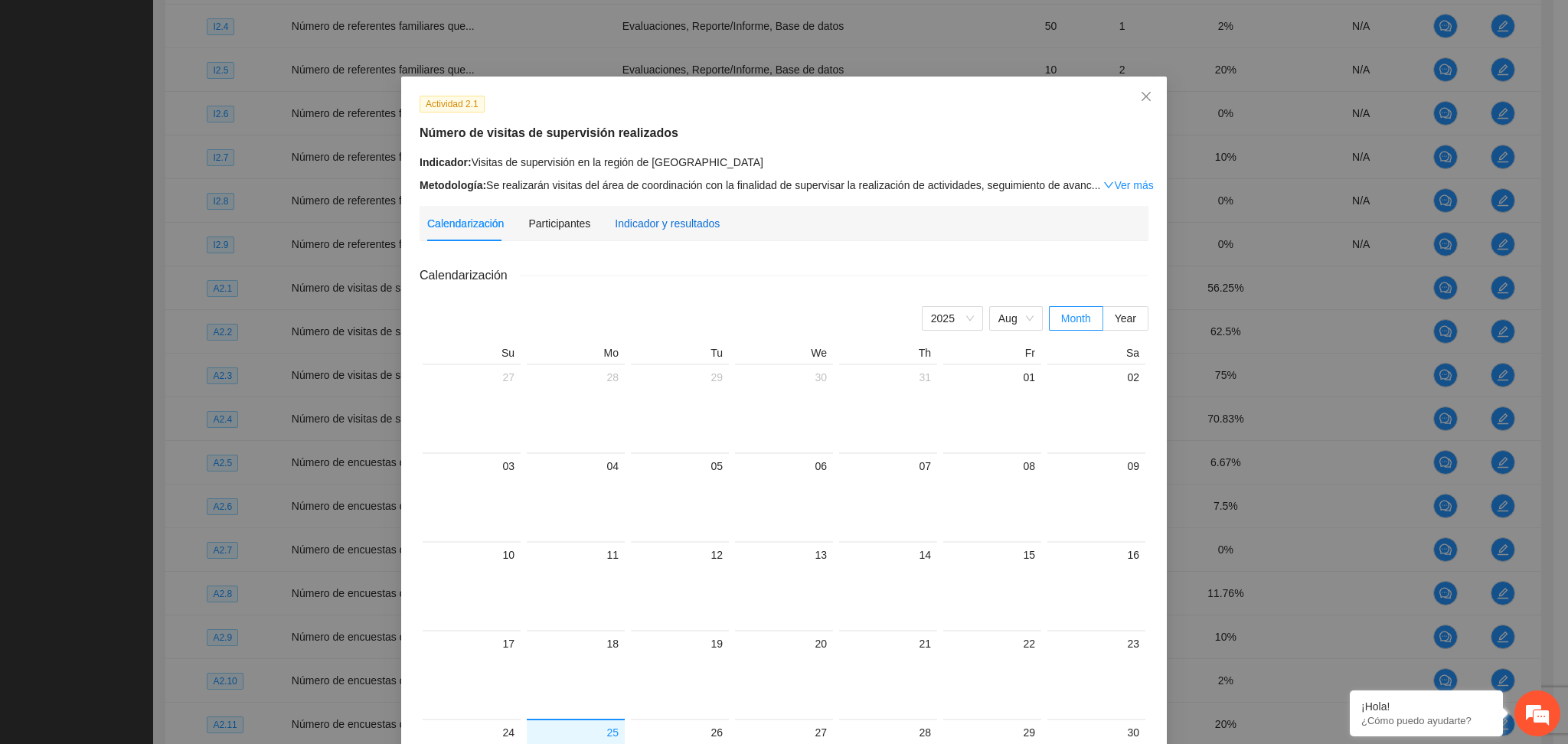
click at [659, 225] on div "Indicador y resultados" at bounding box center [667, 224] width 105 height 17
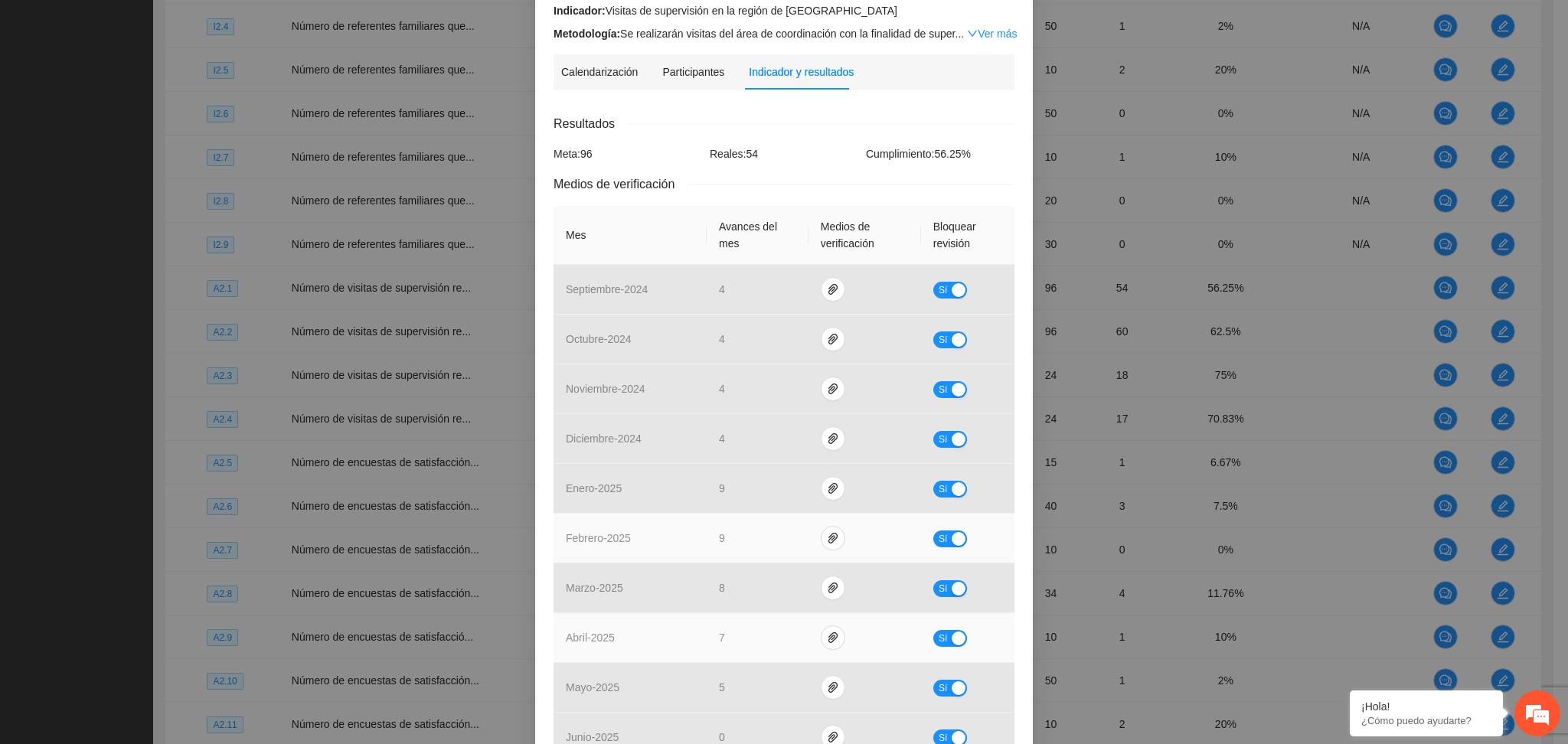
scroll to position [418, 0]
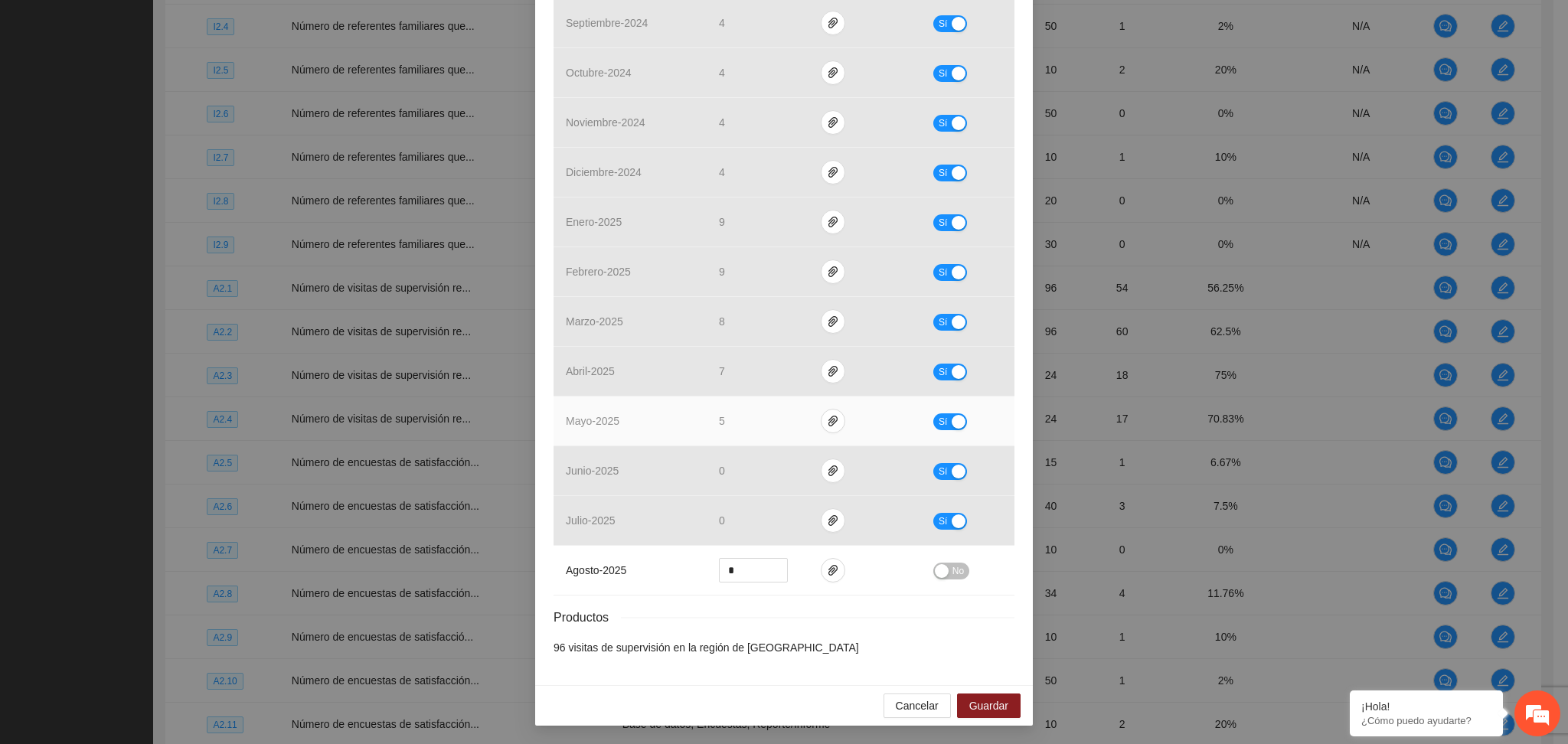
click at [951, 418] on div "button" at bounding box center [958, 421] width 14 height 14
drag, startPoint x: 721, startPoint y: 418, endPoint x: 695, endPoint y: 426, distance: 27.2
click at [695, 426] on tr "mayo - 2025 * No" at bounding box center [784, 421] width 461 height 50
type input "*"
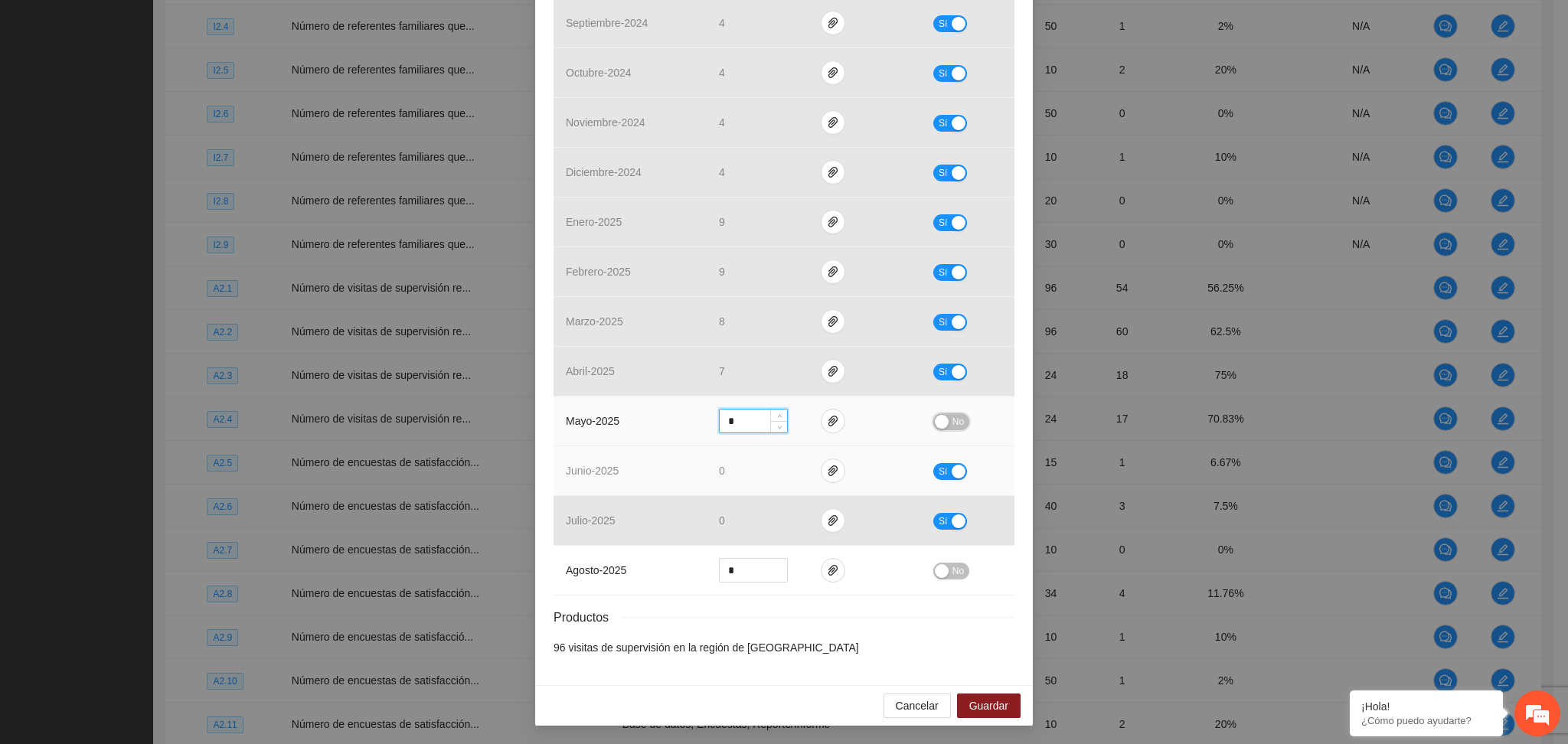
drag, startPoint x: 943, startPoint y: 418, endPoint x: 874, endPoint y: 470, distance: 86.4
click at [943, 419] on button "No" at bounding box center [951, 422] width 36 height 17
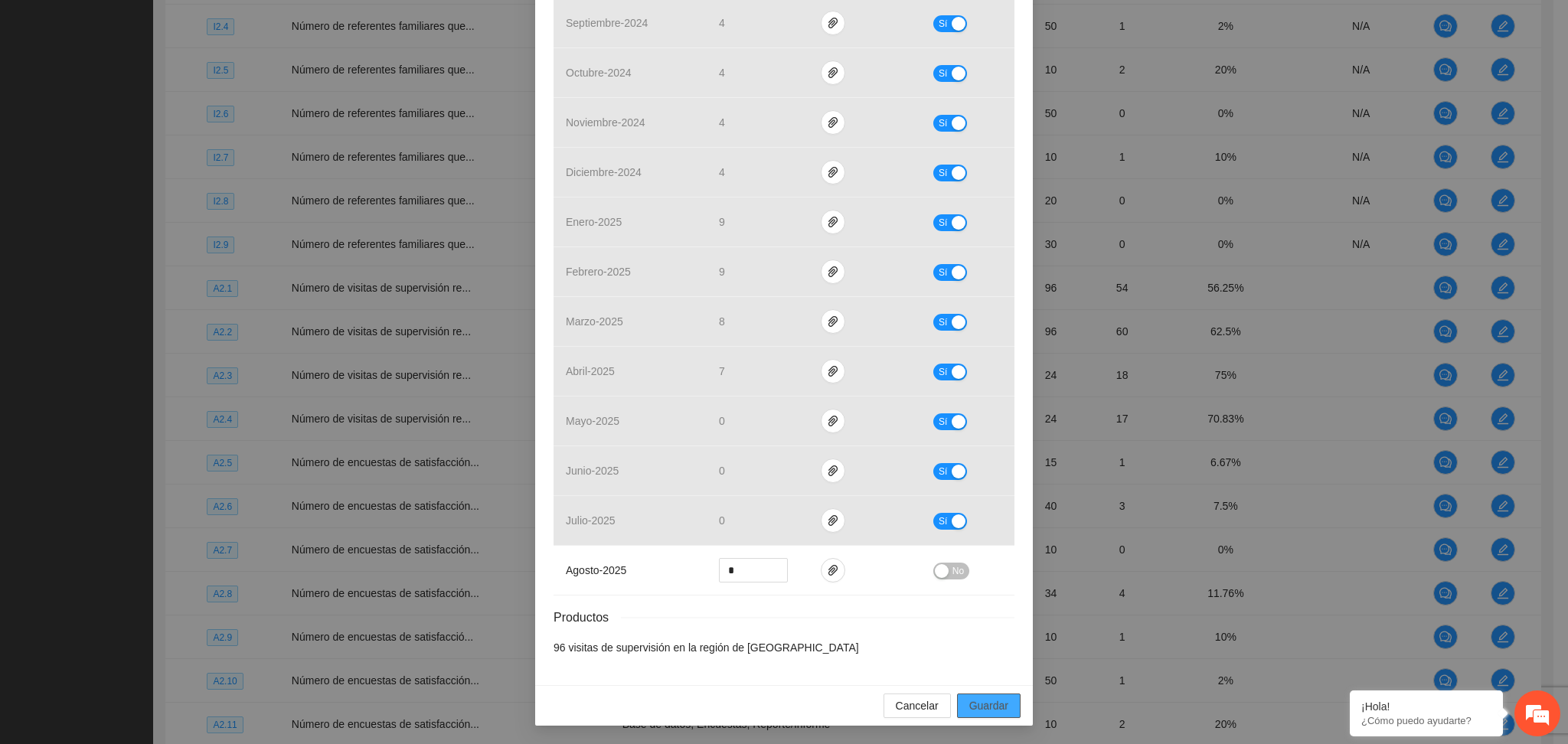
click at [1001, 705] on button "Guardar" at bounding box center [988, 705] width 63 height 25
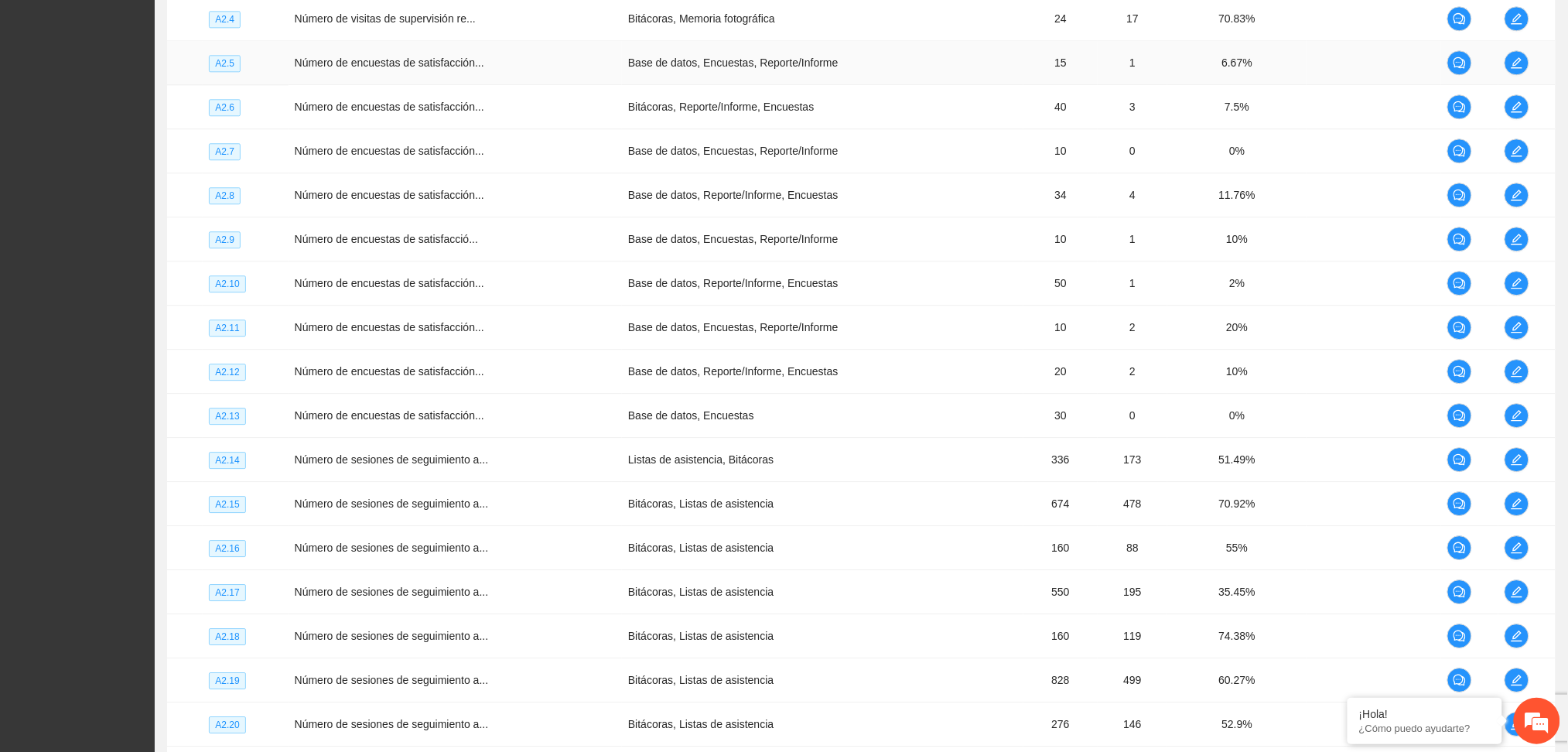
scroll to position [1403, 0]
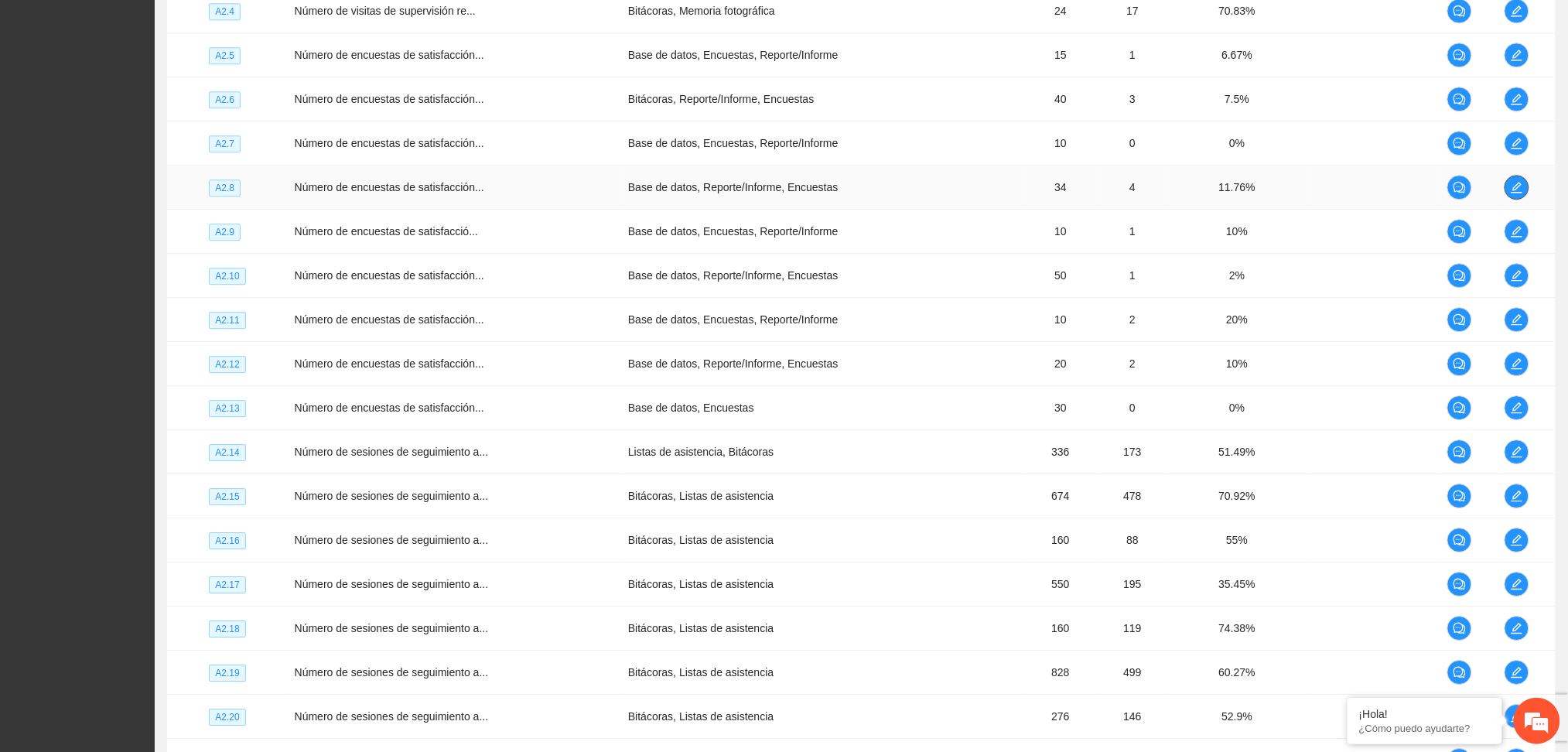
click at [1519, 188] on icon "edit" at bounding box center [1516, 186] width 12 height 12
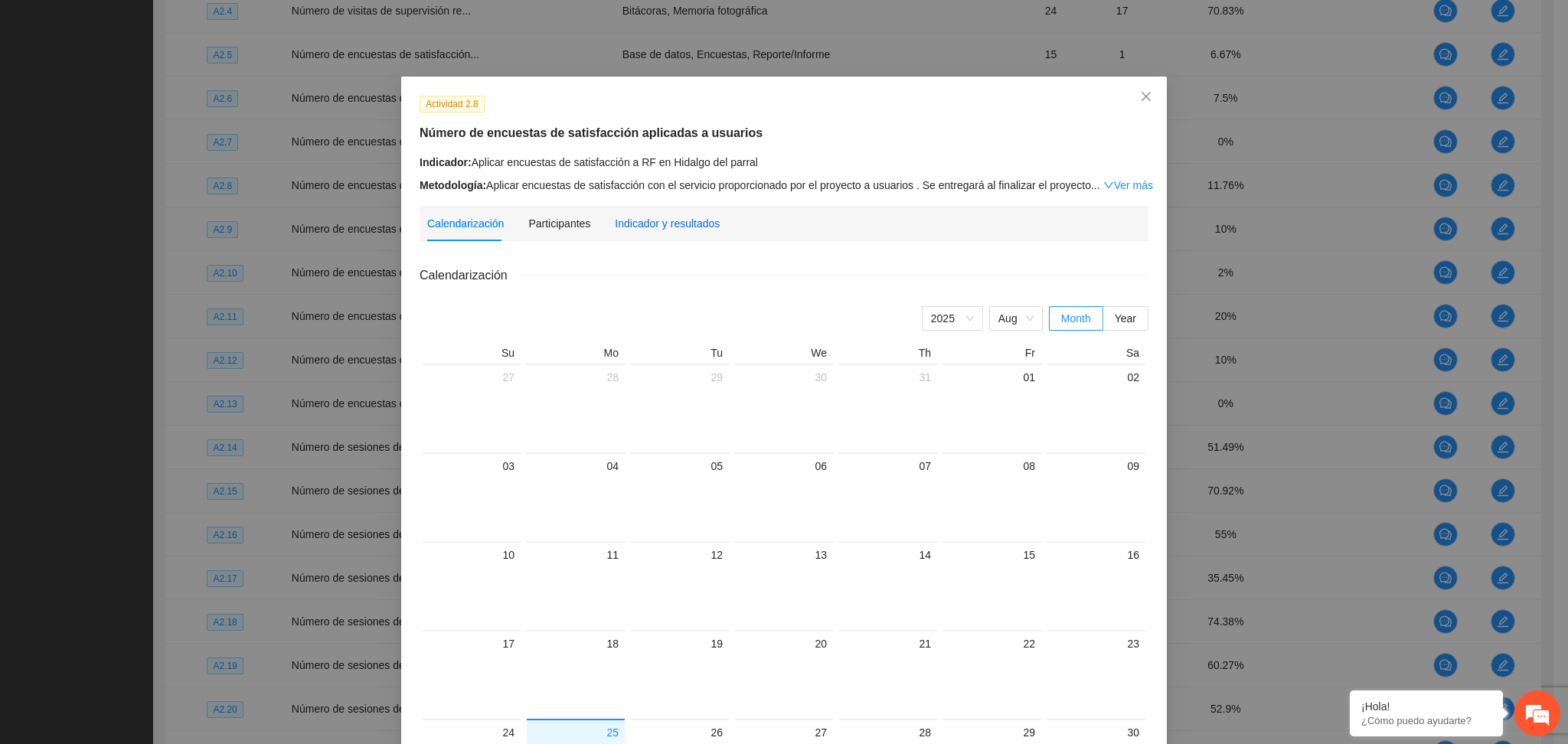
click at [632, 229] on div "Indicador y resultados" at bounding box center [667, 224] width 105 height 17
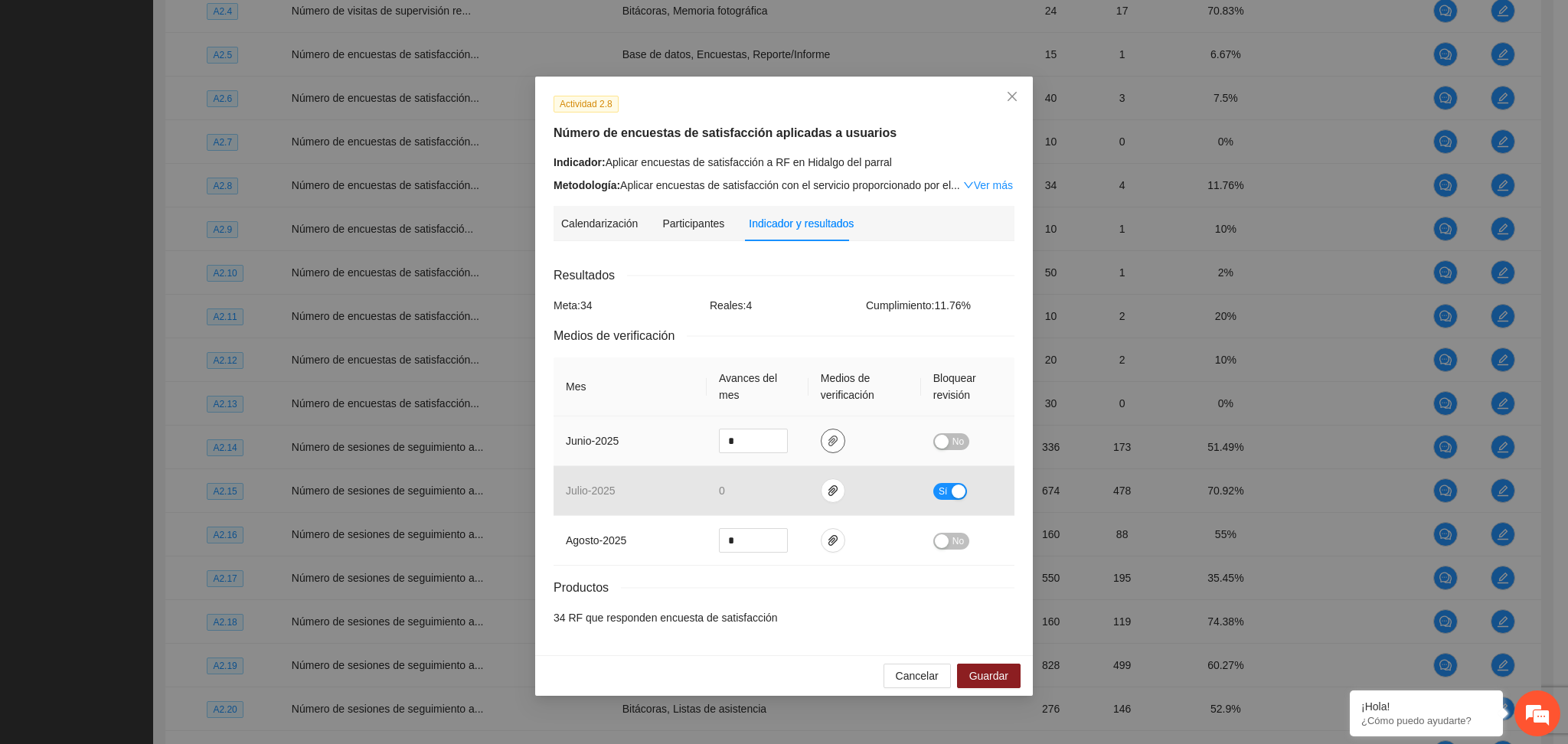
click at [831, 440] on icon "paper-clip" at bounding box center [832, 440] width 12 height 12
click at [798, 397] on link "A2.8 FEB_obs.zip" at bounding box center [828, 397] width 201 height 17
click at [937, 442] on div "button" at bounding box center [941, 441] width 14 height 14
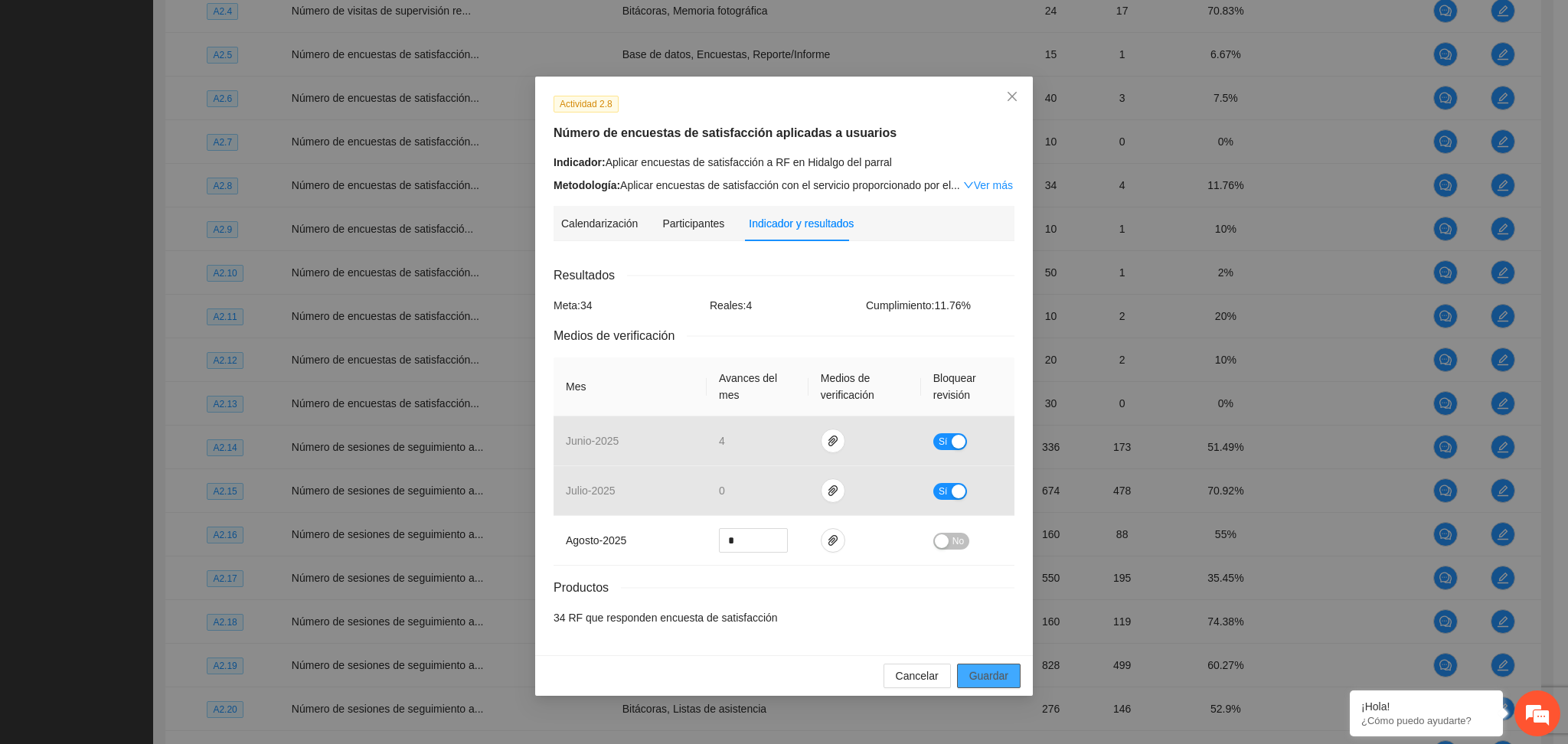
click at [977, 676] on span "Guardar" at bounding box center [989, 676] width 39 height 17
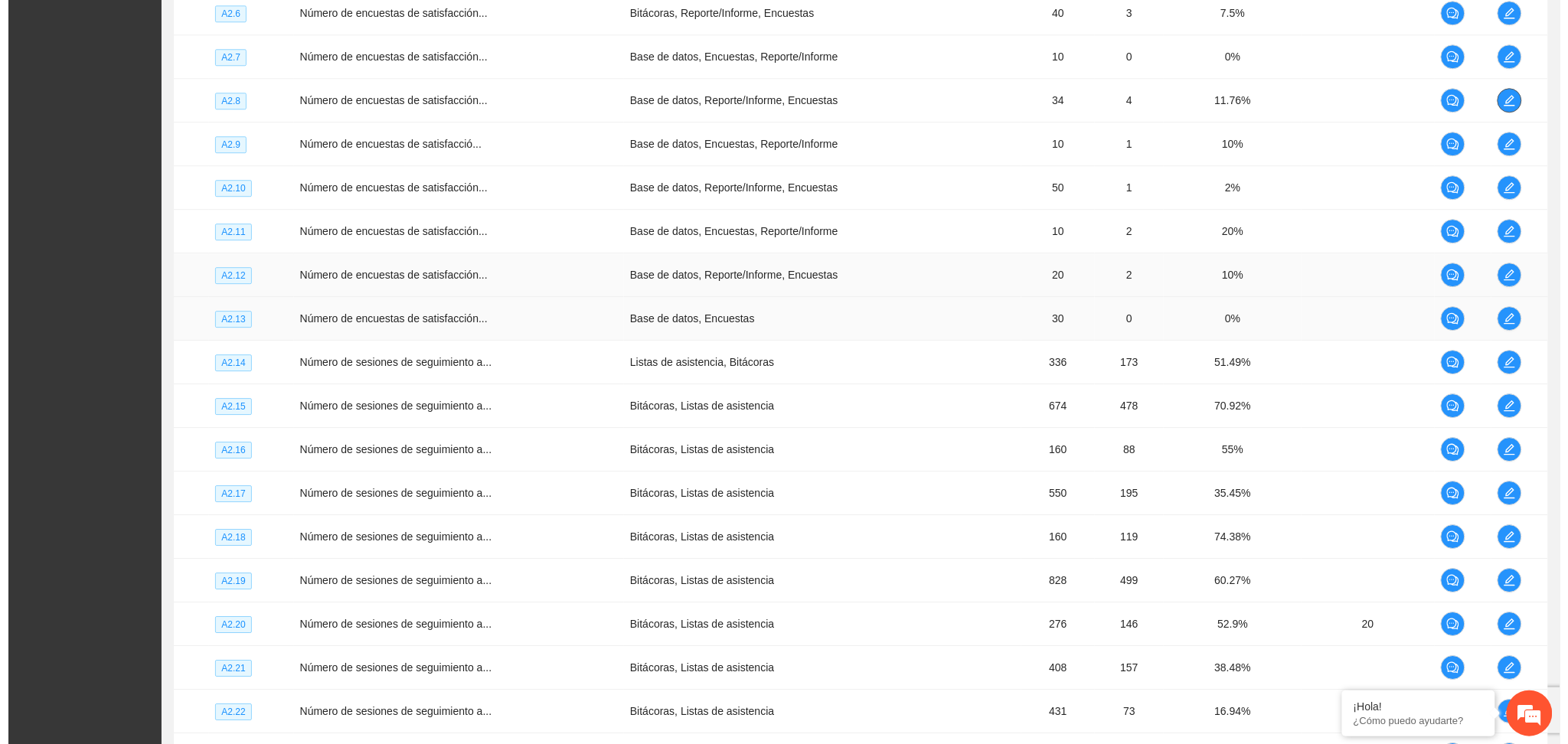
scroll to position [1490, 0]
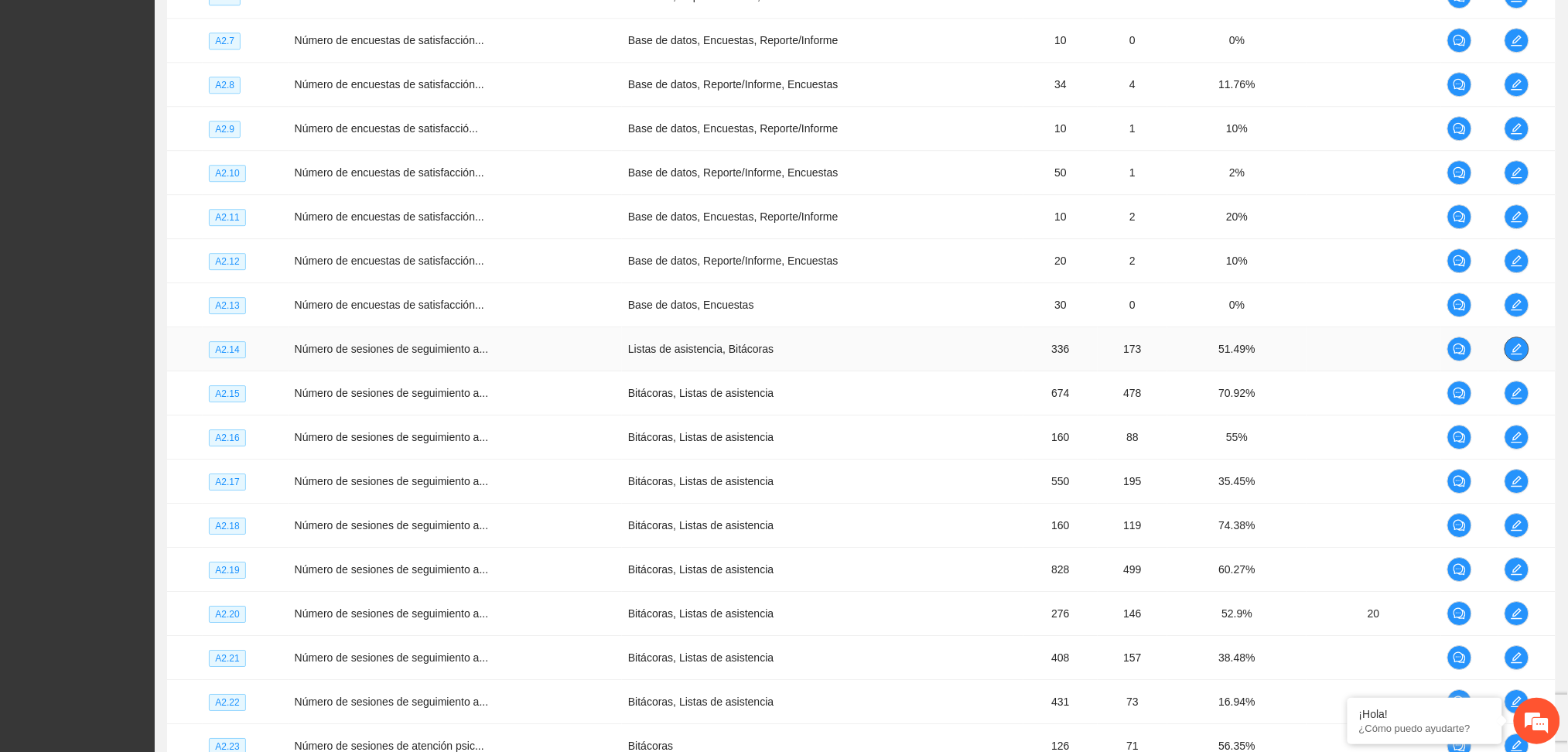
click at [1511, 345] on icon "edit" at bounding box center [1516, 349] width 12 height 12
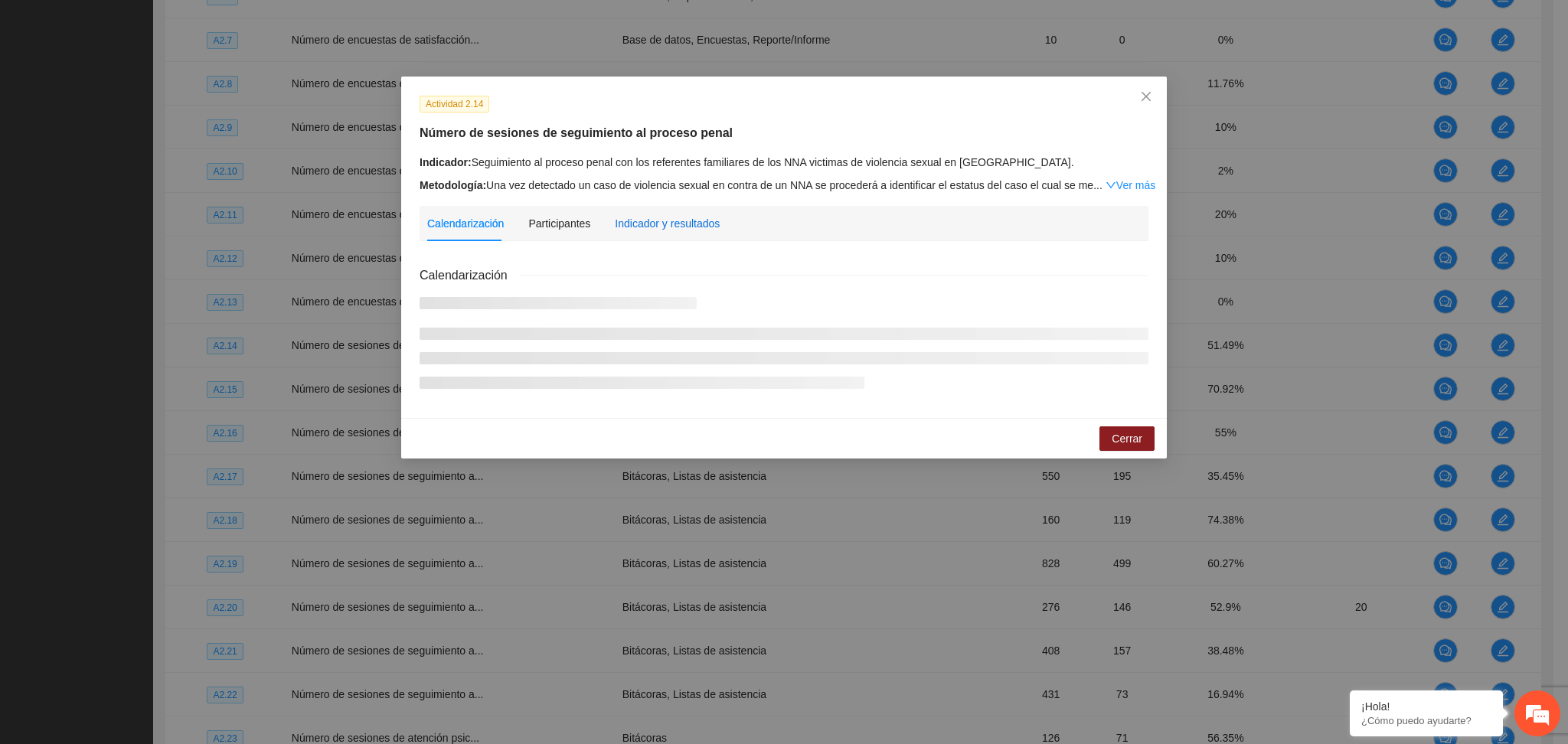
click at [651, 222] on div "Indicador y resultados" at bounding box center [667, 224] width 105 height 17
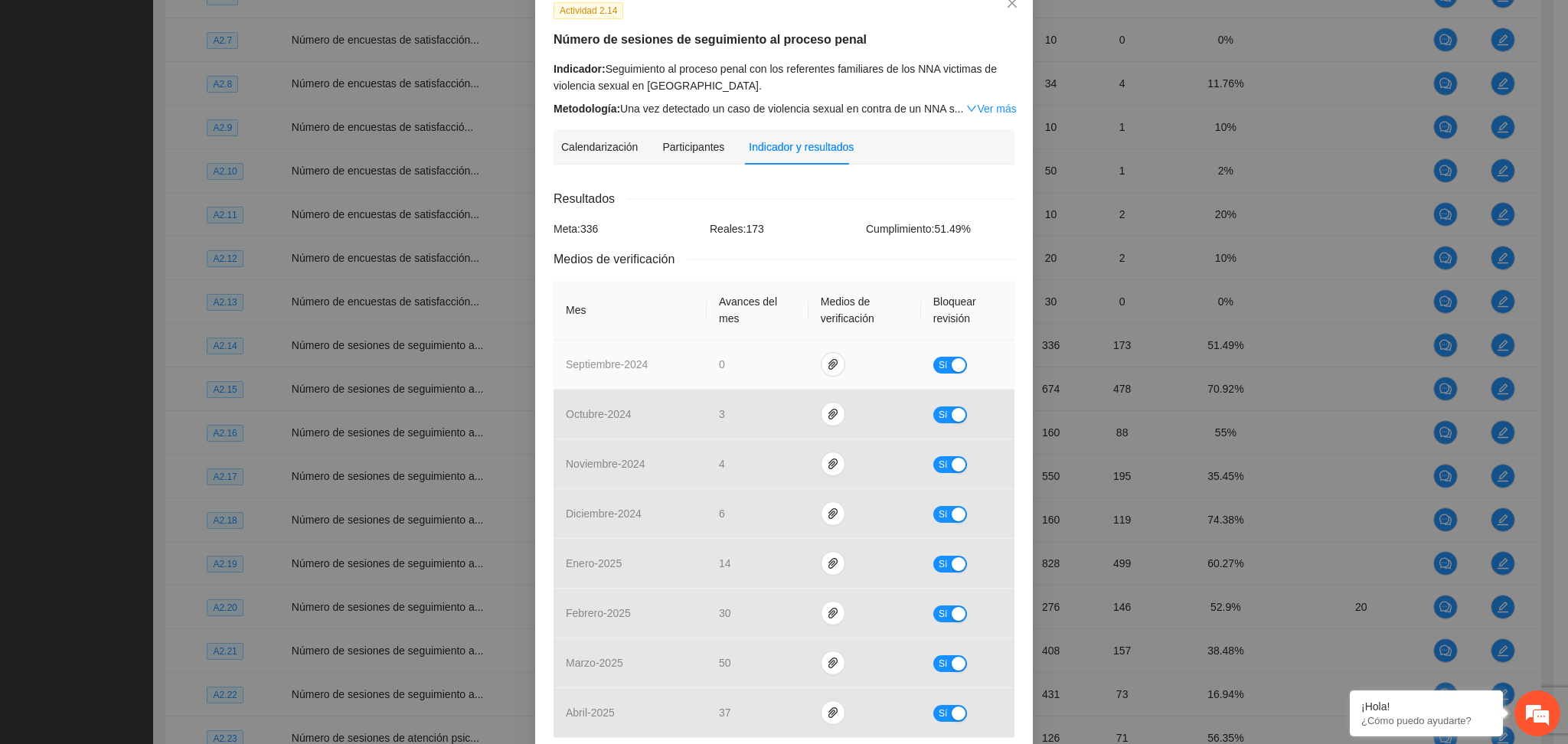
scroll to position [408, 0]
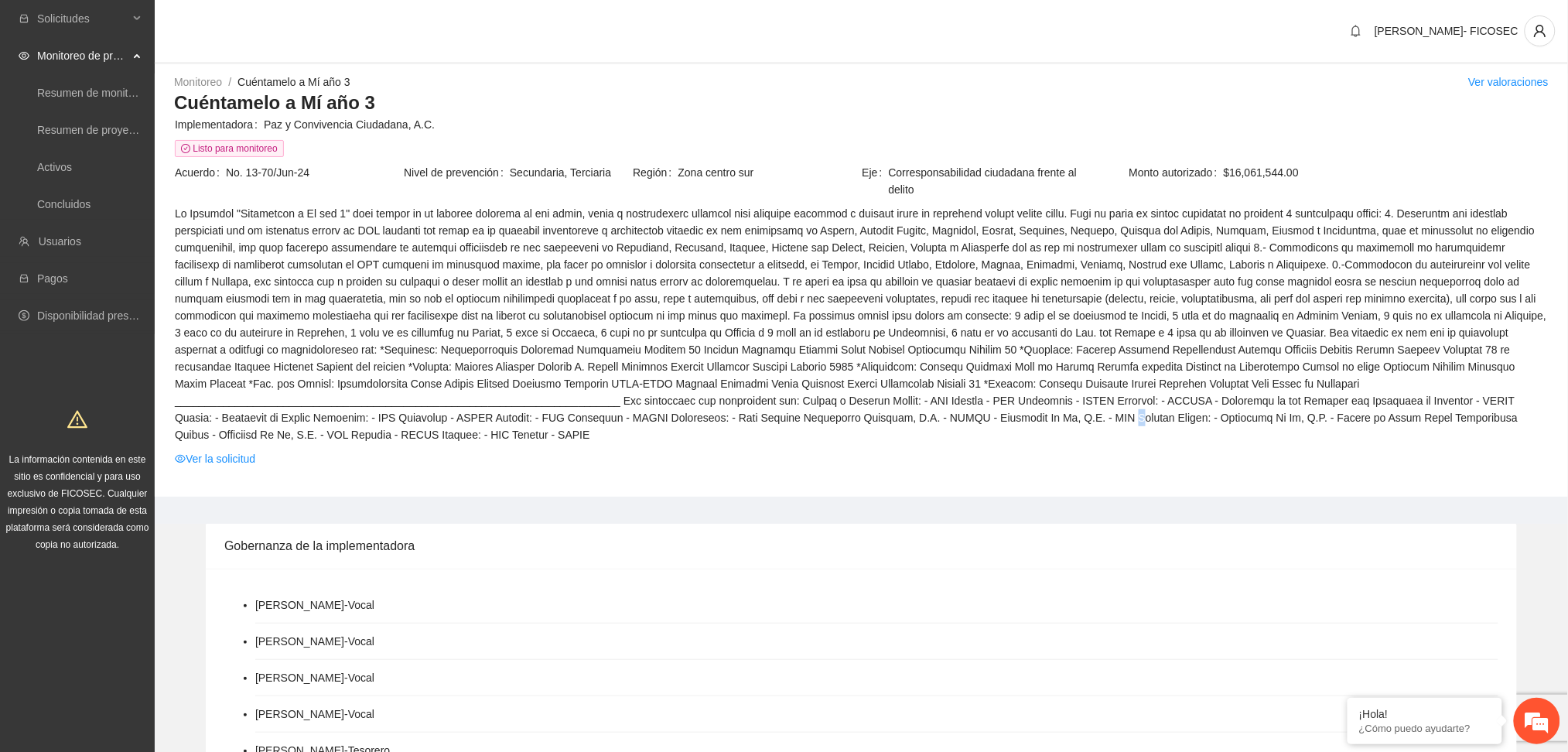
click at [246, 426] on td at bounding box center [861, 326] width 1374 height 246
click at [241, 451] on link "Ver la solicitud" at bounding box center [215, 459] width 81 height 17
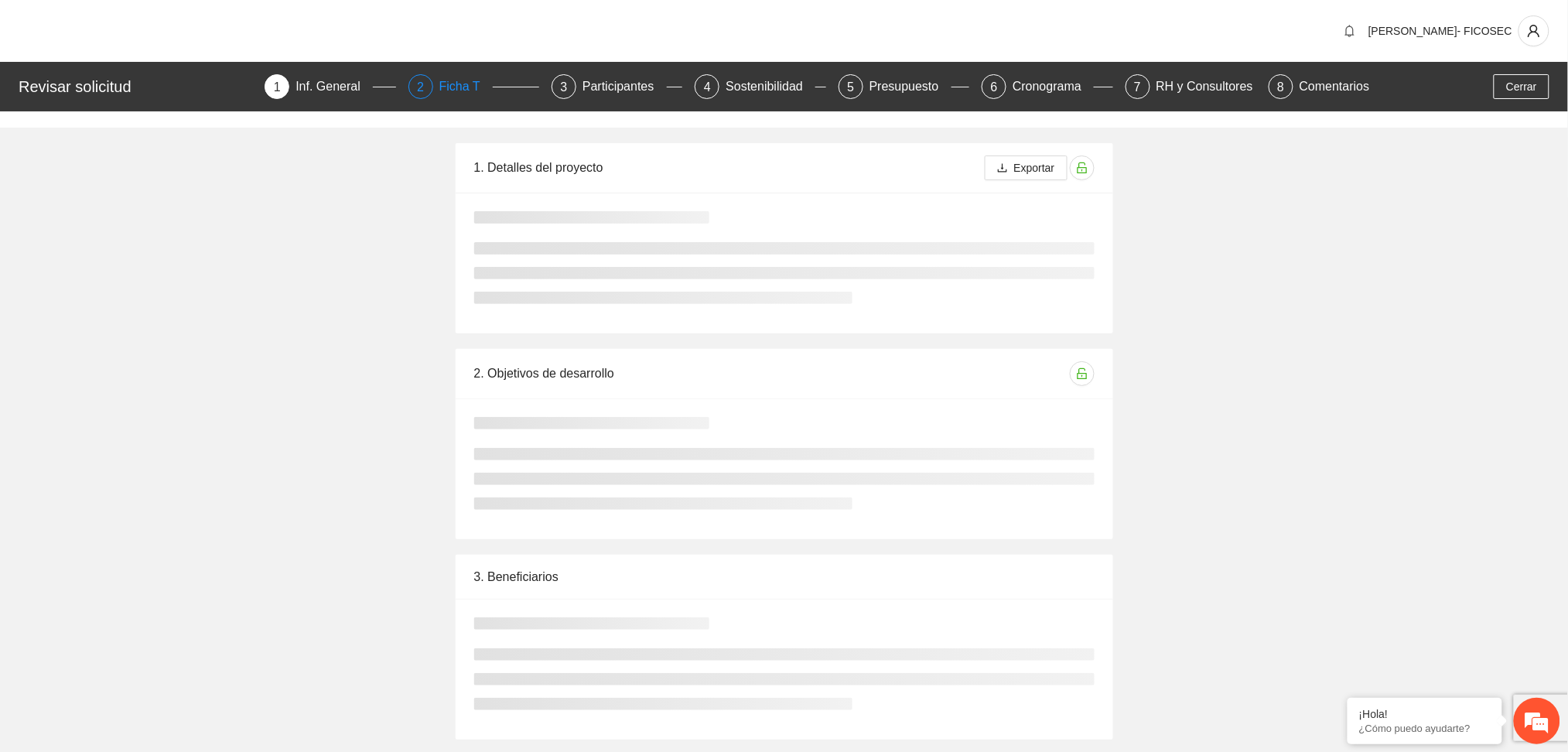
click at [443, 86] on div "Ficha T" at bounding box center [466, 86] width 54 height 25
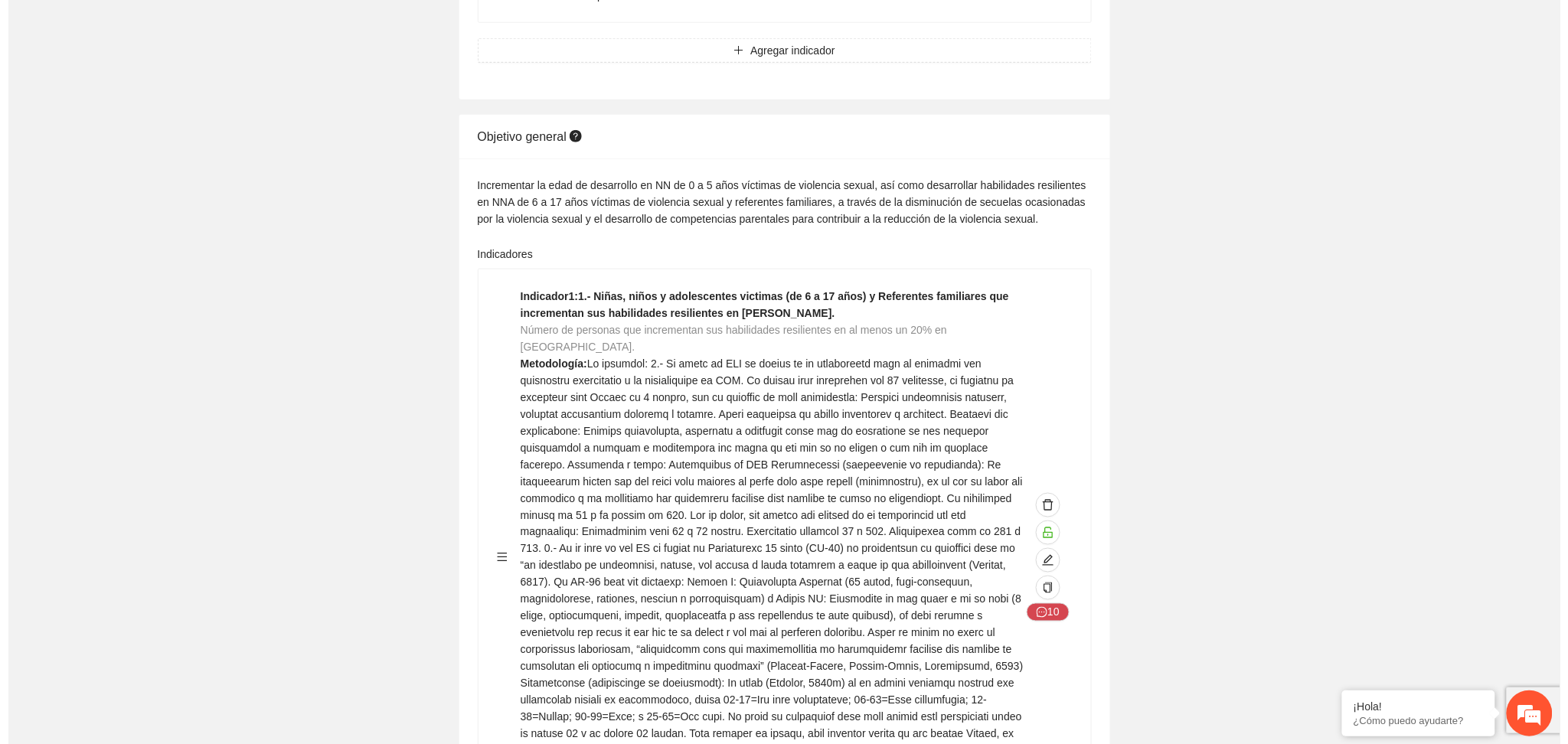
scroll to position [2756, 0]
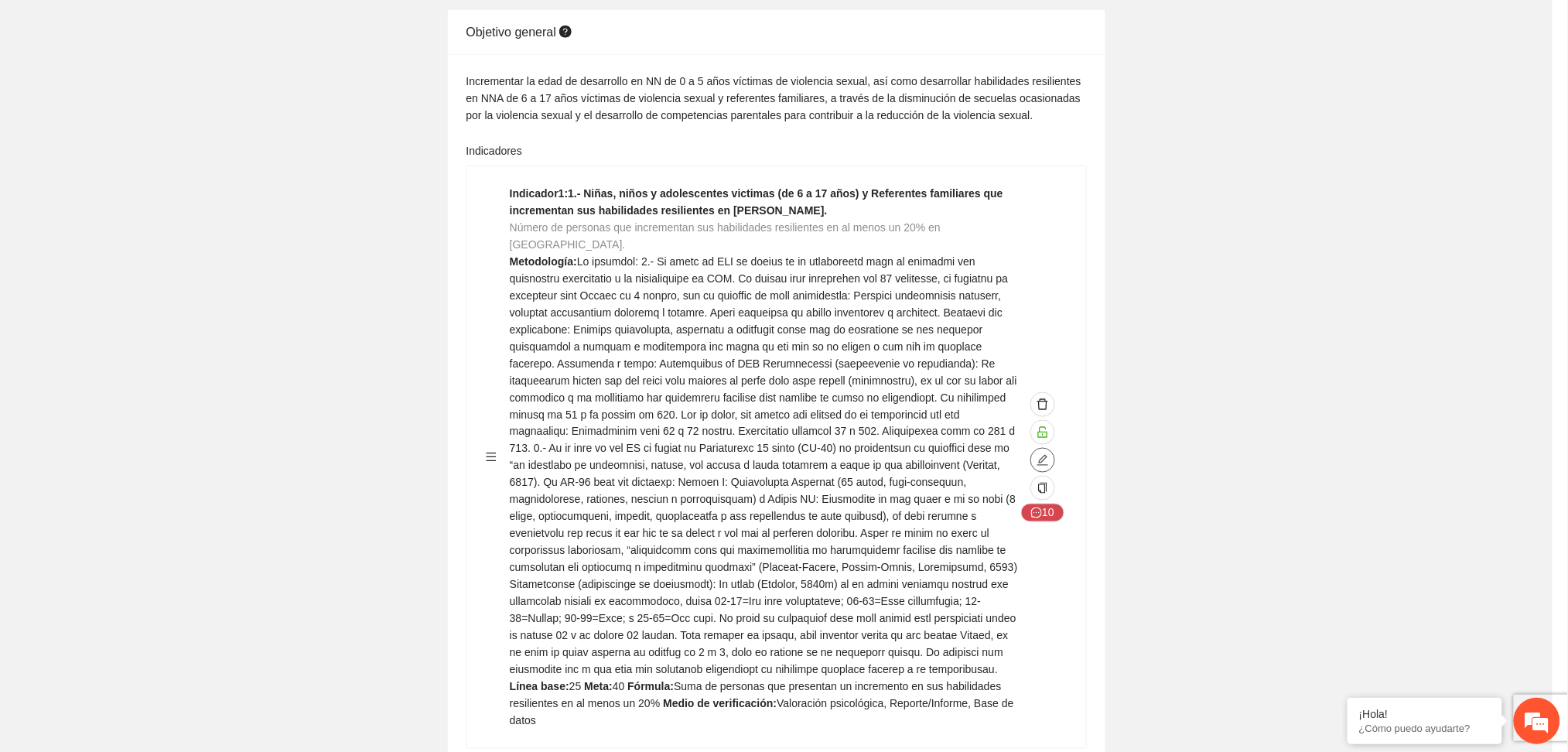
type textarea "**"
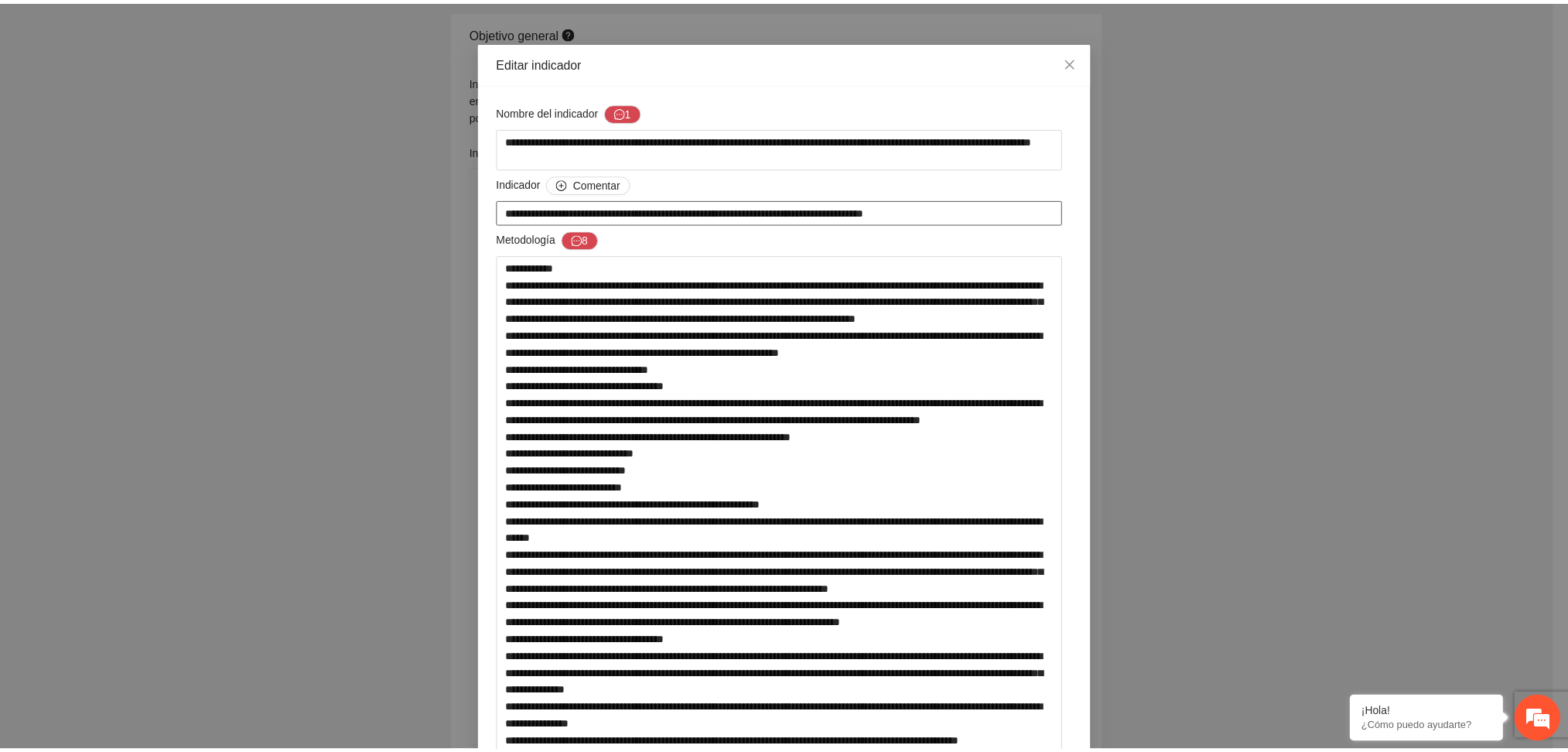
scroll to position [0, 0]
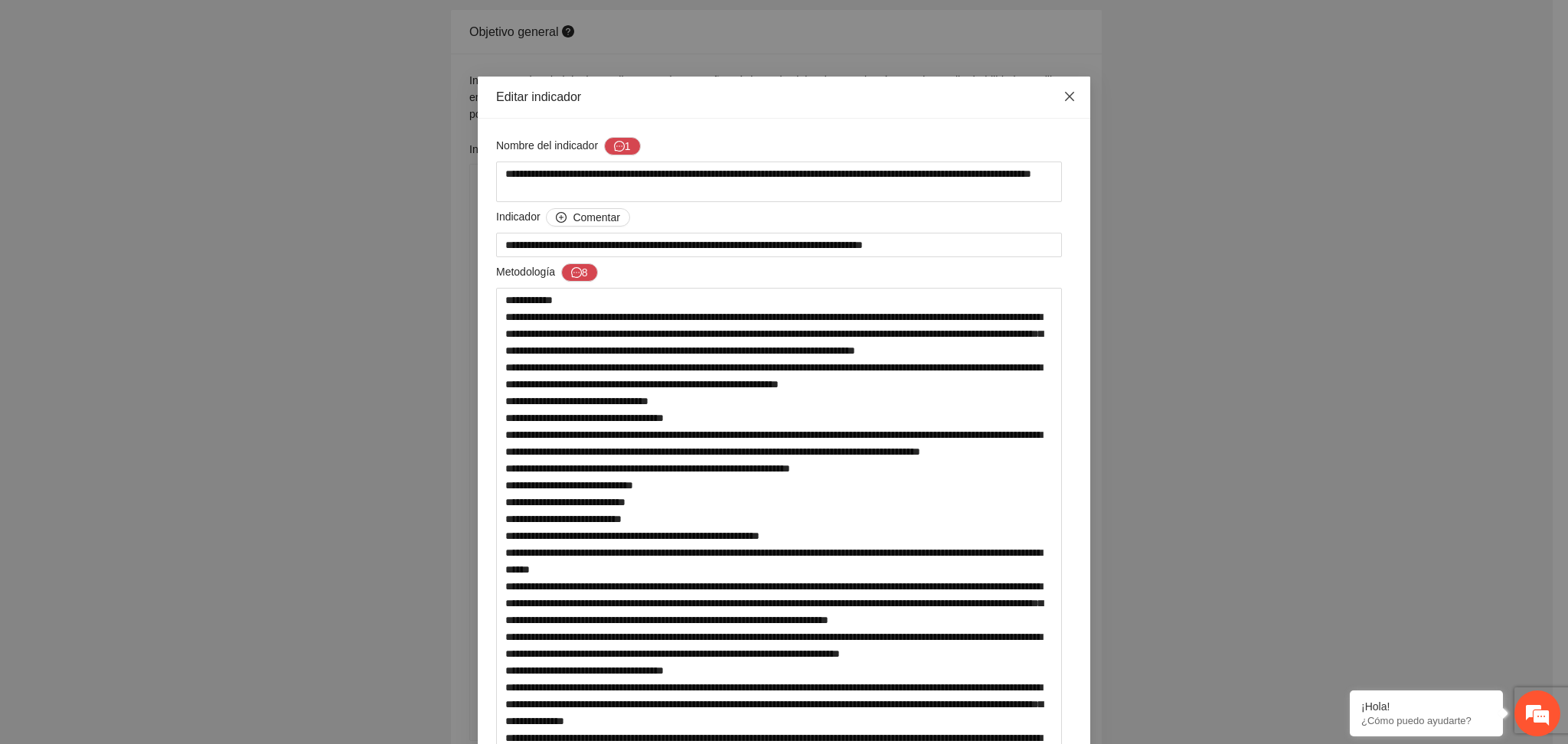
click at [1065, 99] on icon "close" at bounding box center [1070, 96] width 9 height 9
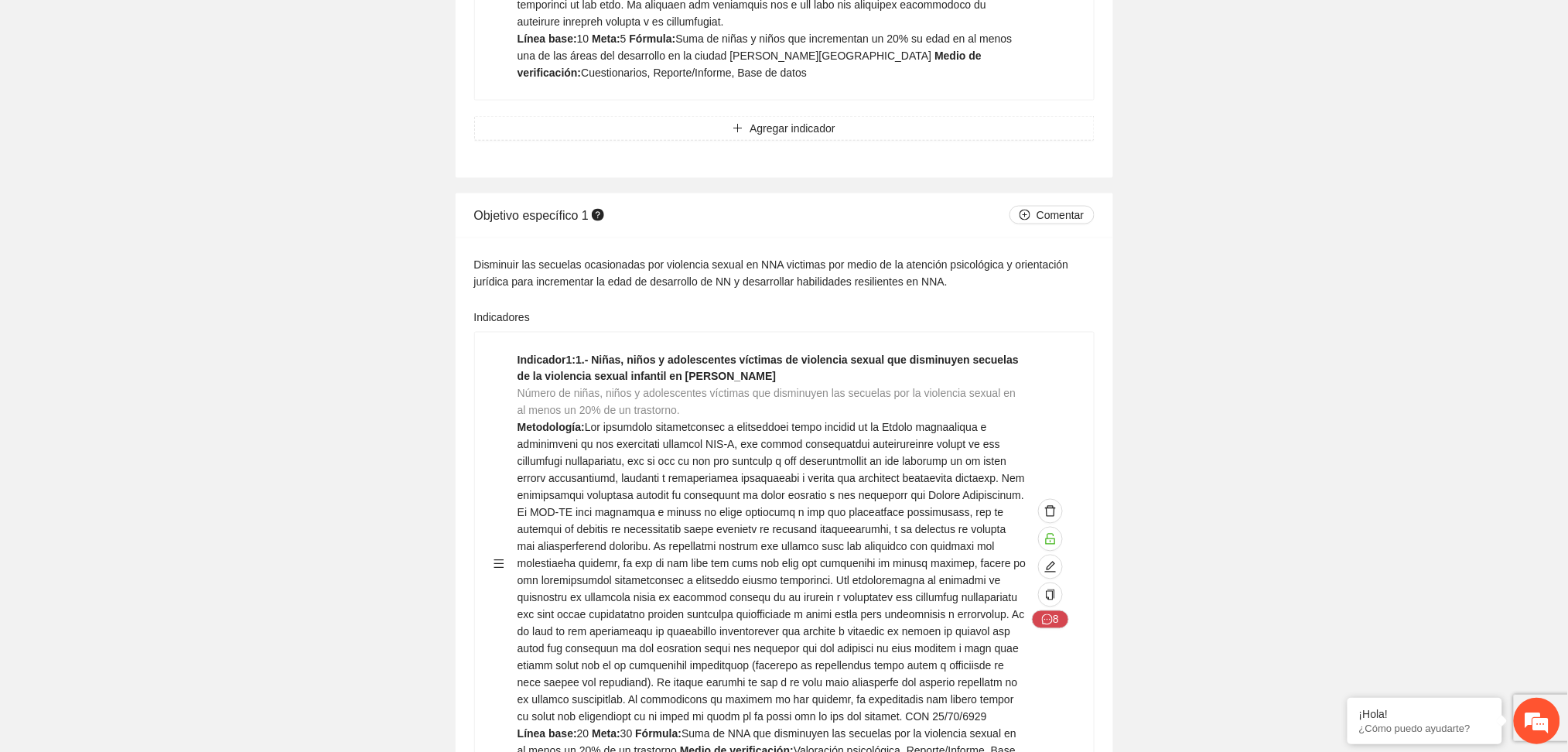
scroll to position [11452, 0]
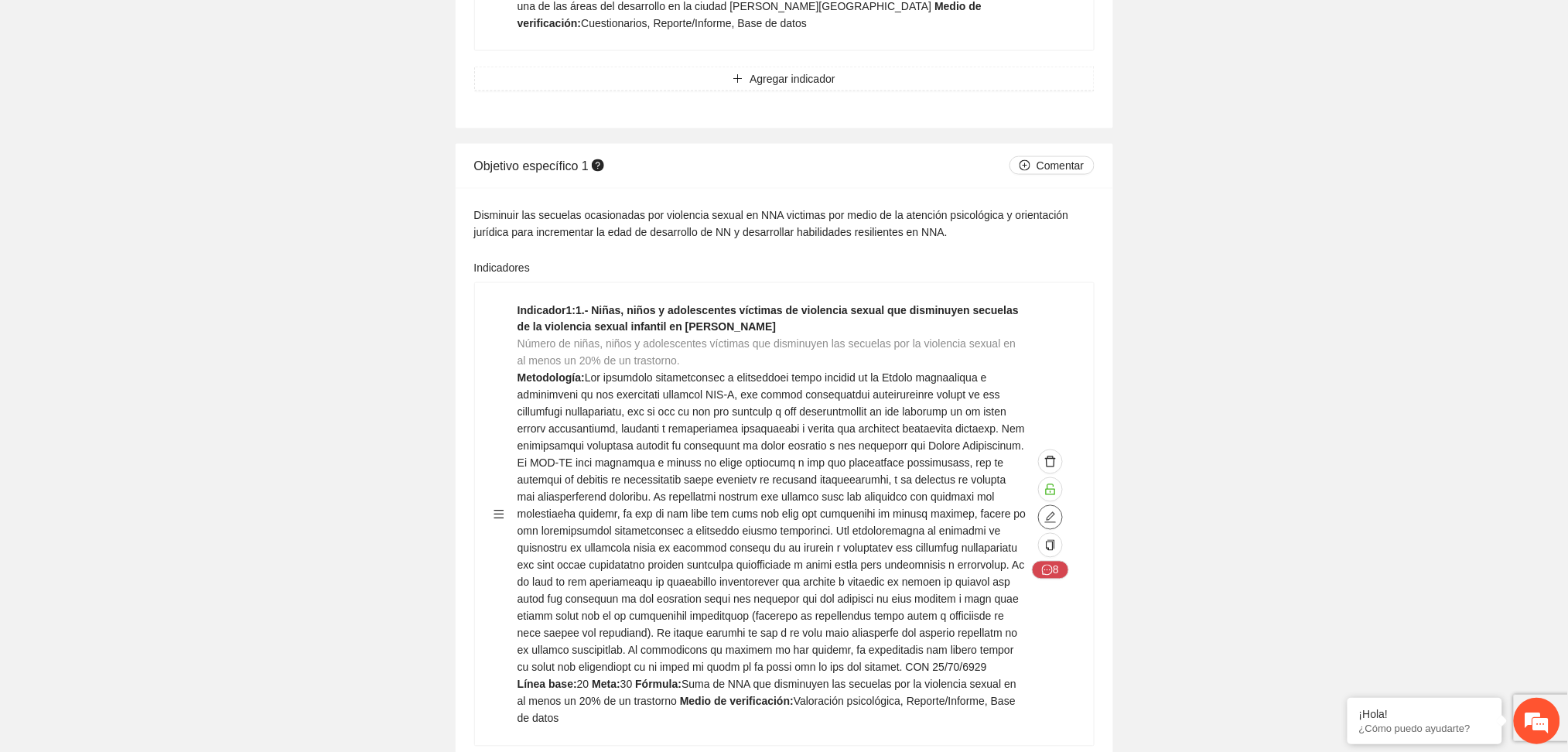
click at [1043, 512] on span "edit" at bounding box center [1050, 517] width 23 height 12
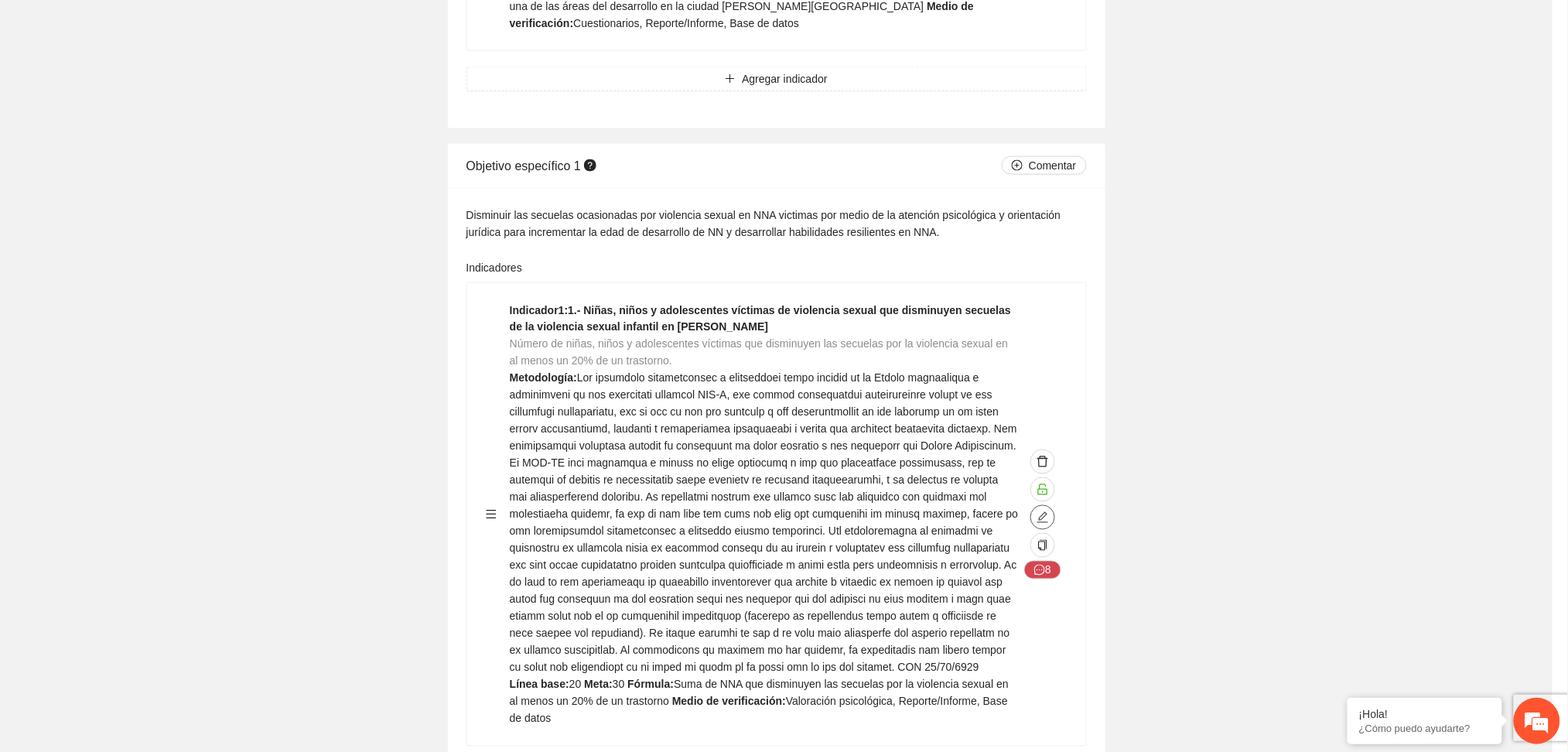
type textarea "**"
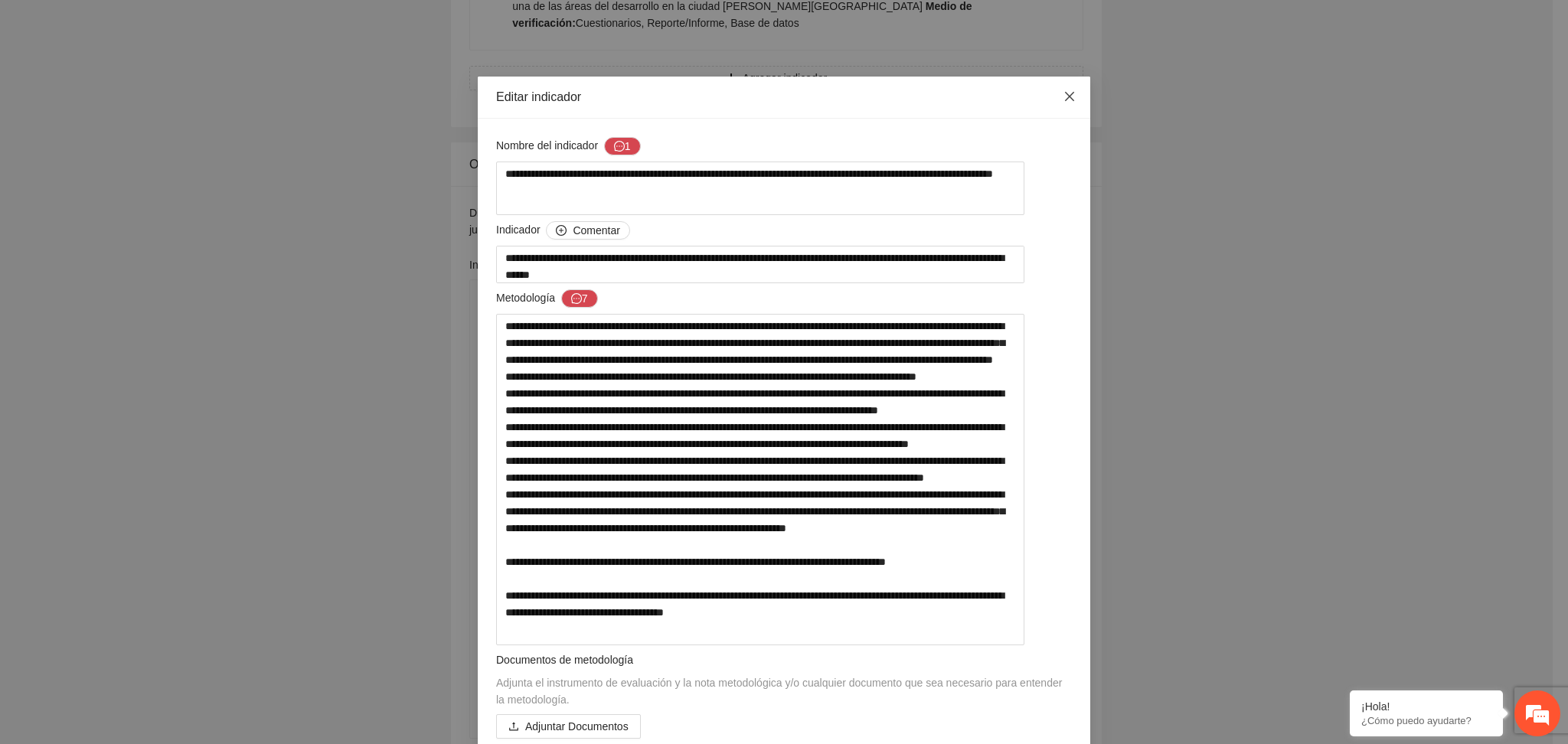
drag, startPoint x: 1062, startPoint y: 95, endPoint x: 1053, endPoint y: 101, distance: 10.8
click at [1063, 94] on icon "close" at bounding box center [1069, 95] width 12 height 12
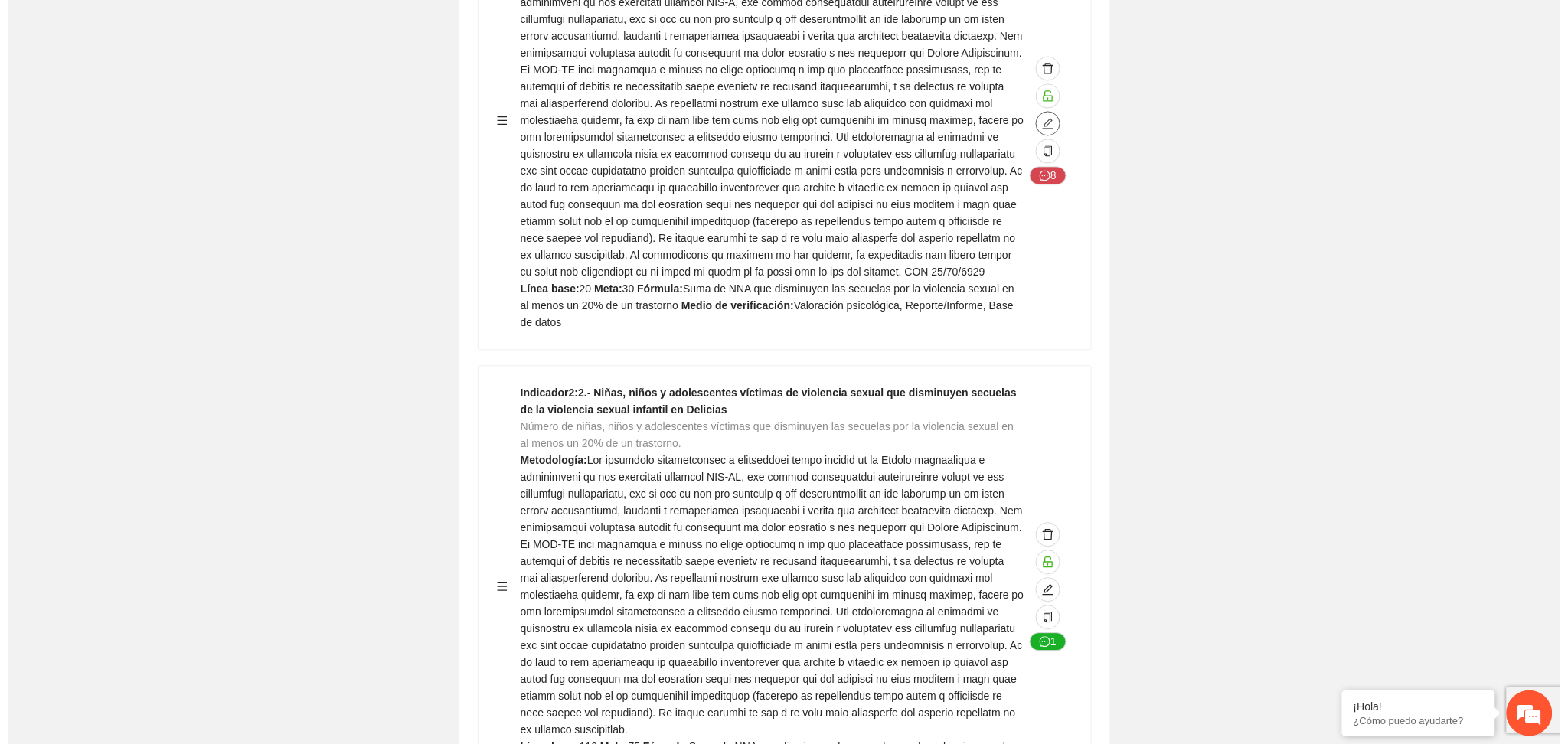
scroll to position [11739, 0]
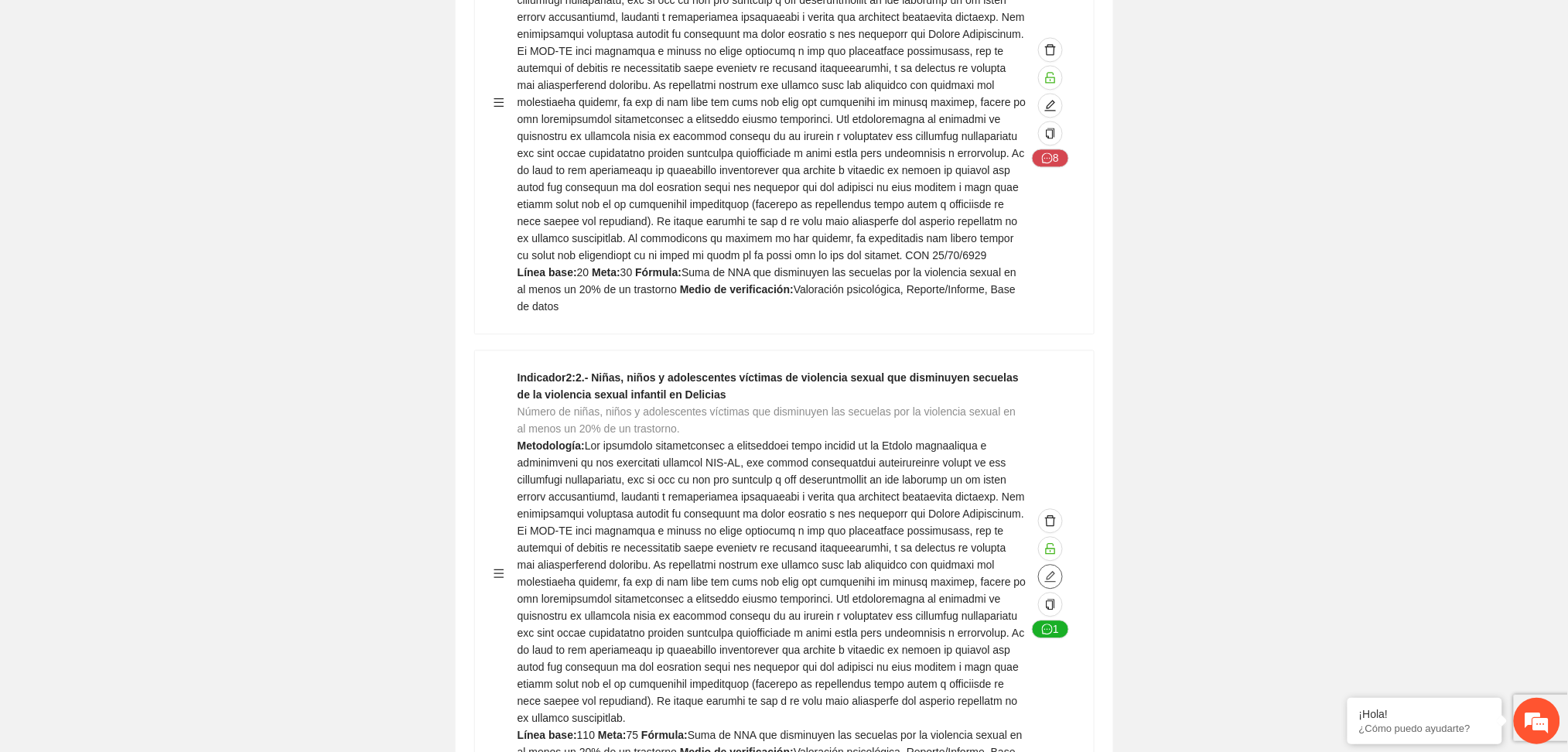
click at [1049, 570] on icon "edit" at bounding box center [1050, 576] width 12 height 12
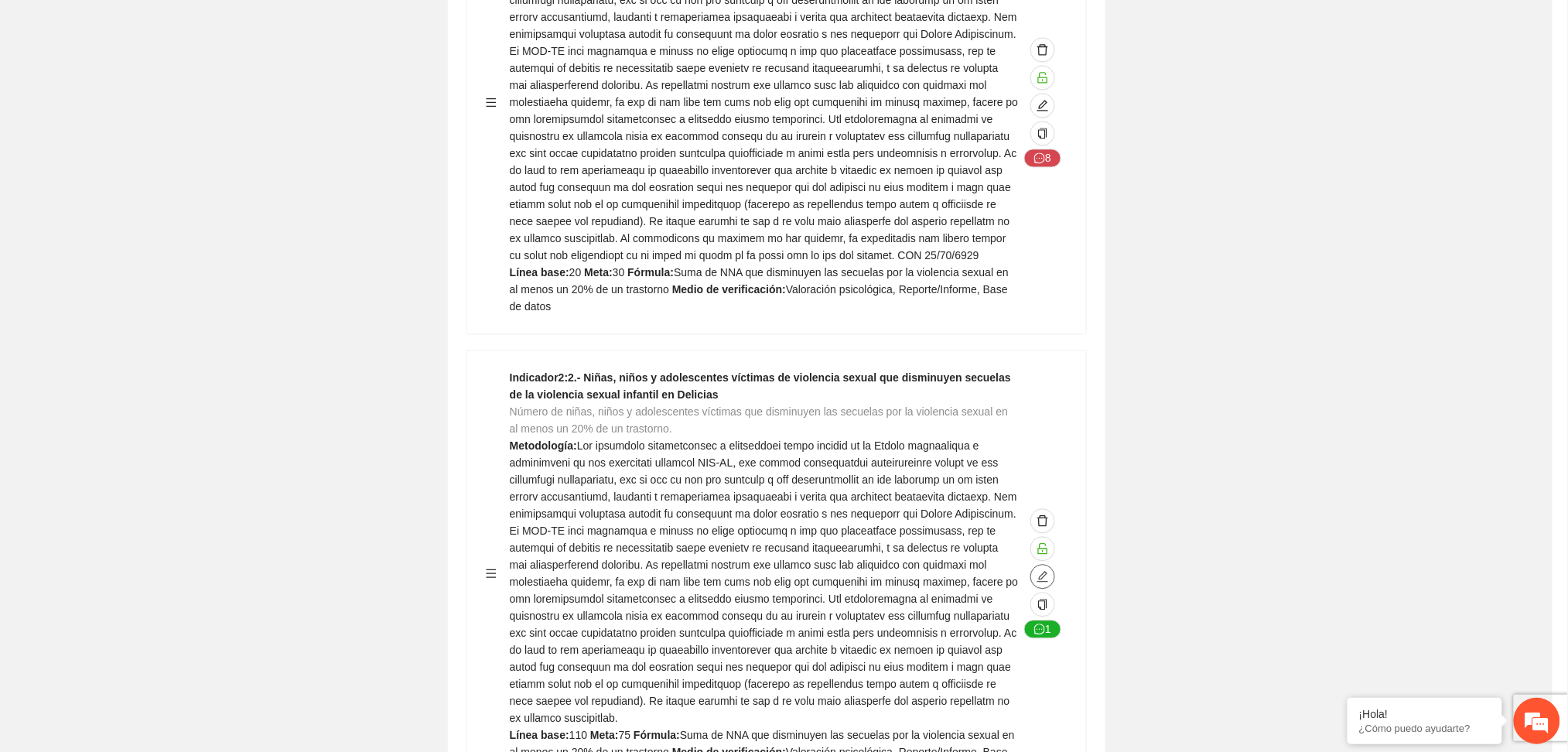
type textarea "***"
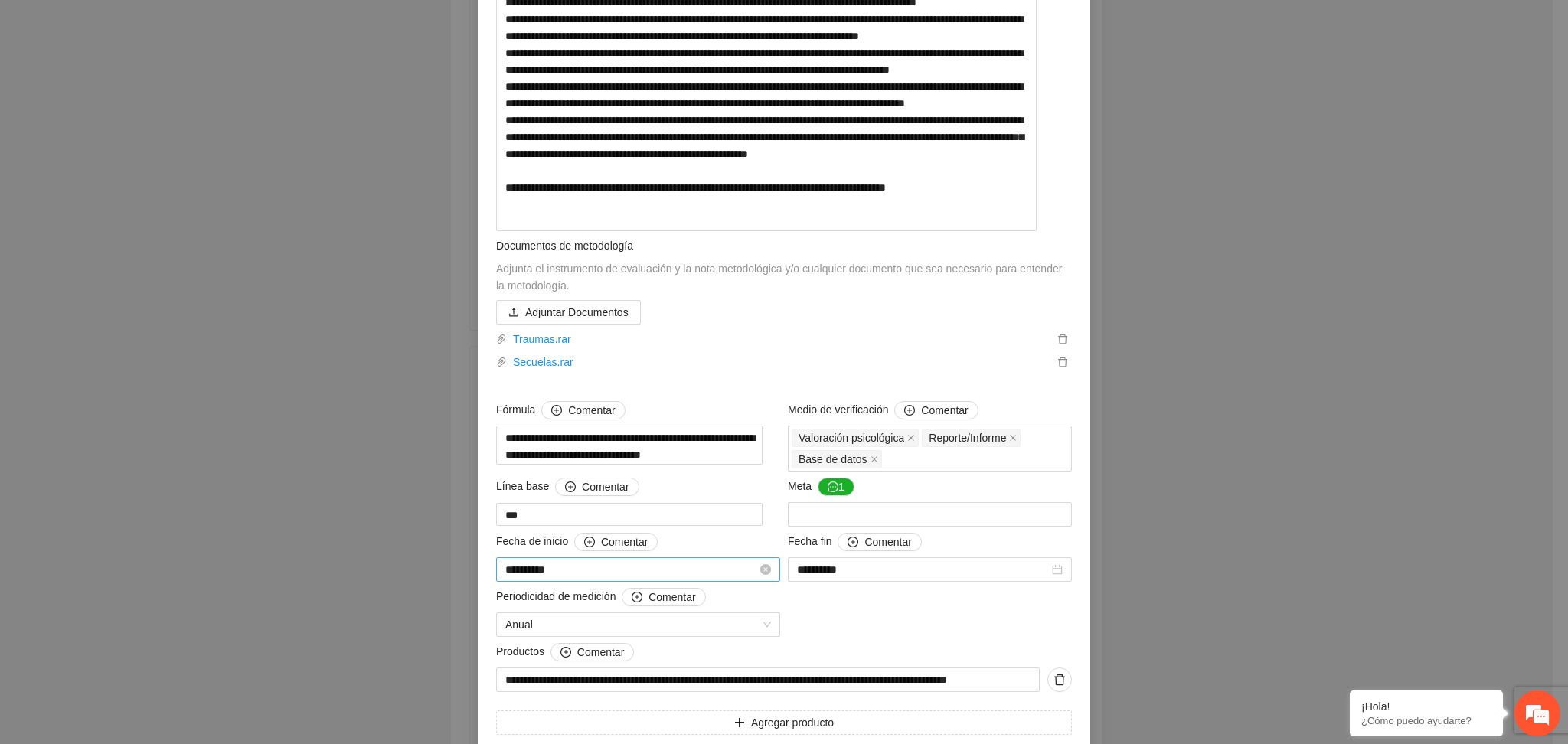
scroll to position [408, 0]
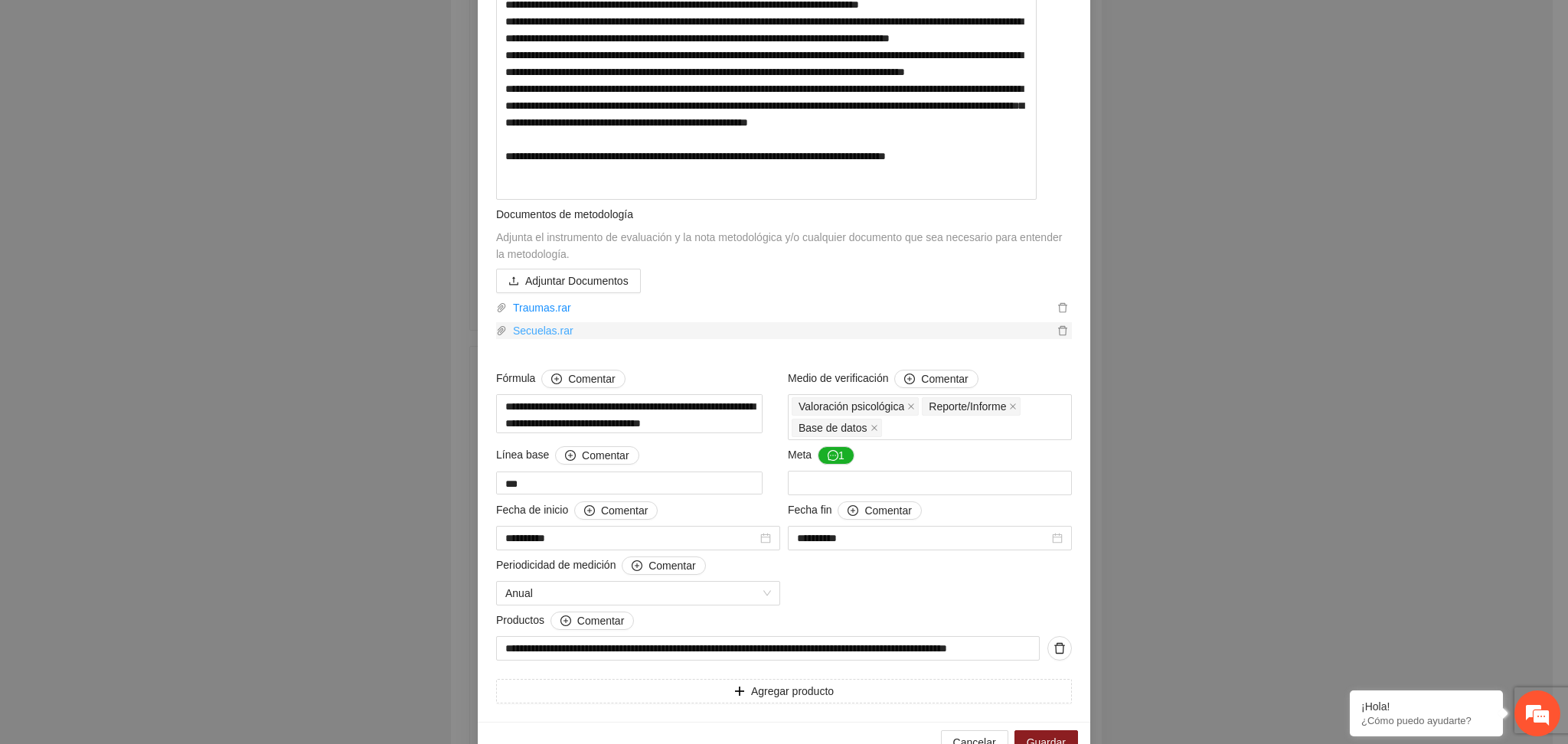
click at [553, 339] on link "Secuelas.rar" at bounding box center [780, 330] width 547 height 17
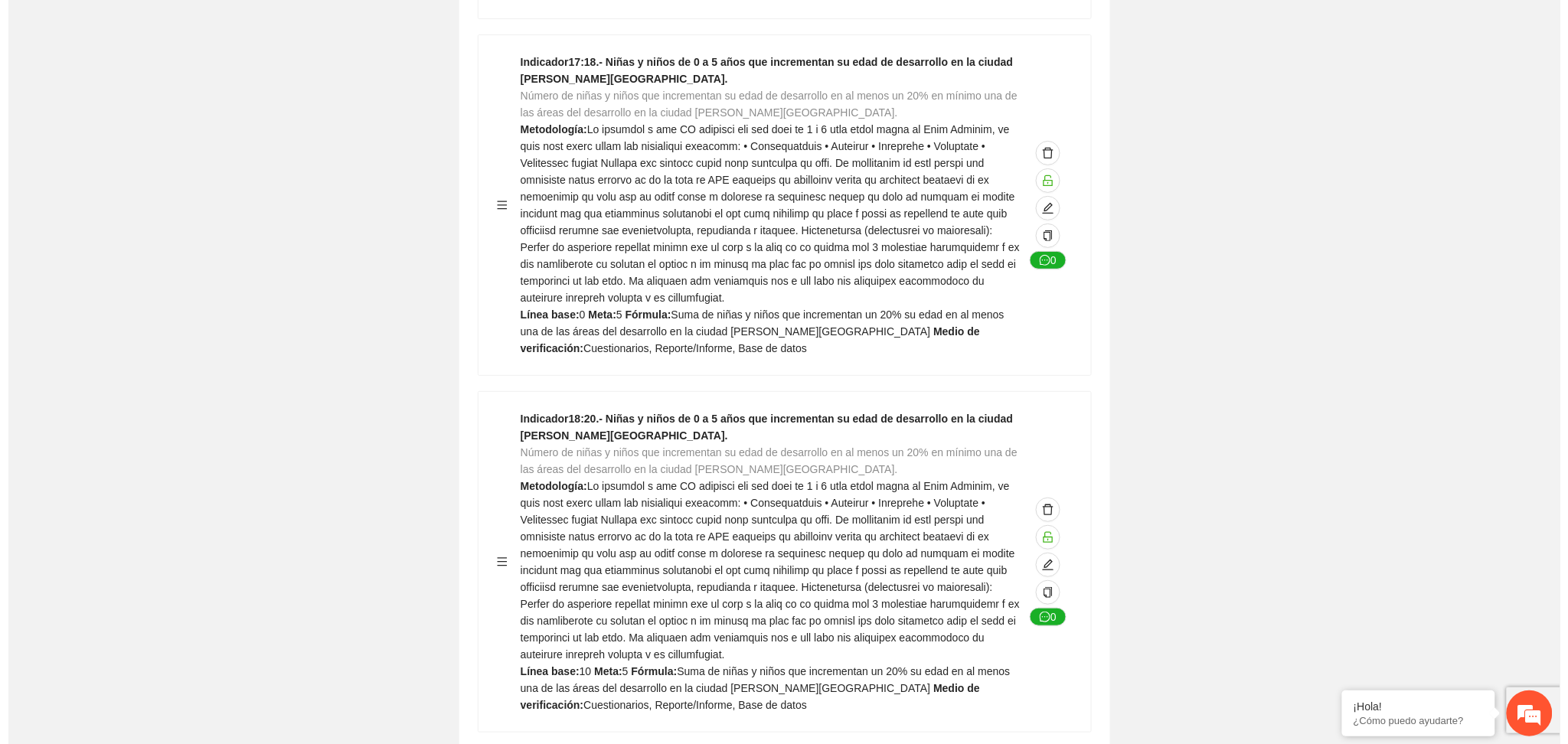
scroll to position [11126, 0]
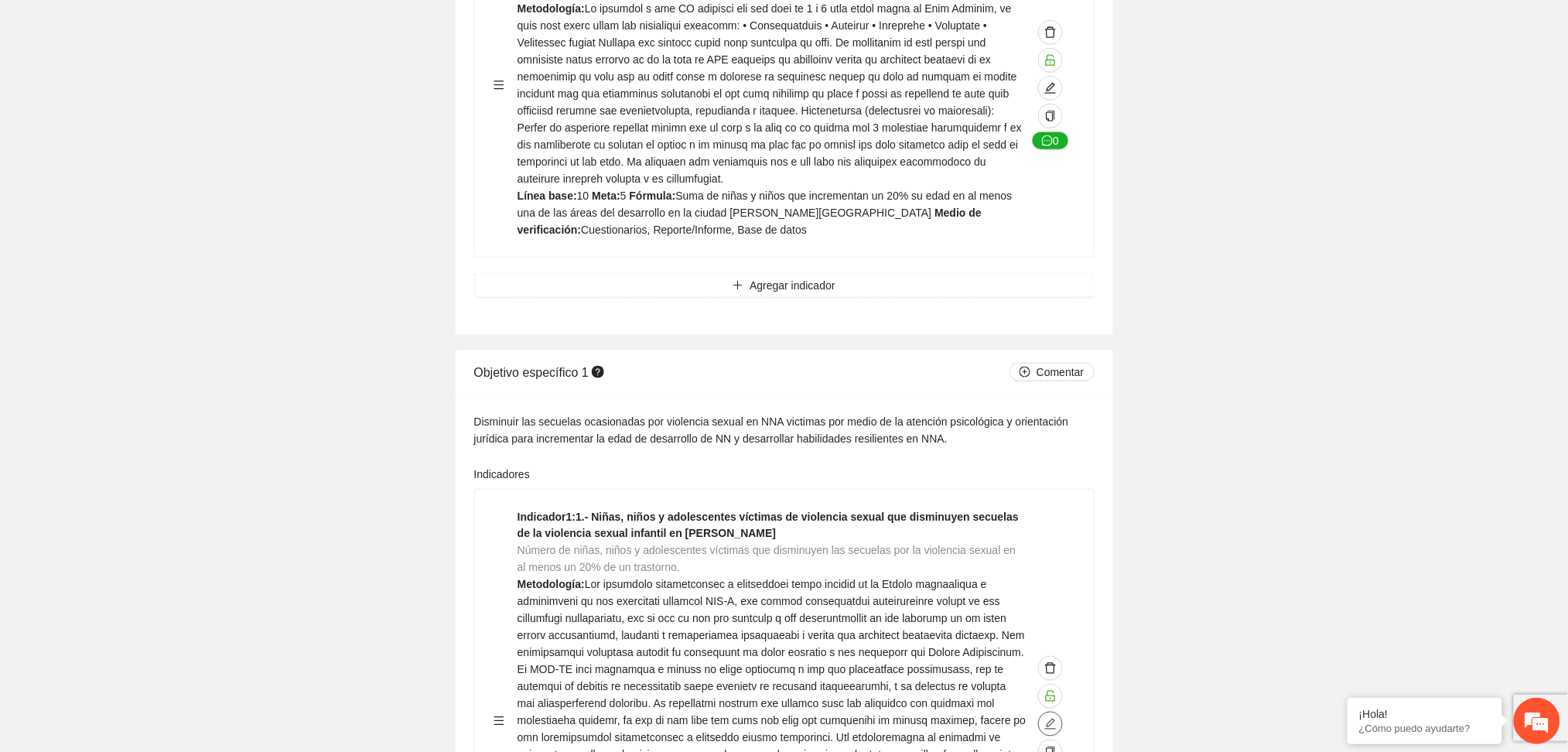
click at [1046, 718] on icon "edit" at bounding box center [1050, 723] width 12 height 12
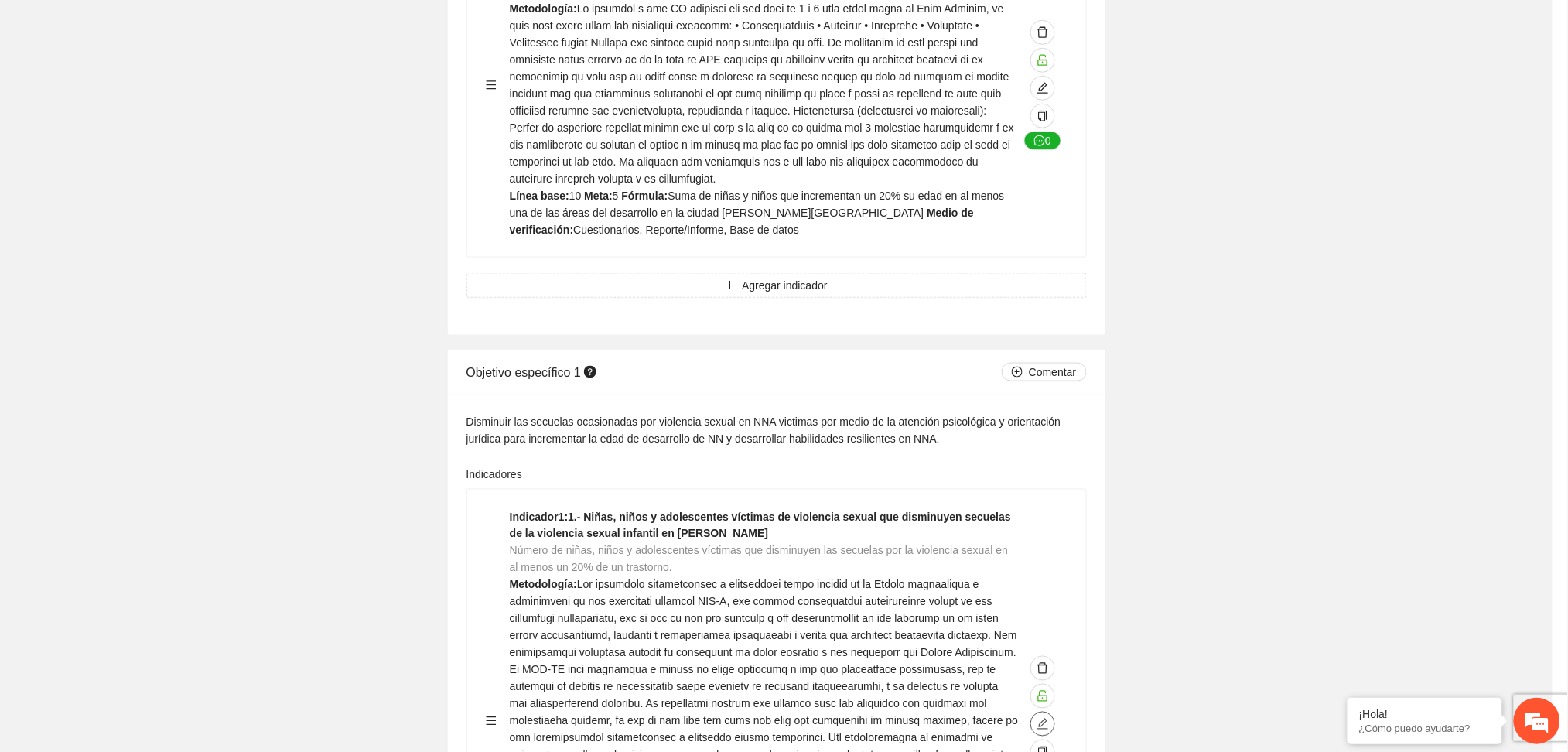
type textarea "**"
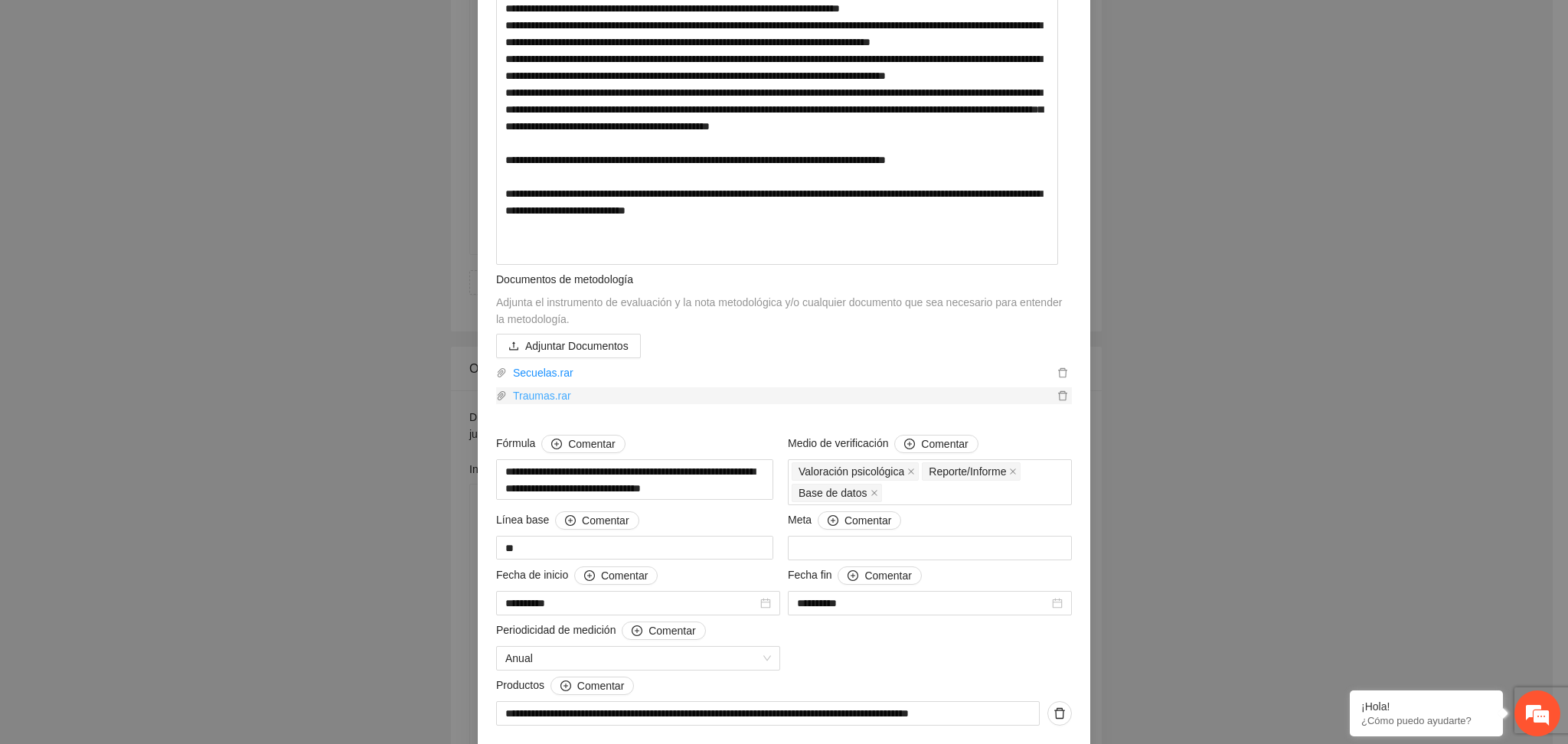
scroll to position [510, 0]
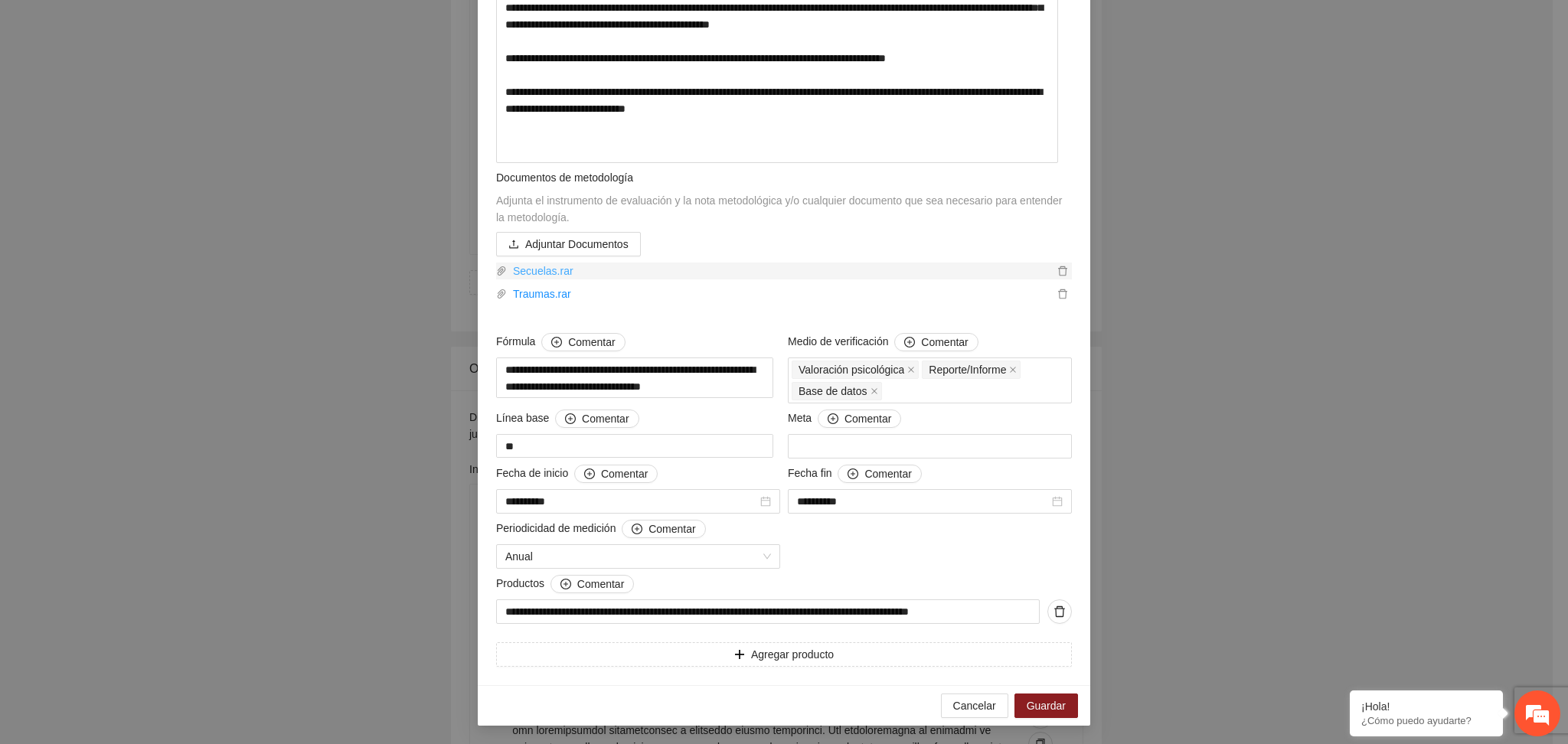
click at [630, 280] on link "Secuelas.rar" at bounding box center [780, 271] width 547 height 17
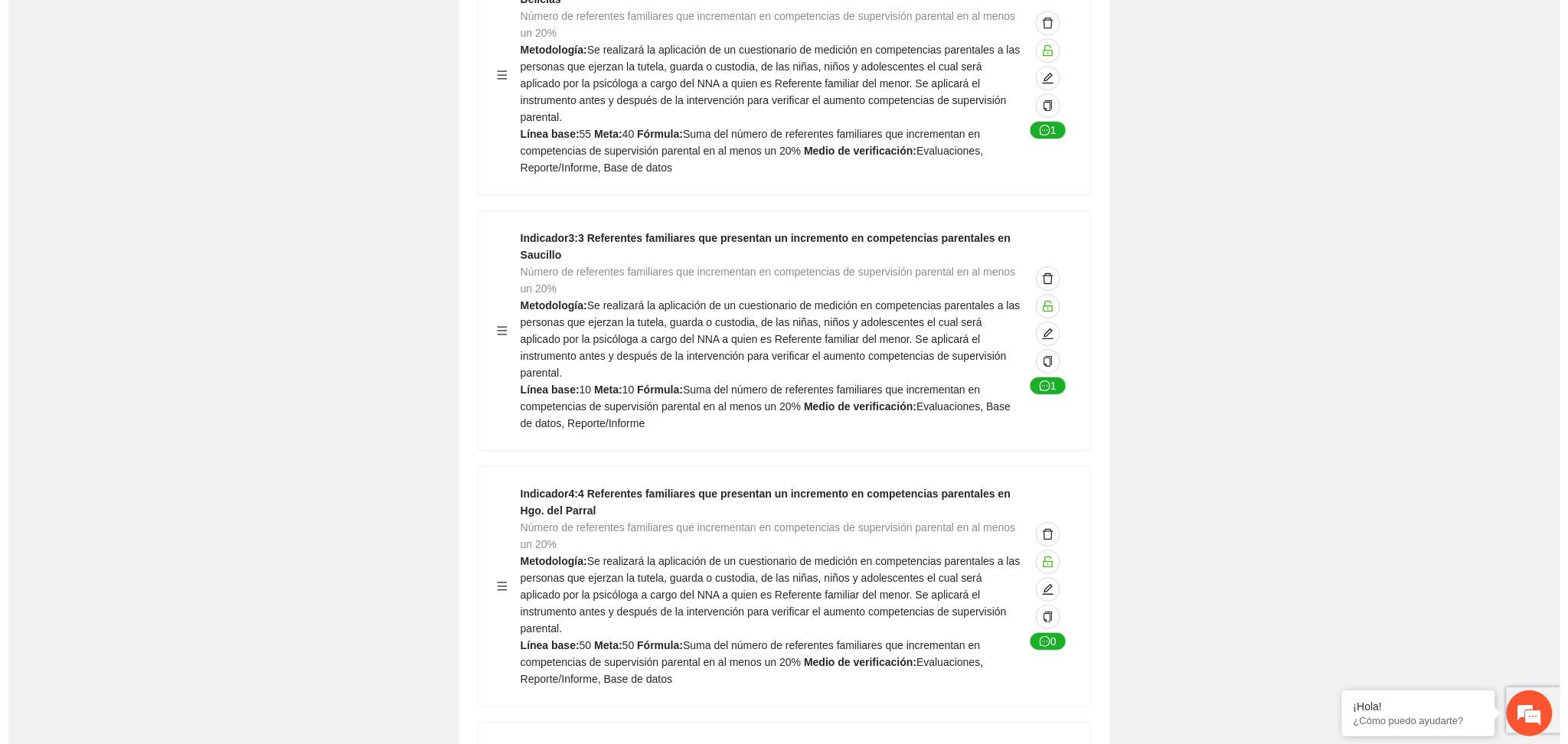
scroll to position [29500, 0]
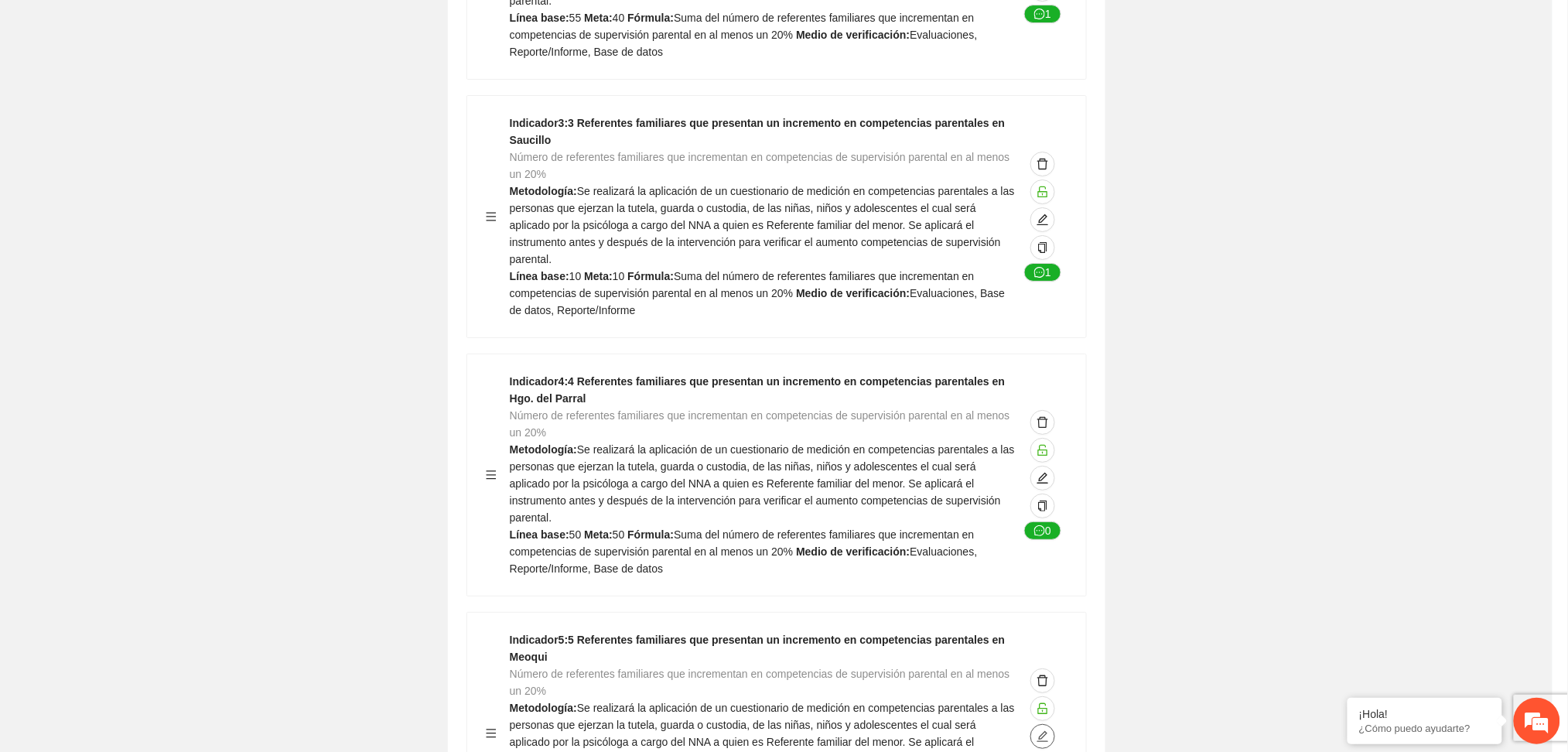
type textarea "**"
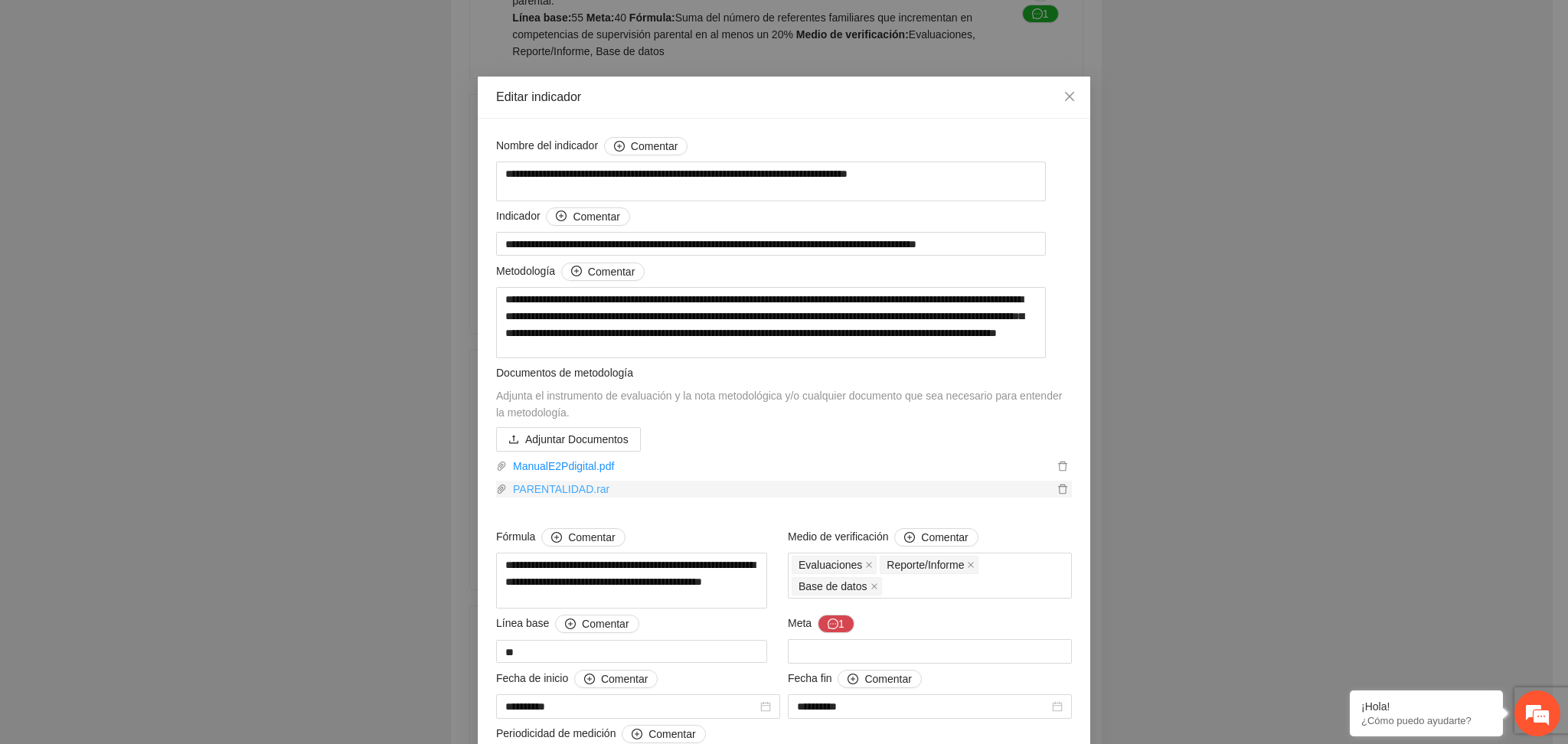
click at [576, 497] on link "PARENTALIDAD.rar" at bounding box center [780, 489] width 547 height 17
